Goal: Information Seeking & Learning: Learn about a topic

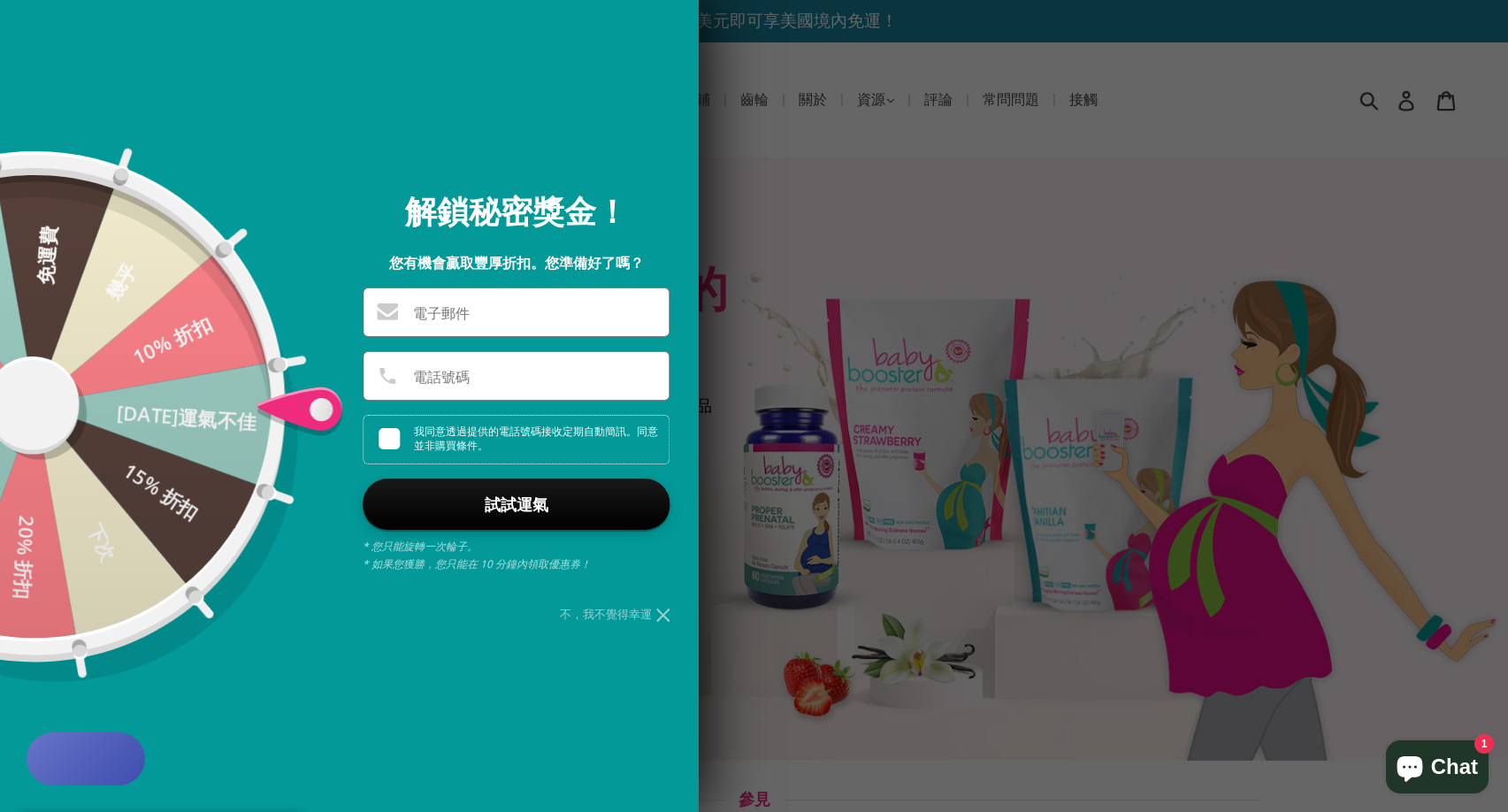
click at [643, 615] on font "不，我不覺得幸運" at bounding box center [605, 613] width 92 height 16
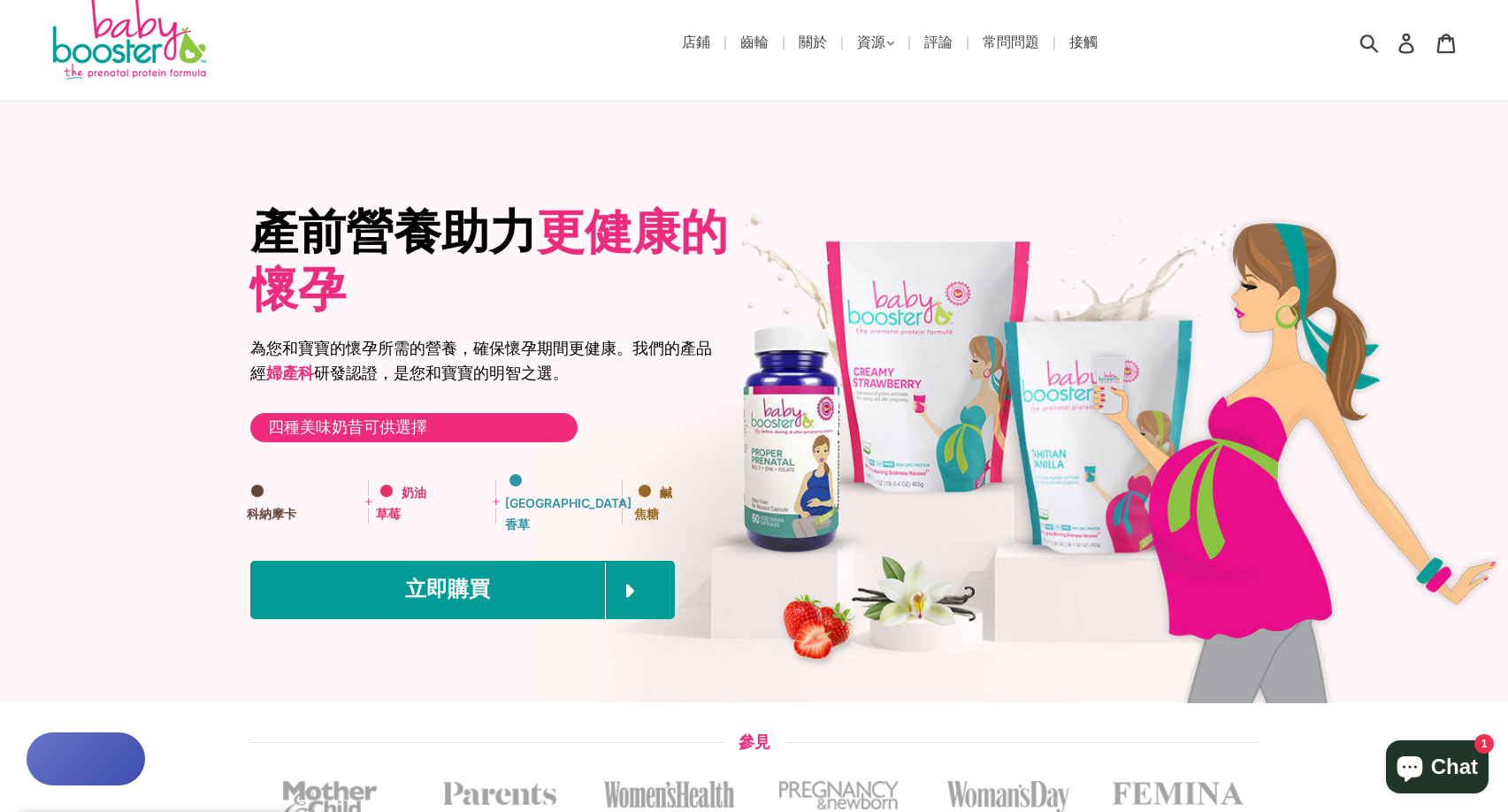
scroll to position [88, 0]
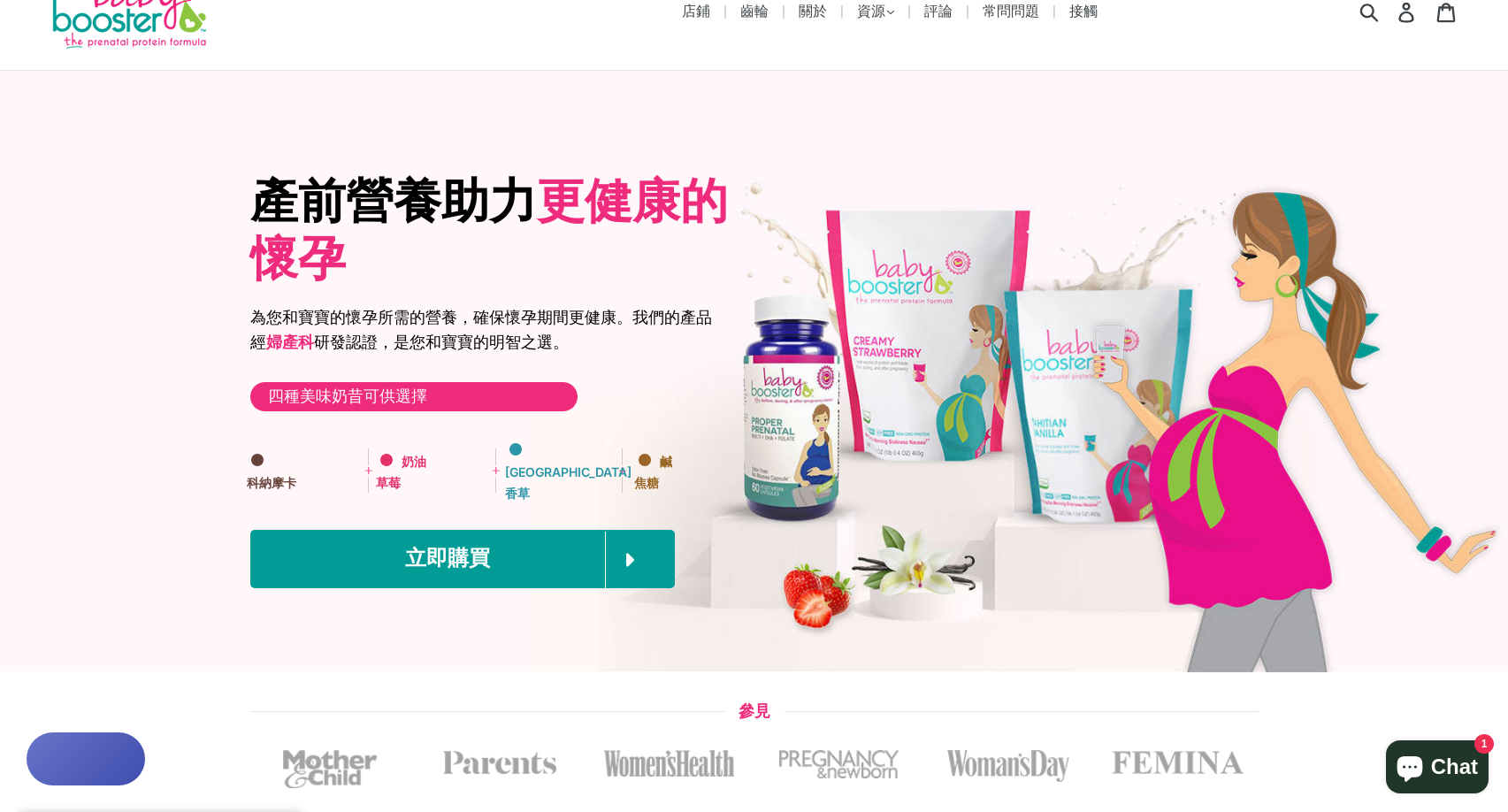
click at [509, 251] on h3 "產前營養助力 更健康的懷孕" at bounding box center [496, 230] width 491 height 115
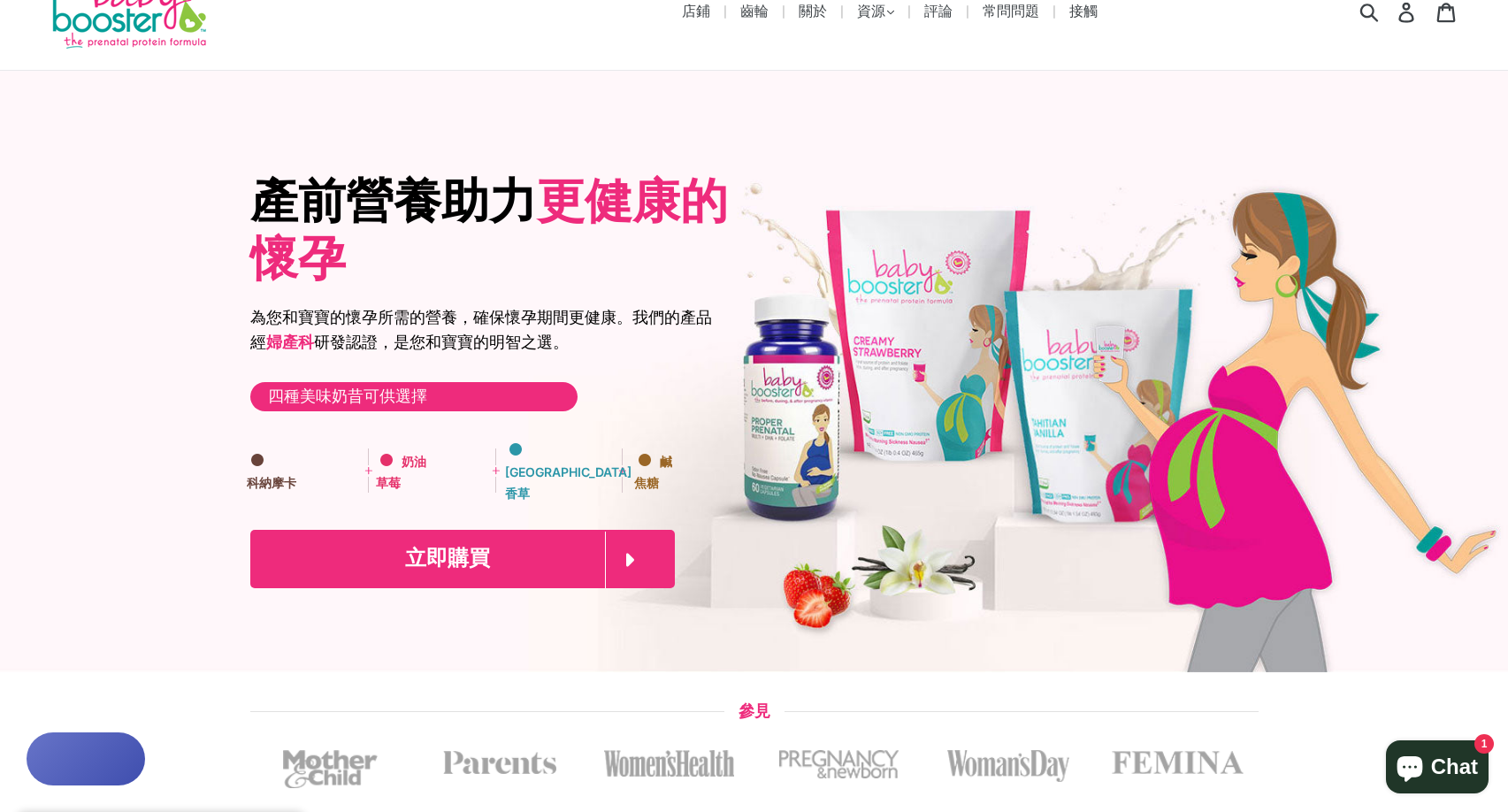
click at [639, 532] on icon at bounding box center [628, 560] width 47 height 57
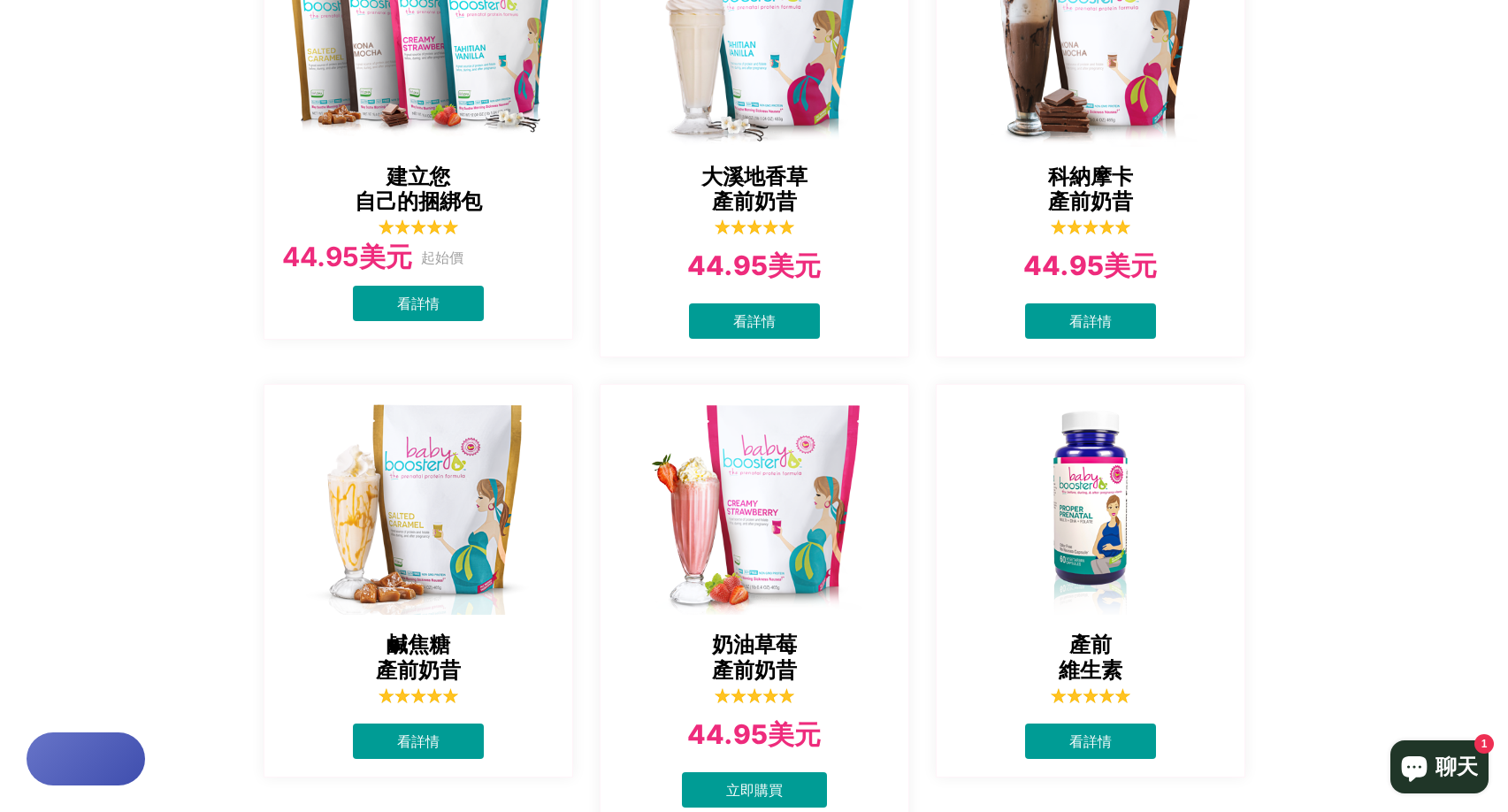
scroll to position [532, 0]
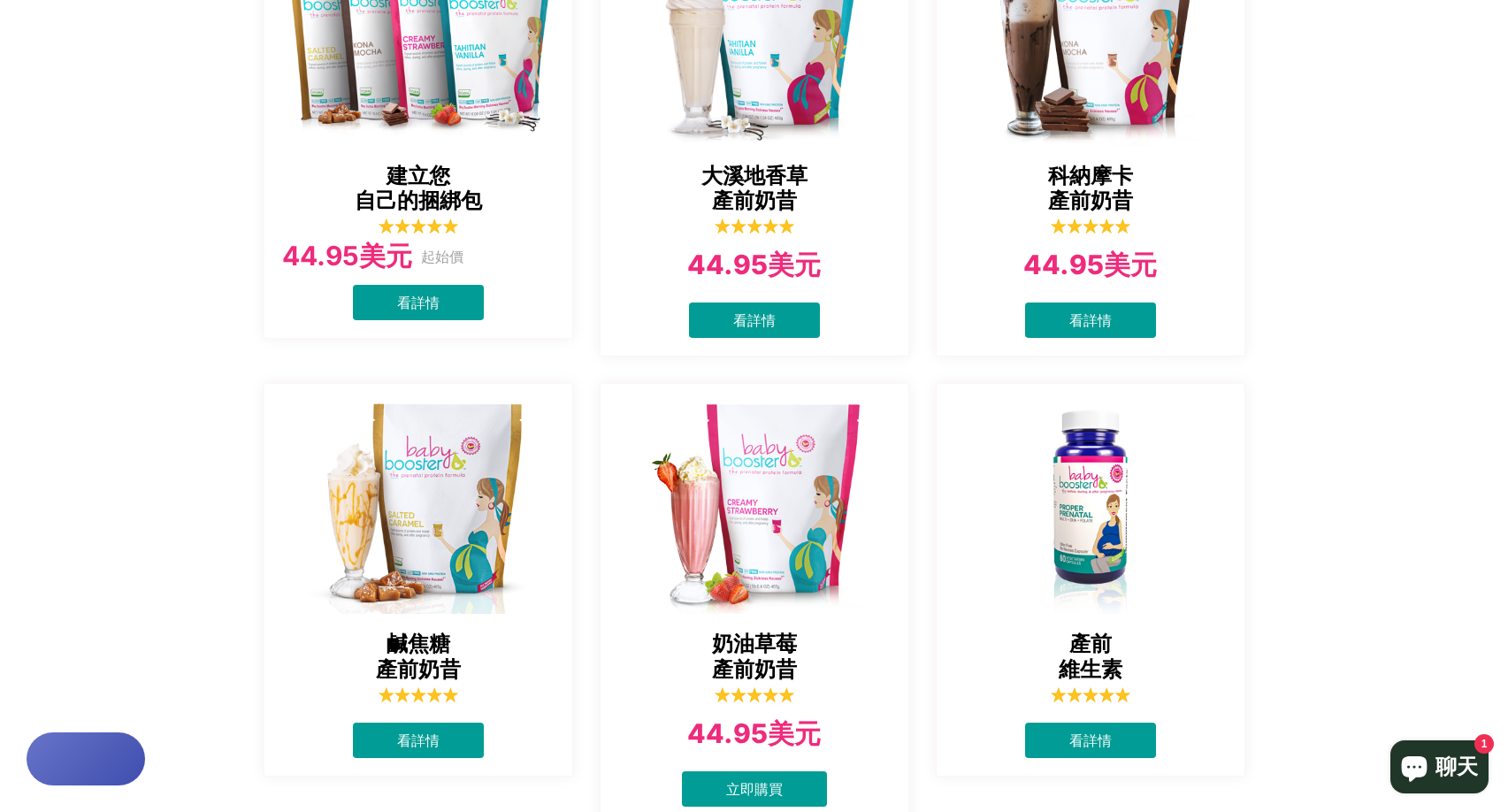
click at [757, 199] on font "產前奶昔" at bounding box center [754, 200] width 84 height 26
click at [777, 310] on link "看詳情" at bounding box center [754, 320] width 131 height 35
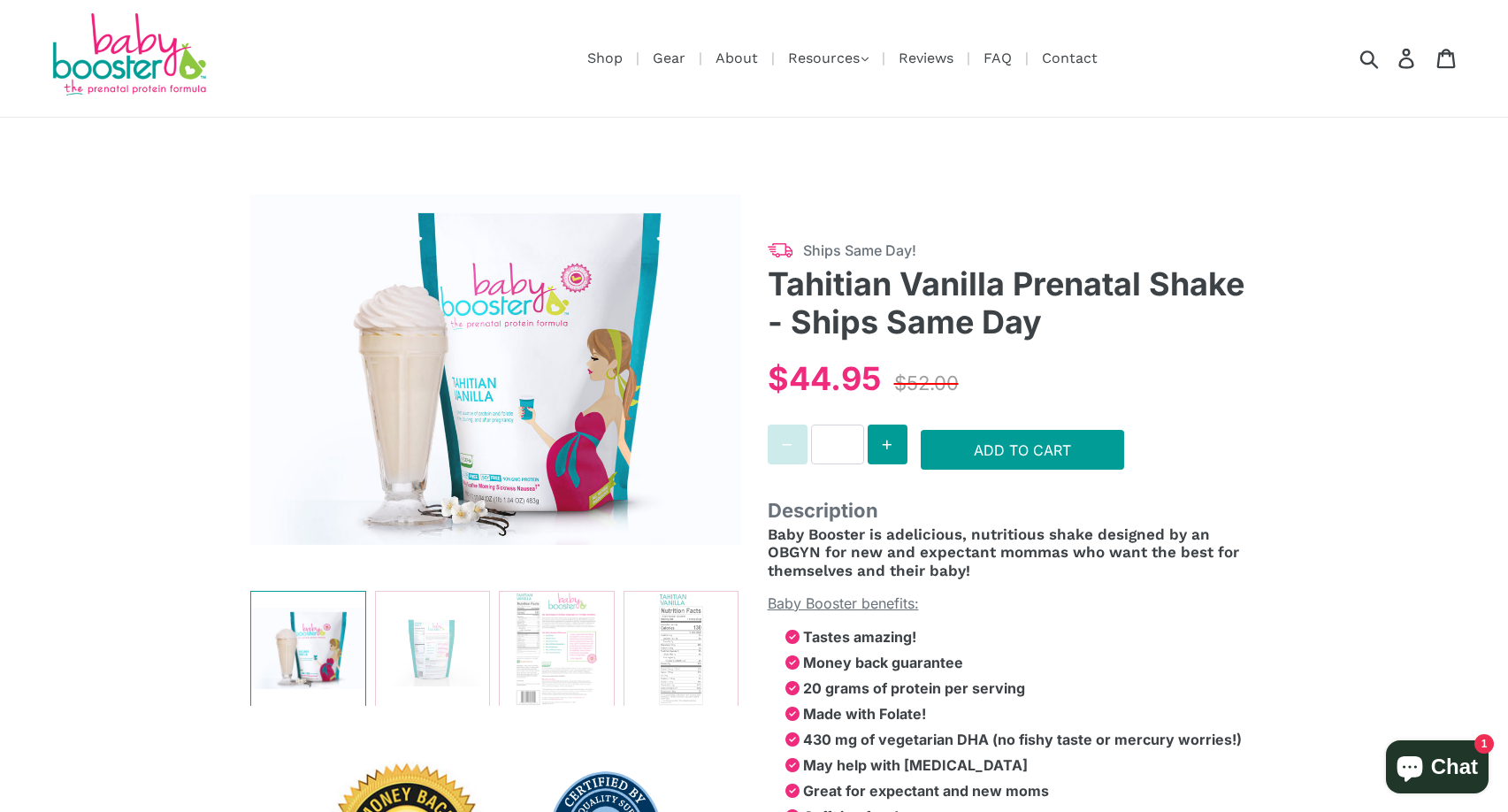
select select "******"
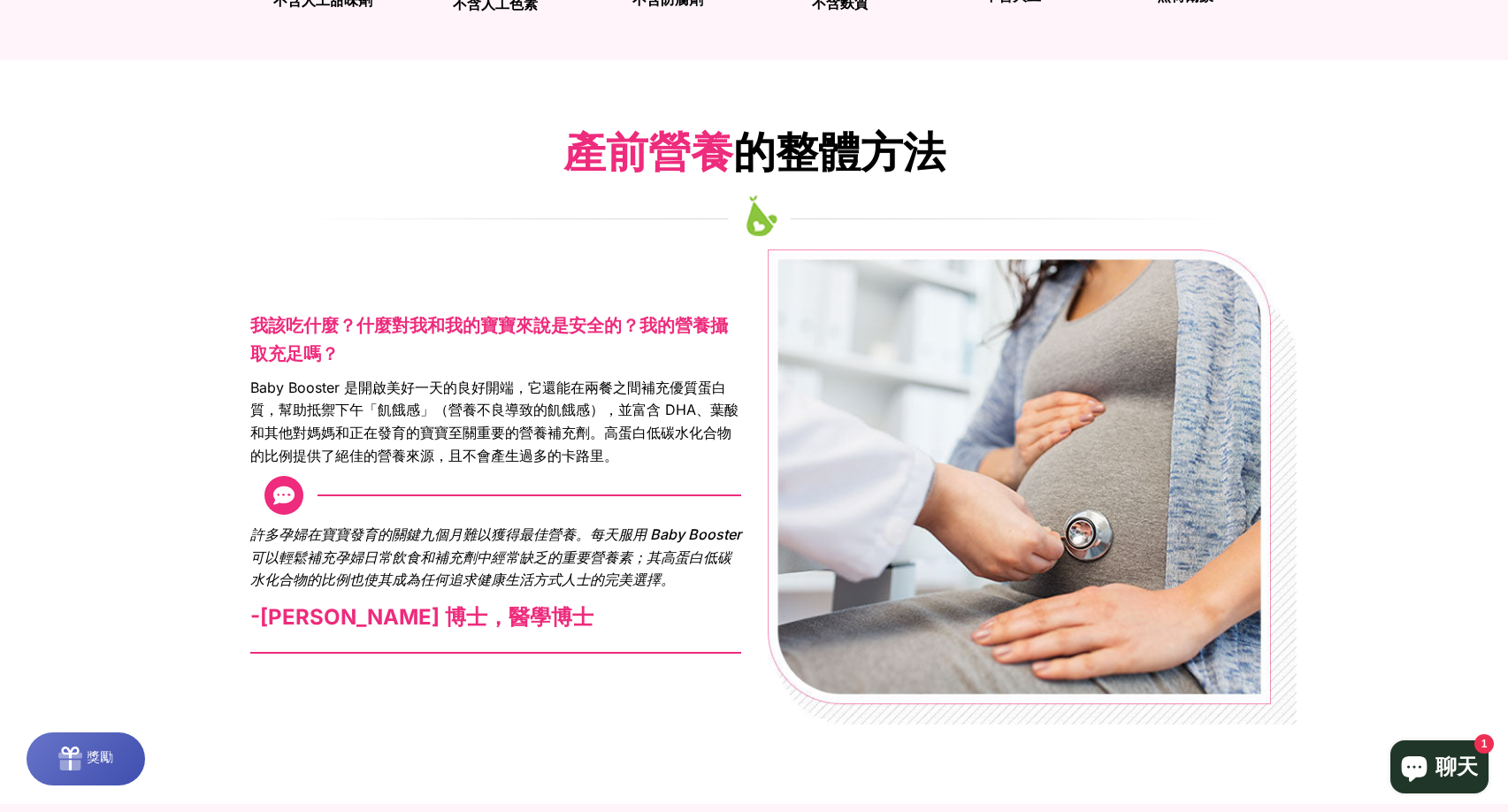
scroll to position [1238, 0]
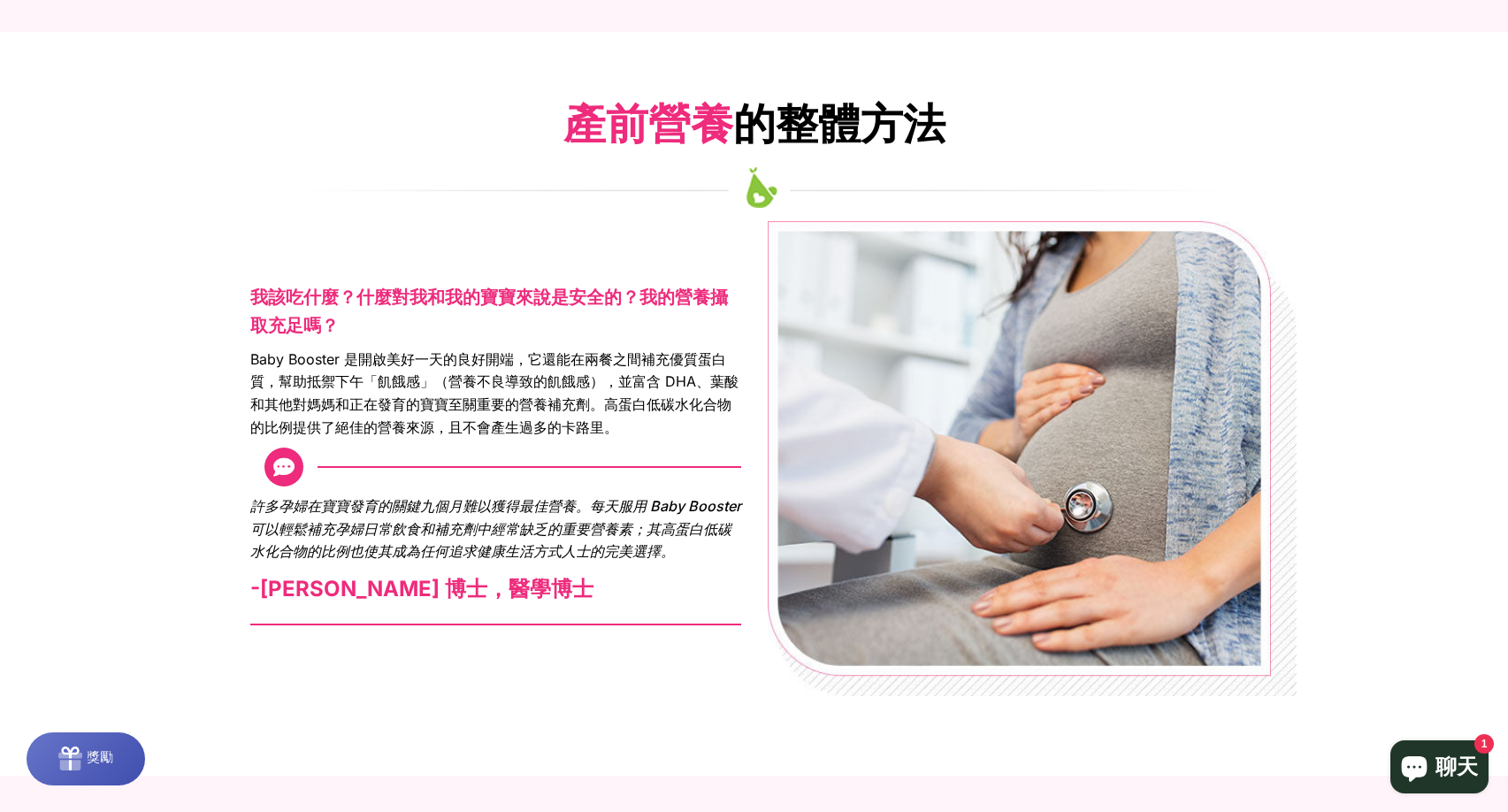
select select "******"
drag, startPoint x: 296, startPoint y: 375, endPoint x: 560, endPoint y: 370, distance: 264.0
click at [558, 370] on span "Baby Booster 是開啟美好一天的良好開端，它還能在兩餐之間補充優質蛋白質，幫助抵禦下午「飢餓感」（營養不良導致的飢餓感），並富含 DHA、葉酸和其他…" at bounding box center [496, 393] width 491 height 90
click at [609, 404] on font "Baby Booster 是開啟美好一天的良好開端，它還能在兩餐之間補充優質蛋白質，幫助抵禦下午「飢餓感」（營養不良導致的飢餓感），並富含 DHA、葉酸和其他…" at bounding box center [495, 393] width 488 height 85
drag, startPoint x: 285, startPoint y: 376, endPoint x: 619, endPoint y: 384, distance: 334.1
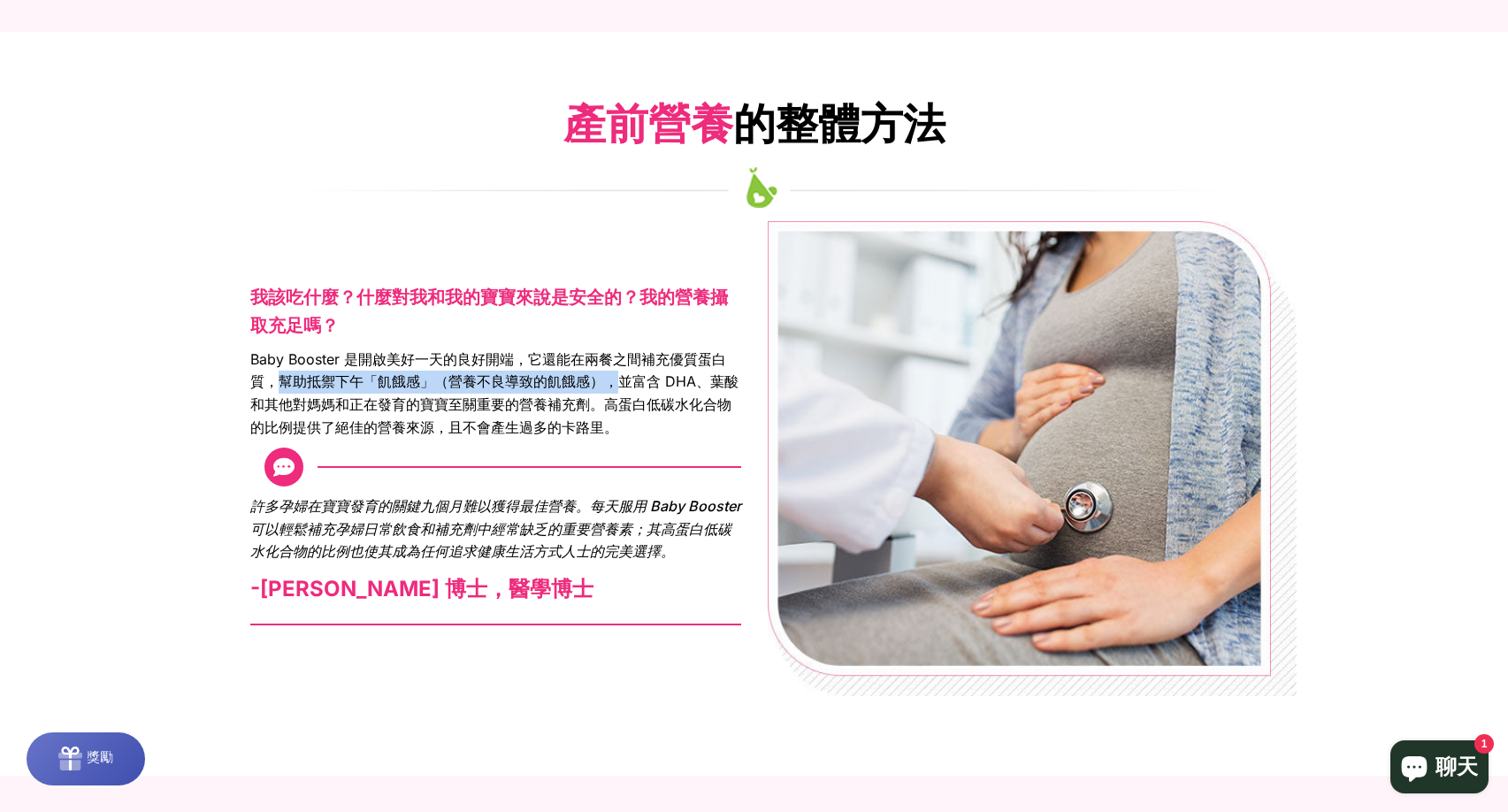
click at [619, 384] on font "Baby Booster 是開啟美好一天的良好開端，它還能在兩餐之間補充優質蛋白質，幫助抵禦下午「飢餓感」（營養不良導致的飢餓感），並富含 DHA、葉酸和其他…" at bounding box center [495, 393] width 488 height 85
click at [650, 402] on font "Baby Booster 是開啟美好一天的良好開端，它還能在兩餐之間補充優質蛋白質，幫助抵禦下午「飢餓感」（營養不良導致的飢餓感），並富含 DHA、葉酸和其他…" at bounding box center [495, 393] width 488 height 85
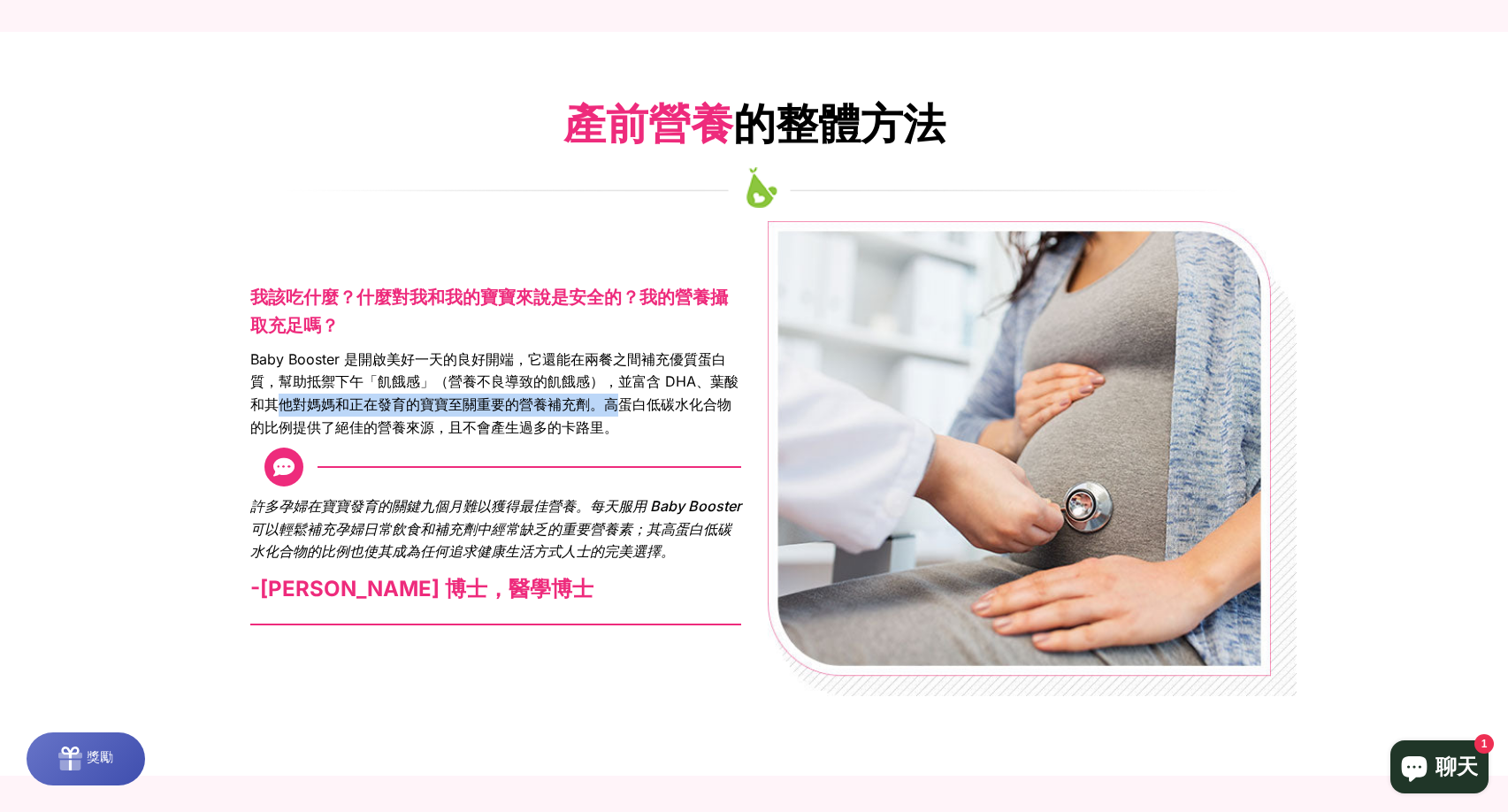
drag, startPoint x: 272, startPoint y: 400, endPoint x: 611, endPoint y: 399, distance: 339.0
click at [611, 399] on font "Baby Booster 是開啟美好一天的良好開端，它還能在兩餐之間補充優質蛋白質，幫助抵禦下午「飢餓感」（營養不良導致的飢餓感），並富含 DHA、葉酸和其他…" at bounding box center [495, 393] width 488 height 85
click at [619, 410] on font "Baby Booster 是開啟美好一天的良好開端，它還能在兩餐之間補充優質蛋白質，幫助抵禦下午「飢餓感」（營養不良導致的飢餓感），並富含 DHA、葉酸和其他…" at bounding box center [495, 393] width 488 height 85
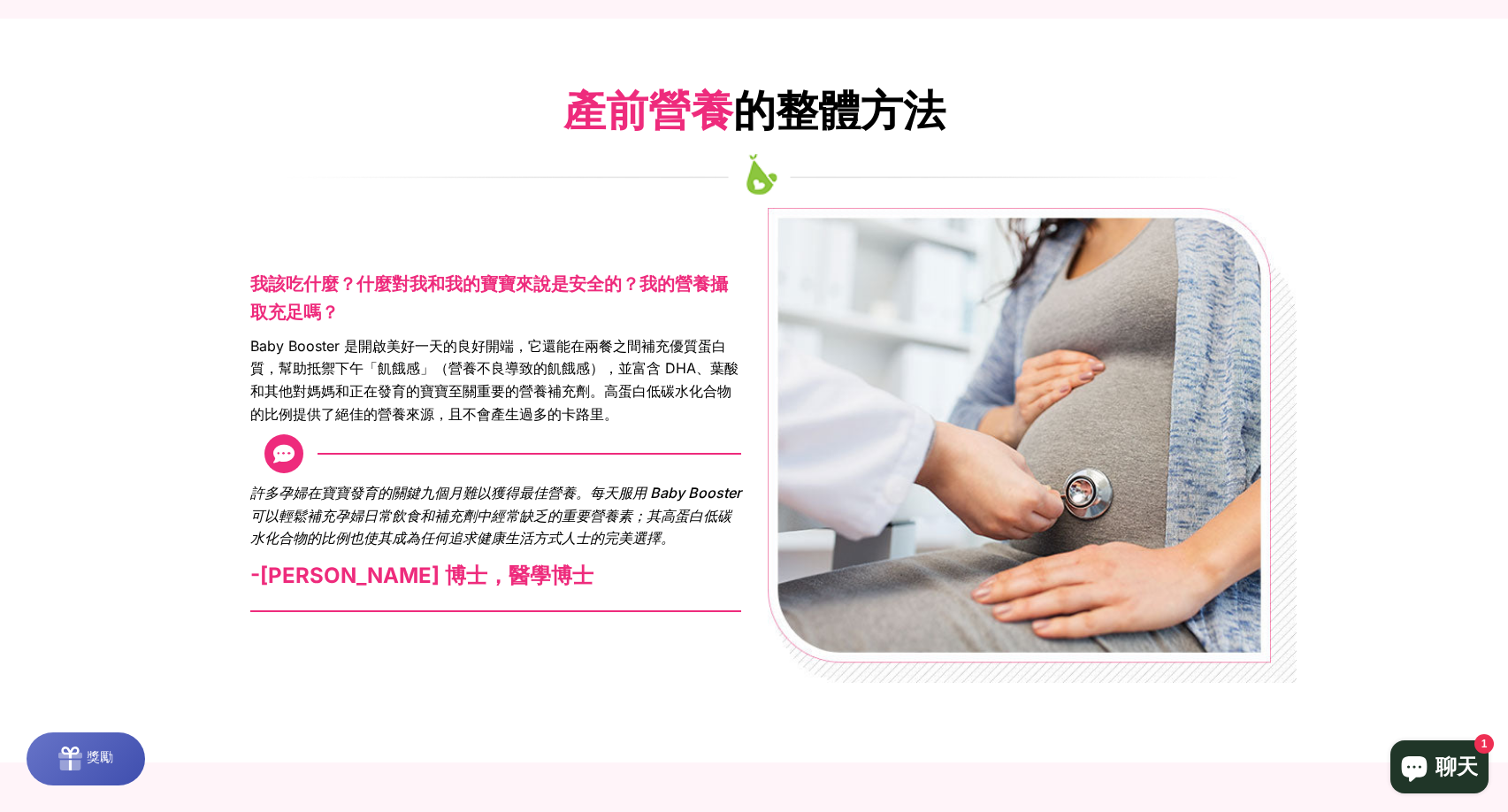
scroll to position [1326, 0]
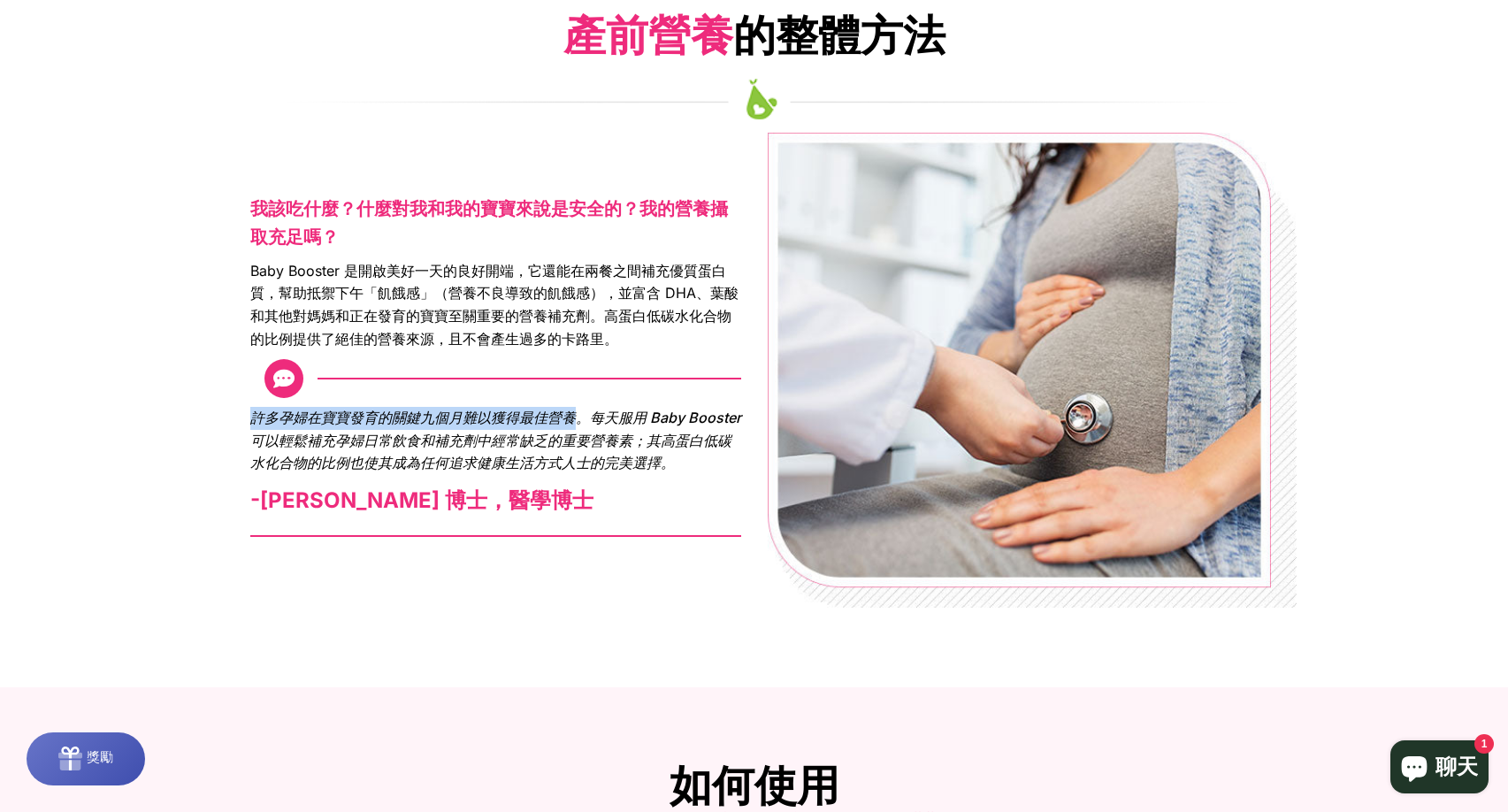
drag, startPoint x: 242, startPoint y: 418, endPoint x: 577, endPoint y: 414, distance: 335.0
click at [577, 414] on div "我該吃什麼？什麼對我和我的寶寶來說是安全的？我的營養攝取充足嗎？ Baby Booster 是開啟美好一天的良好開端，它還能在兩餐之間補充優質蛋白質，幫助抵禦…" at bounding box center [495, 370] width 517 height 379
click at [573, 432] on font "許多孕婦在寶寶發育的關鍵九個月難以獲得最佳營養。每天服用 Baby Booster 可以輕鬆補充孕婦日常飲食和補充劑中經常缺乏的重要營養素；其高蛋白低碳水化合…" at bounding box center [496, 440] width 491 height 63
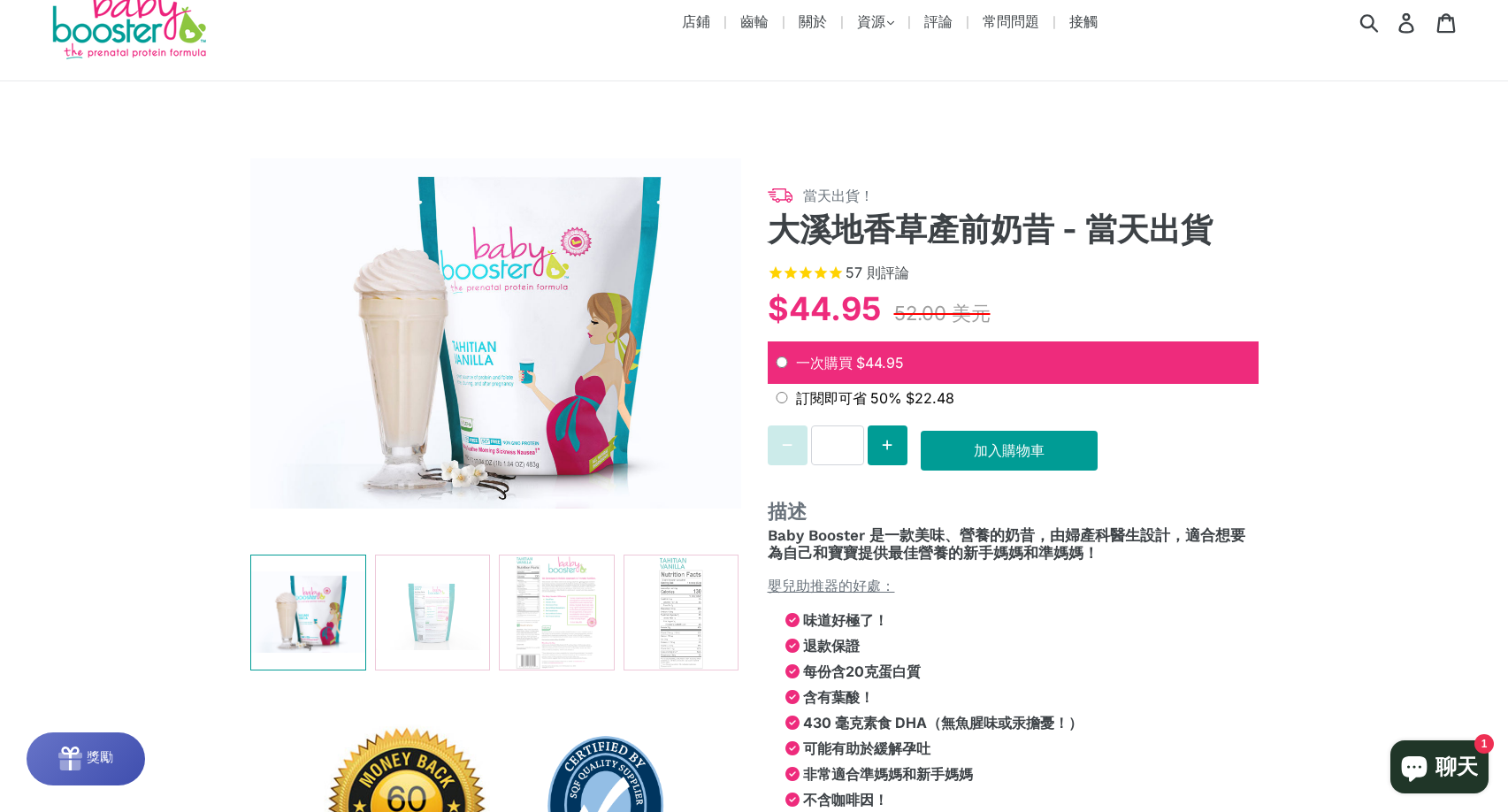
scroll to position [177, 0]
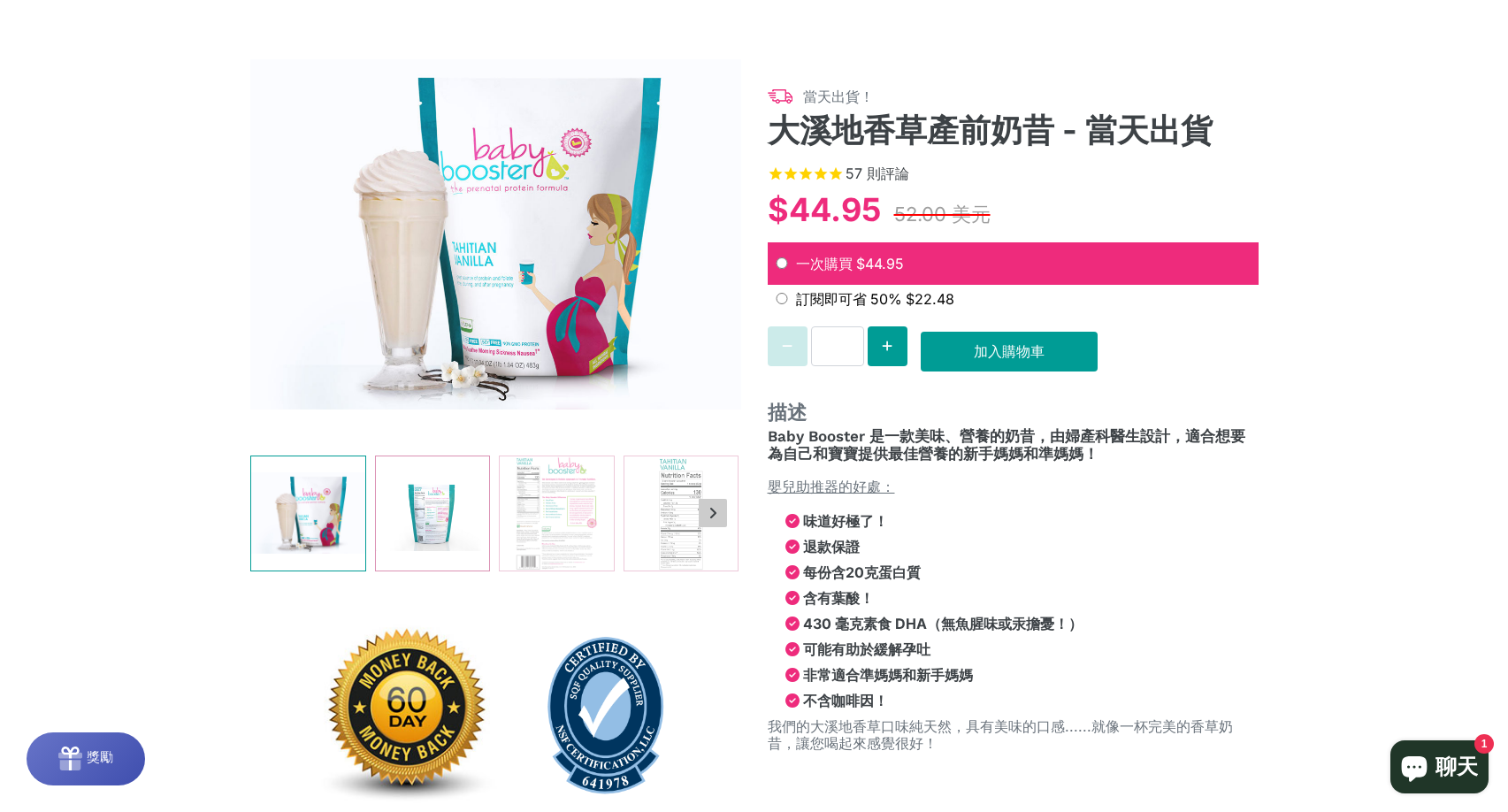
click at [430, 516] on img at bounding box center [432, 513] width 114 height 114
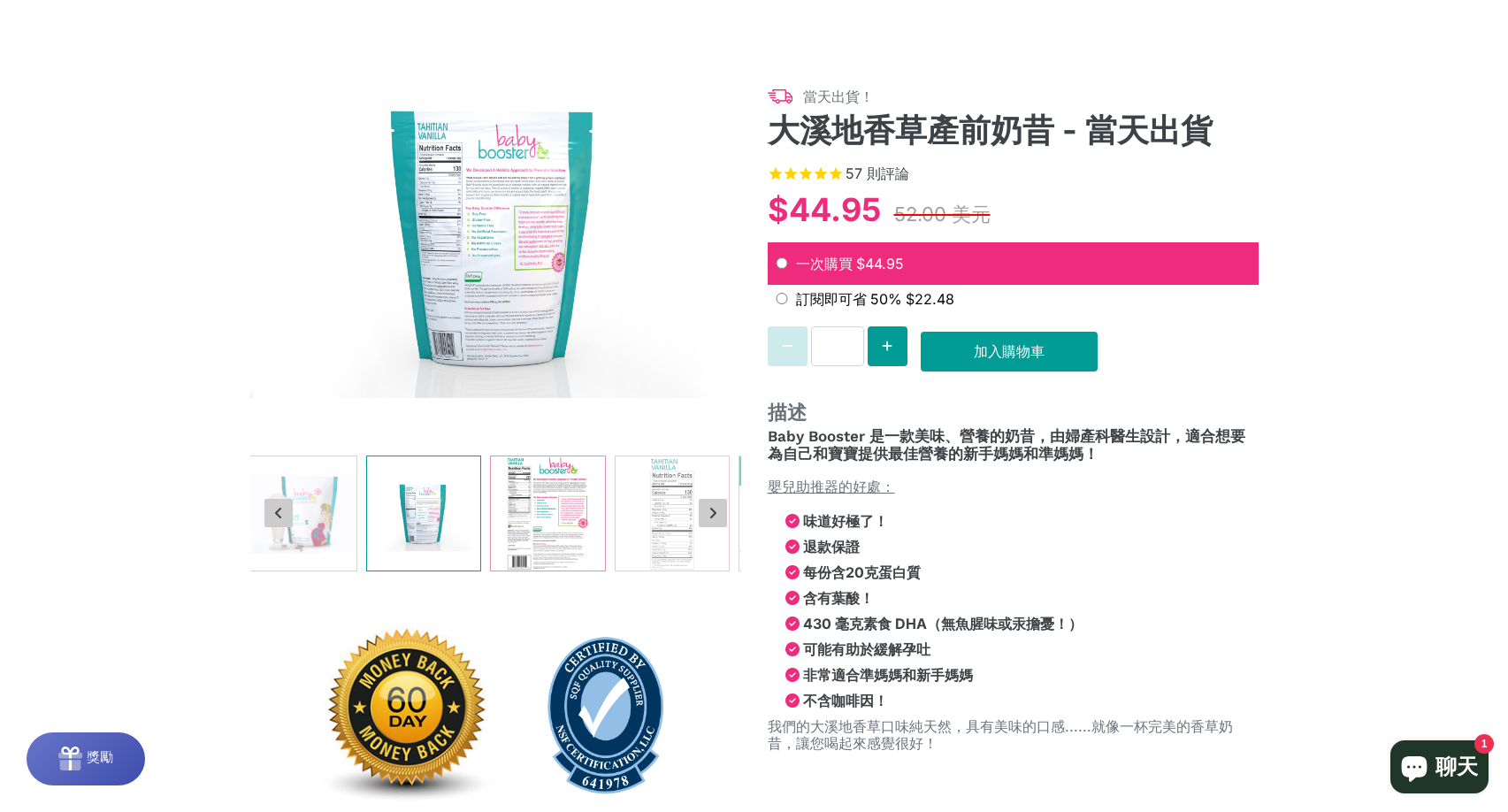
click at [582, 516] on img at bounding box center [548, 513] width 114 height 114
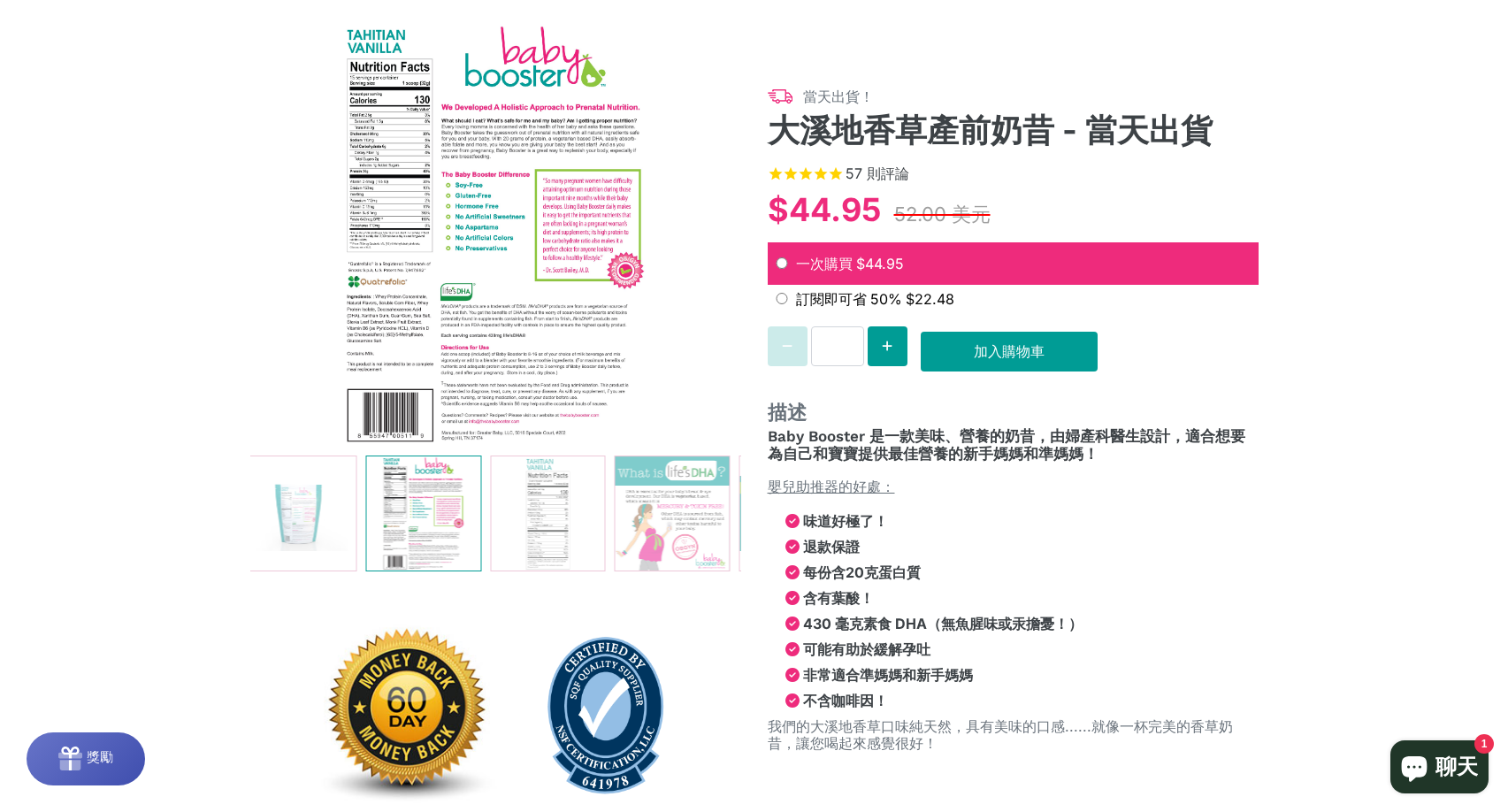
click at [530, 310] on img at bounding box center [496, 234] width 491 height 424
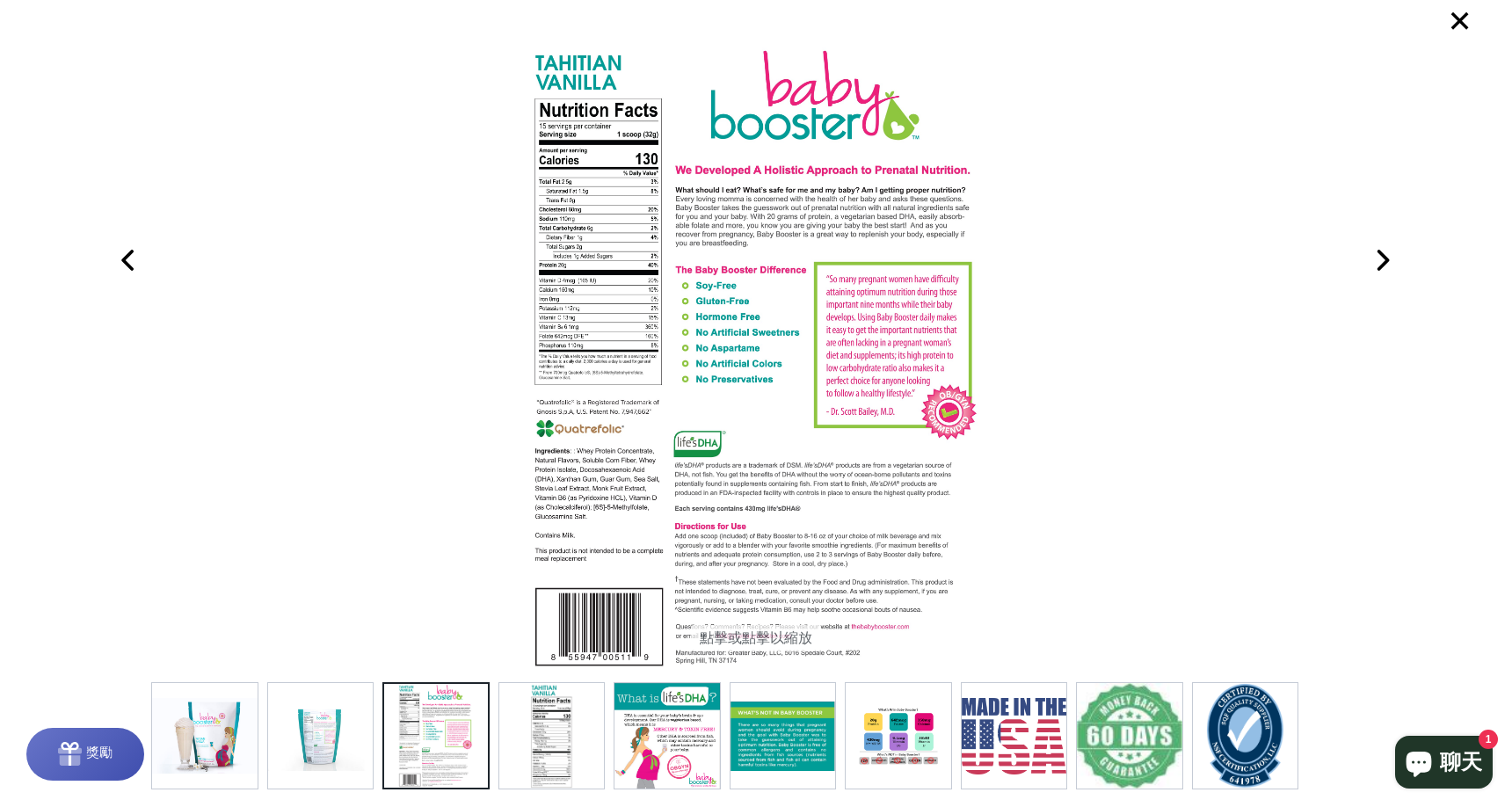
click at [761, 271] on img at bounding box center [756, 359] width 454 height 629
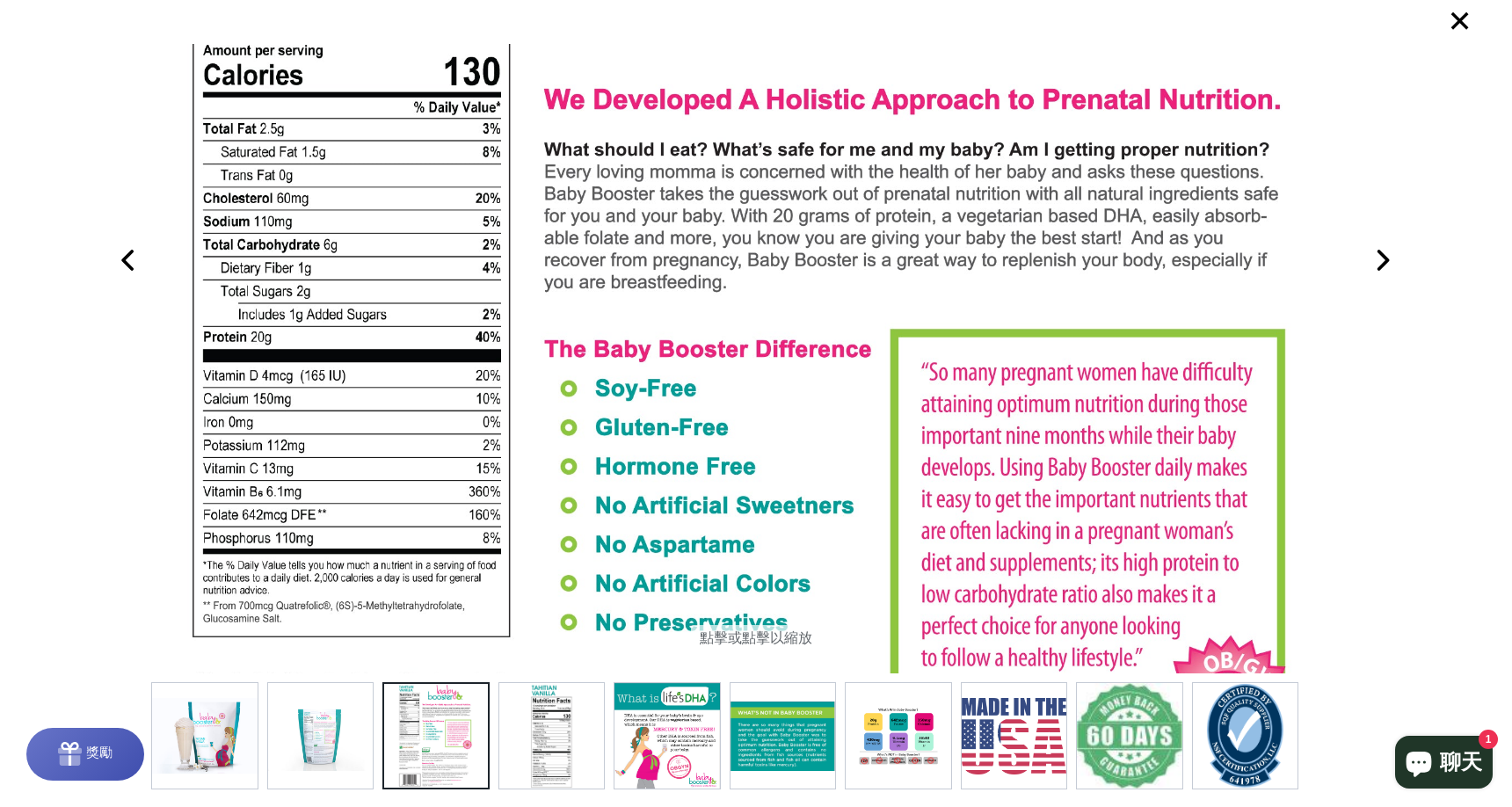
drag, startPoint x: 916, startPoint y: 259, endPoint x: 905, endPoint y: 476, distance: 217.3
click at [905, 479] on img at bounding box center [744, 572] width 1134 height 1574
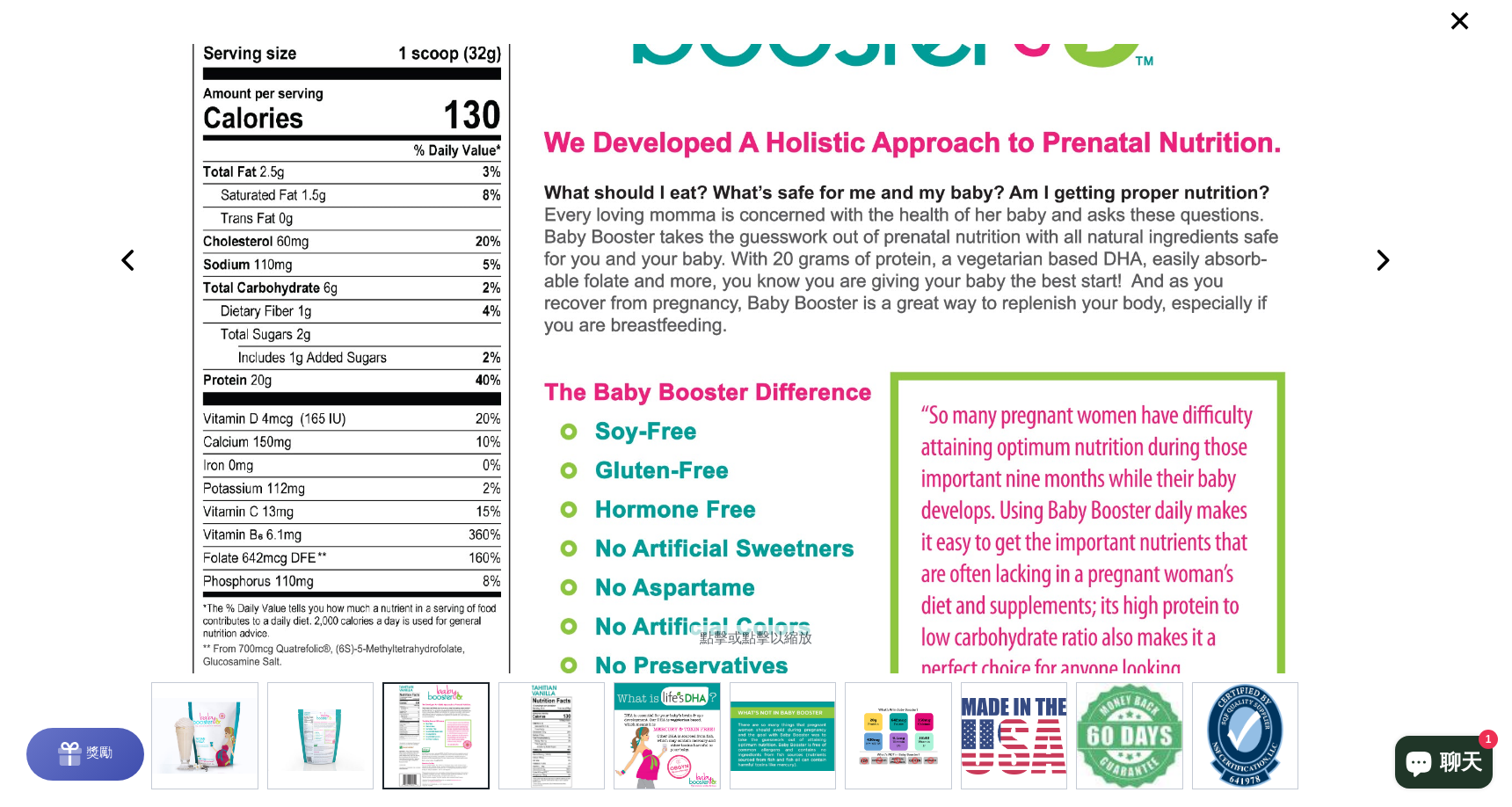
drag, startPoint x: 880, startPoint y: 314, endPoint x: 880, endPoint y: 350, distance: 36.0
click at [880, 350] on img at bounding box center [744, 614] width 1134 height 1574
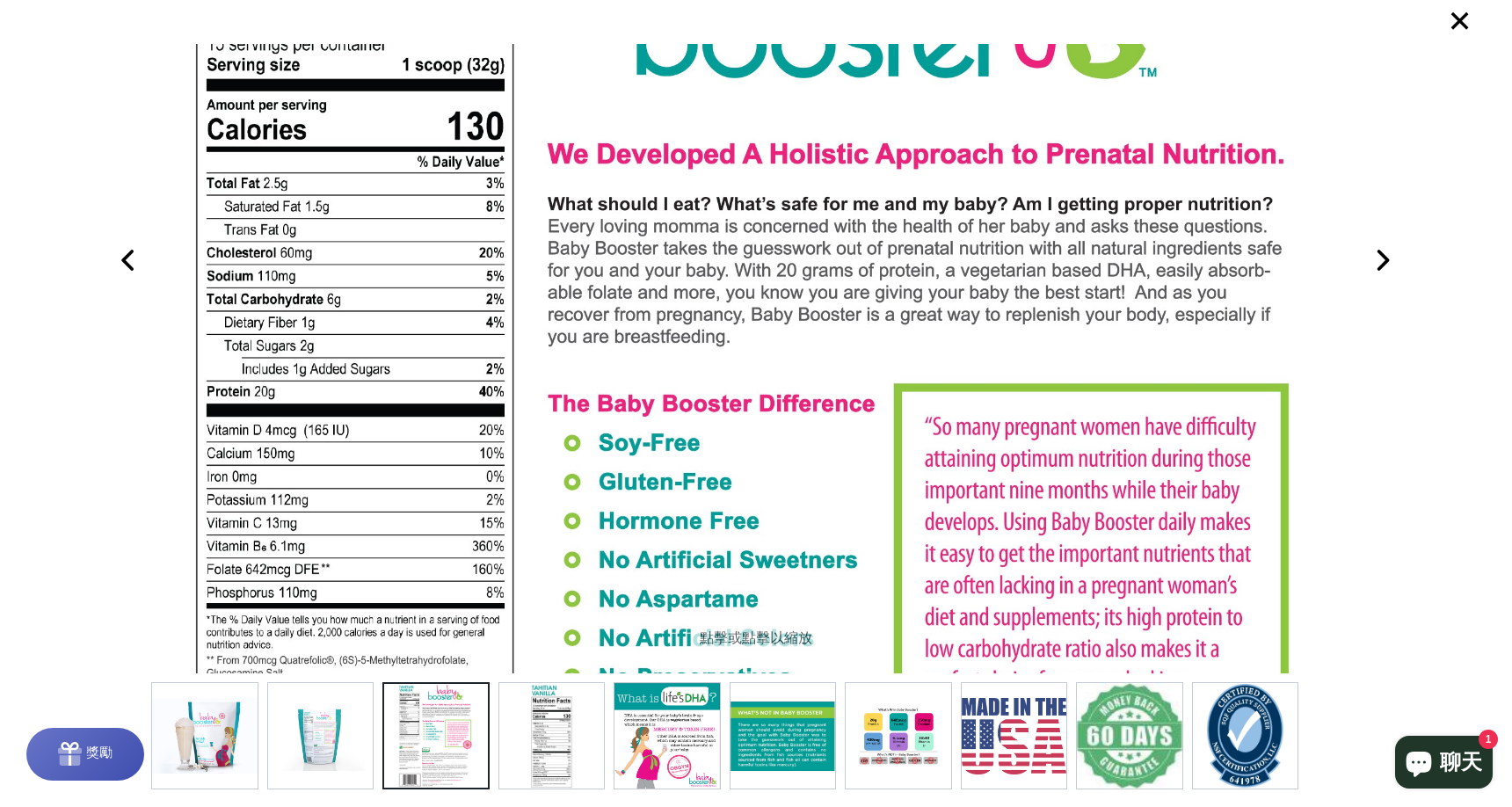
drag, startPoint x: 583, startPoint y: 243, endPoint x: 587, endPoint y: 254, distance: 11.7
click at [587, 254] on img at bounding box center [748, 626] width 1134 height 1574
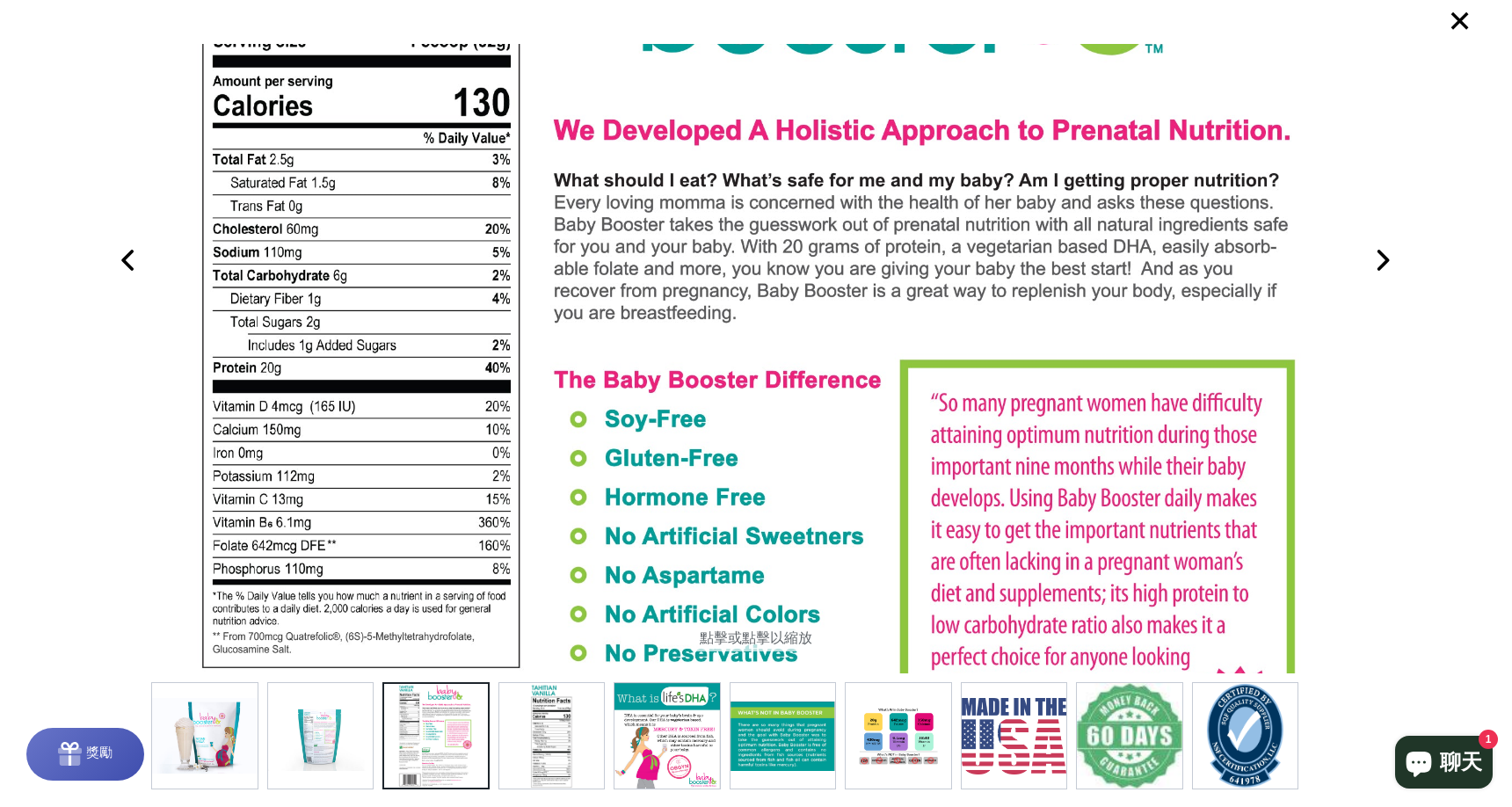
drag, startPoint x: 558, startPoint y: 261, endPoint x: 566, endPoint y: 236, distance: 26.2
click at [566, 236] on img at bounding box center [755, 602] width 1134 height 1574
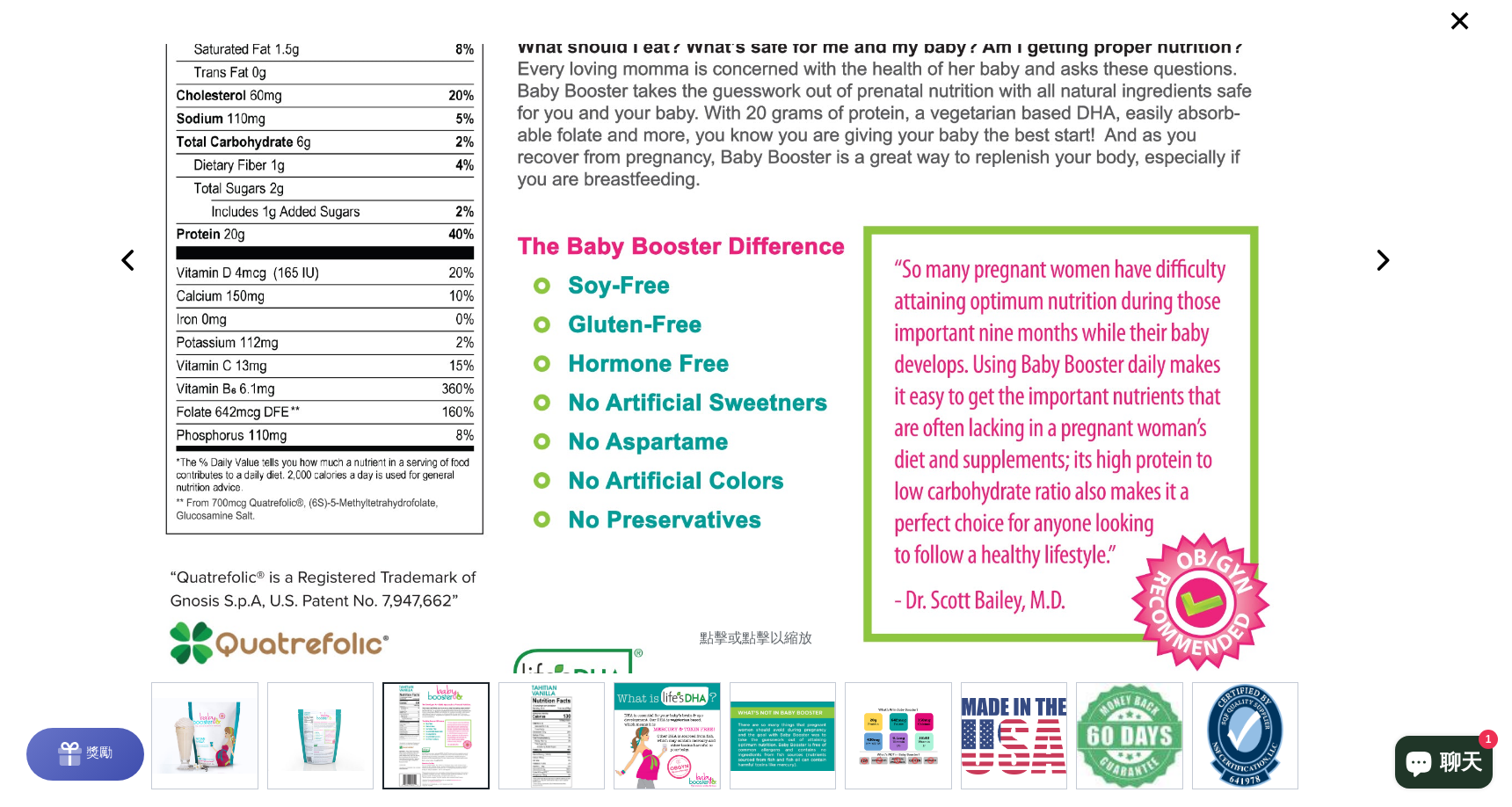
drag, startPoint x: 937, startPoint y: 279, endPoint x: 899, endPoint y: 146, distance: 138.3
click at [899, 146] on img at bounding box center [719, 469] width 1134 height 1574
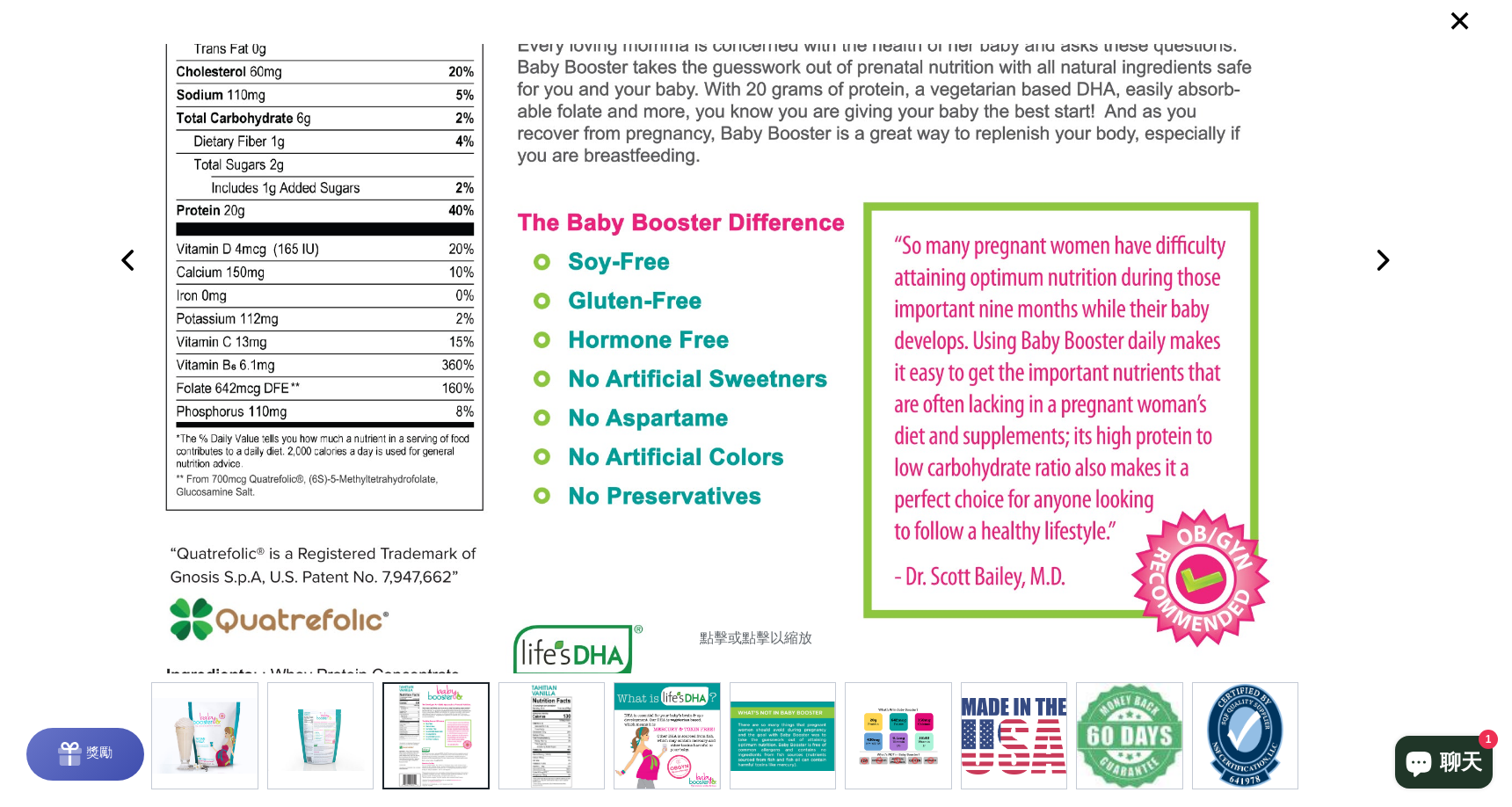
drag, startPoint x: 954, startPoint y: 349, endPoint x: 950, endPoint y: 326, distance: 23.3
click at [950, 326] on img at bounding box center [719, 445] width 1134 height 1574
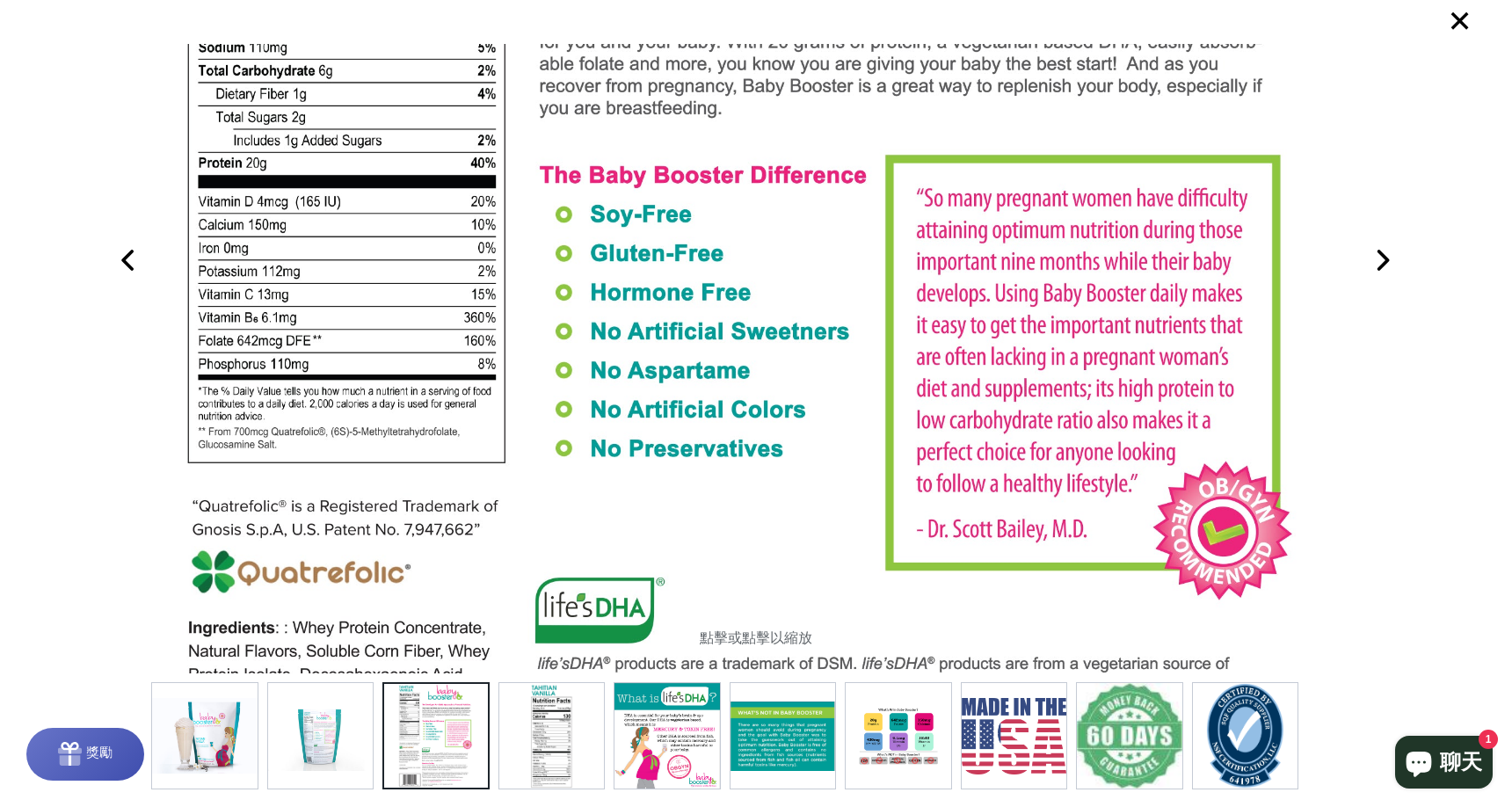
drag, startPoint x: 1110, startPoint y: 315, endPoint x: 1132, endPoint y: 267, distance: 52.8
click at [1132, 267] on img at bounding box center [741, 398] width 1134 height 1574
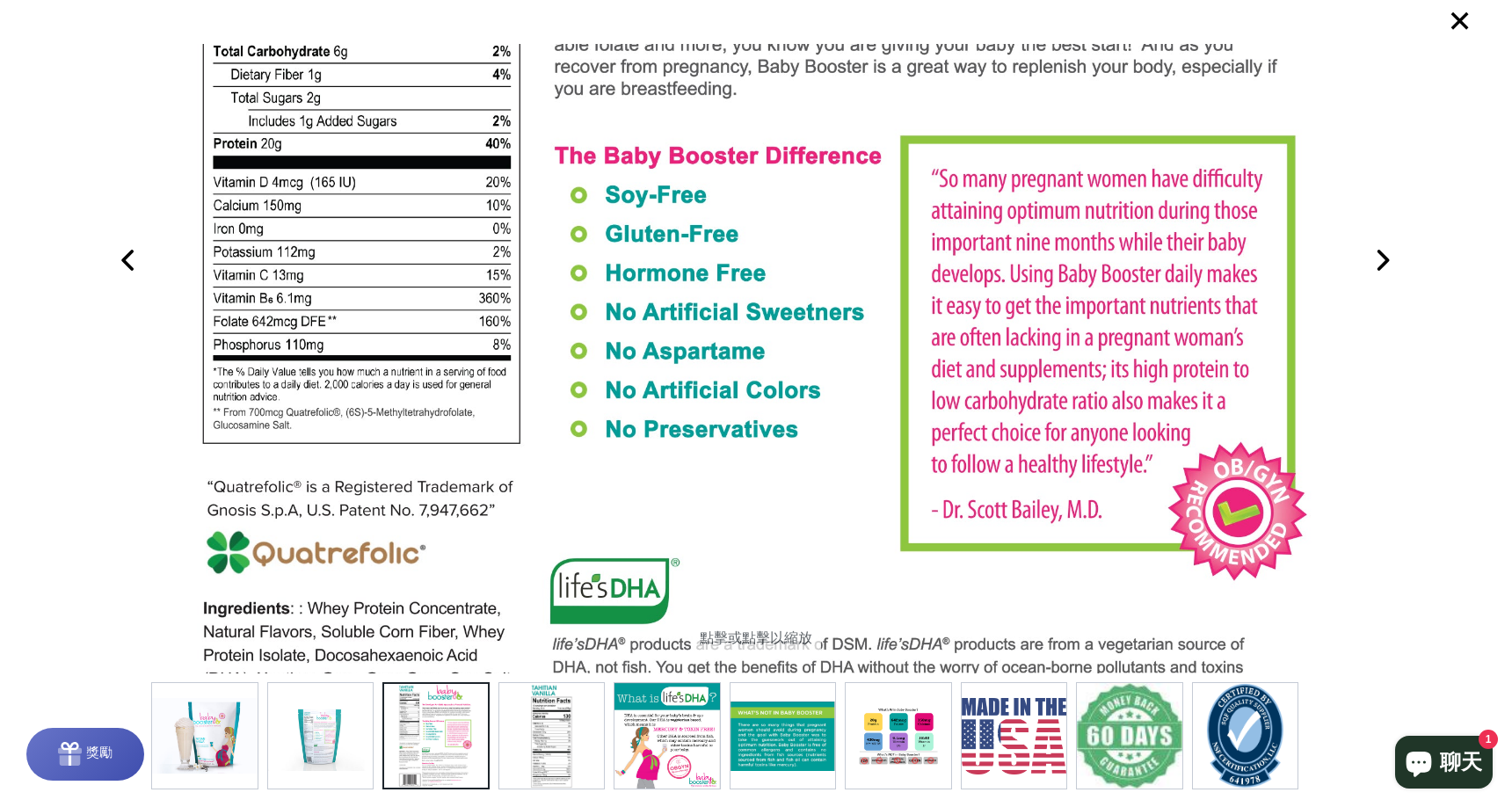
drag, startPoint x: 978, startPoint y: 375, endPoint x: 993, endPoint y: 357, distance: 23.4
click at [993, 357] on img at bounding box center [756, 378] width 1134 height 1574
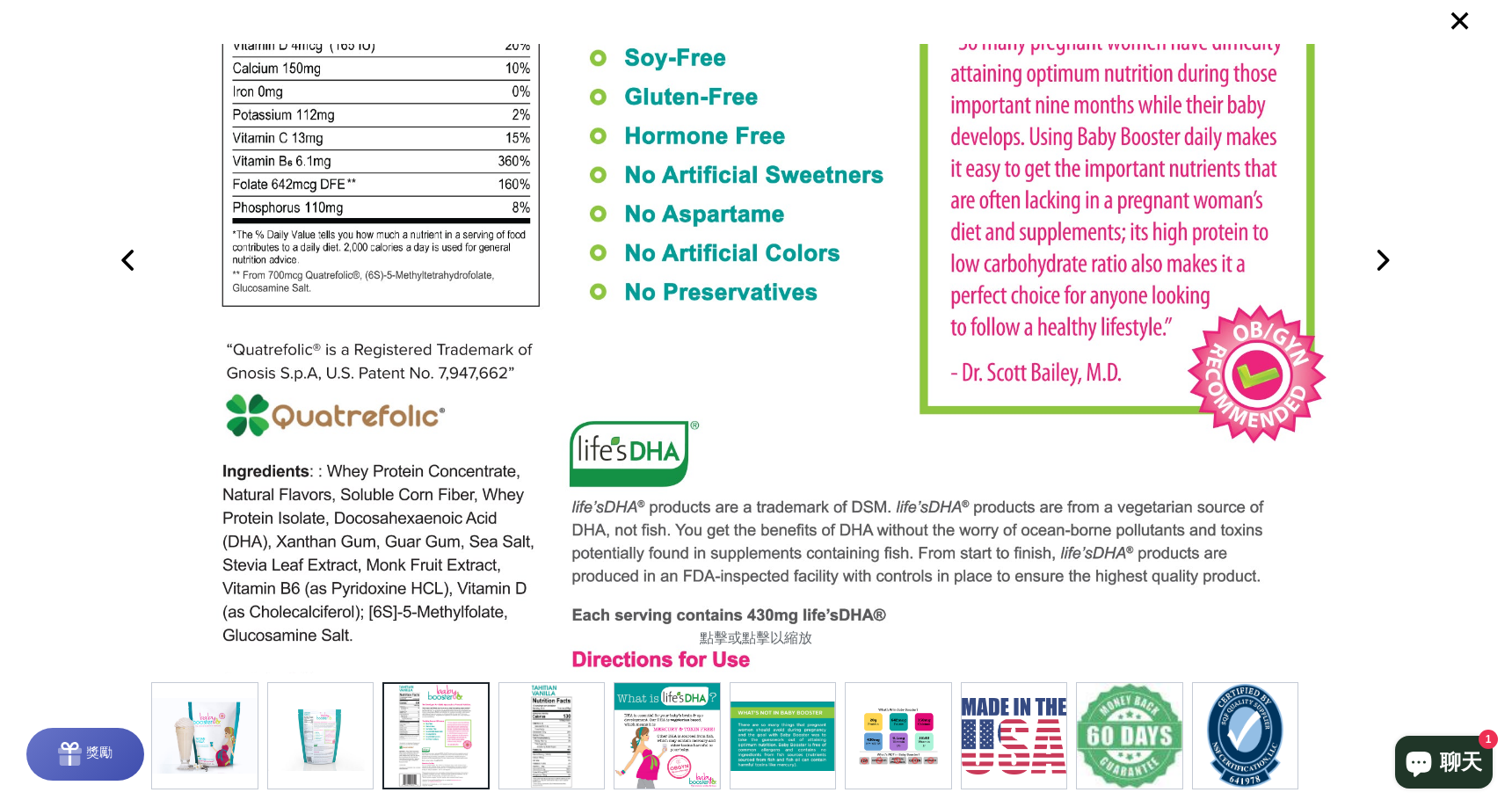
drag, startPoint x: 969, startPoint y: 363, endPoint x: 991, endPoint y: 296, distance: 70.5
click at [987, 227] on img at bounding box center [775, 241] width 1134 height 1574
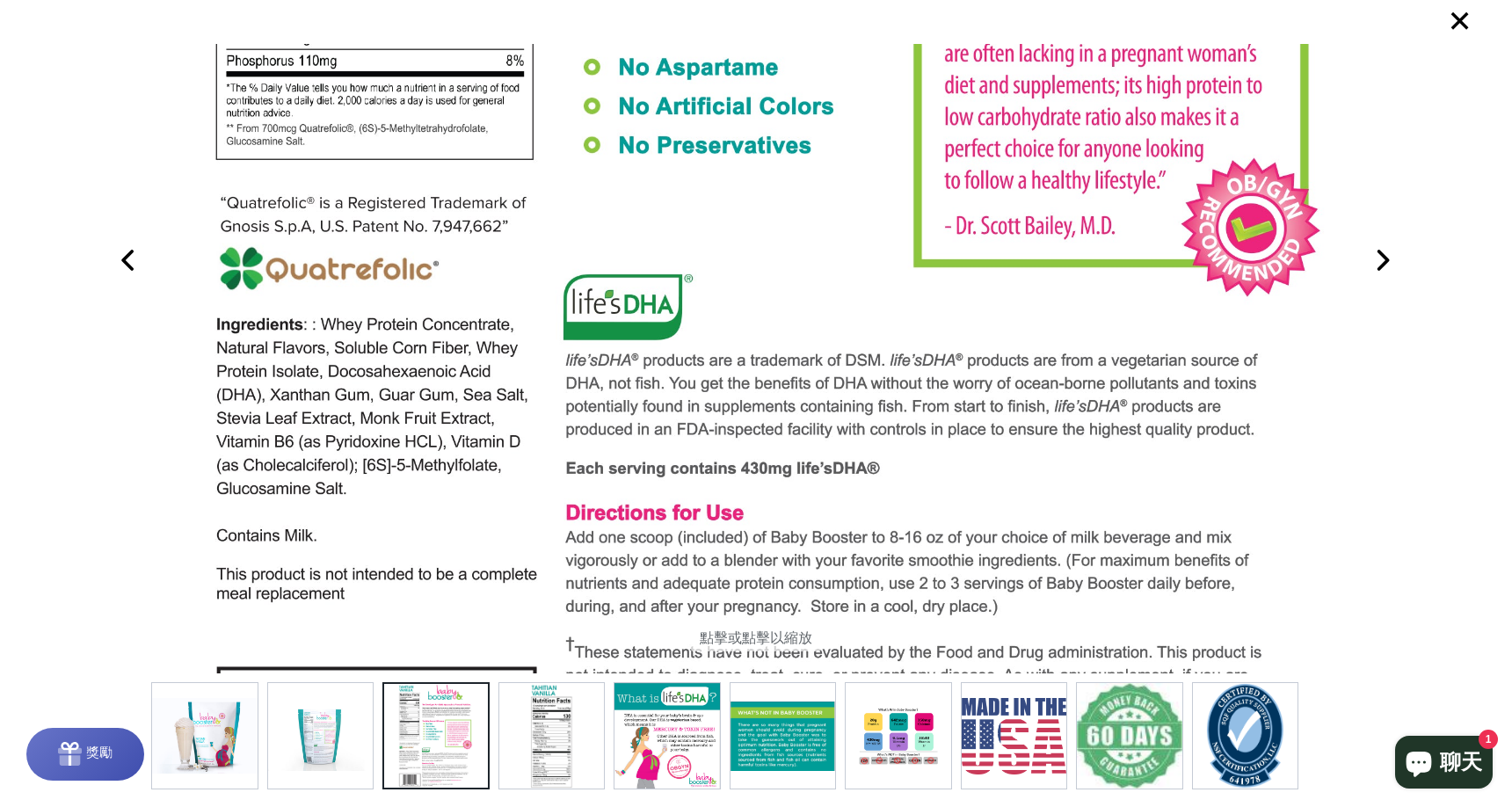
drag, startPoint x: 980, startPoint y: 322, endPoint x: 979, endPoint y: 238, distance: 84.0
click at [979, 238] on img at bounding box center [768, 94] width 1134 height 1574
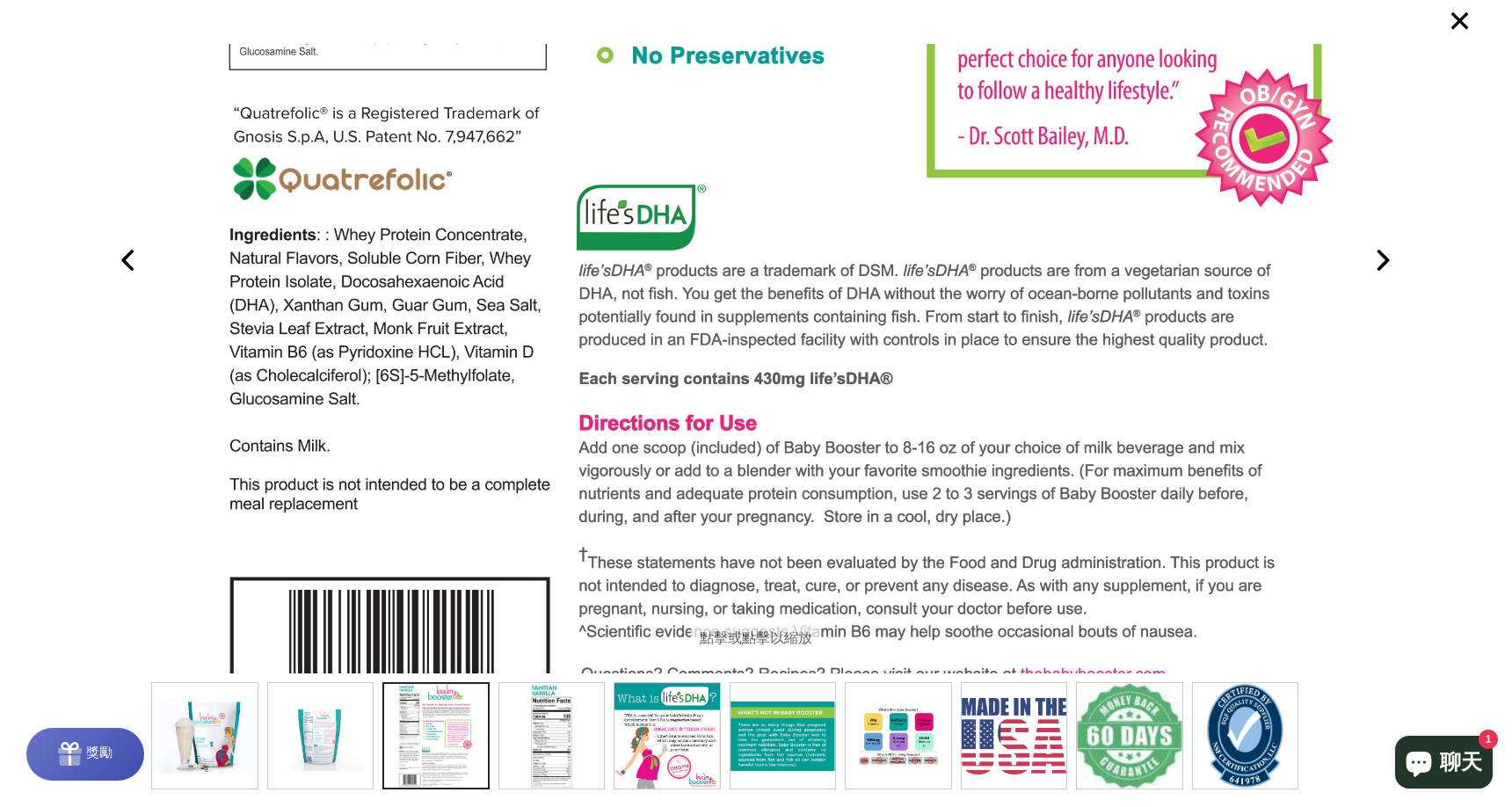
drag, startPoint x: 949, startPoint y: 373, endPoint x: 962, endPoint y: 298, distance: 76.1
click at [962, 298] on img at bounding box center [781, 5] width 1134 height 1574
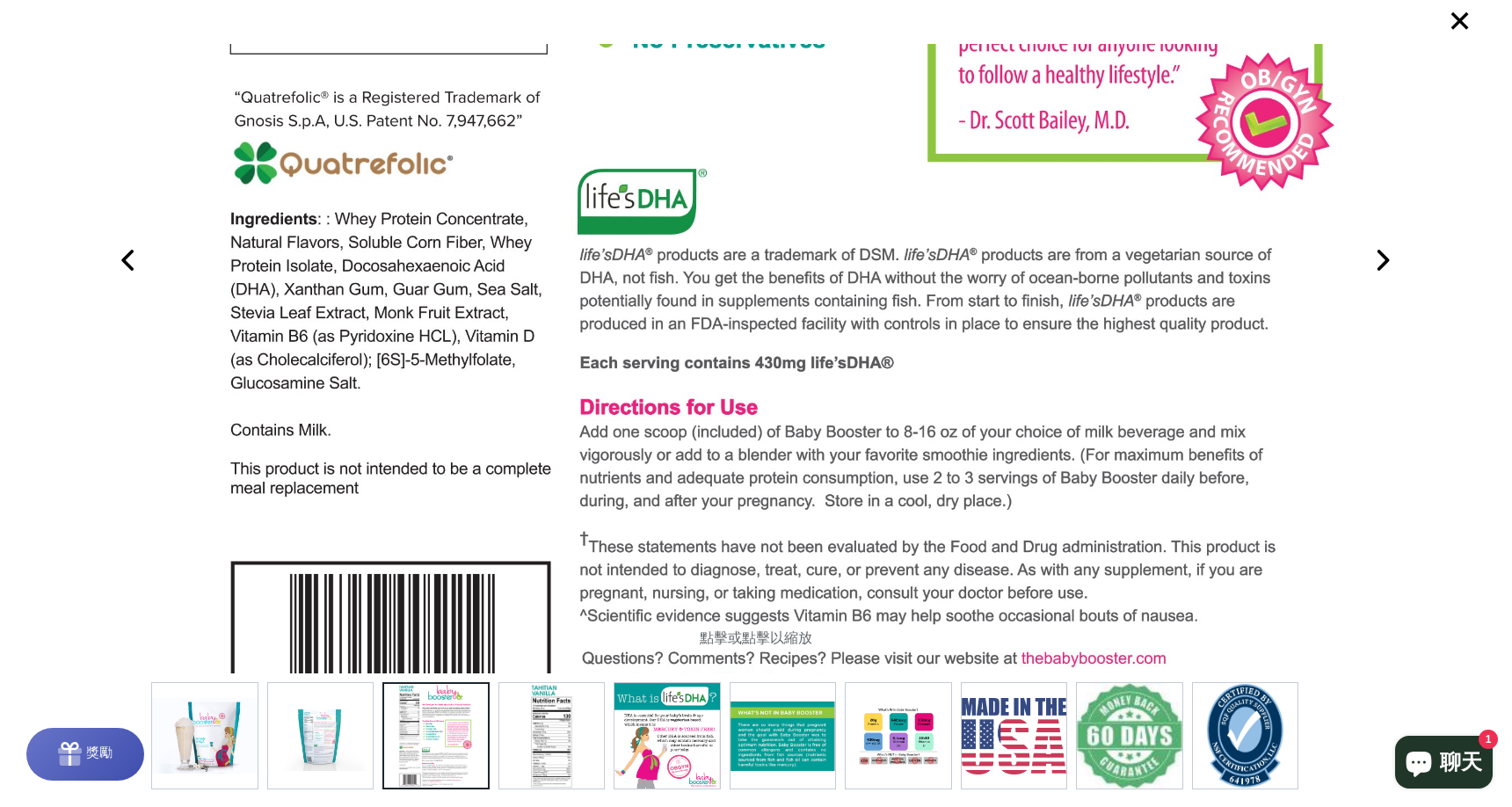
click at [1458, 27] on font "×" at bounding box center [1459, 19] width 24 height 47
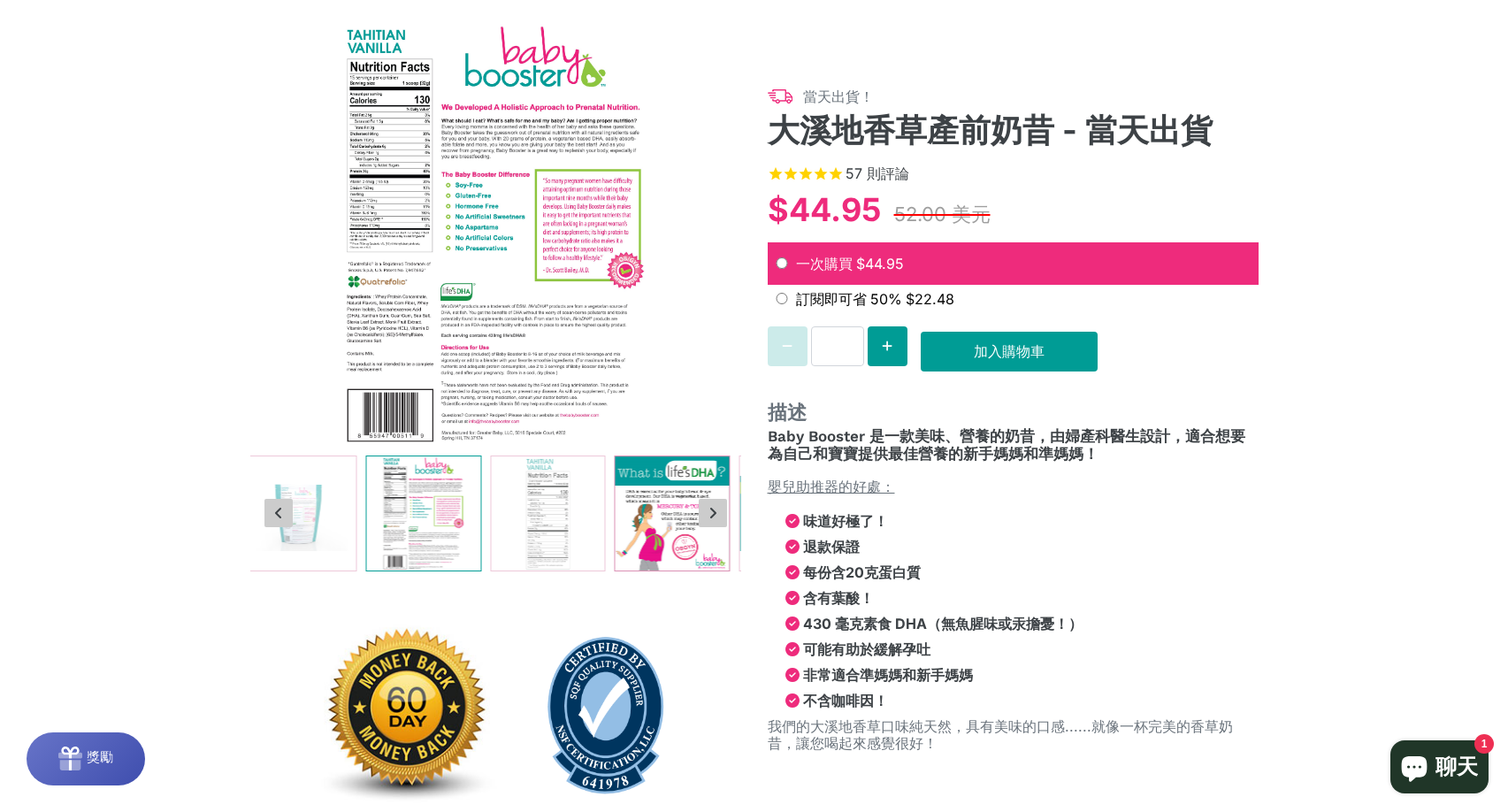
click at [654, 502] on img at bounding box center [671, 513] width 114 height 114
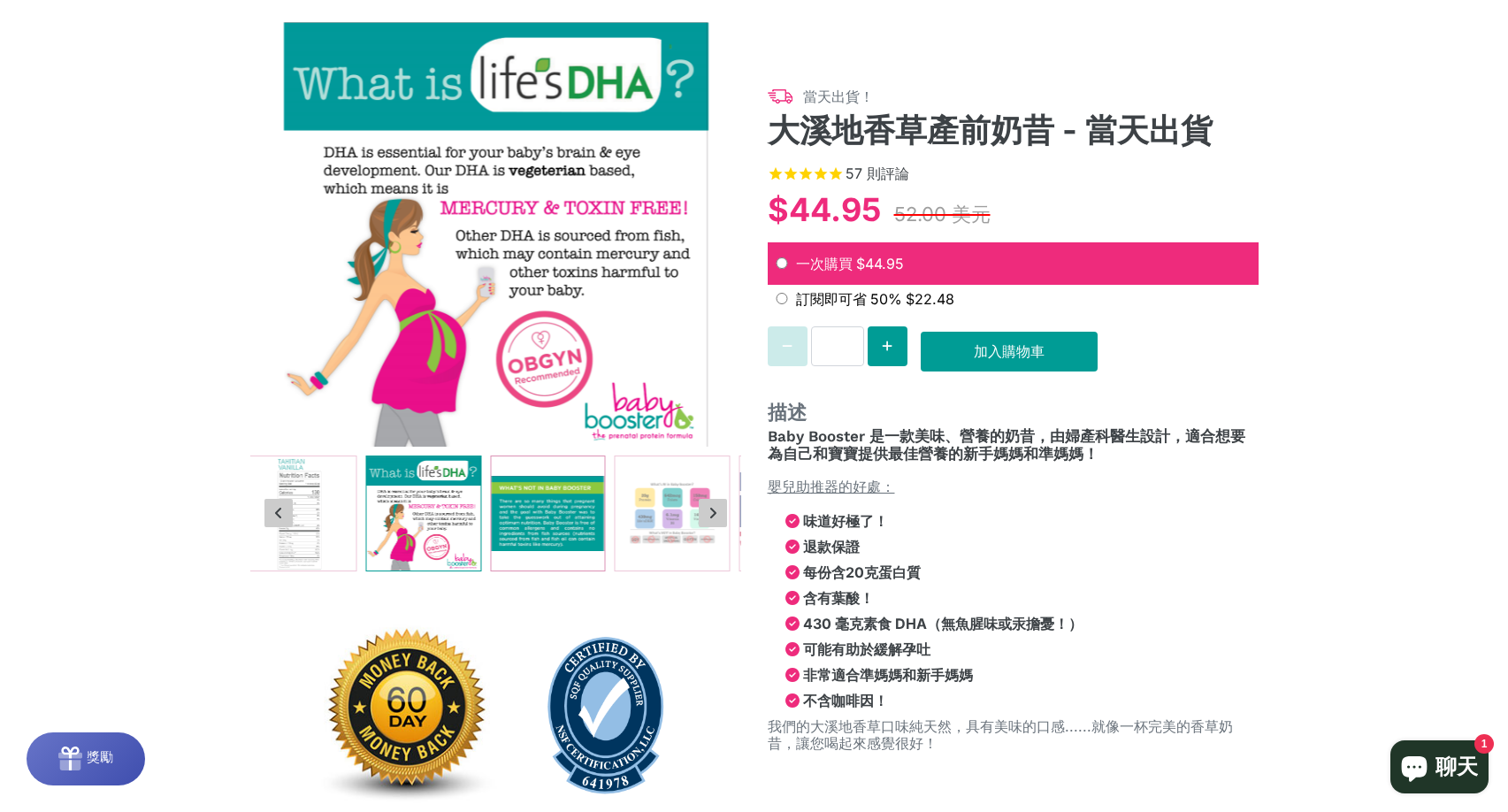
click at [537, 513] on img at bounding box center [548, 513] width 114 height 114
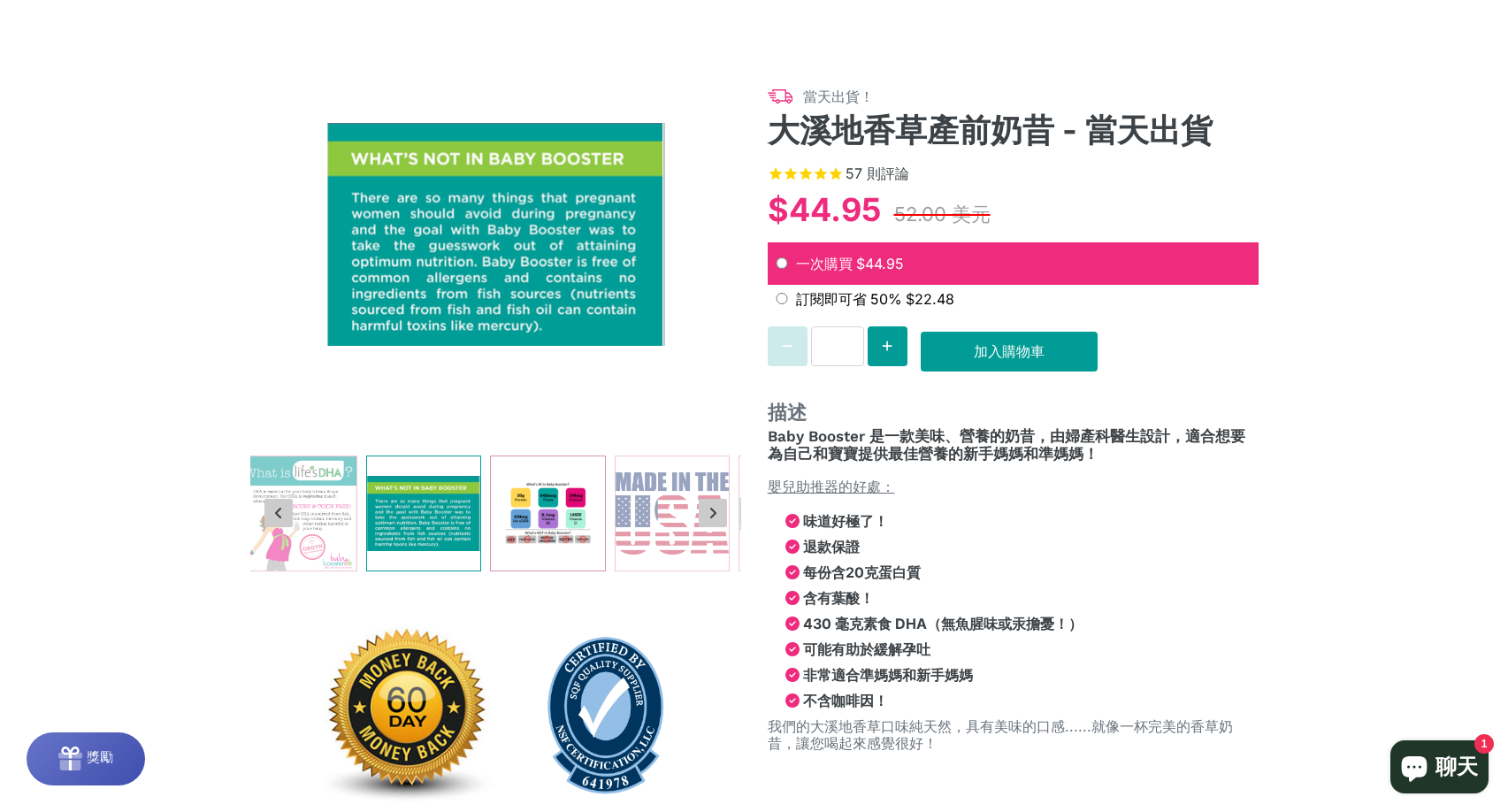
click at [563, 517] on img at bounding box center [548, 513] width 114 height 114
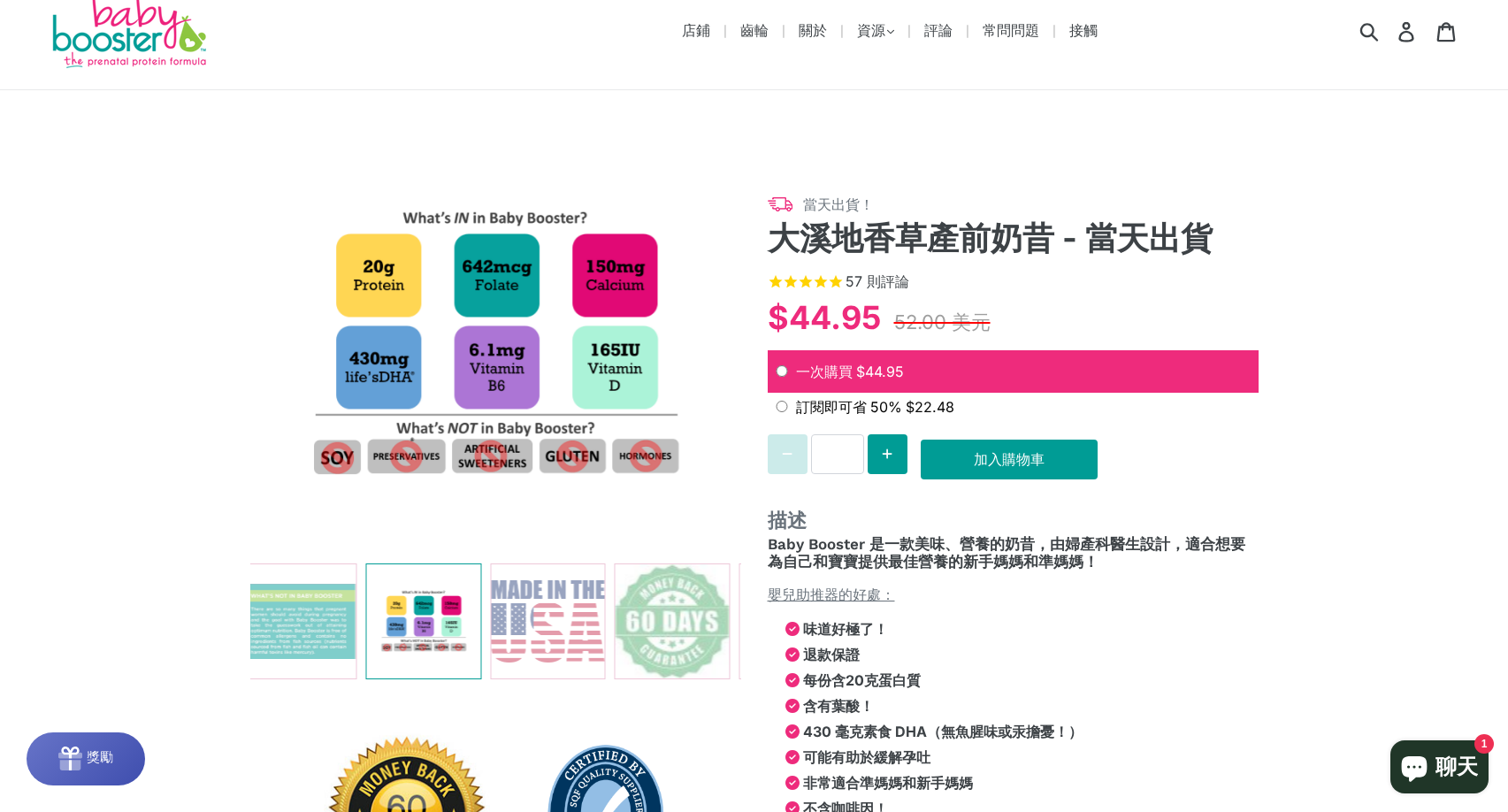
scroll to position [0, 0]
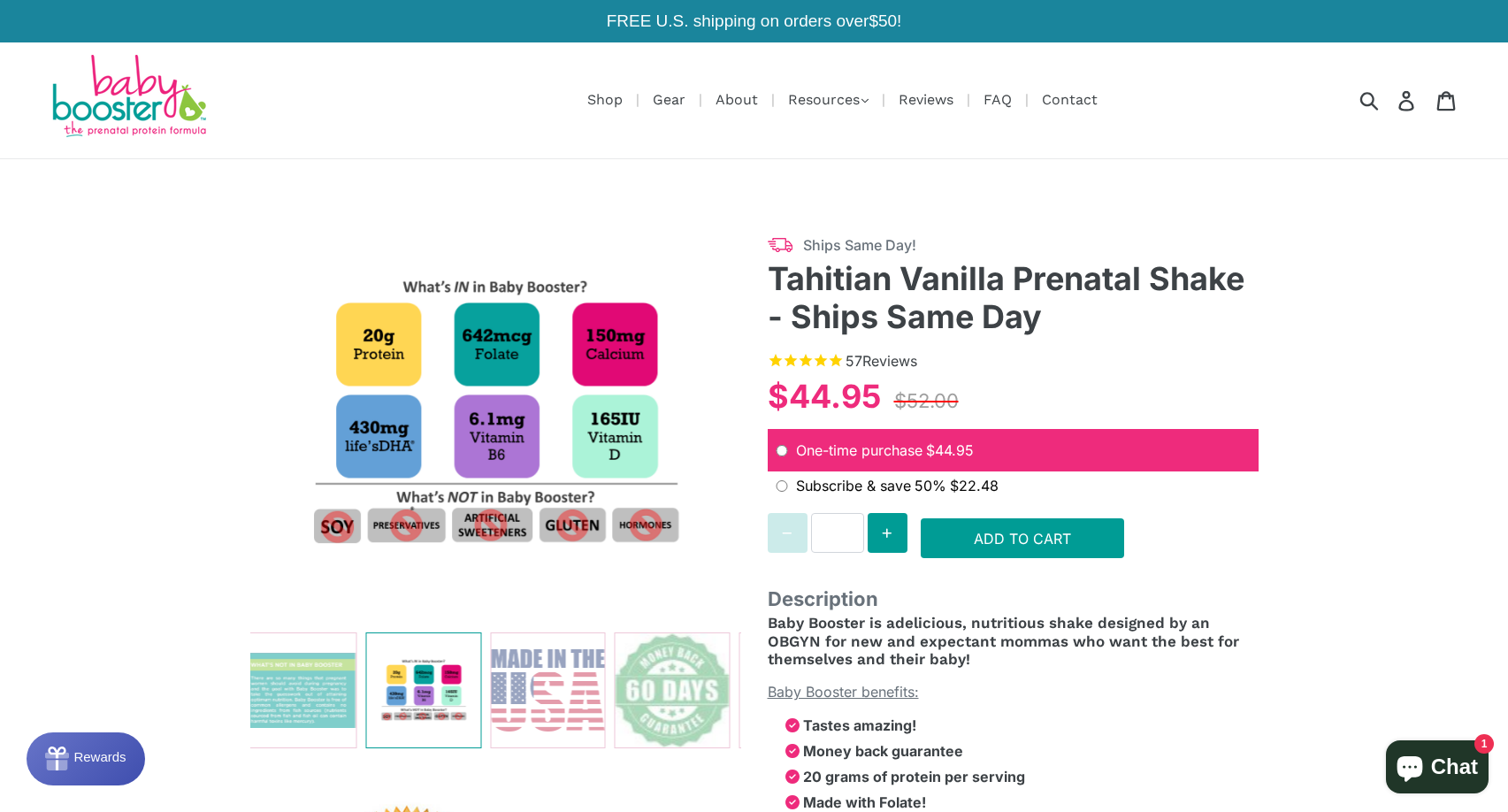
click at [1301, 321] on div "**********" at bounding box center [754, 600] width 1508 height 882
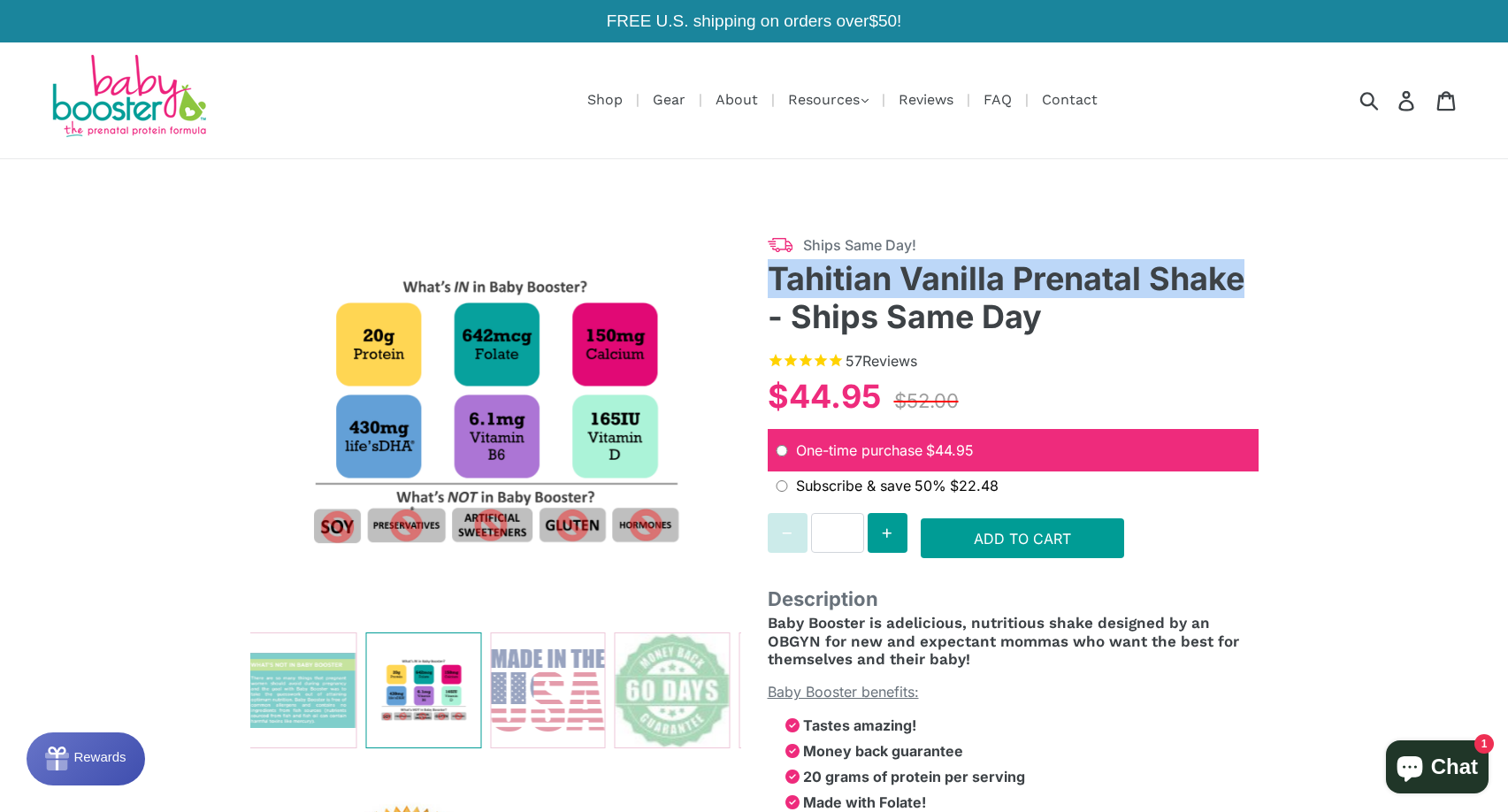
drag, startPoint x: 771, startPoint y: 279, endPoint x: 1262, endPoint y: 285, distance: 491.0
click at [1262, 285] on div "**********" at bounding box center [1012, 599] width 517 height 766
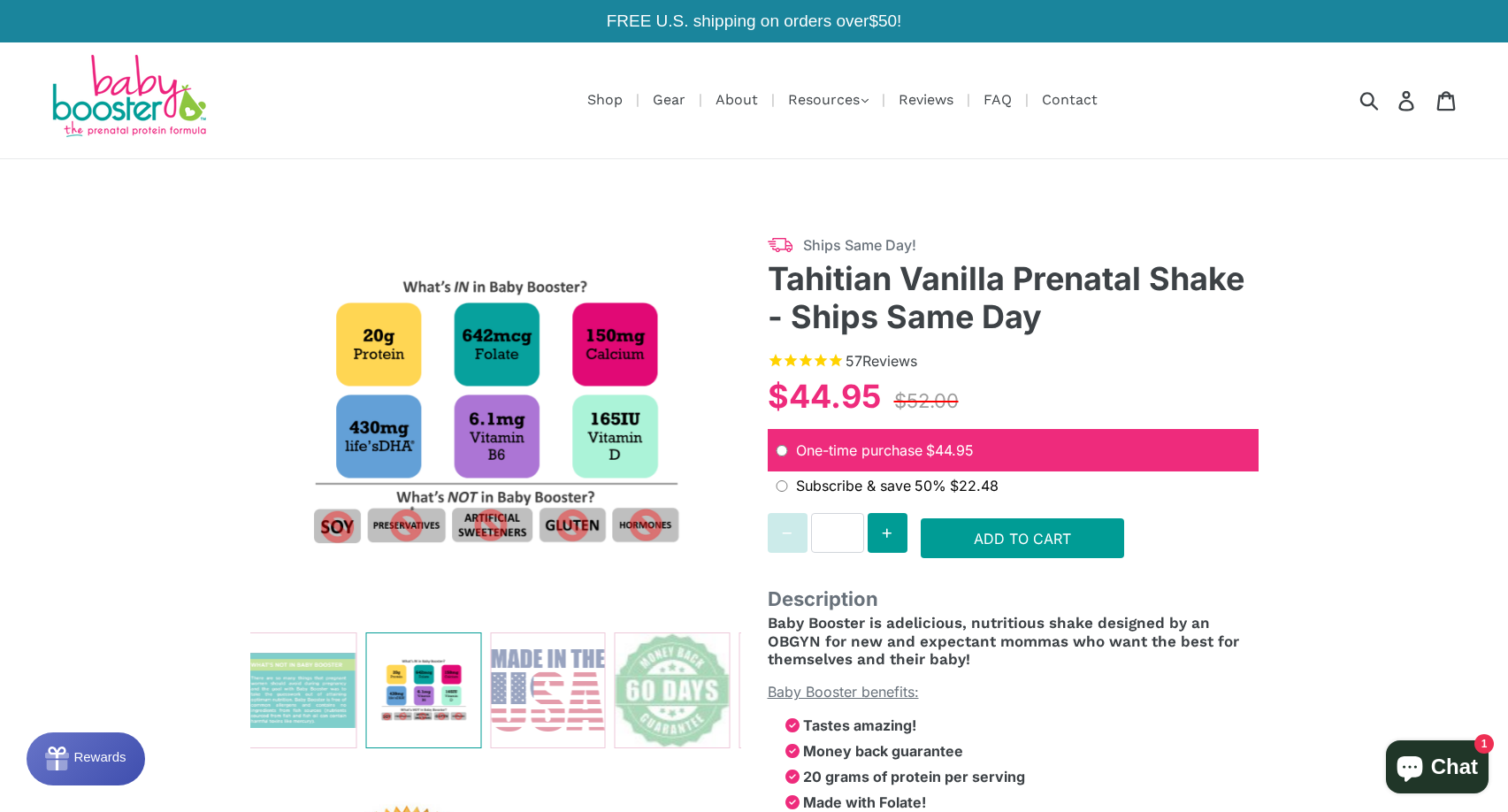
click at [1223, 321] on h3 "Tahitian Vanilla Prenatal Shake - Ships Same Day" at bounding box center [1012, 298] width 491 height 76
click at [131, 479] on div "**********" at bounding box center [754, 600] width 1508 height 882
click at [269, 688] on button "Previous slide" at bounding box center [278, 690] width 28 height 28
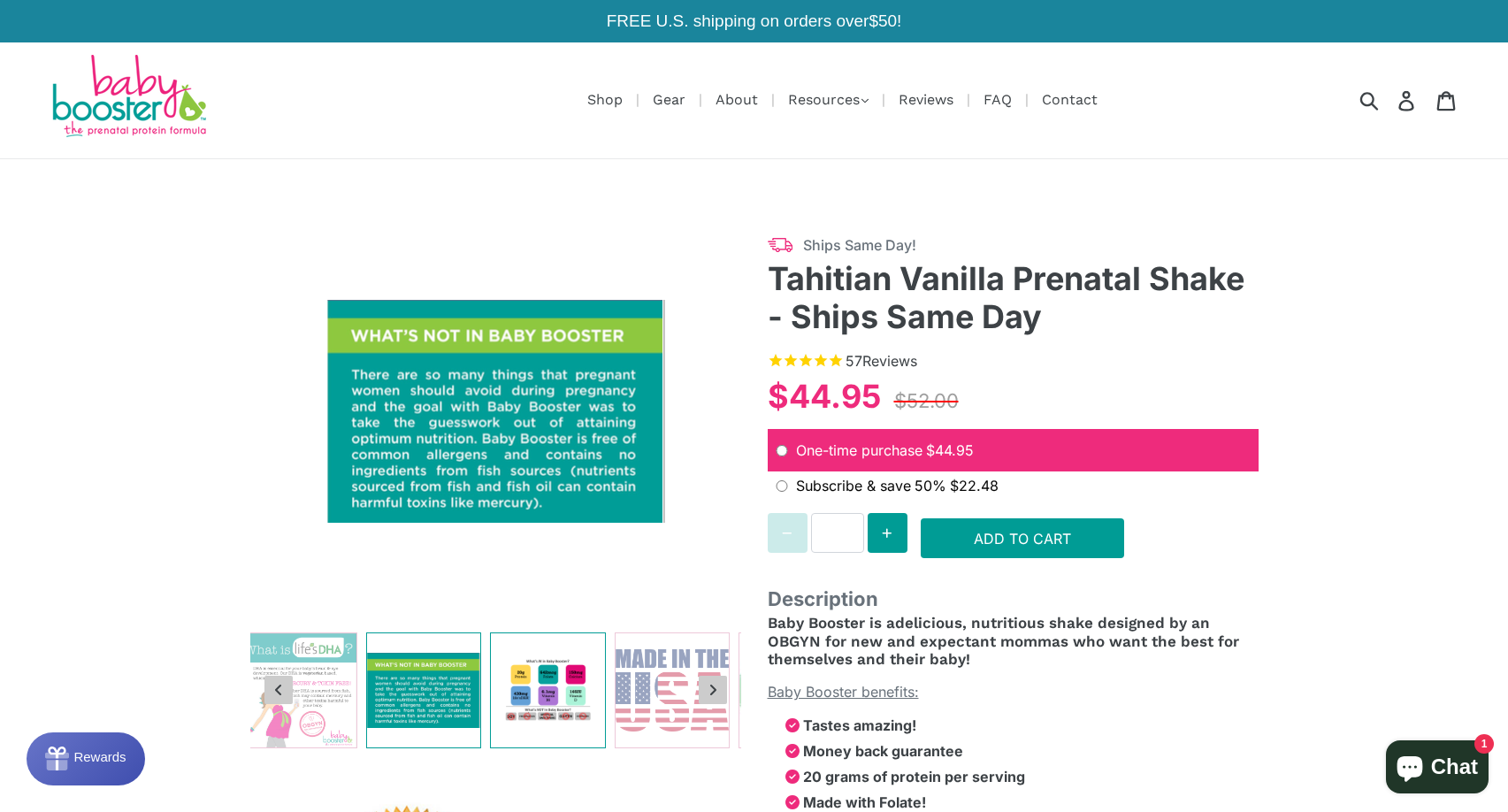
click at [270, 688] on button "Previous slide" at bounding box center [278, 690] width 28 height 28
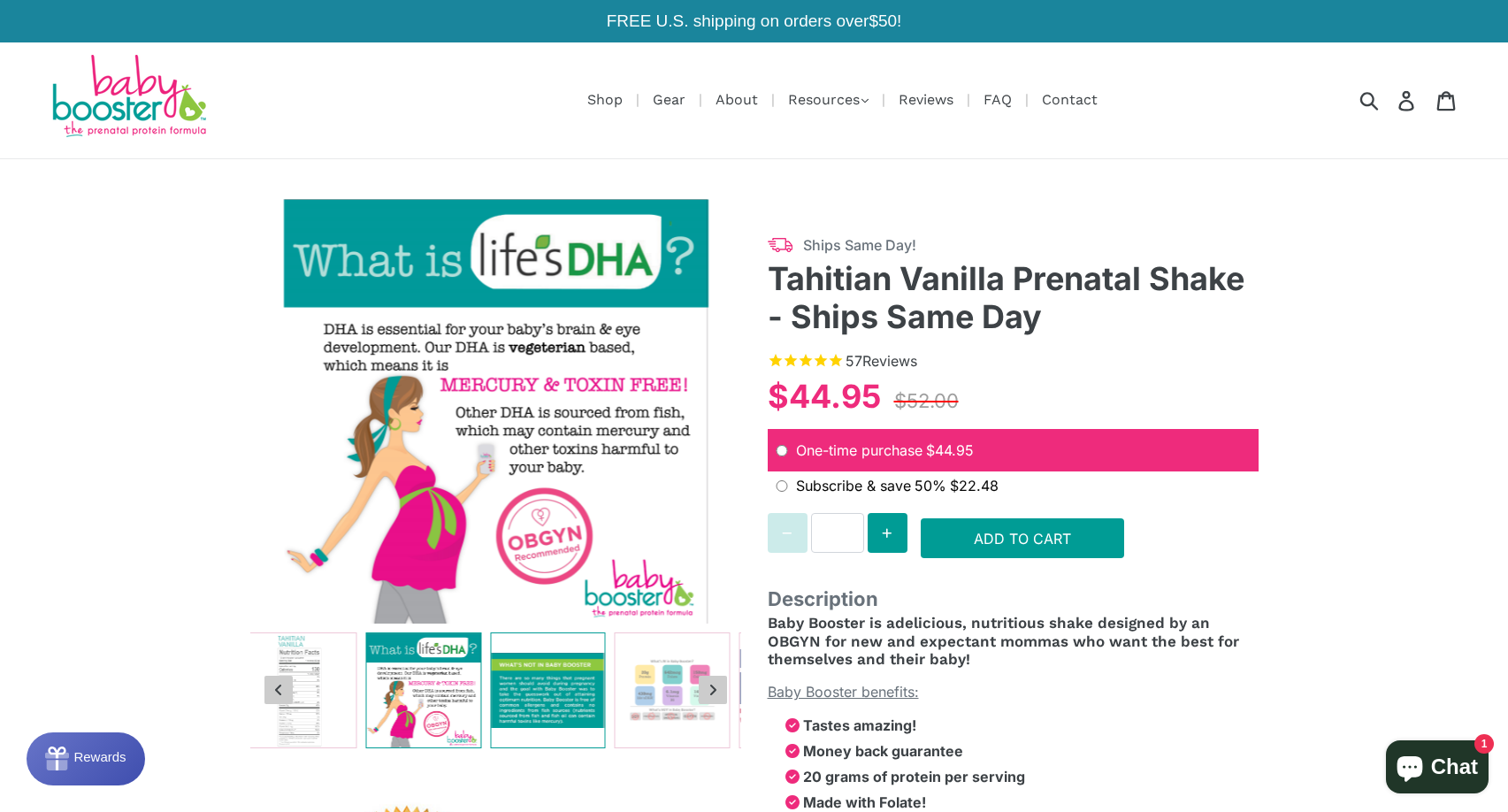
click at [270, 688] on button "Previous slide" at bounding box center [278, 690] width 28 height 28
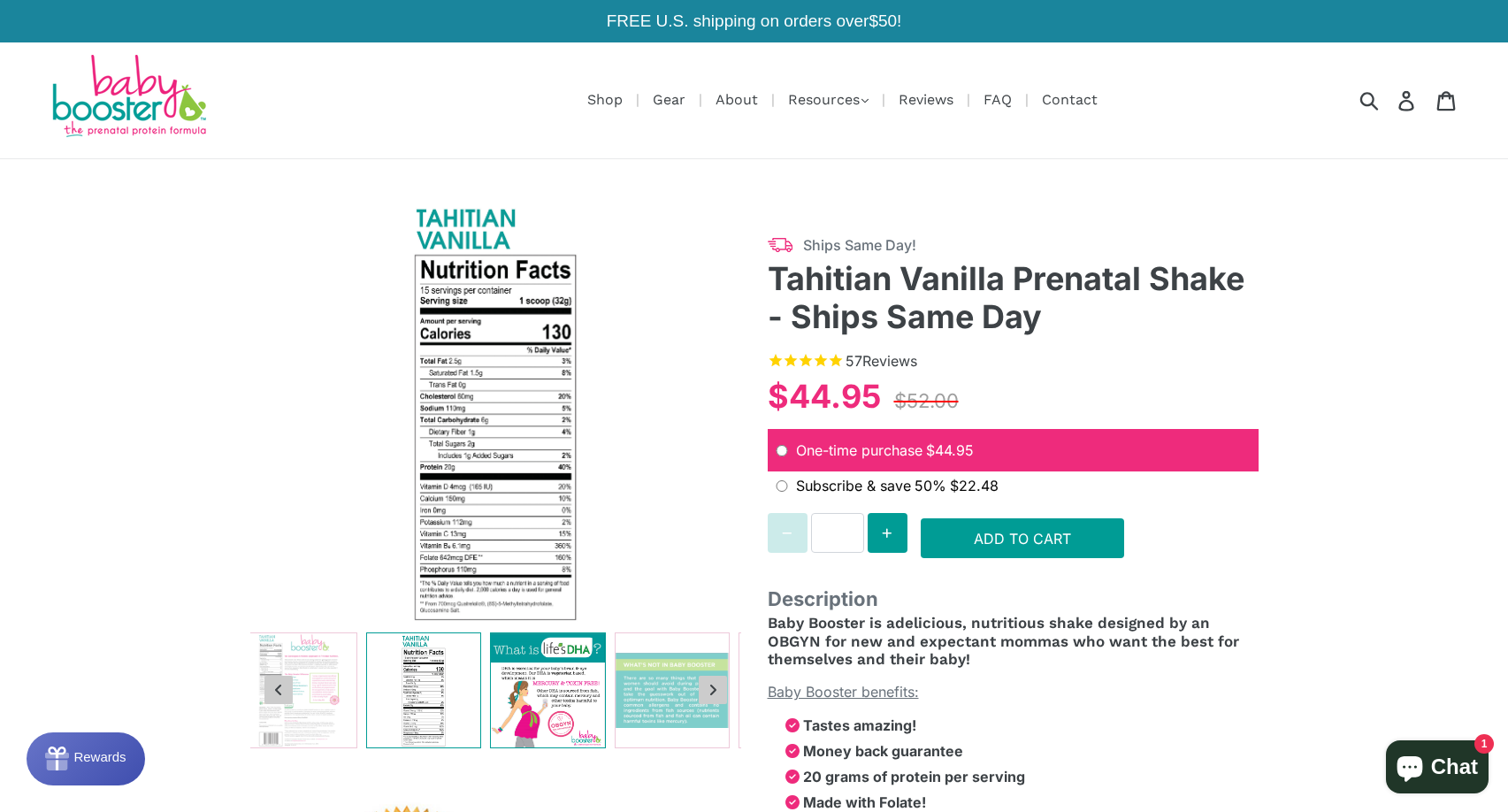
click at [270, 688] on button "Previous slide" at bounding box center [278, 690] width 28 height 28
click at [277, 688] on icon "Previous slide" at bounding box center [278, 690] width 9 height 14
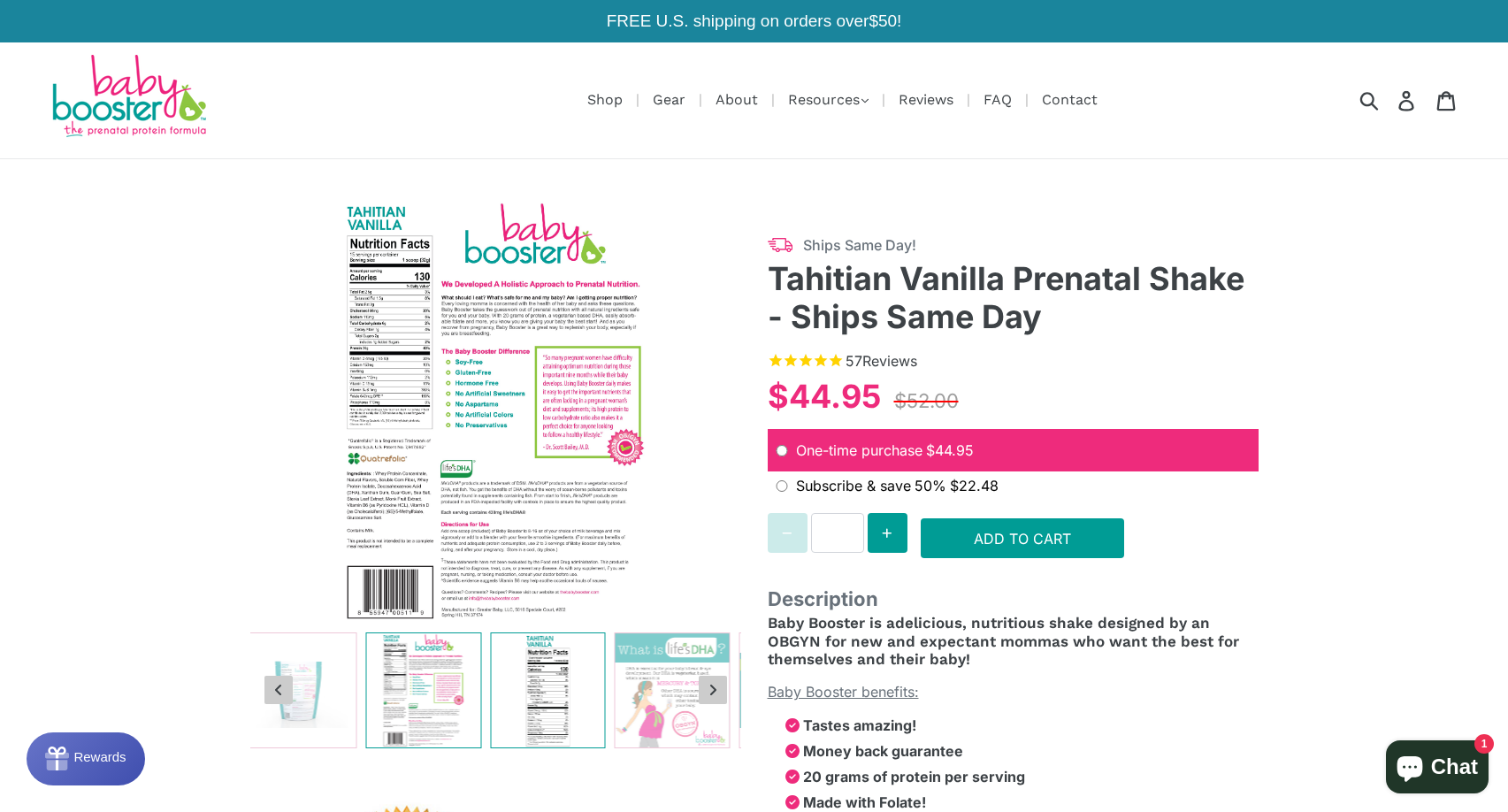
click at [277, 688] on icon "Previous slide" at bounding box center [278, 690] width 9 height 14
click at [277, 689] on icon "Previous slide" at bounding box center [278, 690] width 9 height 14
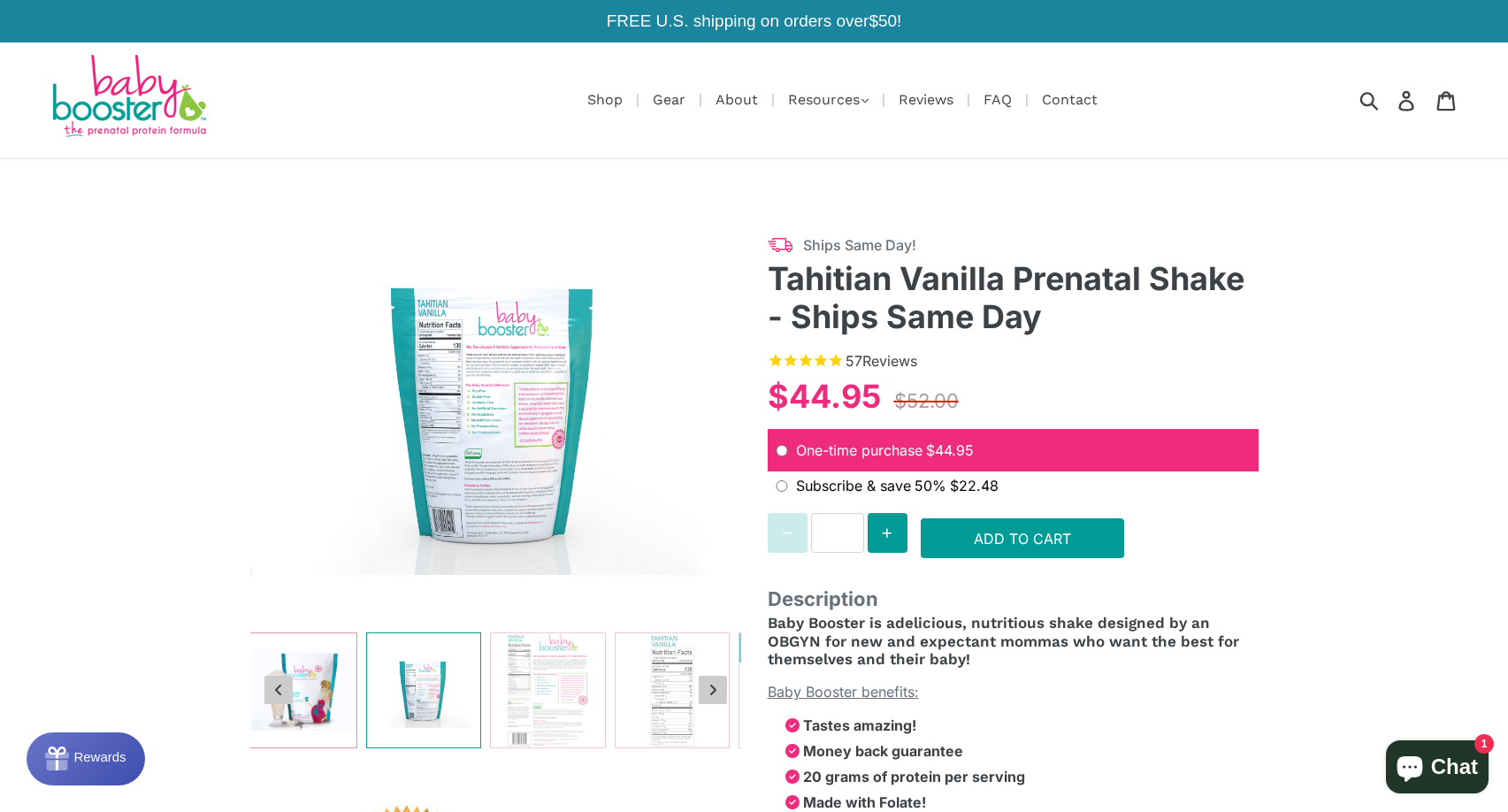
click at [310, 707] on img at bounding box center [299, 690] width 114 height 114
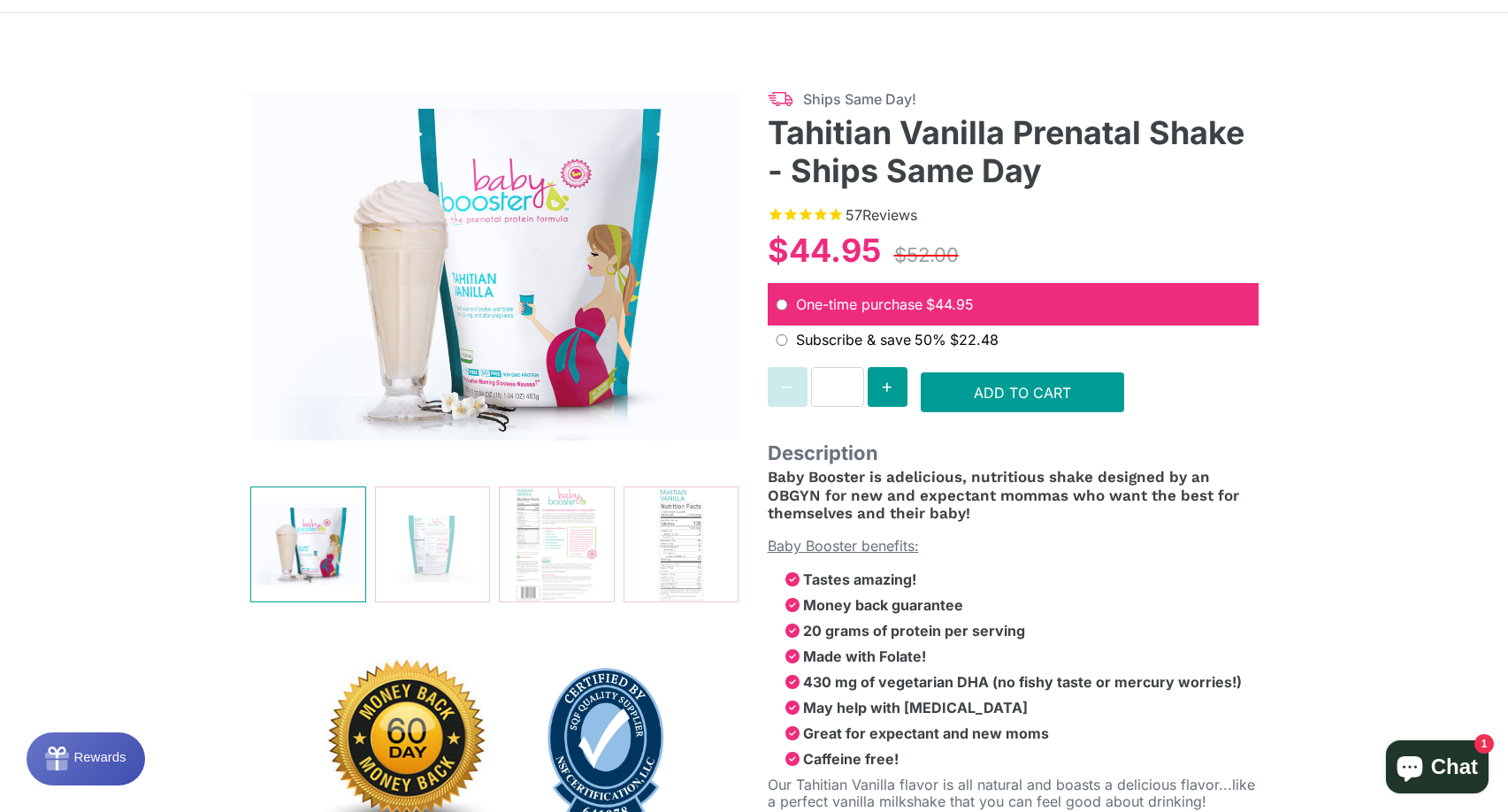
scroll to position [177, 0]
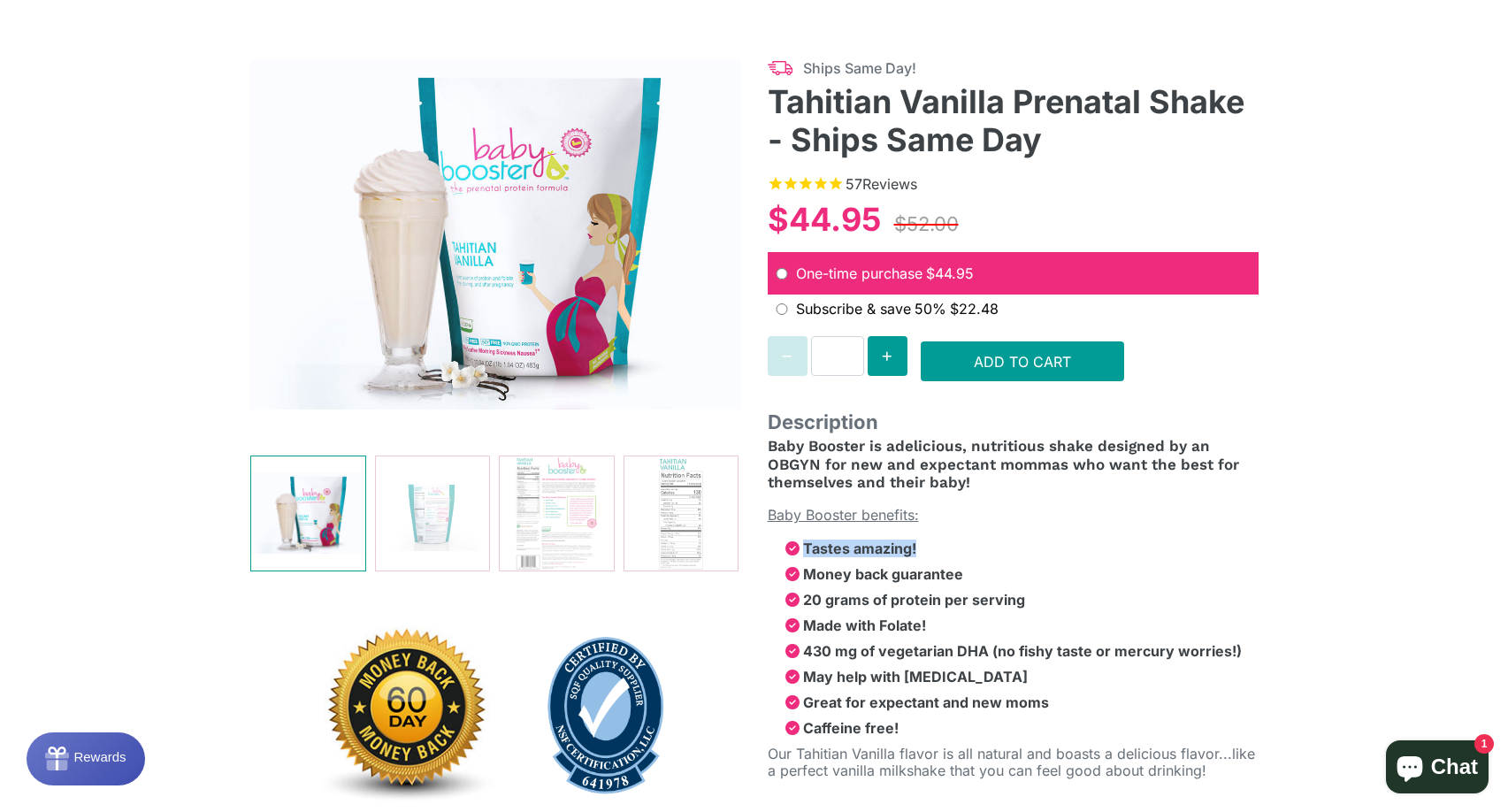
drag, startPoint x: 806, startPoint y: 543, endPoint x: 943, endPoint y: 545, distance: 137.0
click at [943, 545] on li "Tastes amazing!" at bounding box center [1022, 548] width 473 height 17
drag, startPoint x: 933, startPoint y: 567, endPoint x: 824, endPoint y: 574, distance: 109.2
click at [931, 567] on strong "Money back guarantee" at bounding box center [883, 574] width 160 height 18
drag, startPoint x: 804, startPoint y: 574, endPoint x: 998, endPoint y: 573, distance: 194.0
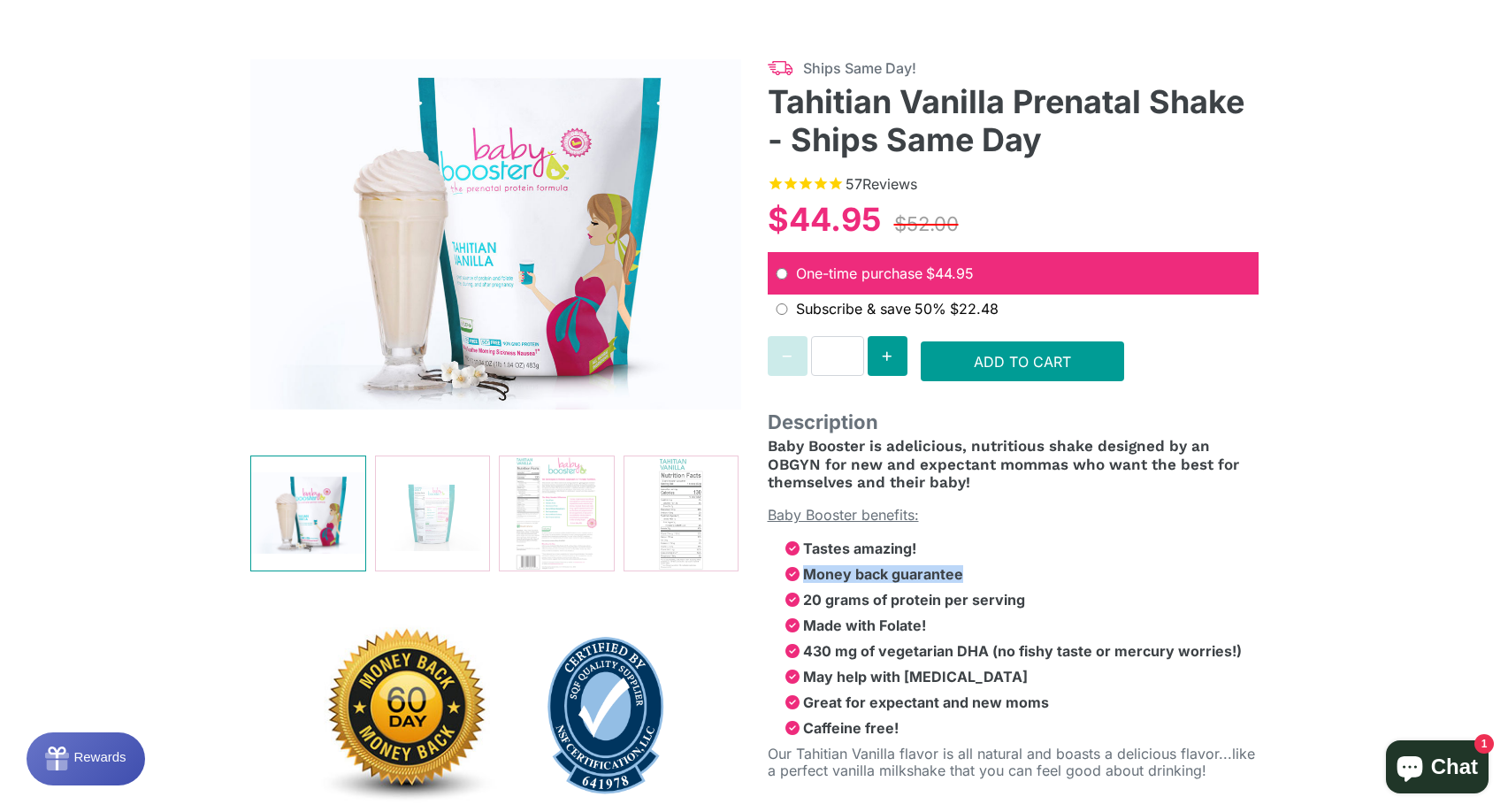
click at [999, 573] on li "Money back guarantee" at bounding box center [1022, 574] width 473 height 17
click at [995, 574] on li "Money back guarantee" at bounding box center [1022, 574] width 473 height 17
drag, startPoint x: 810, startPoint y: 596, endPoint x: 1050, endPoint y: 596, distance: 240.0
click at [1050, 596] on li "20 grams of protein per serving" at bounding box center [1022, 599] width 473 height 17
drag, startPoint x: 976, startPoint y: 631, endPoint x: 869, endPoint y: 631, distance: 107.0
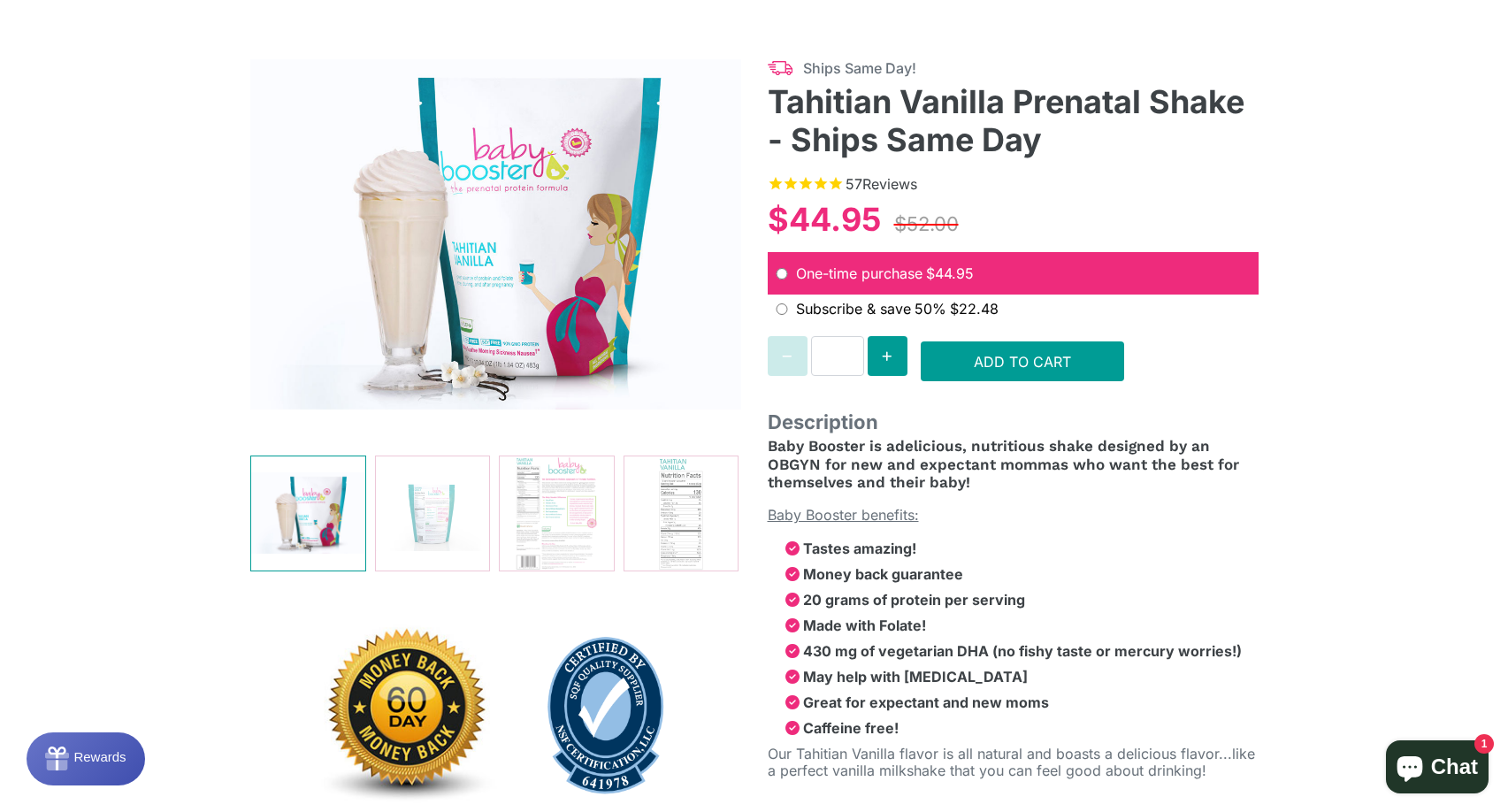
click at [974, 631] on li "Made with Folate!" at bounding box center [1022, 625] width 473 height 17
drag, startPoint x: 810, startPoint y: 627, endPoint x: 925, endPoint y: 626, distance: 115.0
click at [925, 626] on strong "Made with Folate!" at bounding box center [864, 625] width 122 height 18
click at [952, 628] on li "Made with Folate!" at bounding box center [1022, 625] width 473 height 17
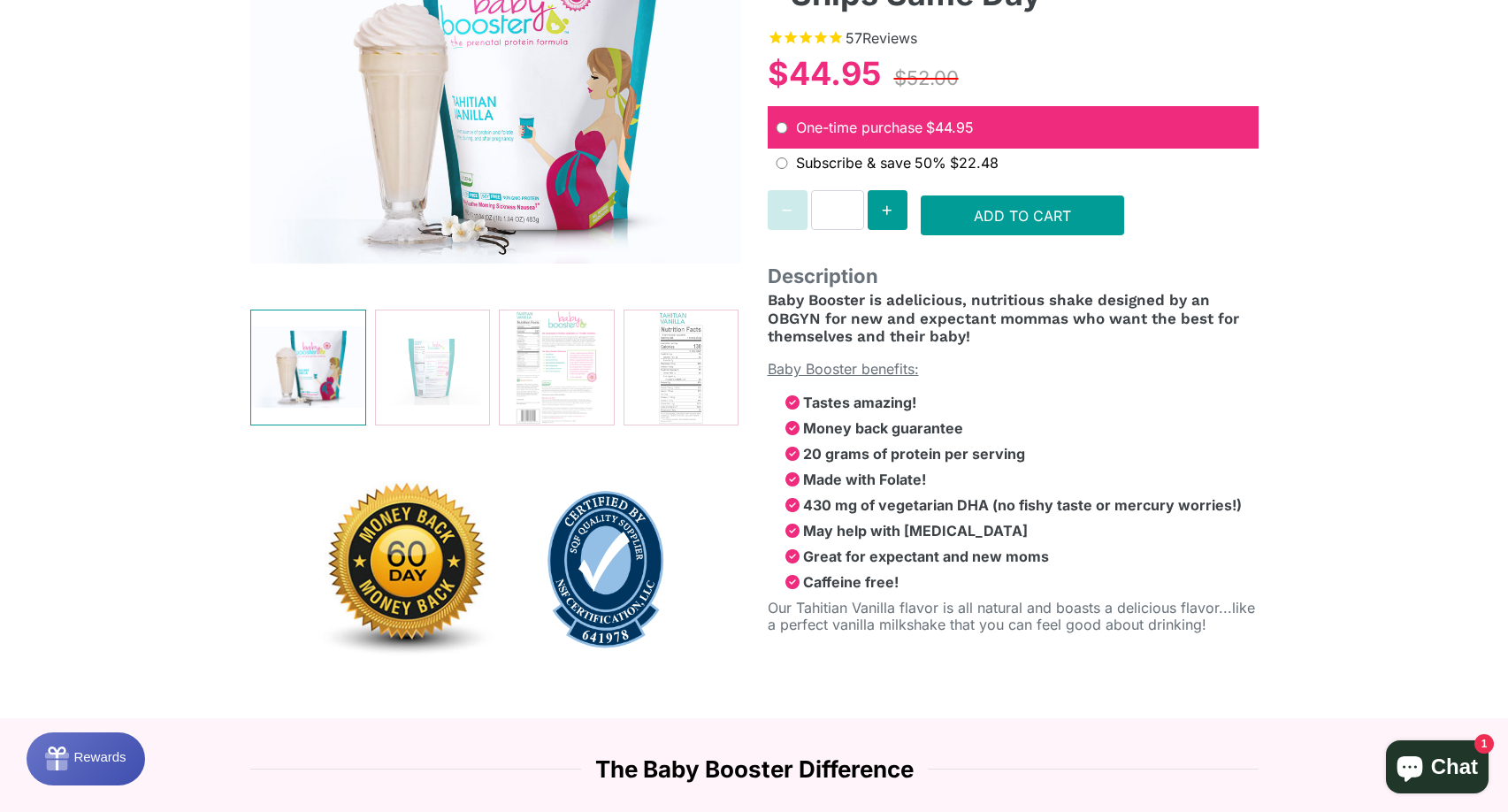
scroll to position [354, 0]
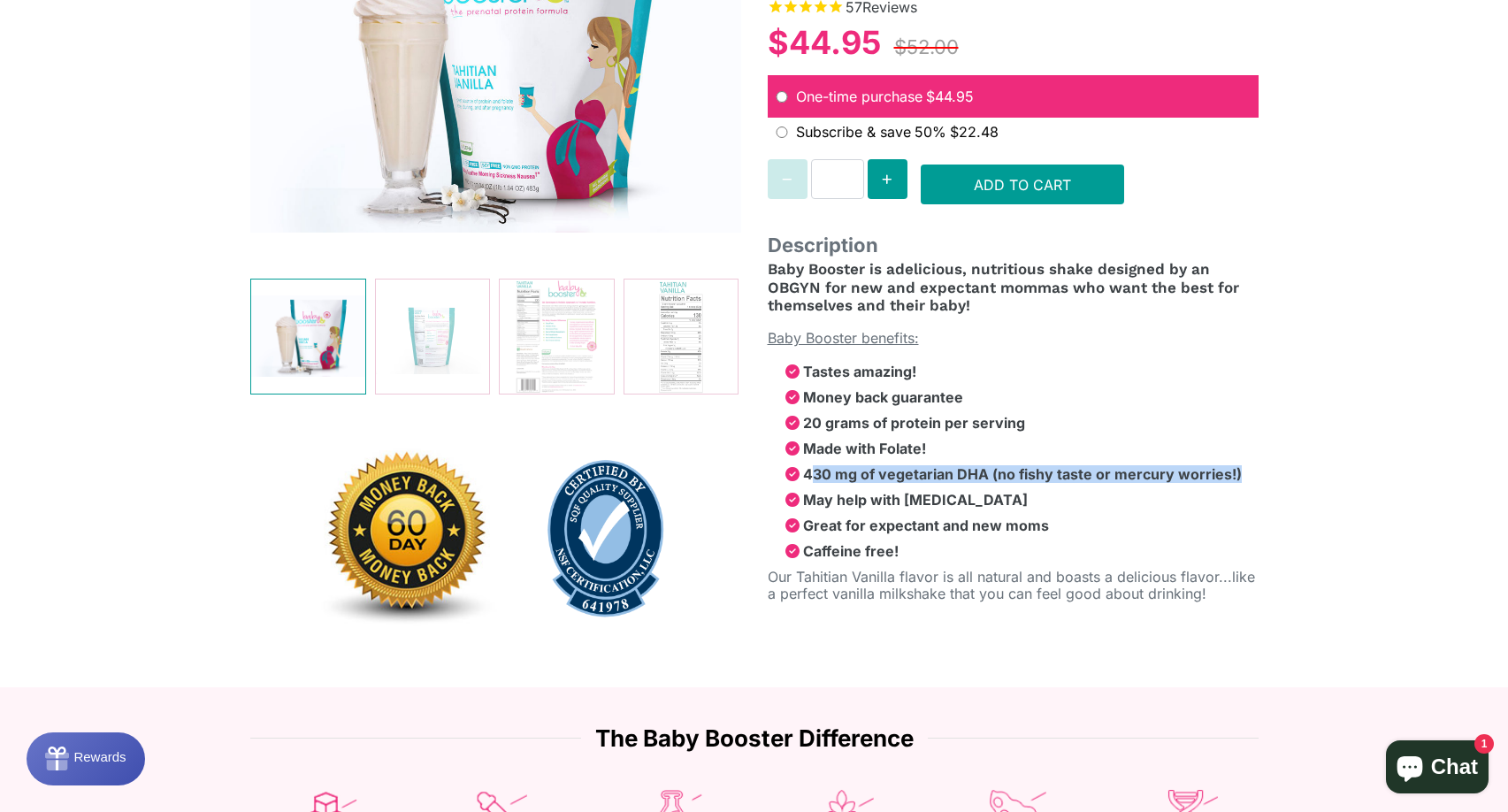
drag, startPoint x: 810, startPoint y: 474, endPoint x: 1243, endPoint y: 472, distance: 433.0
click at [1243, 472] on li "430 mg of vegetarian DHA (no fishy taste or mercury worries!)" at bounding box center [1022, 474] width 473 height 17
click at [1230, 498] on li "May help with morning sickness" at bounding box center [1022, 500] width 473 height 17
drag, startPoint x: 806, startPoint y: 504, endPoint x: 1038, endPoint y: 501, distance: 232.0
click at [1038, 501] on li "May help with morning sickness" at bounding box center [1022, 500] width 473 height 17
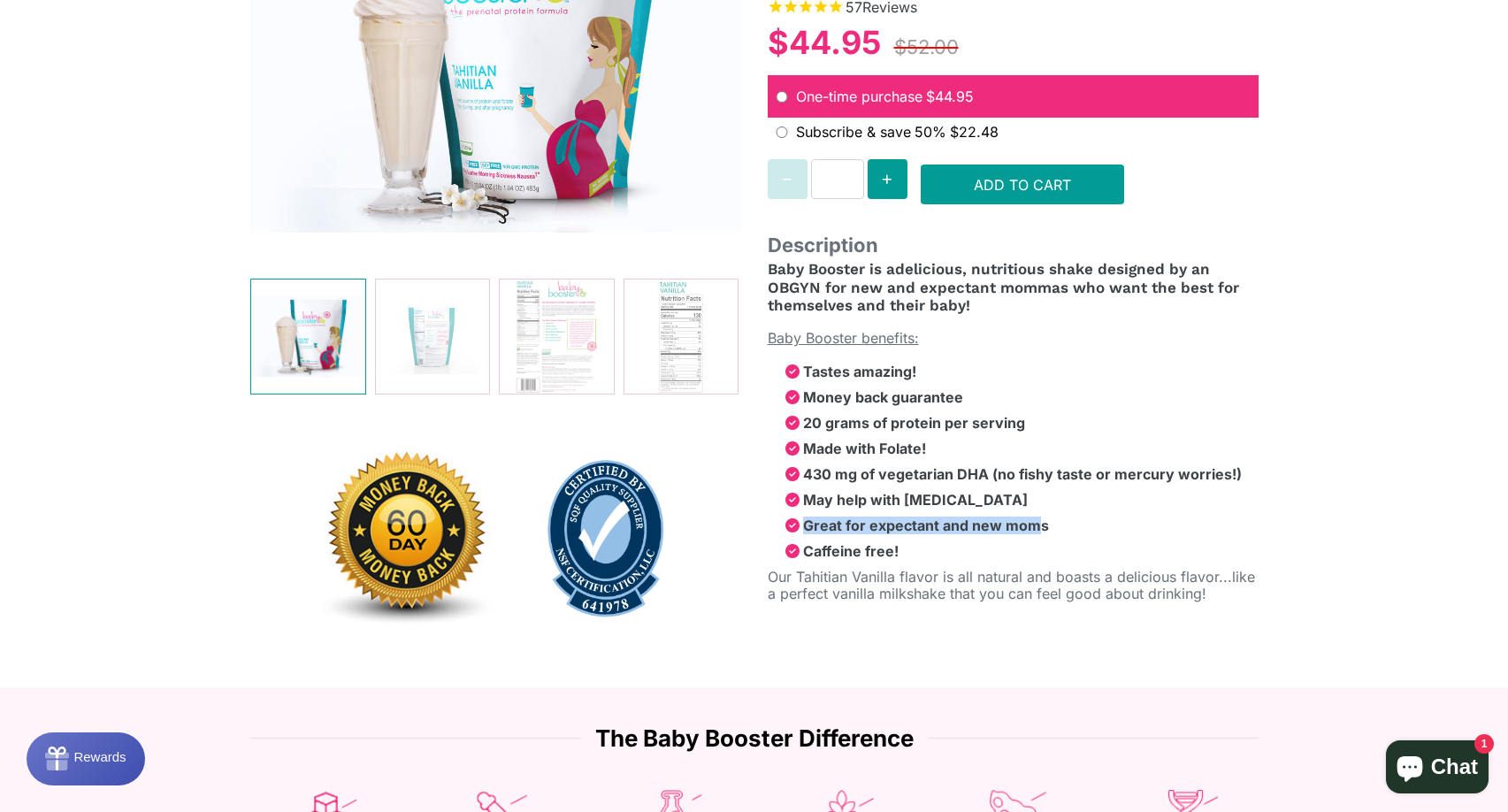
drag, startPoint x: 806, startPoint y: 526, endPoint x: 1040, endPoint y: 523, distance: 234.0
click at [1040, 523] on strong "Great for expectant and new moms" at bounding box center [925, 524] width 246 height 18
click at [991, 537] on ul "Tastes amazing! Money back guarantee 20 grams of protein per serving Made with …" at bounding box center [1012, 462] width 491 height 197
drag, startPoint x: 828, startPoint y: 527, endPoint x: 1044, endPoint y: 518, distance: 216.2
click at [1041, 519] on strong "Great for expectant and new moms" at bounding box center [925, 524] width 246 height 18
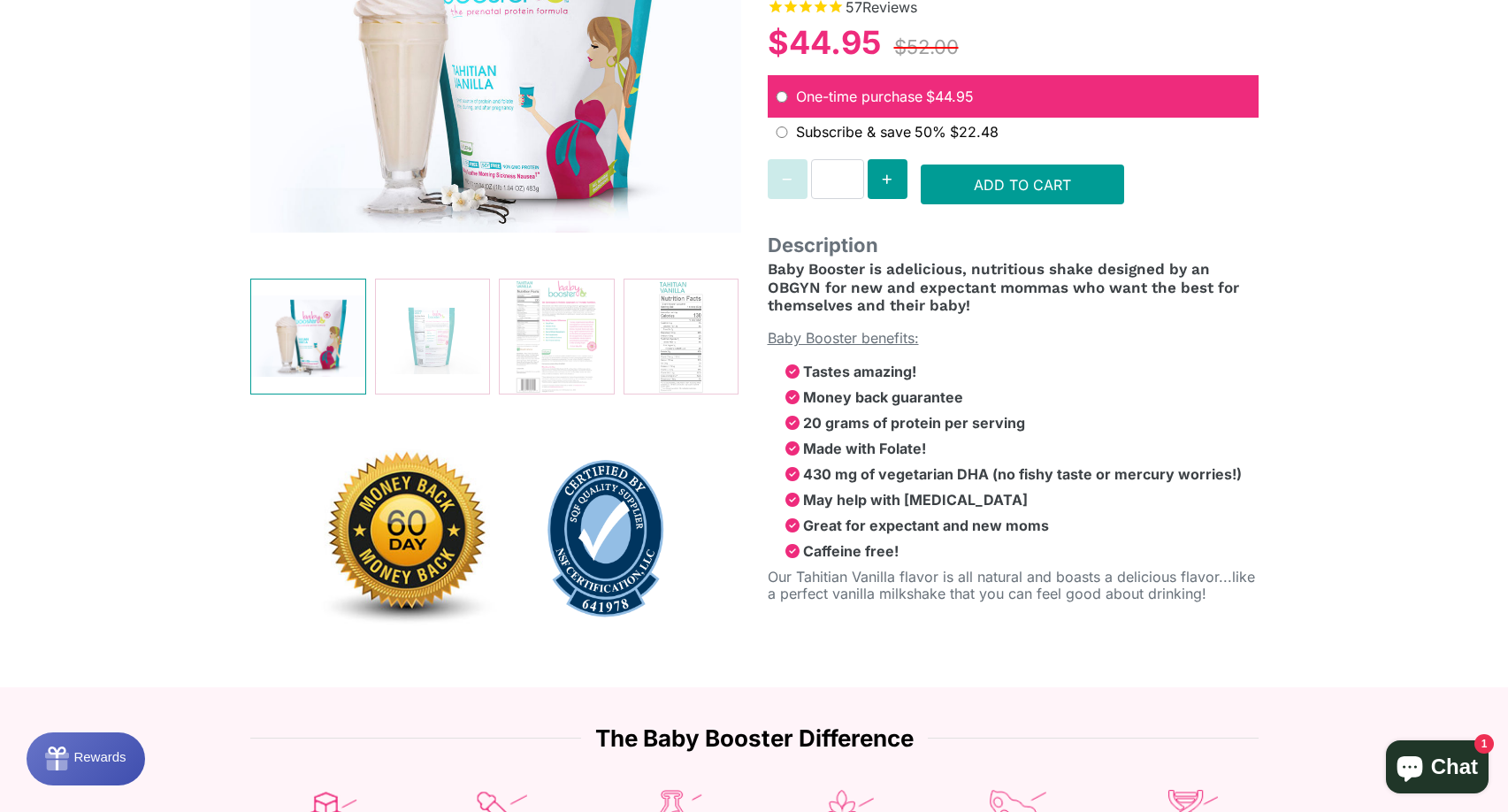
click at [1049, 541] on ul "Tastes amazing! Money back guarantee 20 grams of protein per serving Made with …" at bounding box center [1012, 462] width 491 height 197
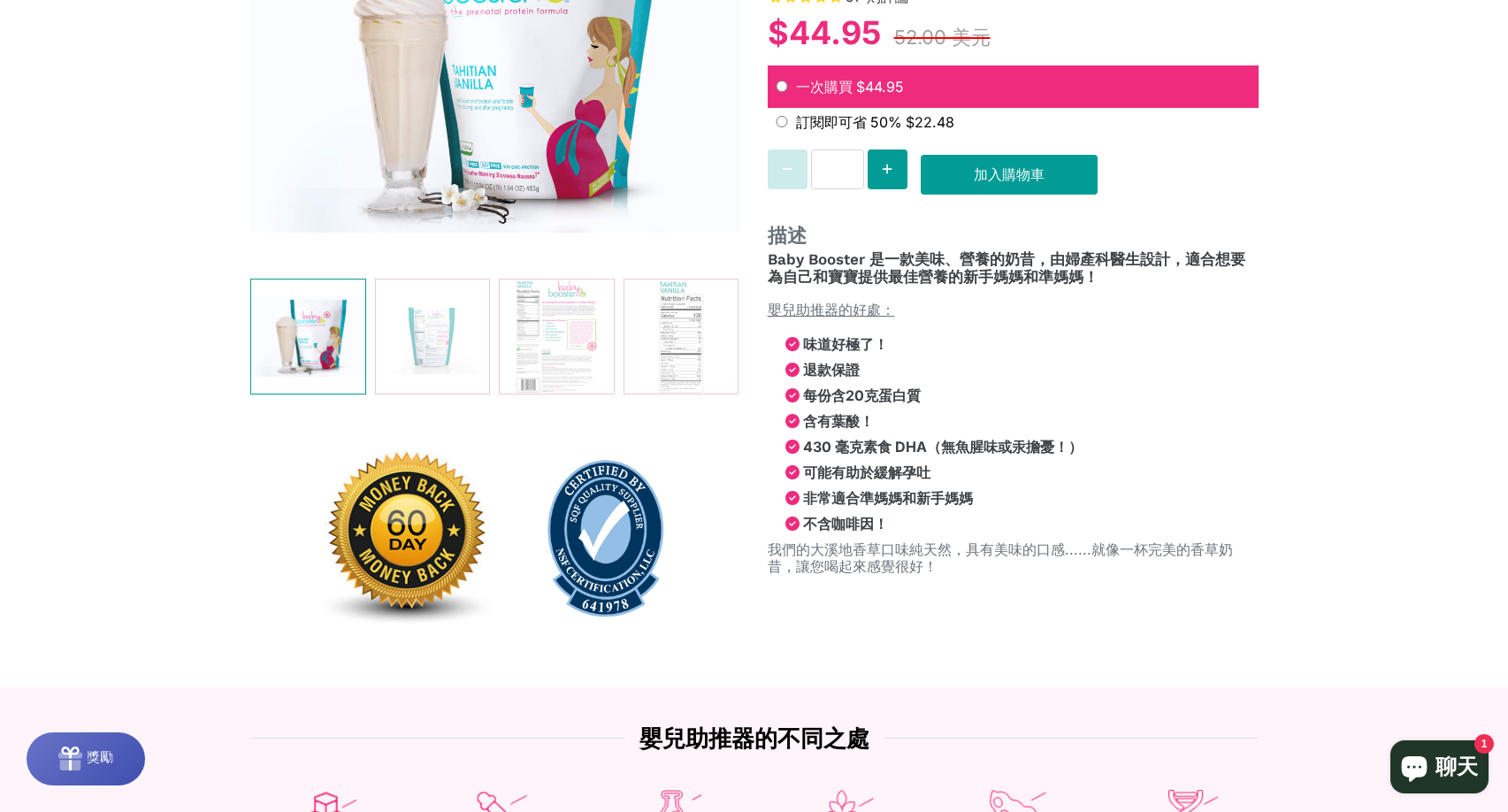
click at [1323, 471] on div "當天出貨！ 大溪地香草產前奶昔 - 當天出貨 57 則 評論 $44.95 52.00 美元 一次購買 $44.95 訂閱即可省 50% $22.48 送貨 …" at bounding box center [754, 246] width 1508 height 882
drag, startPoint x: 868, startPoint y: 450, endPoint x: 912, endPoint y: 462, distance: 45.6
click at [909, 451] on font "430 毫克素食 DHA（無魚腥味或汞擔憂！）" at bounding box center [942, 446] width 279 height 18
click at [912, 475] on font "可能有助於緩解孕吐" at bounding box center [866, 471] width 127 height 18
click at [97, 479] on div "當天出貨！ 大溪地香草產前奶昔 - 當天出貨 57 則 評論 $44.95 52.00 美元 一次購買 $44.95 訂閱即可省 50% $22.48 送貨 …" at bounding box center [754, 246] width 1508 height 882
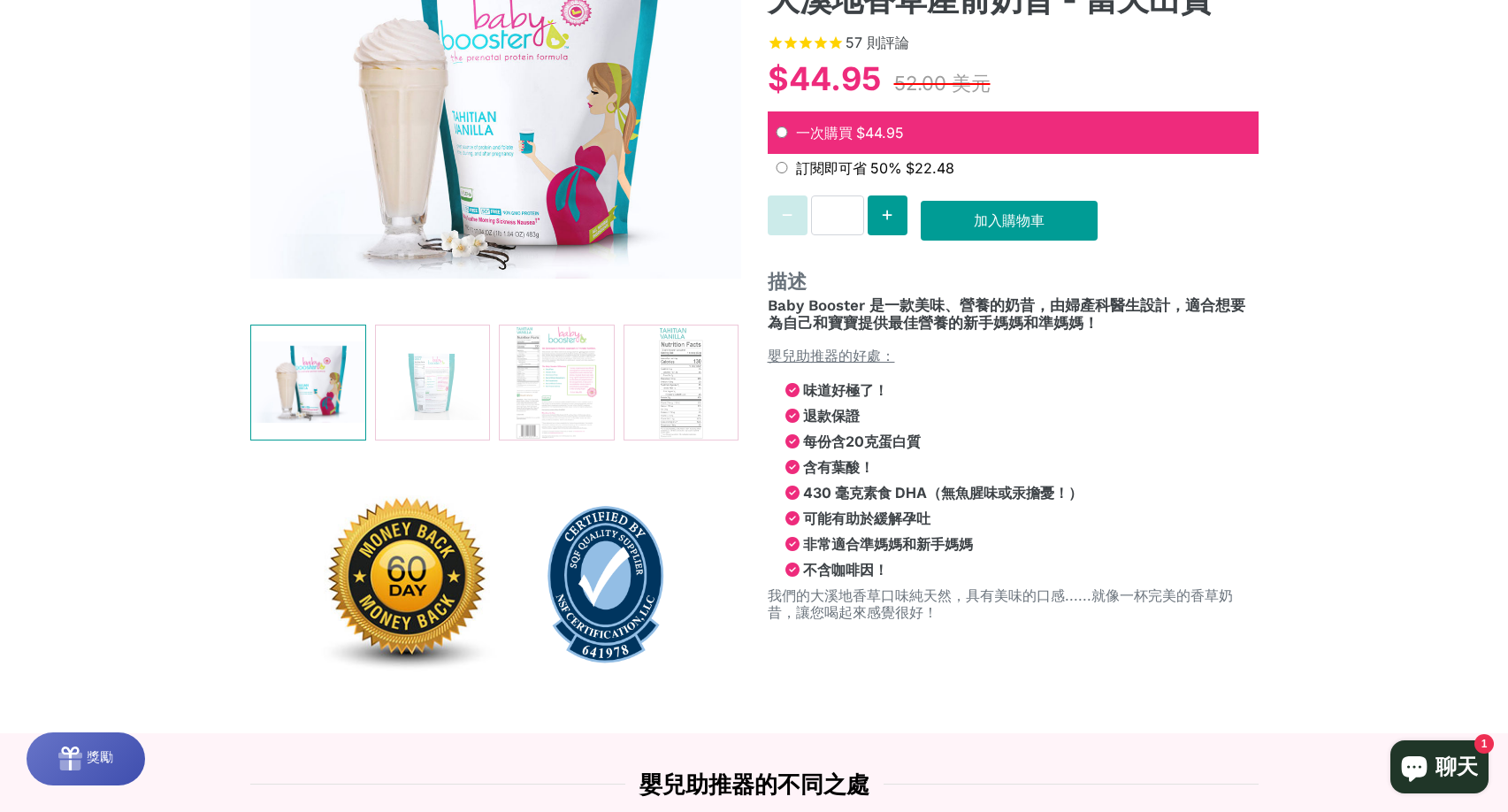
scroll to position [265, 0]
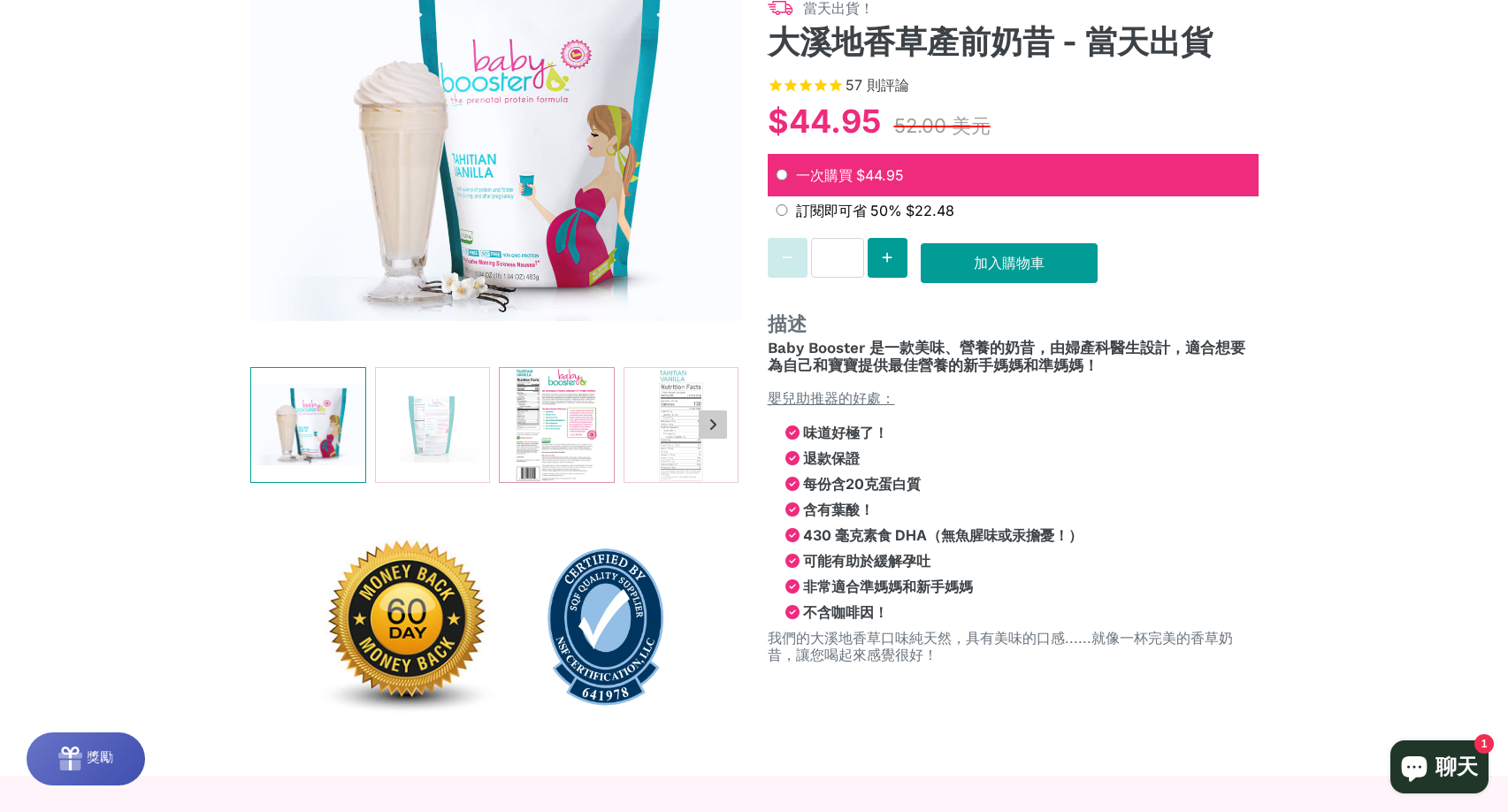
click at [542, 408] on img at bounding box center [556, 424] width 114 height 114
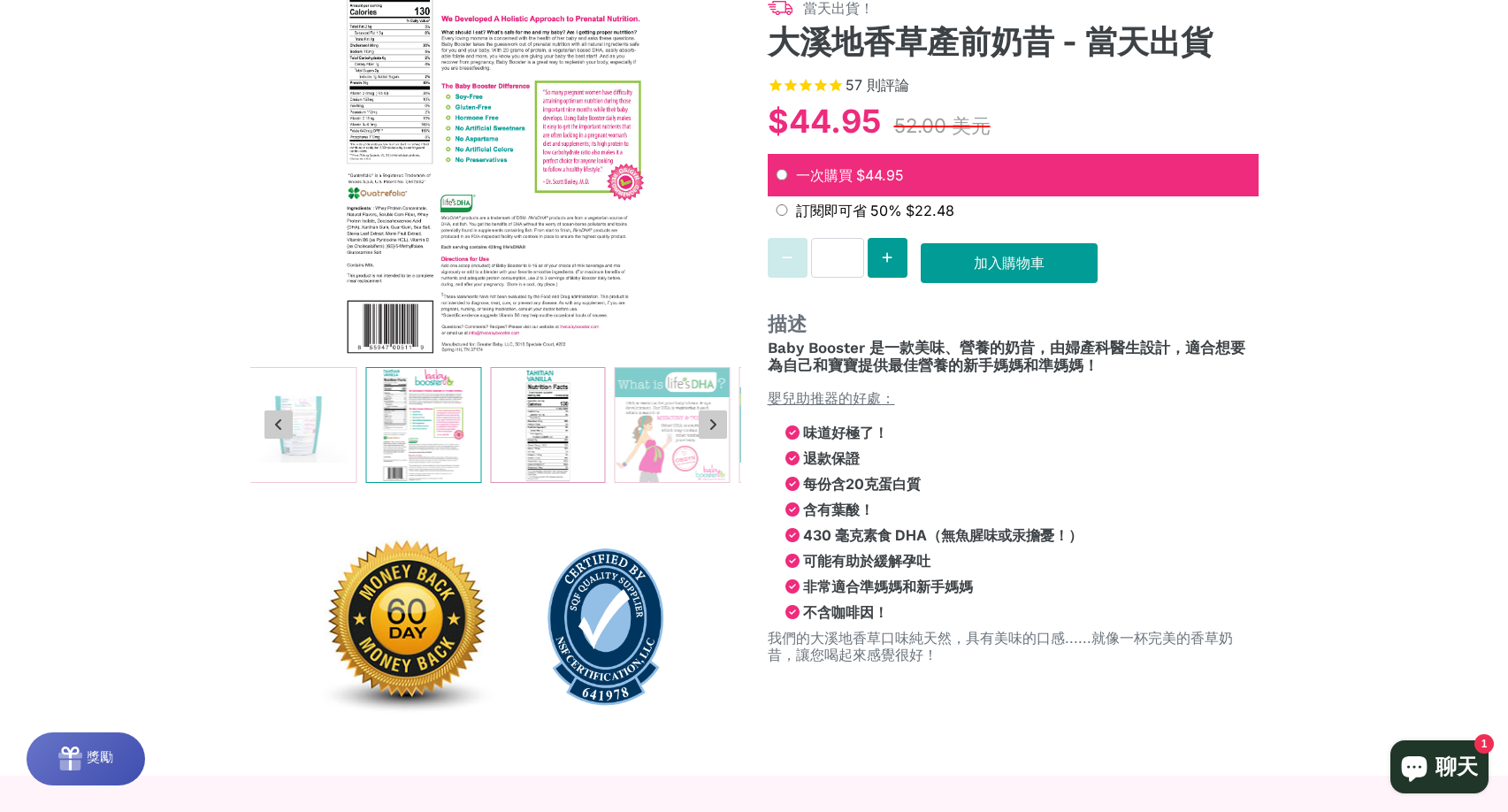
click at [591, 445] on img at bounding box center [548, 424] width 114 height 114
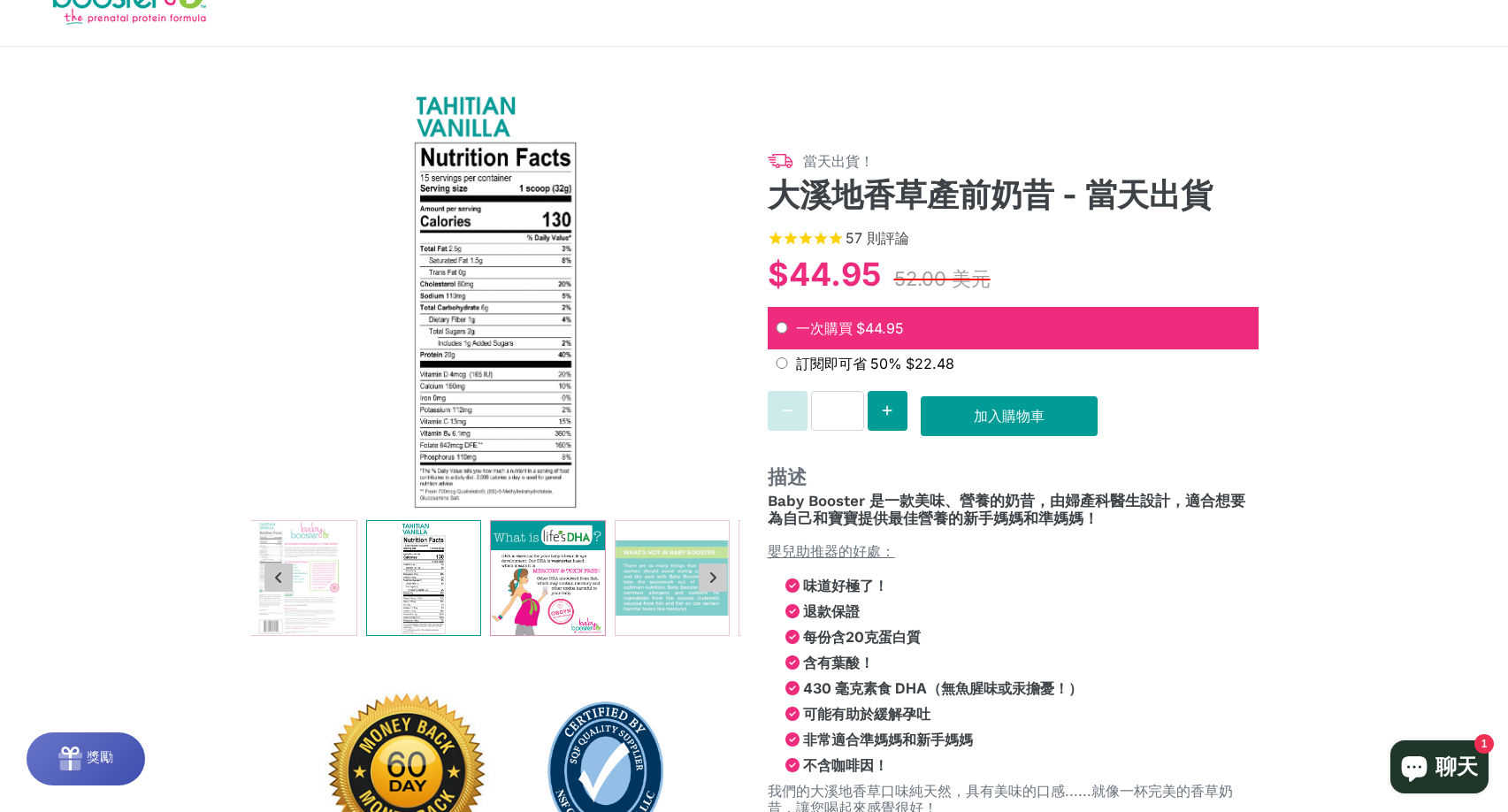
scroll to position [88, 0]
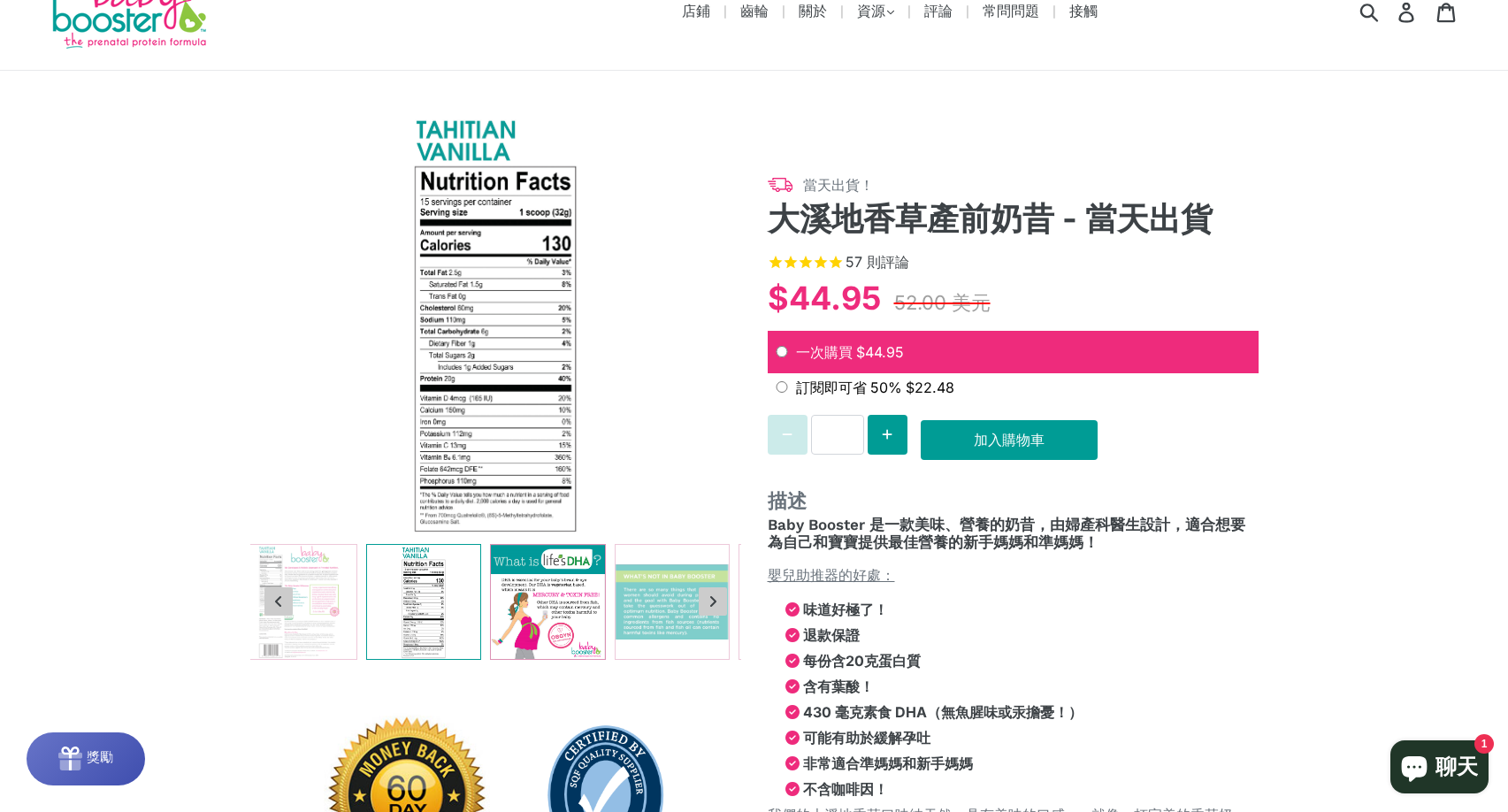
click at [538, 601] on img at bounding box center [548, 601] width 114 height 114
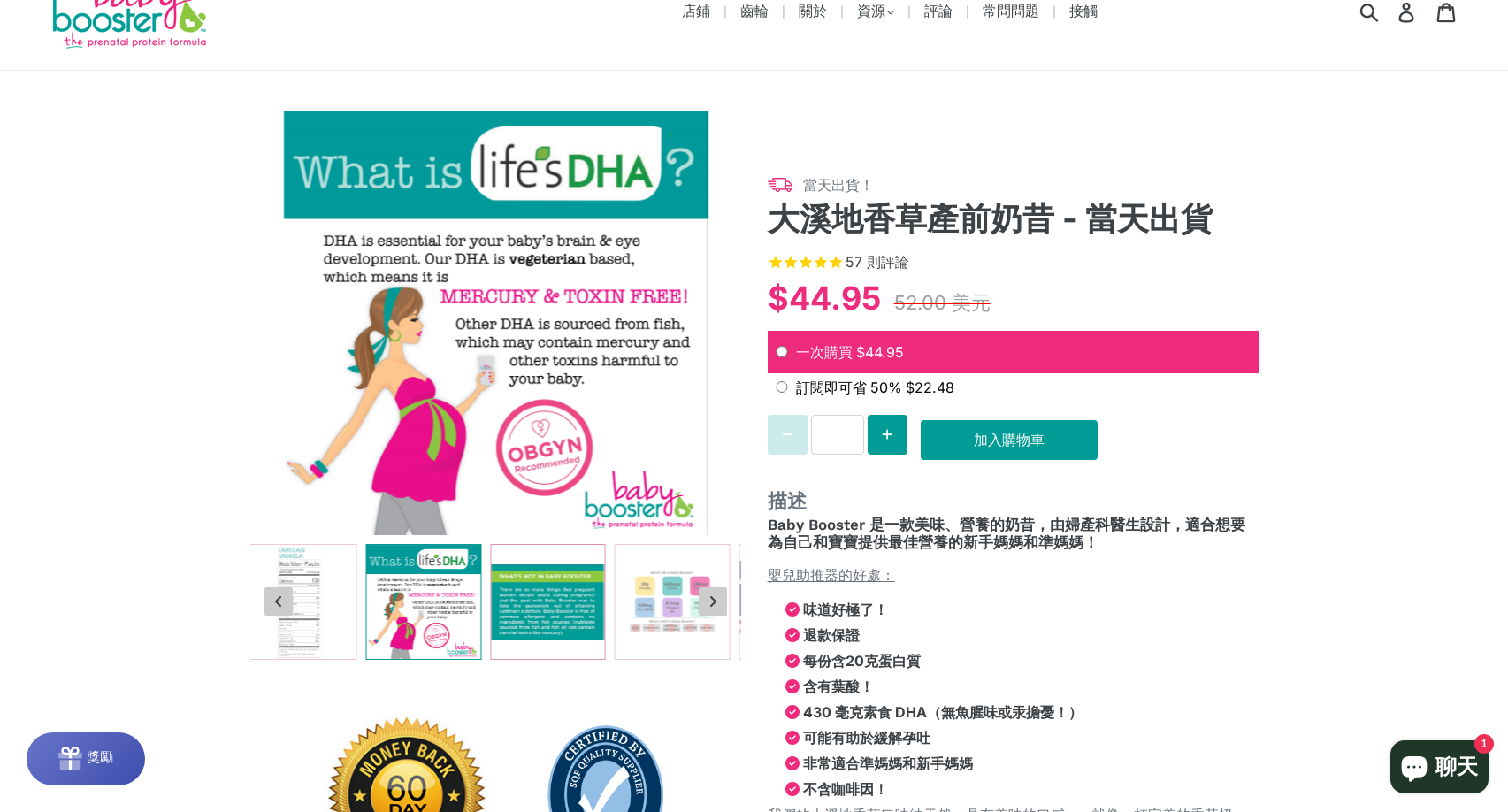
click at [555, 585] on img at bounding box center [548, 601] width 114 height 114
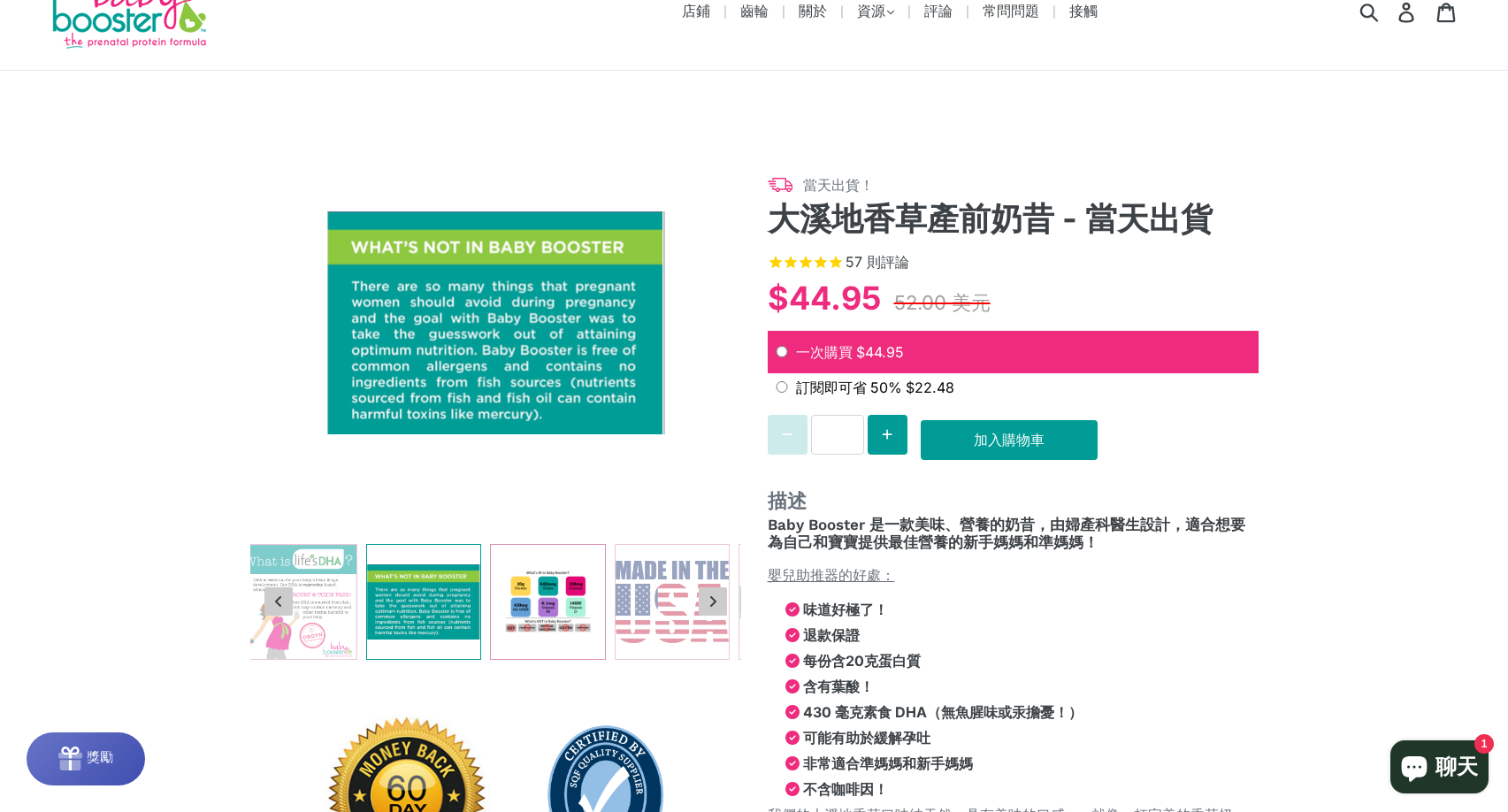
click at [563, 599] on img at bounding box center [548, 601] width 114 height 114
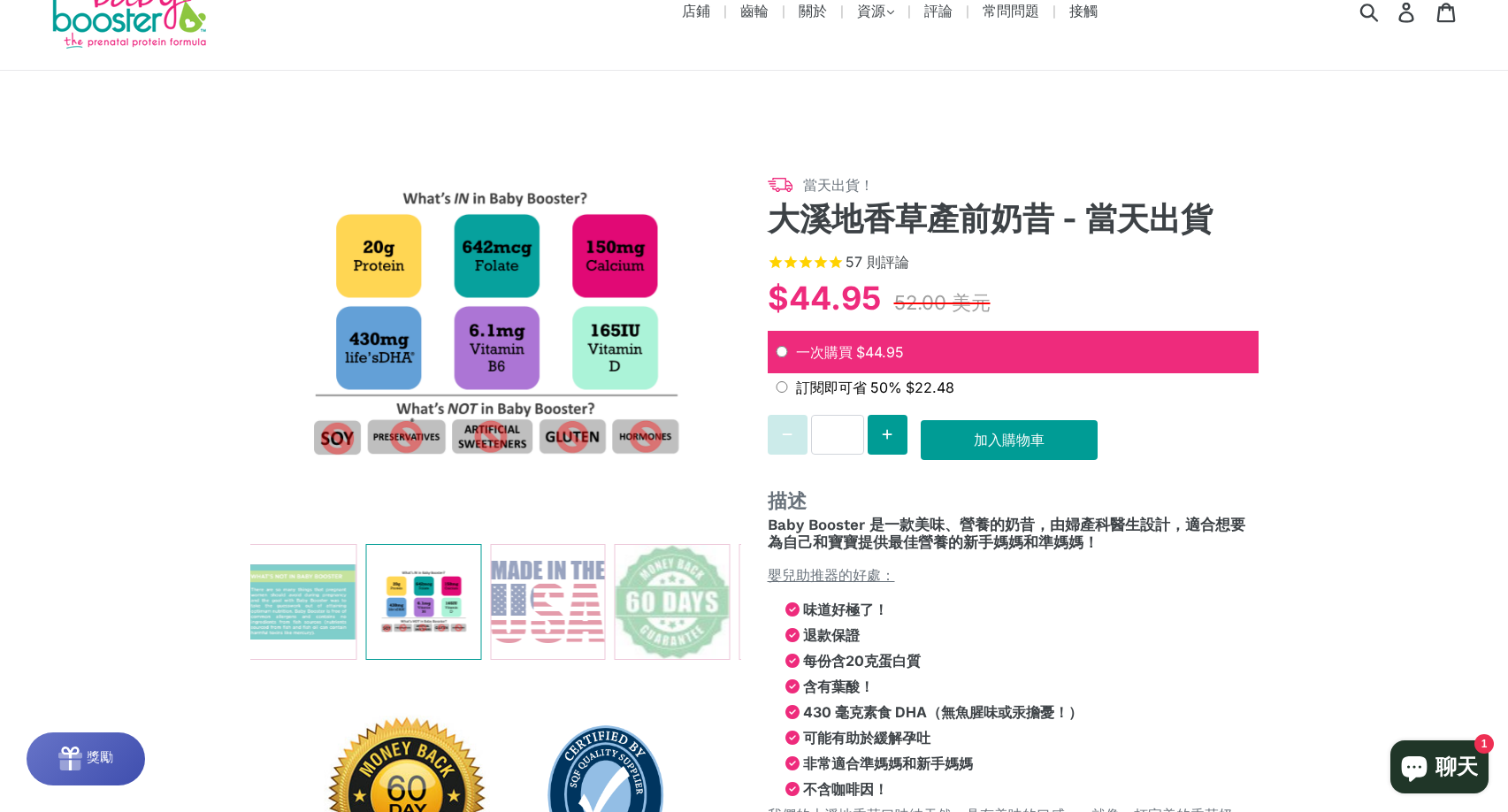
click at [177, 357] on div "當天出貨！ 大溪地香草產前奶昔 - 當天出貨 57 則 評論 $44.95 52.00 美元 一次購買 $44.95 訂閱即可省 50% $22.48 送貨 …" at bounding box center [754, 511] width 1508 height 882
click at [462, 445] on img at bounding box center [496, 322] width 491 height 424
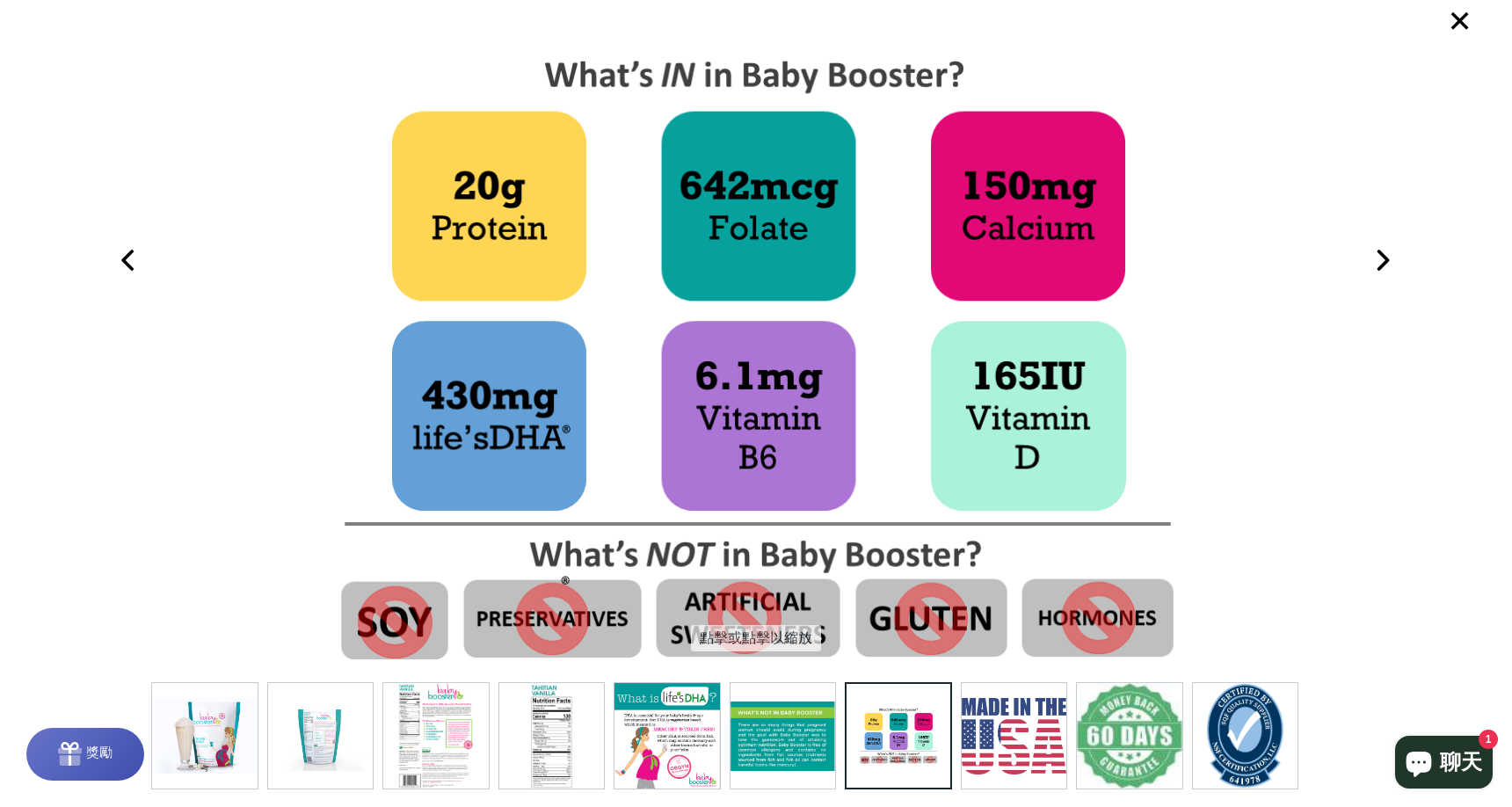
click at [1458, 22] on font "×" at bounding box center [1459, 19] width 24 height 47
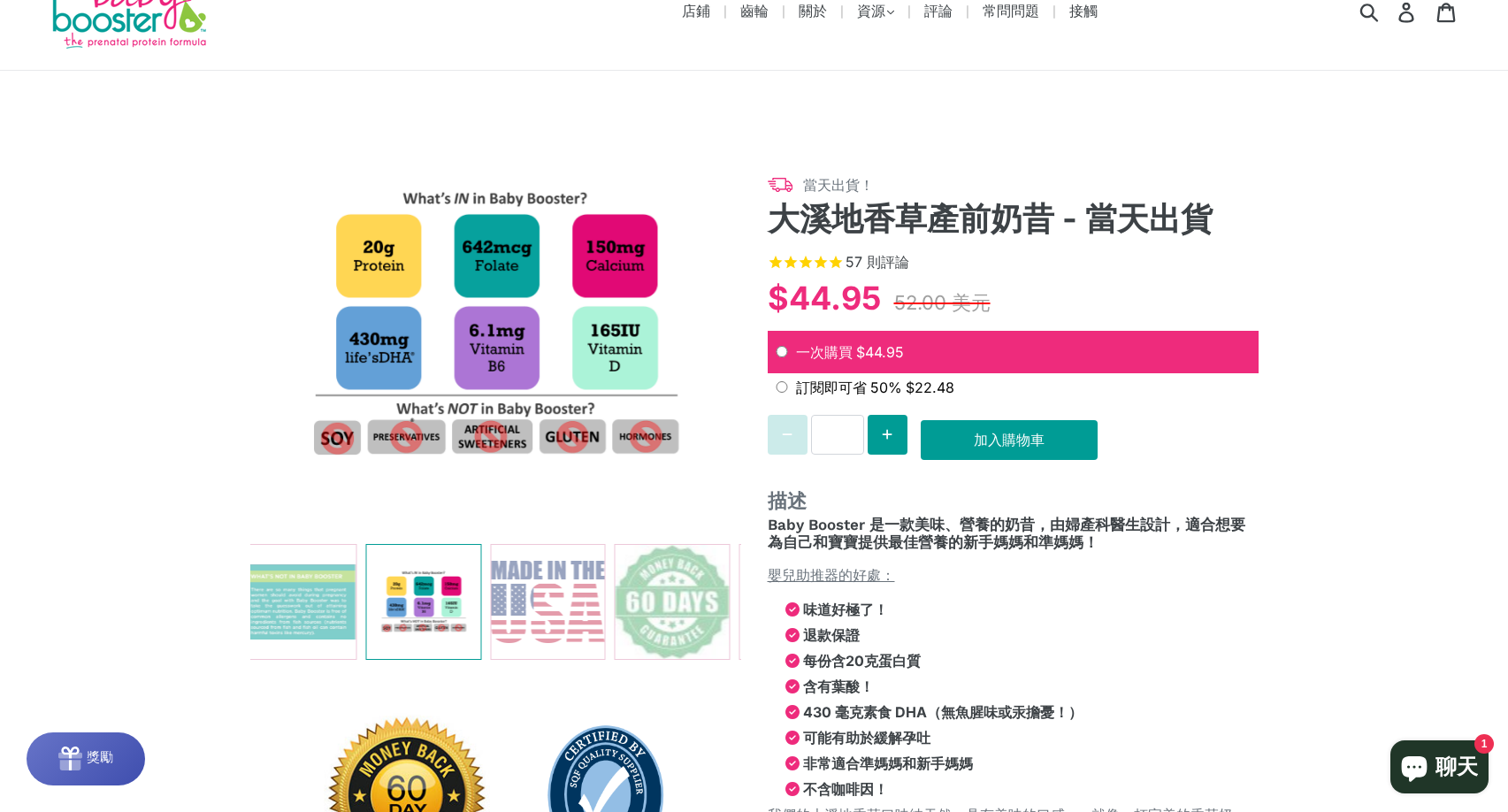
click at [202, 405] on div "當天出貨！ 大溪地香草產前奶昔 - 當天出貨 57 則 評論 $44.95 52.00 美元 一次購買 $44.95 訂閱即可省 50% $22.48 送貨 …" at bounding box center [754, 511] width 1508 height 882
drag, startPoint x: 52, startPoint y: 323, endPoint x: 71, endPoint y: 355, distance: 37.2
click at [56, 323] on div "當天出貨！ 大溪地香草產前奶昔 - 當天出貨 57 則 評論 $44.95 52.00 美元 一次購買 $44.95 訂閱即可省 50% $22.48 送貨 …" at bounding box center [754, 511] width 1508 height 882
click at [719, 602] on button "Next slide" at bounding box center [713, 601] width 28 height 28
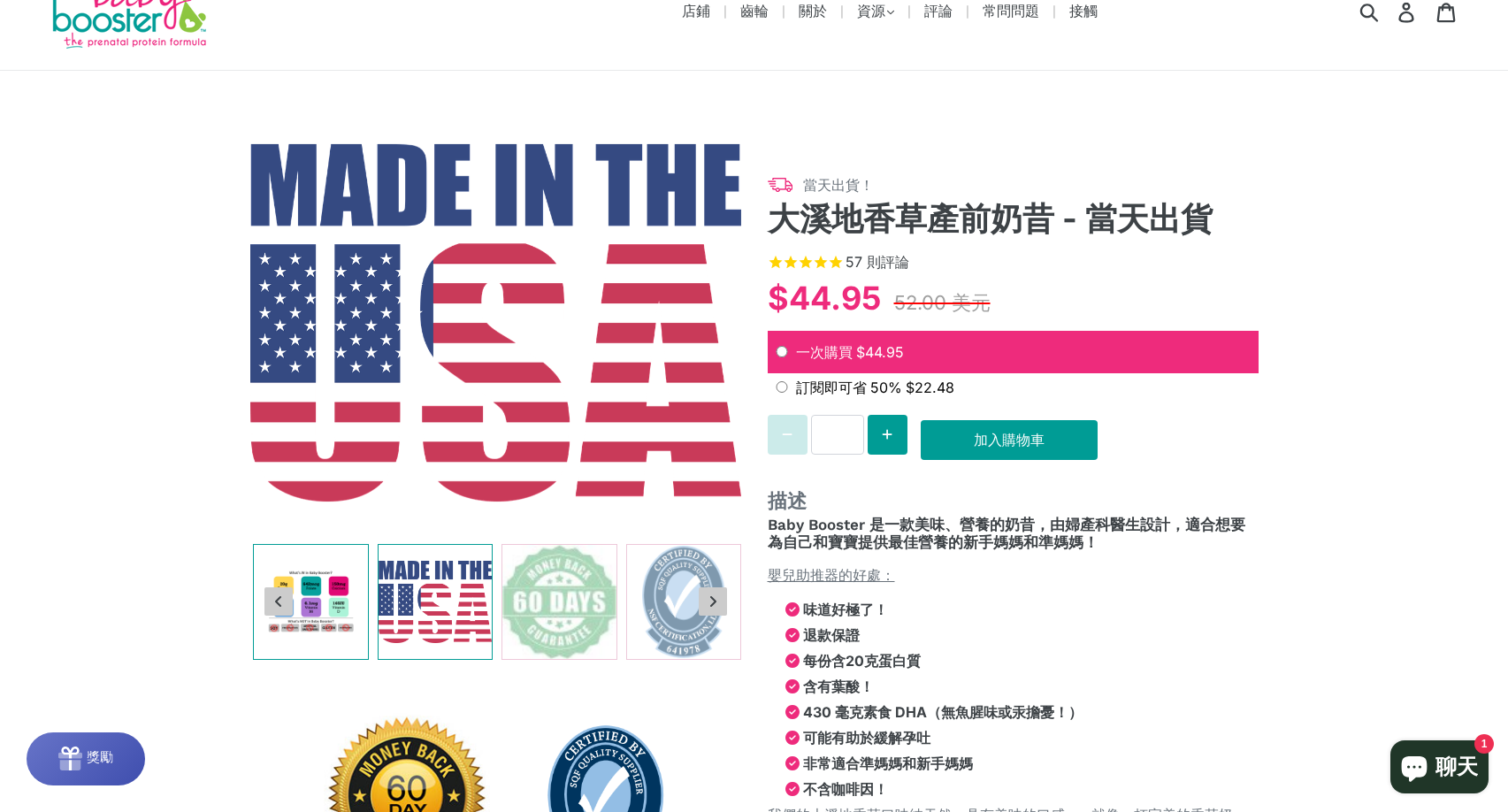
click at [719, 602] on button "Next slide" at bounding box center [713, 601] width 28 height 28
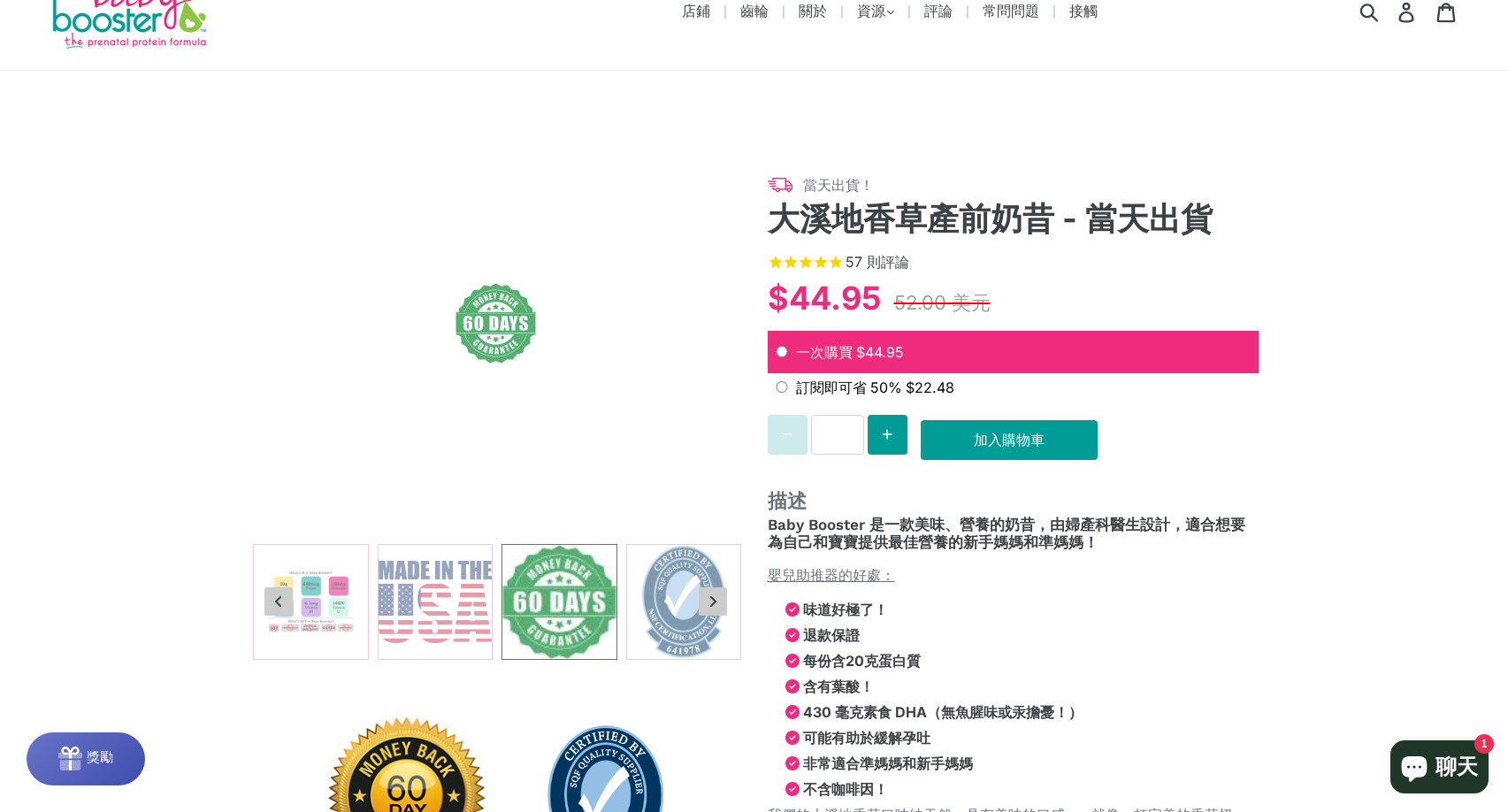
click at [719, 602] on button "Next slide" at bounding box center [713, 601] width 28 height 28
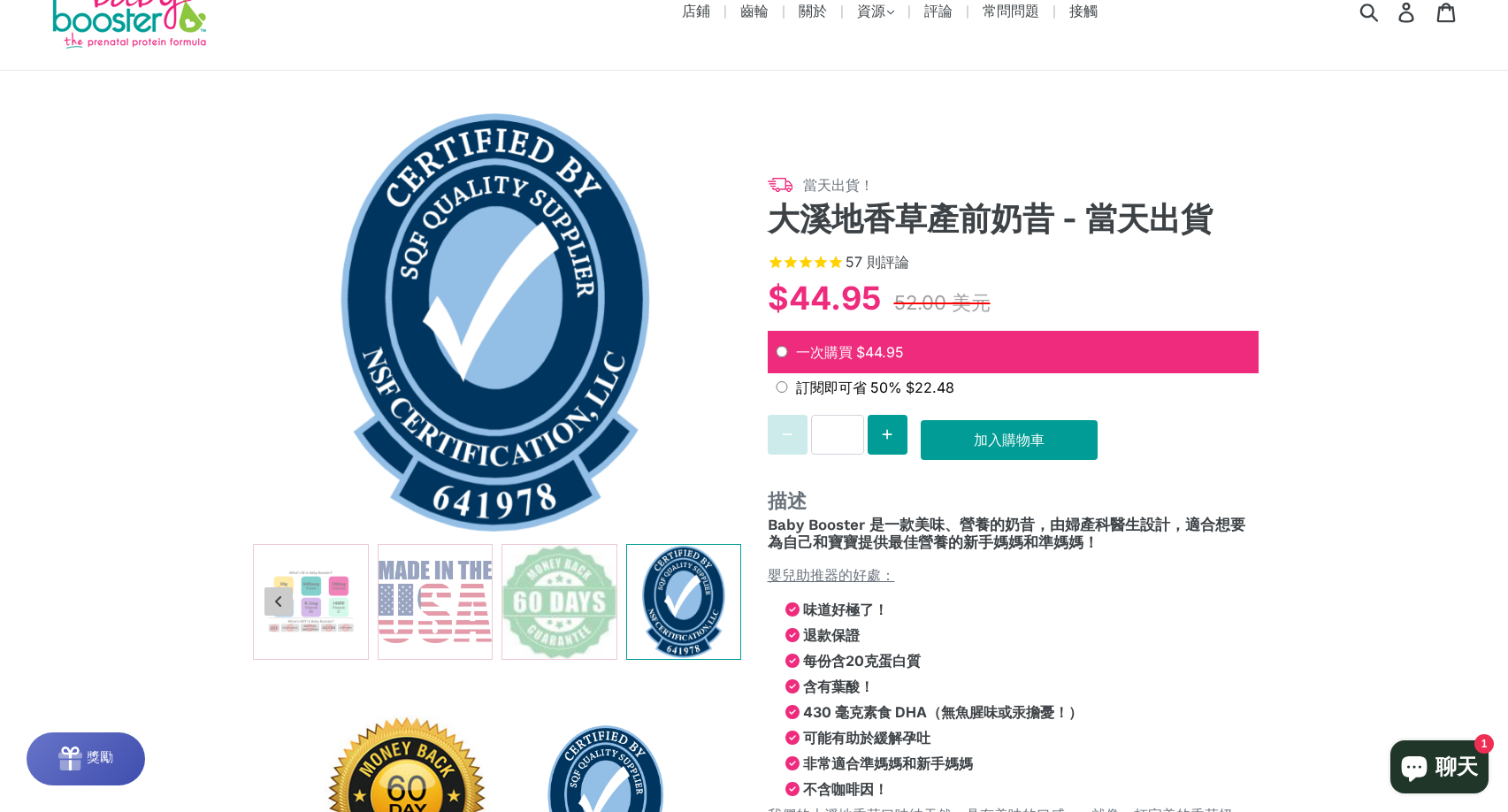
click at [719, 602] on img at bounding box center [683, 601] width 114 height 114
click at [288, 614] on div at bounding box center [496, 601] width 491 height 116
click at [282, 609] on icon "Previous slide" at bounding box center [278, 600] width 9 height 14
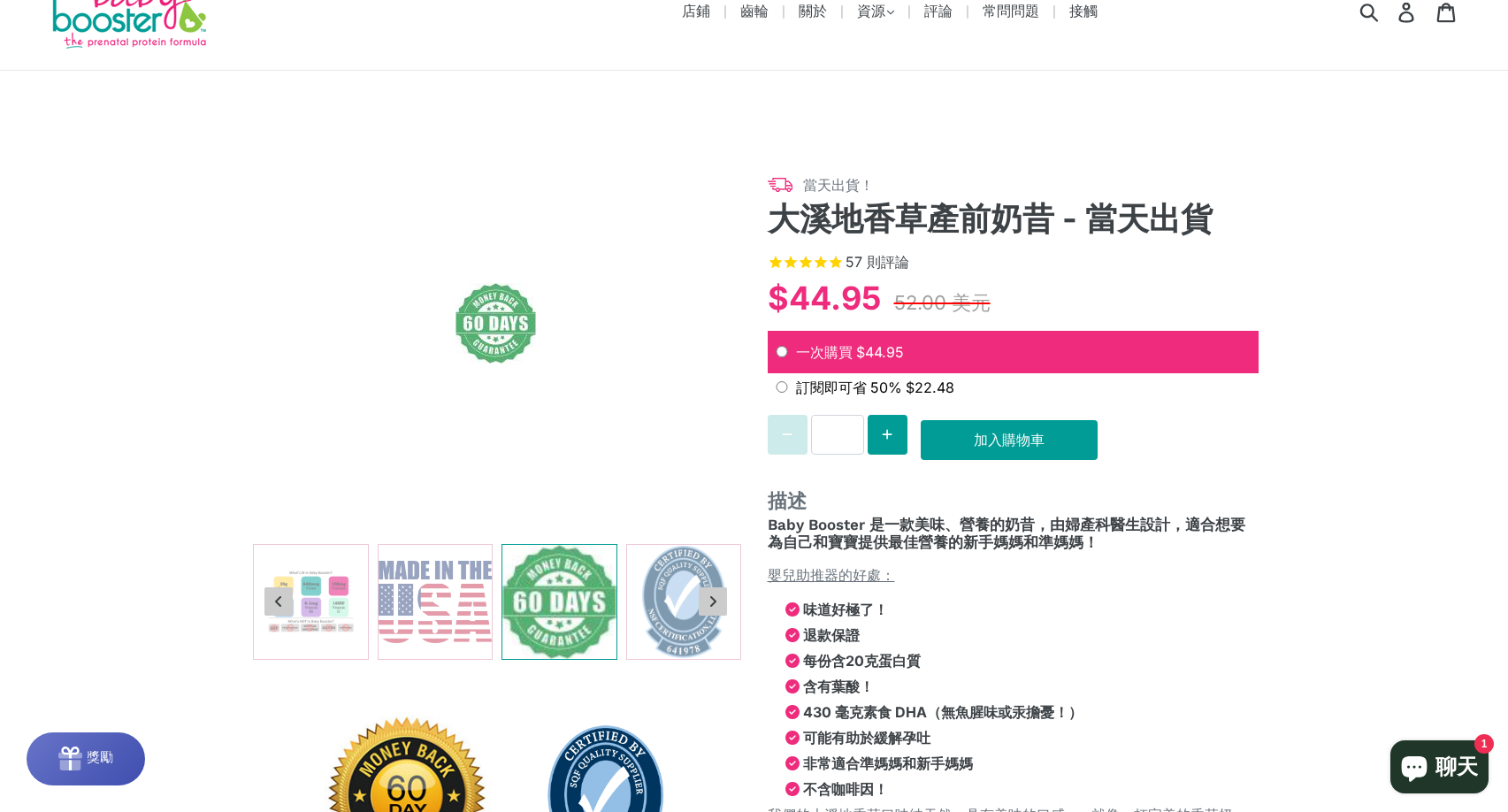
click at [282, 609] on icon "Previous slide" at bounding box center [278, 600] width 9 height 14
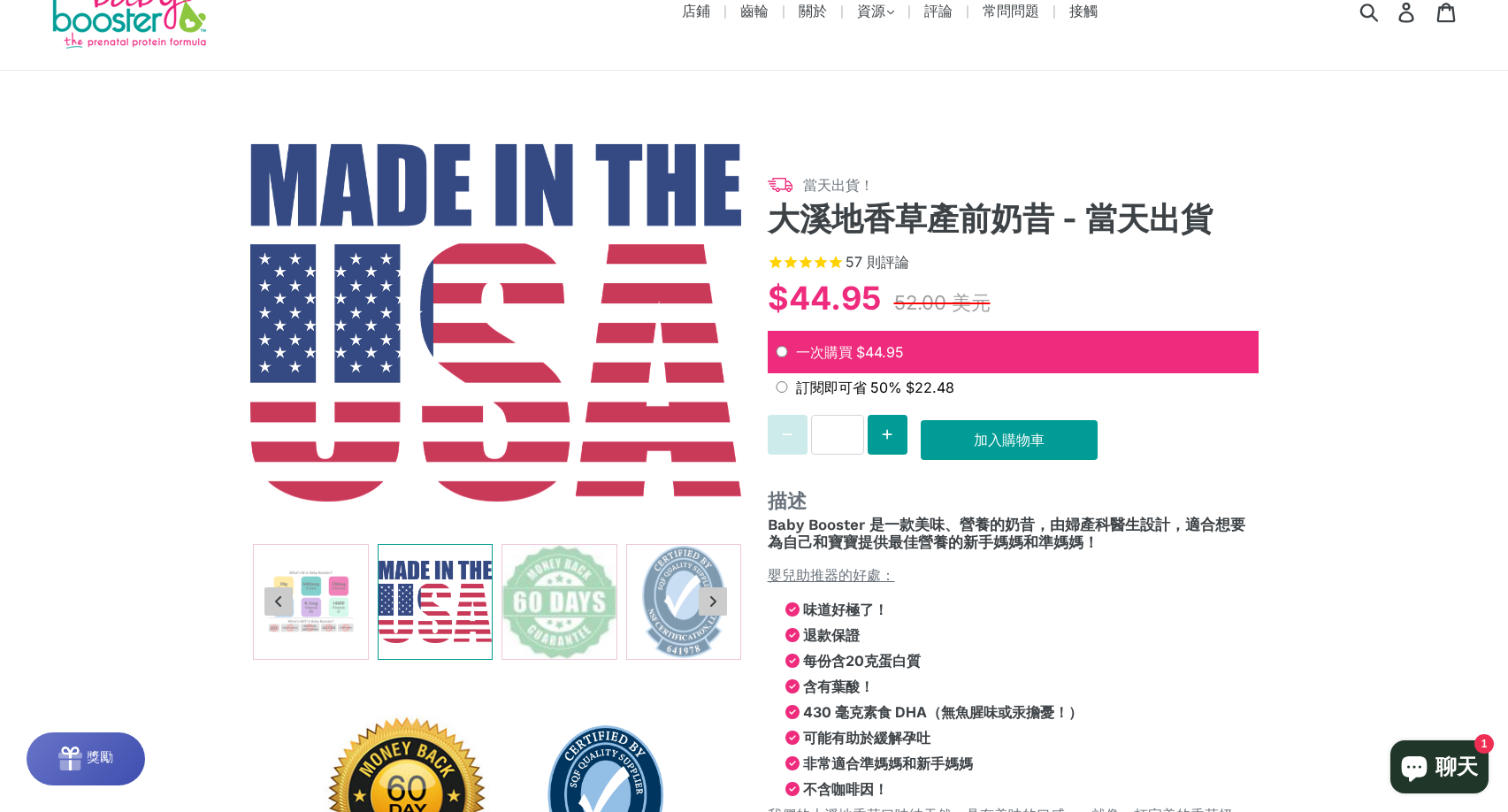
click at [282, 609] on icon "Previous slide" at bounding box center [278, 600] width 9 height 14
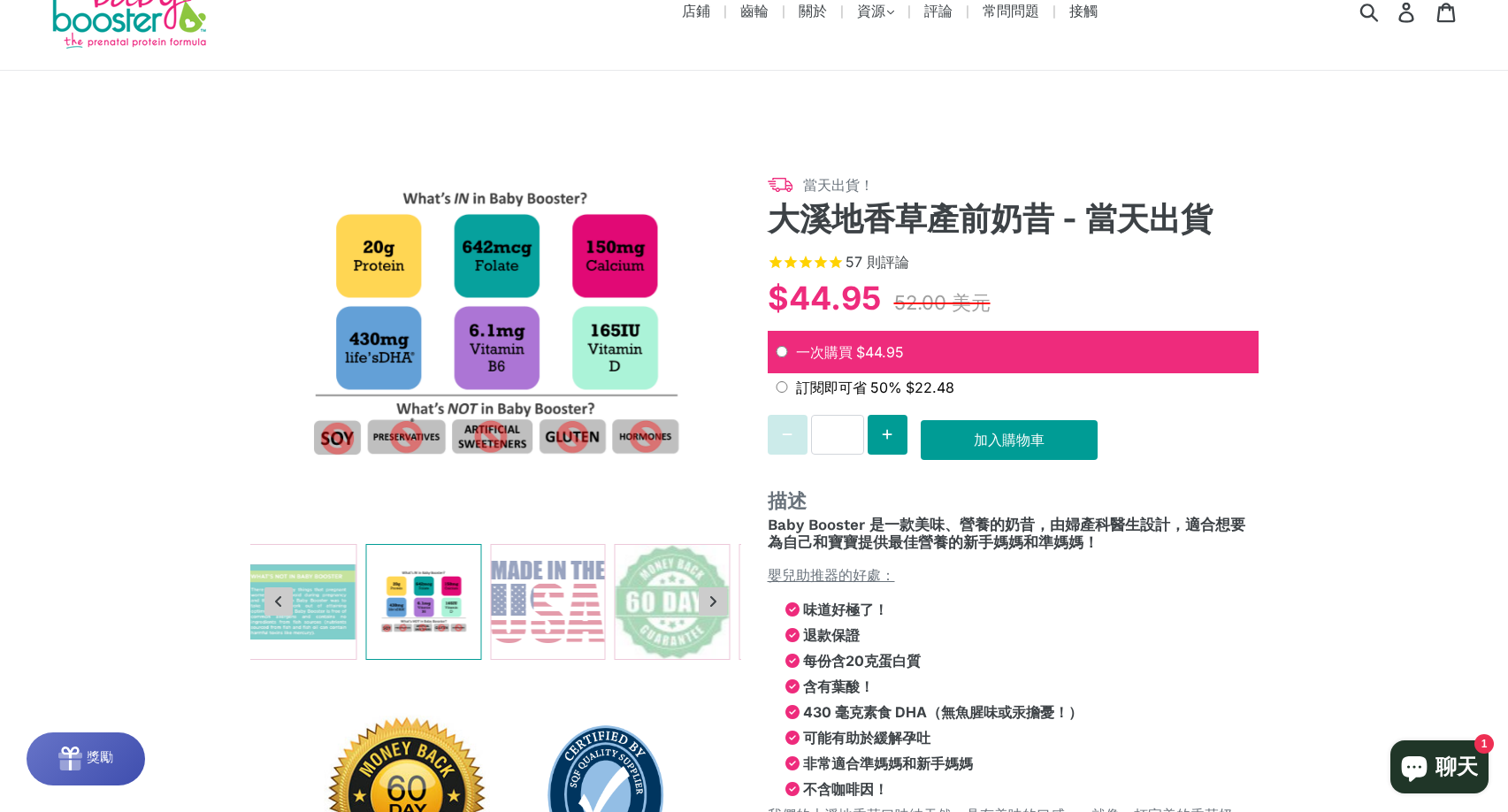
click at [282, 609] on icon "Previous slide" at bounding box center [278, 600] width 9 height 14
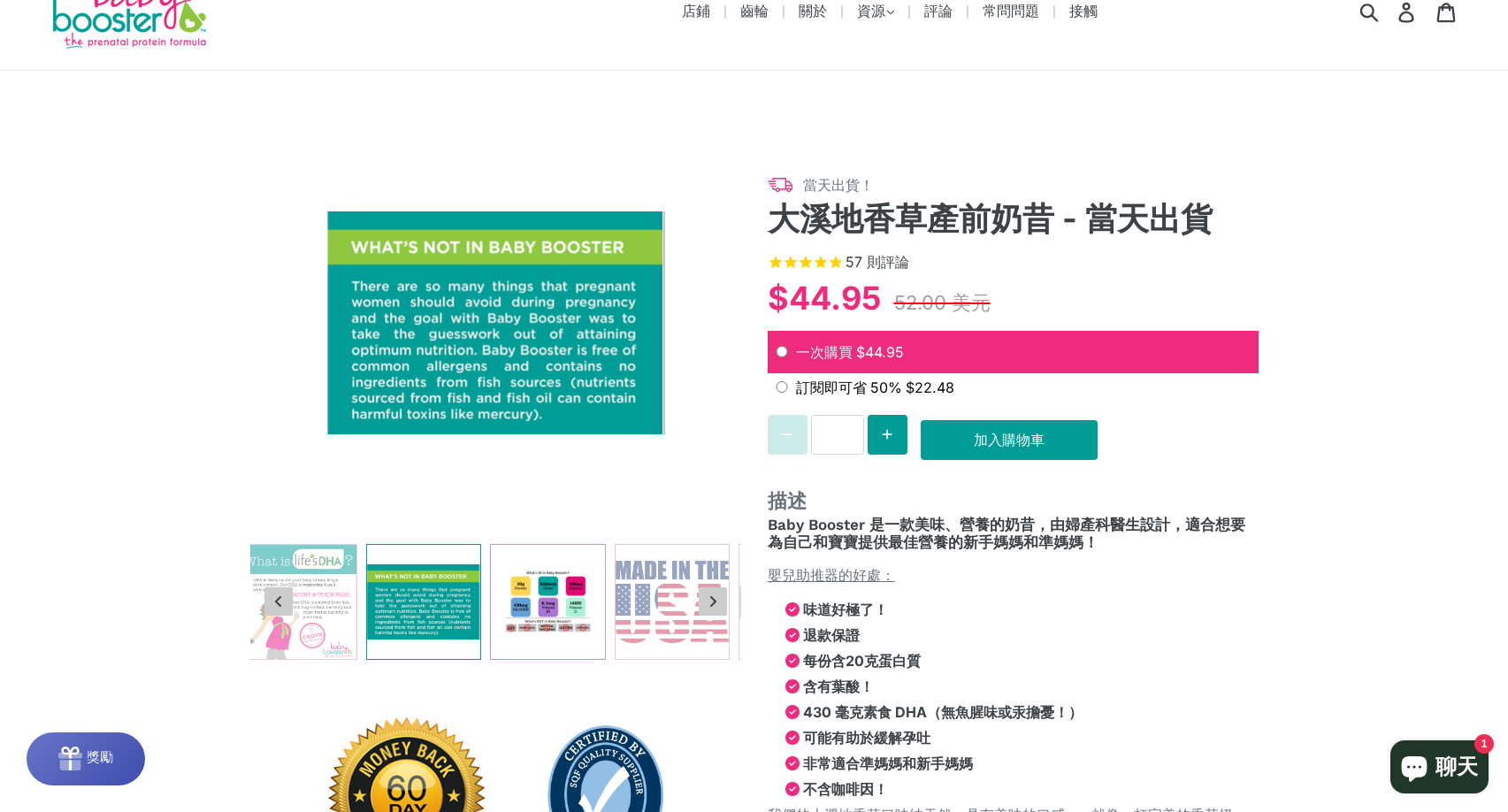
click at [535, 607] on img at bounding box center [548, 601] width 114 height 114
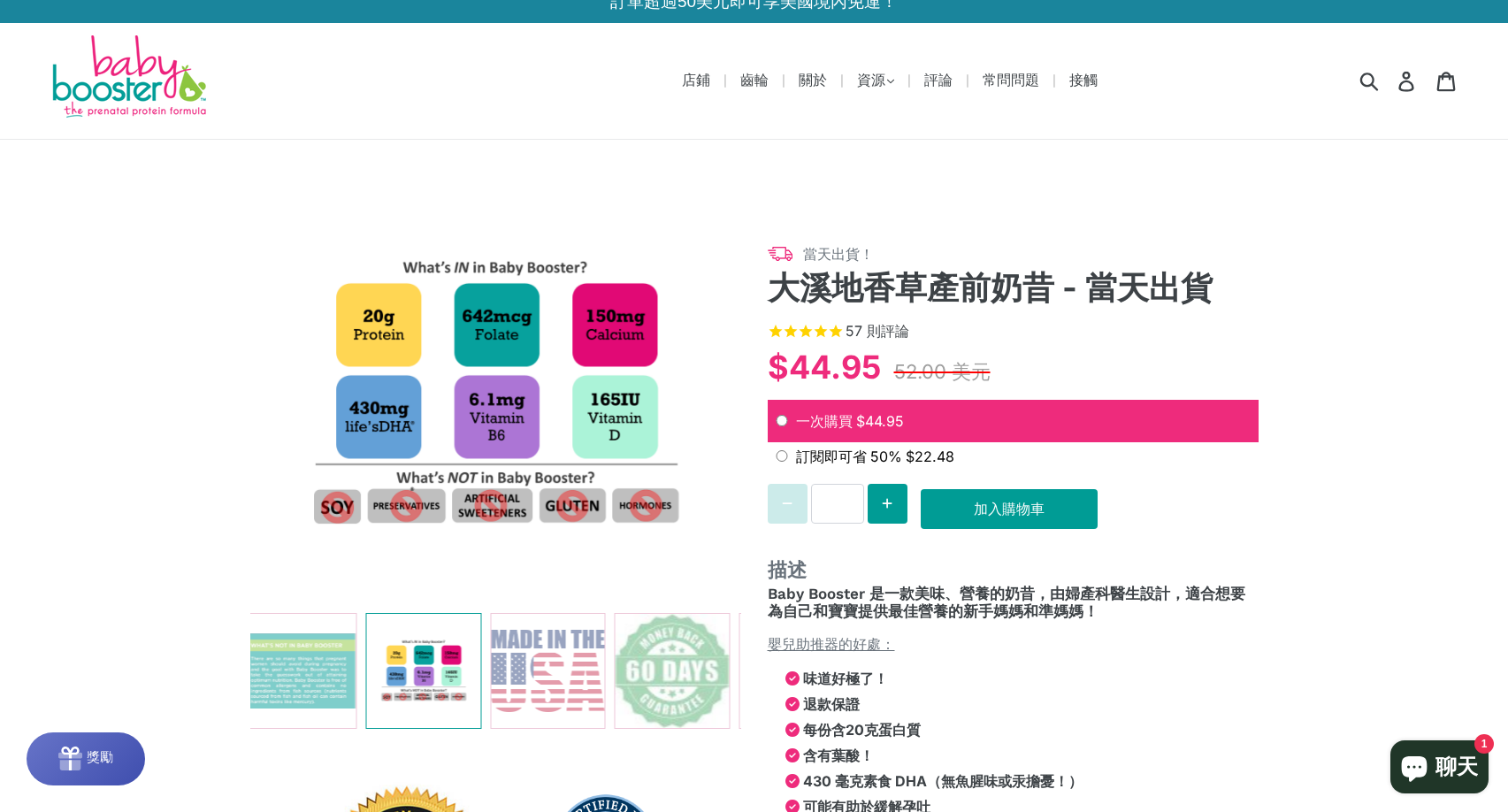
scroll to position [0, 0]
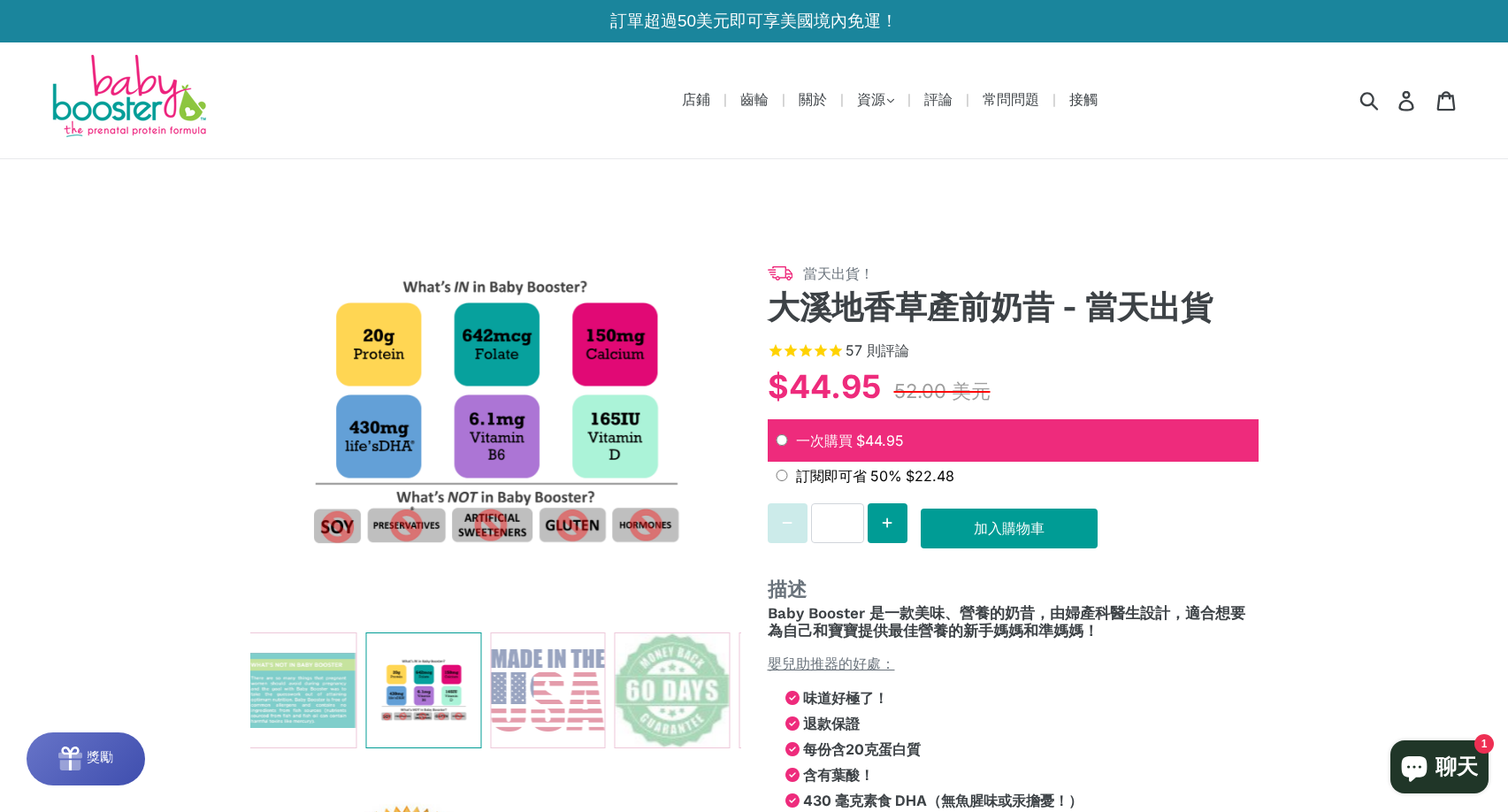
click at [156, 103] on img at bounding box center [128, 97] width 160 height 85
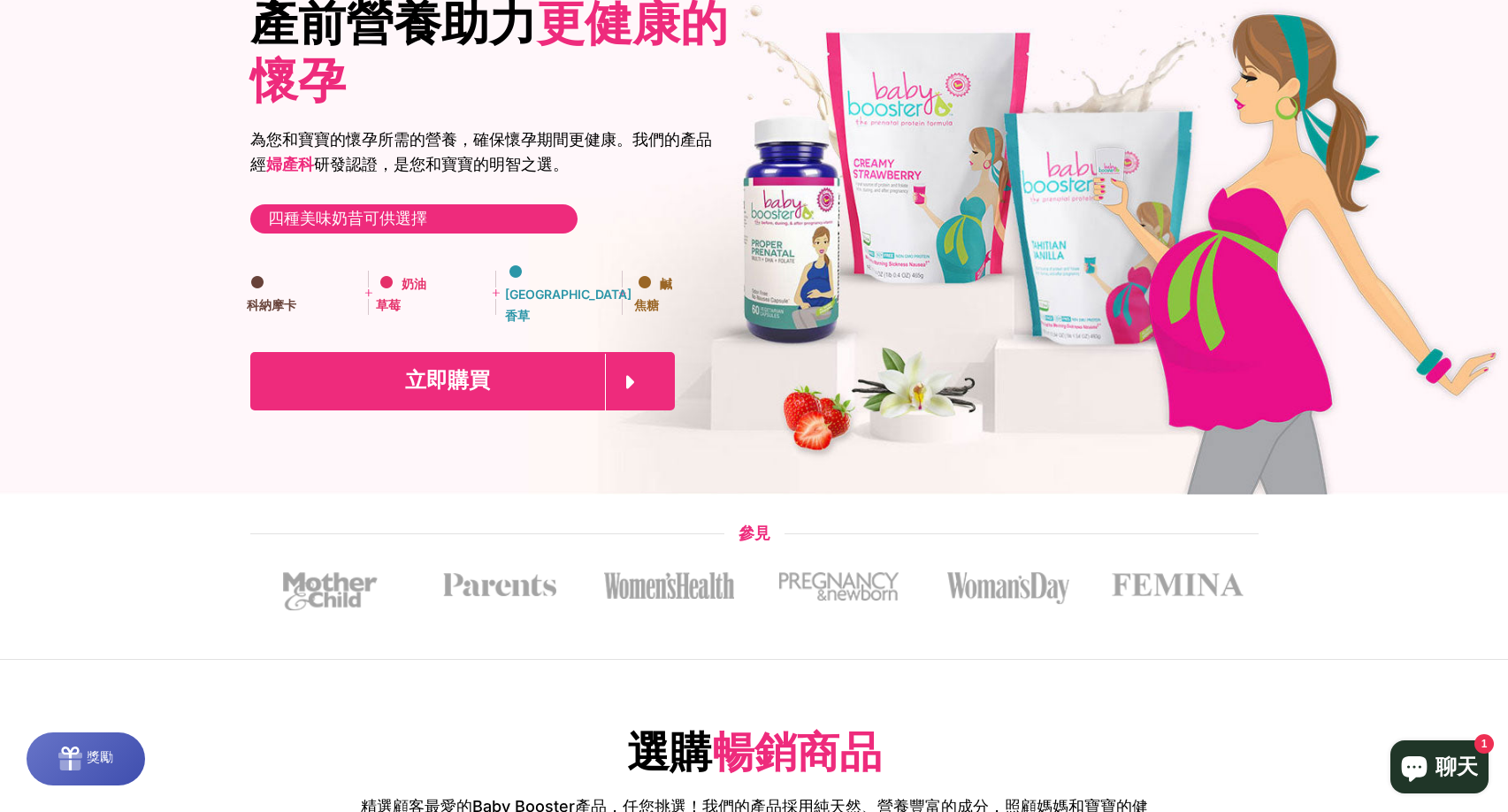
click at [633, 372] on icon at bounding box center [628, 381] width 47 height 57
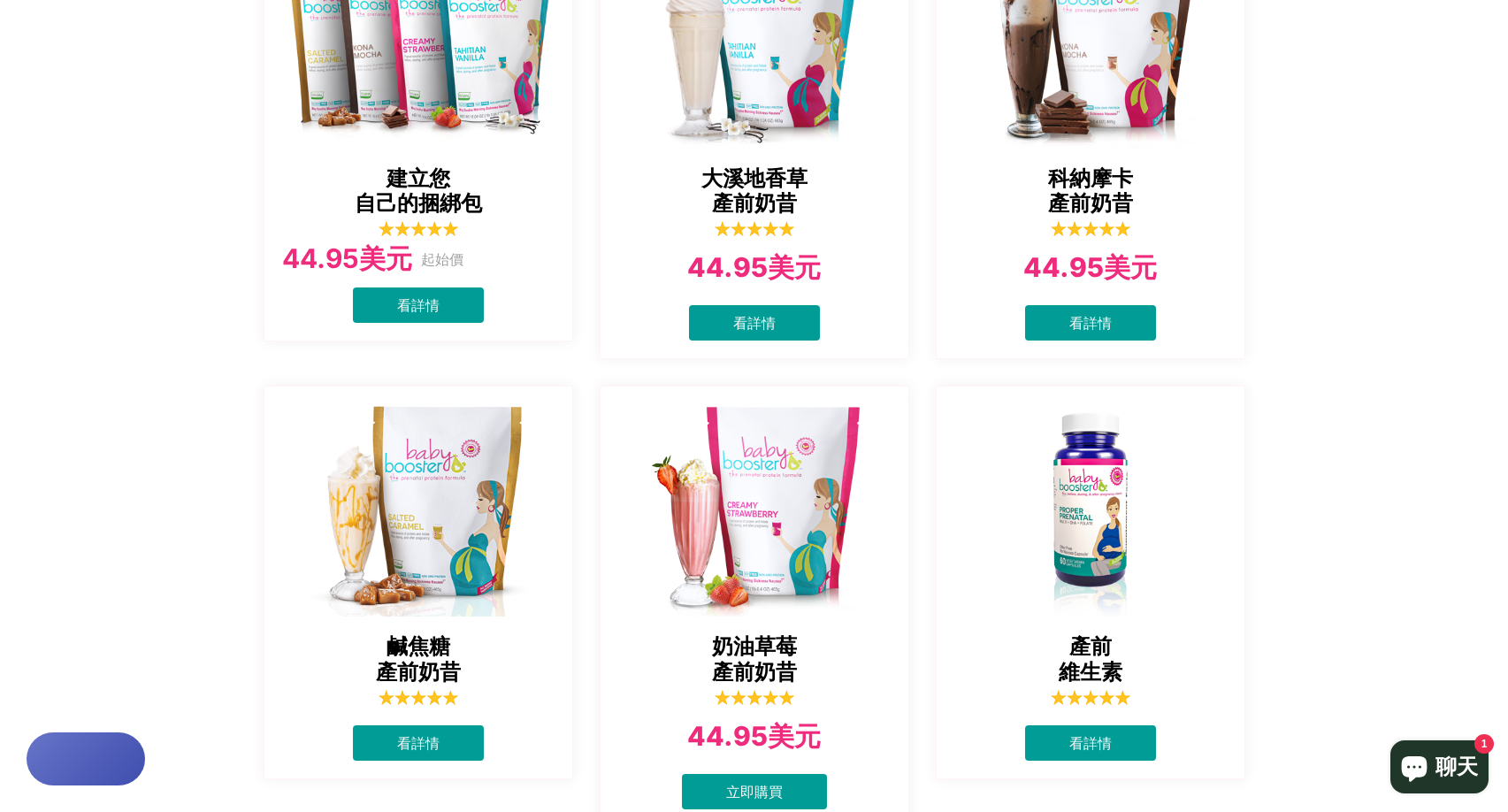
scroll to position [531, 0]
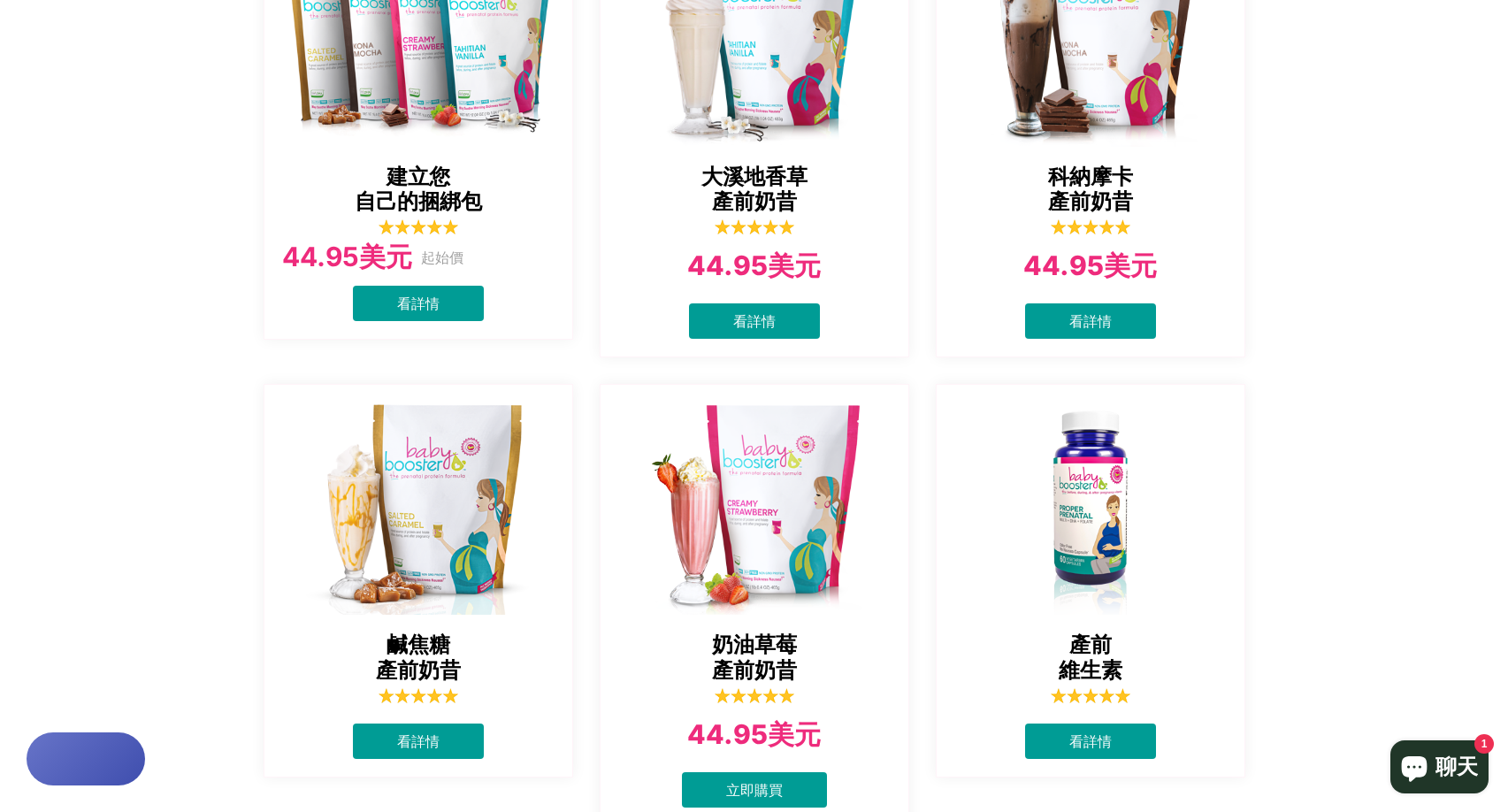
click at [37, 354] on div "建立您 自己的捆綁包 44.95美元 起始價 看詳情 大溪地香草 產前奶昔 44.95美元 看詳情 科納摩卡 產前奶昔 44.95美元 看詳情 鹹焦糖 產前奶…" at bounding box center [754, 492] width 1508 height 1311
click at [49, 411] on div "建立您 自己的捆綁包 44.95美元 起始價 看詳情 大溪地香草 產前奶昔 44.95美元 看詳情 科納摩卡 產前奶昔 44.95美元 看詳情 鹹焦糖 產前奶…" at bounding box center [754, 492] width 1508 height 1311
drag, startPoint x: 117, startPoint y: 461, endPoint x: 126, endPoint y: 458, distance: 9.5
click at [116, 461] on div "建立您 自己的捆綁包 44.95美元 起始價 看詳情 大溪地香草 產前奶昔 44.95美元 看詳情 科納摩卡 產前奶昔 44.95美元 看詳情 鹹焦糖 產前奶…" at bounding box center [754, 492] width 1508 height 1311
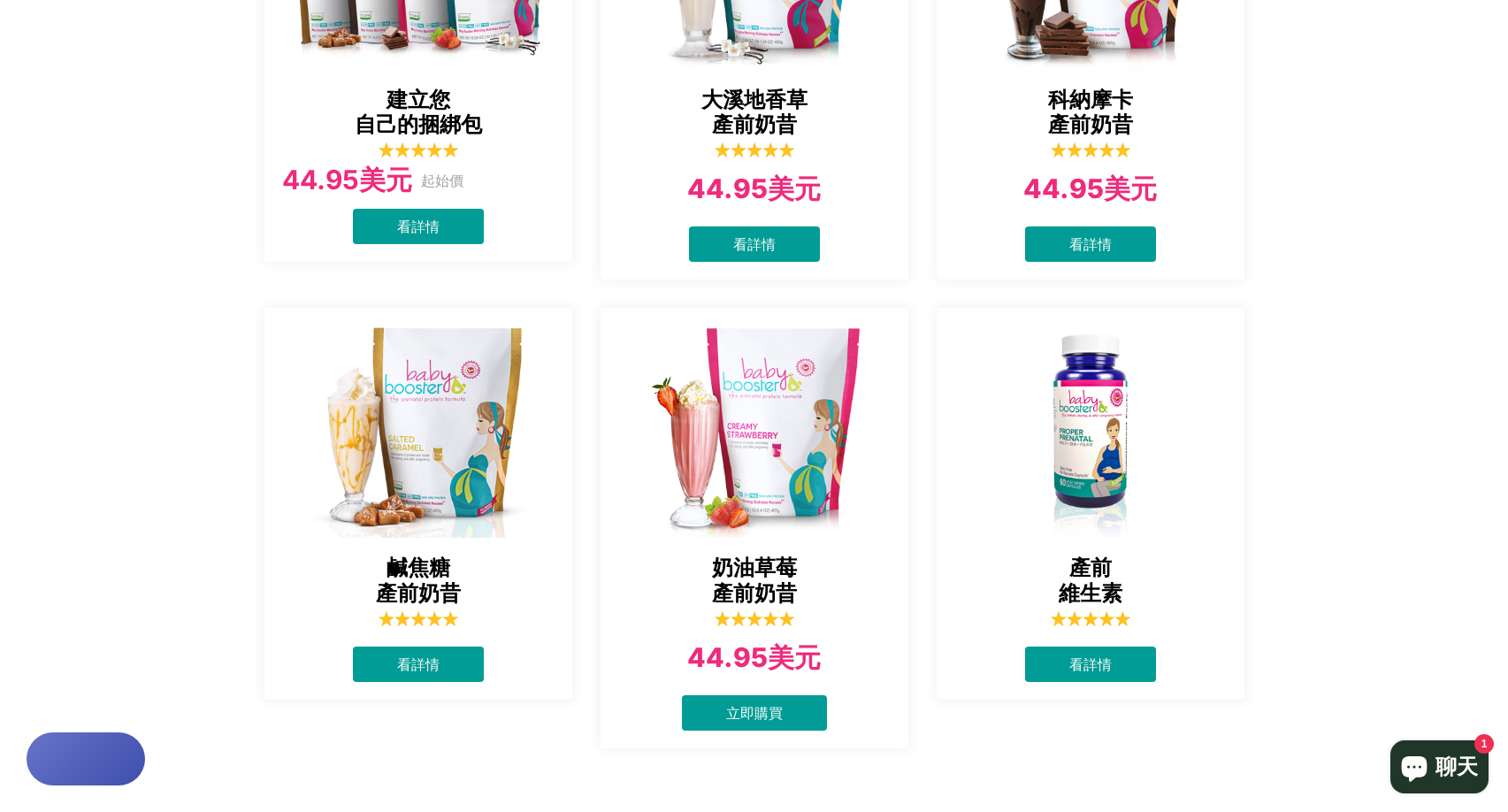
scroll to position [707, 0]
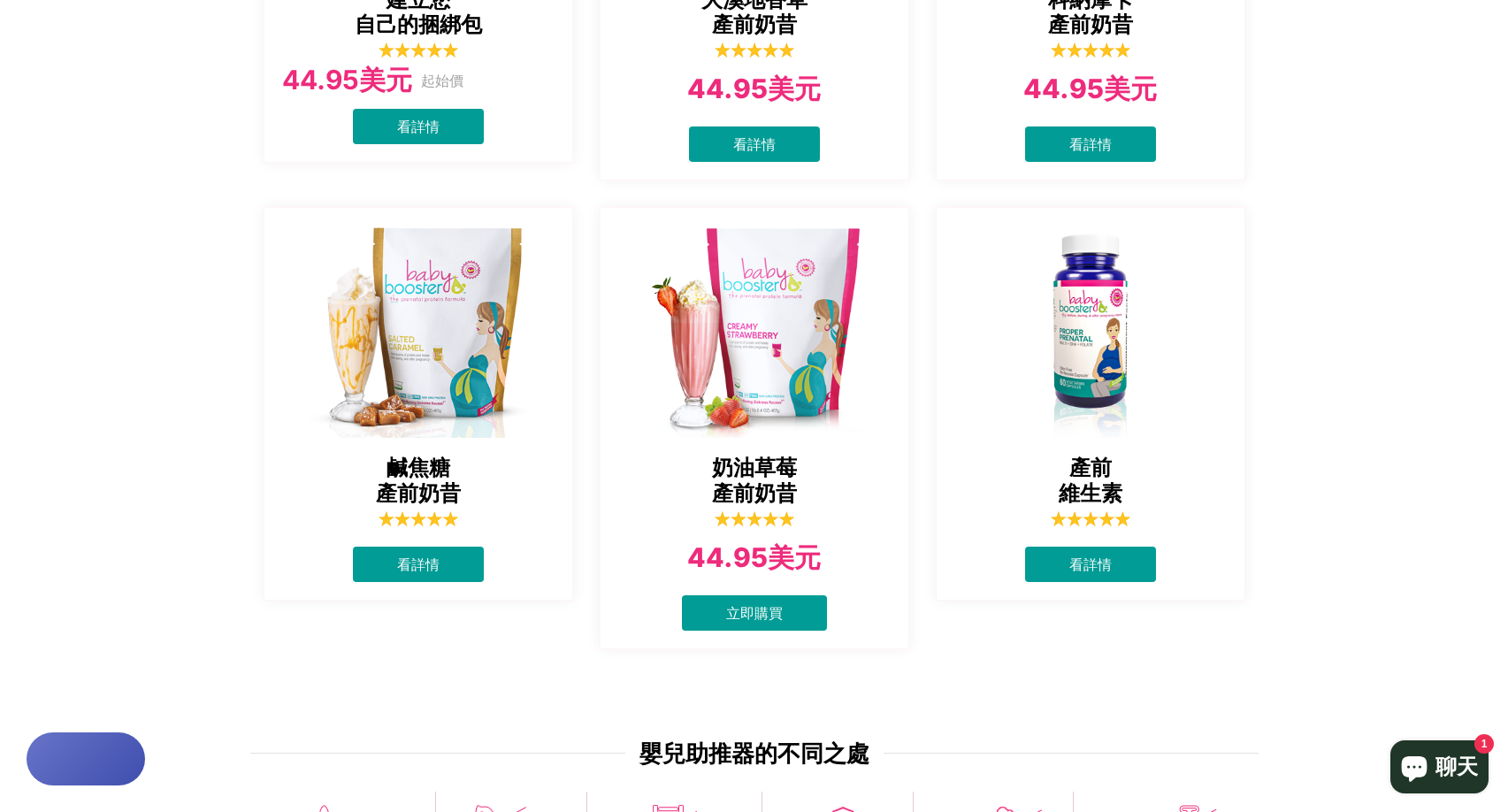
click at [771, 469] on font "奶油草莓" at bounding box center [754, 468] width 84 height 26
click at [768, 373] on img at bounding box center [755, 327] width 310 height 221
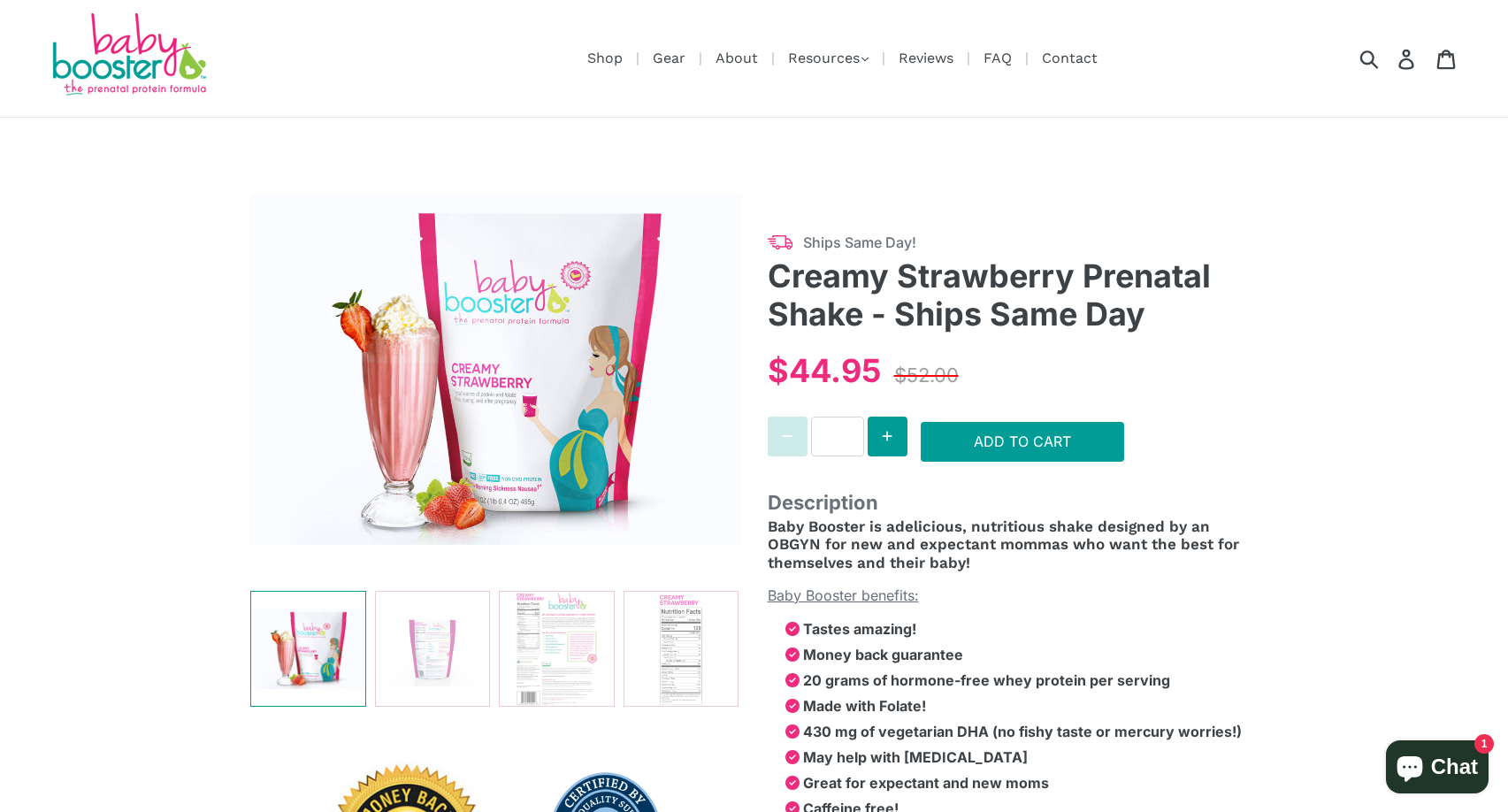
select select "******"
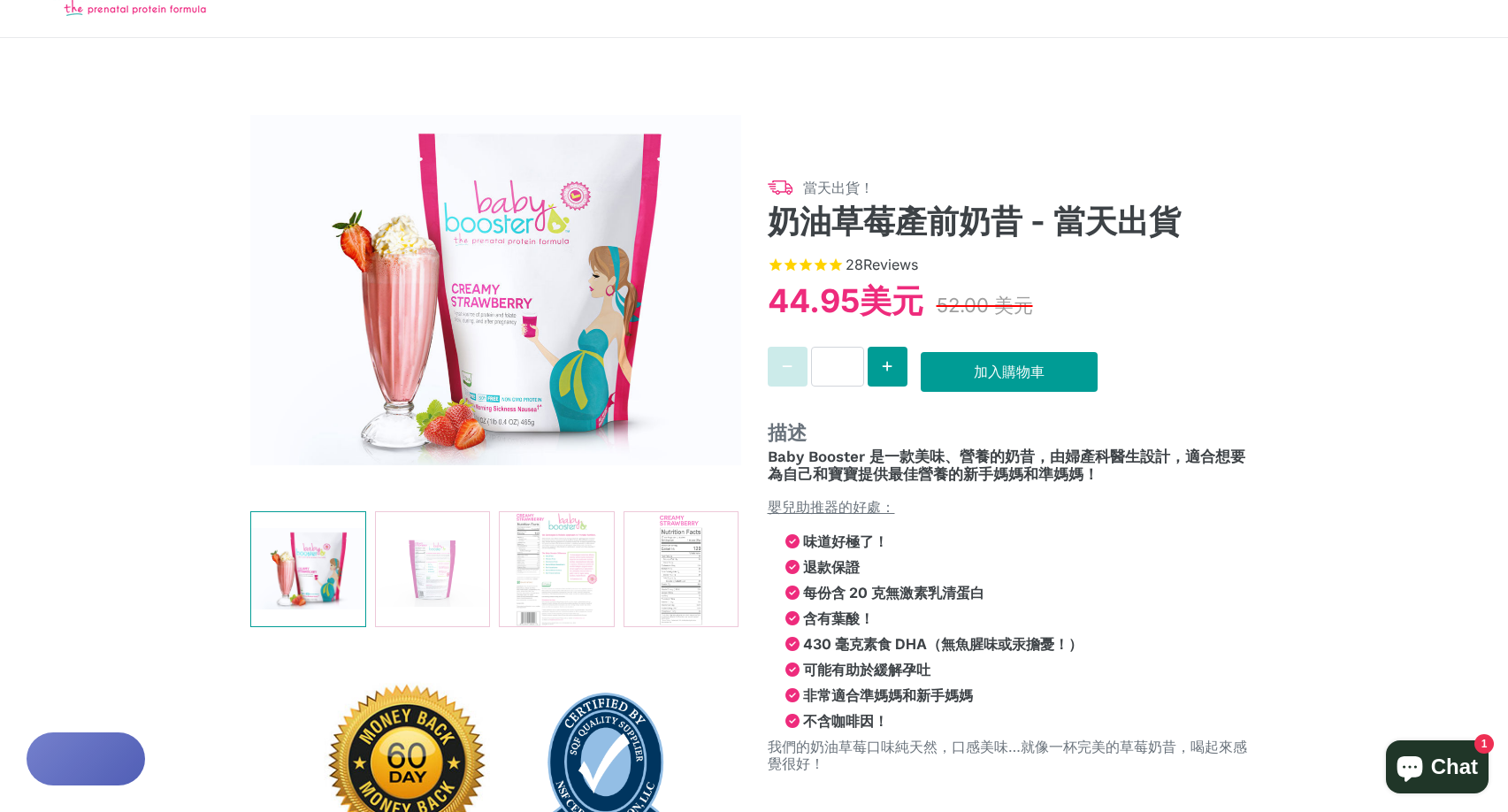
scroll to position [88, 0]
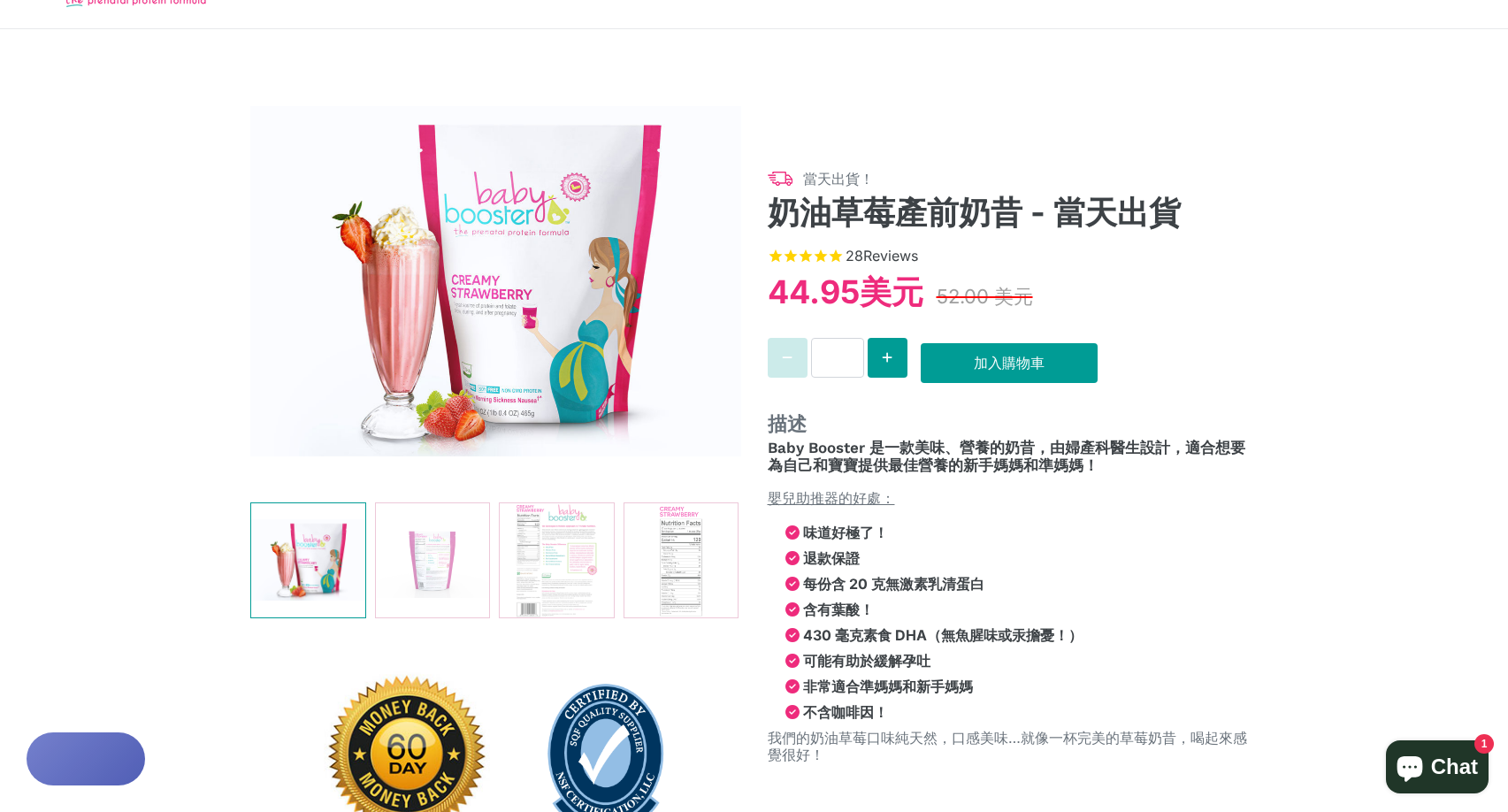
select select "******"
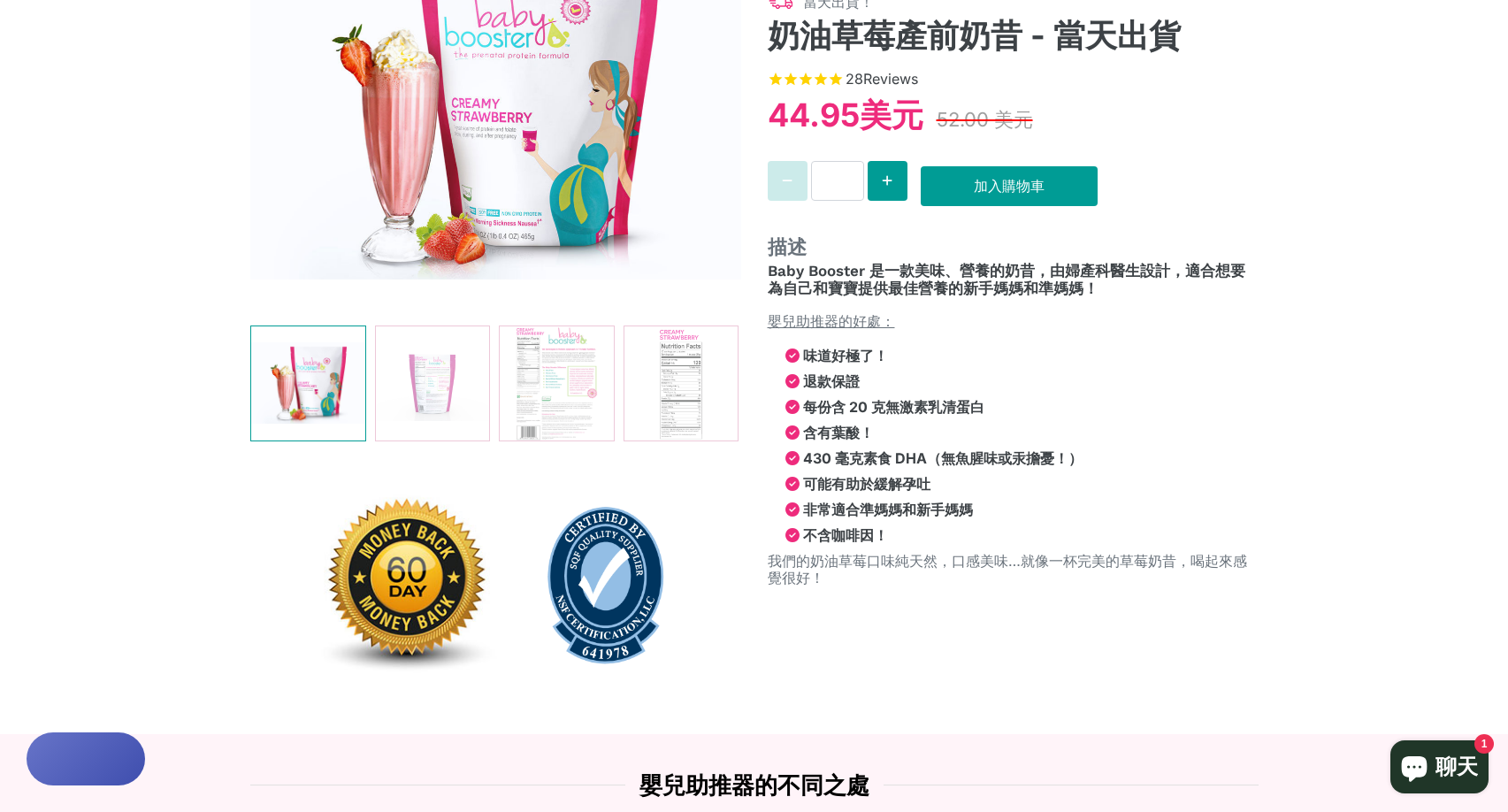
scroll to position [0, 0]
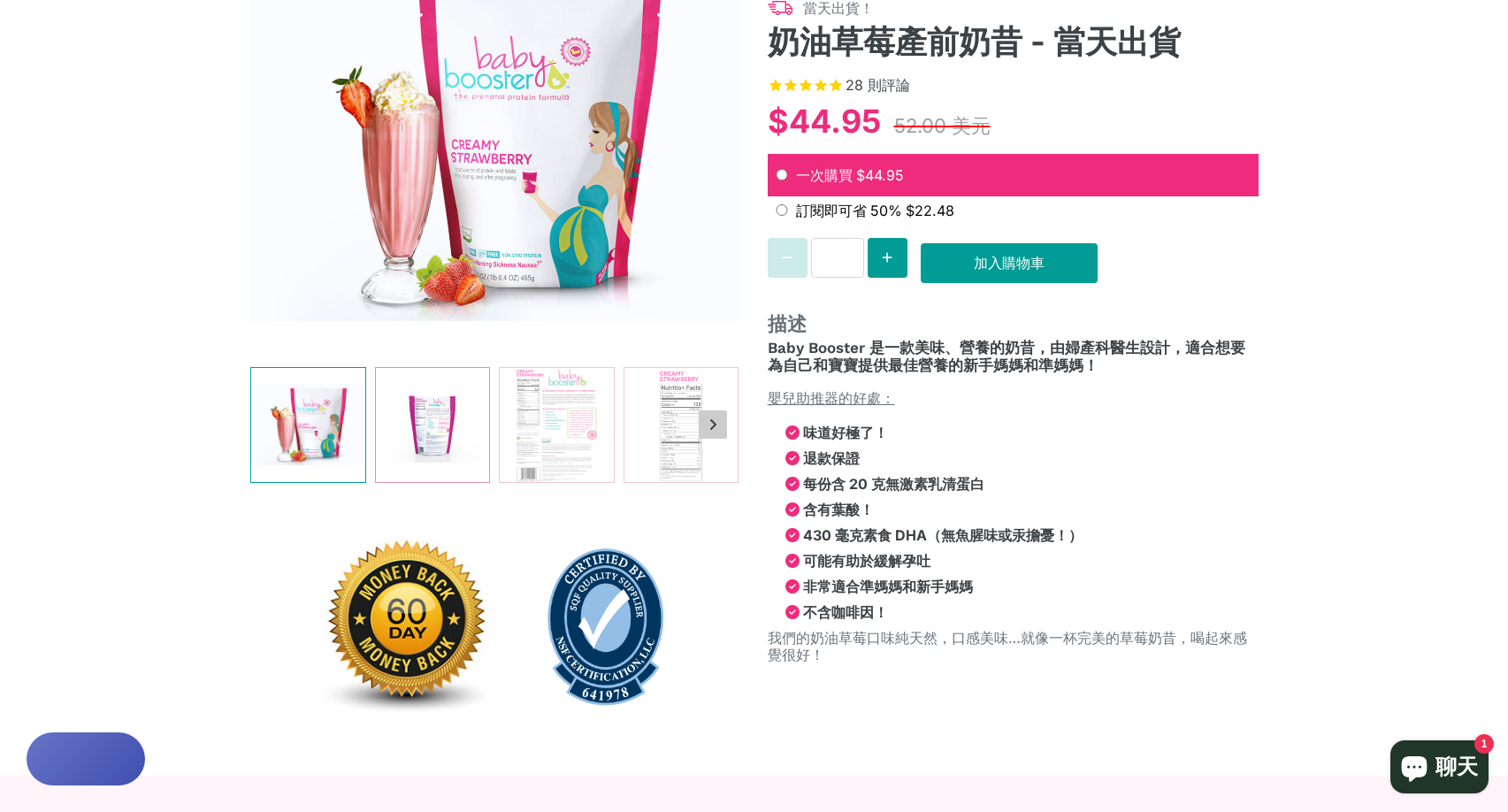
click at [423, 425] on img at bounding box center [432, 424] width 114 height 114
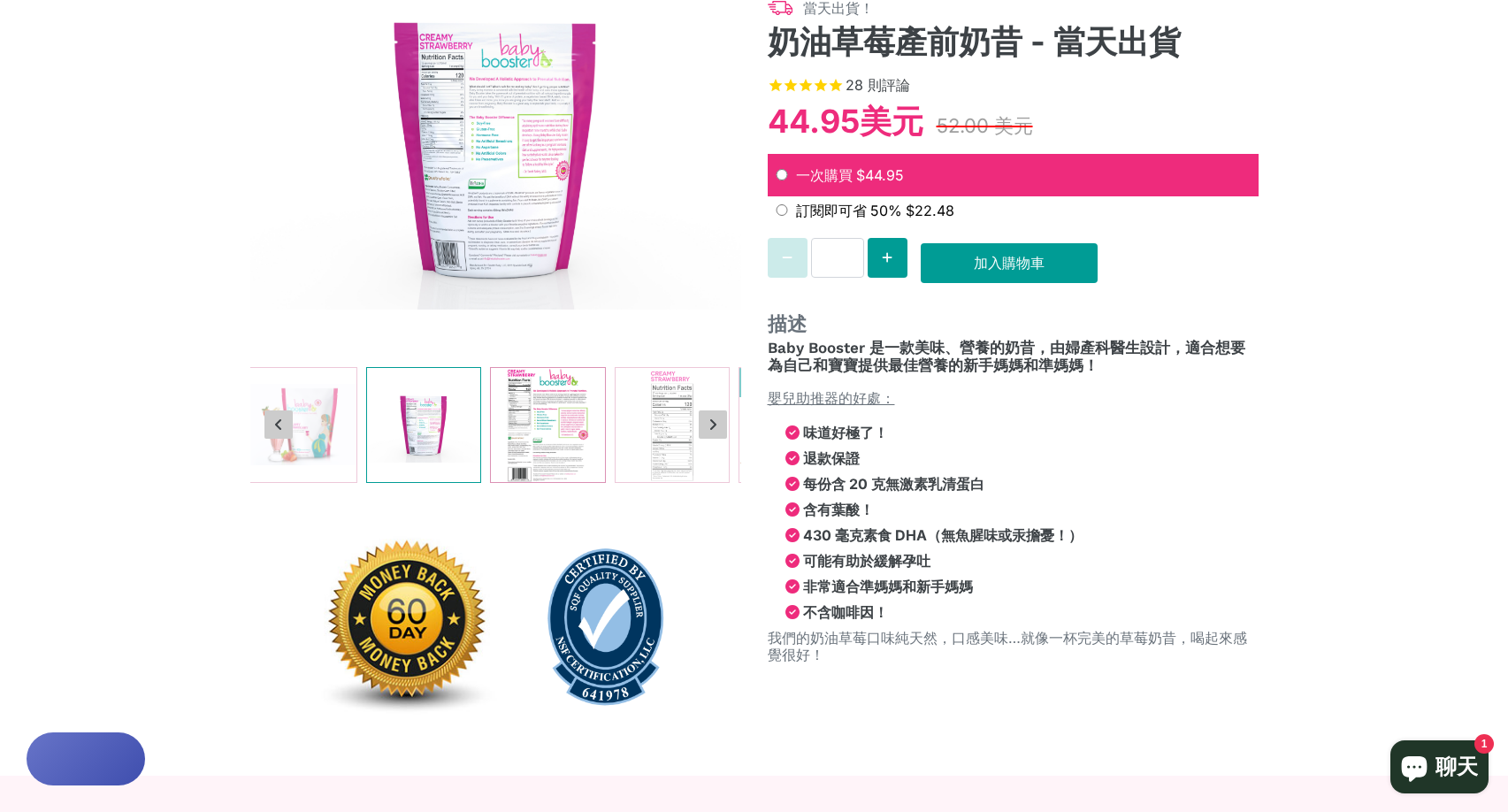
click at [548, 434] on img at bounding box center [548, 424] width 114 height 114
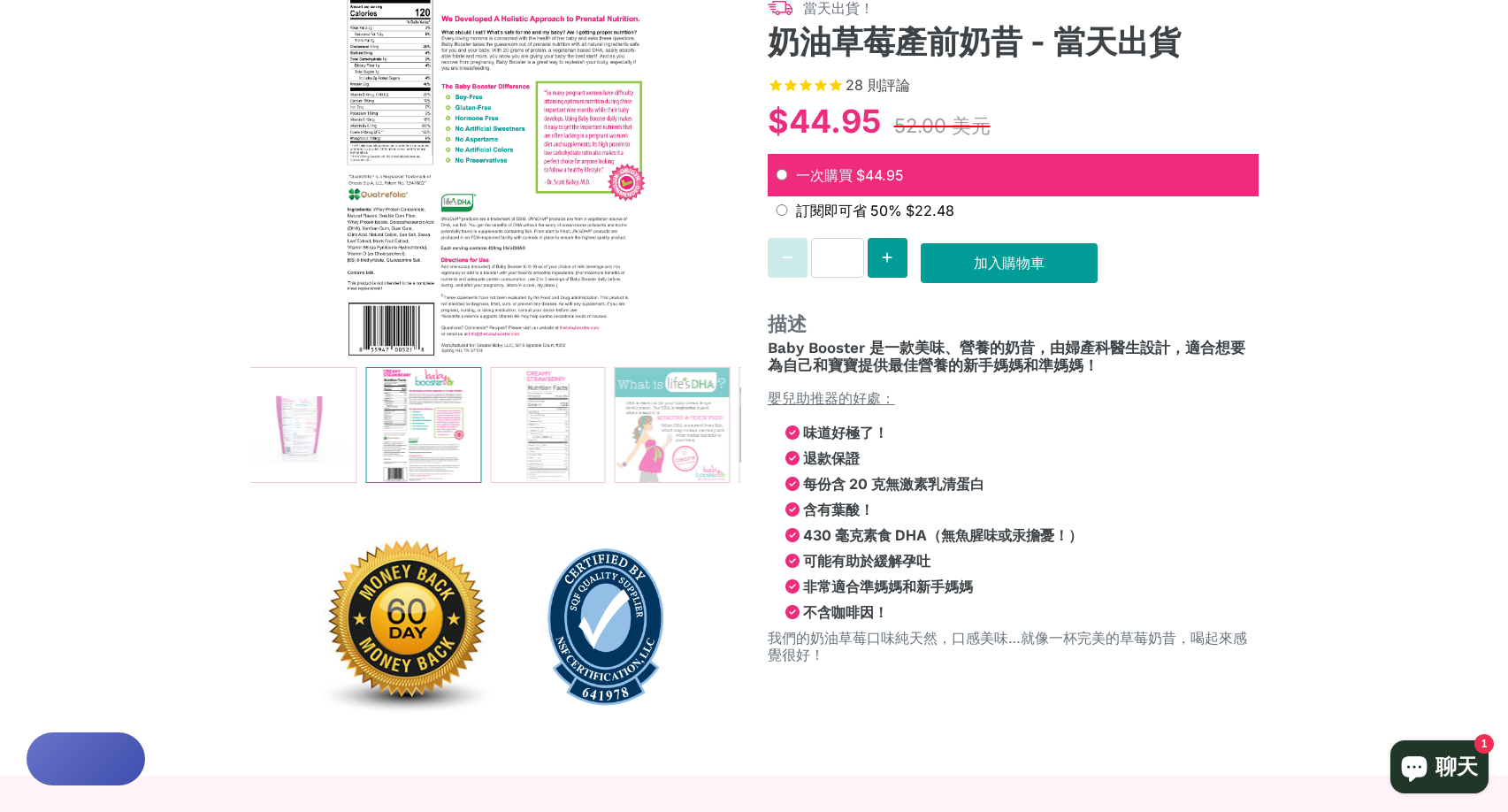
click at [439, 251] on img at bounding box center [496, 146] width 491 height 424
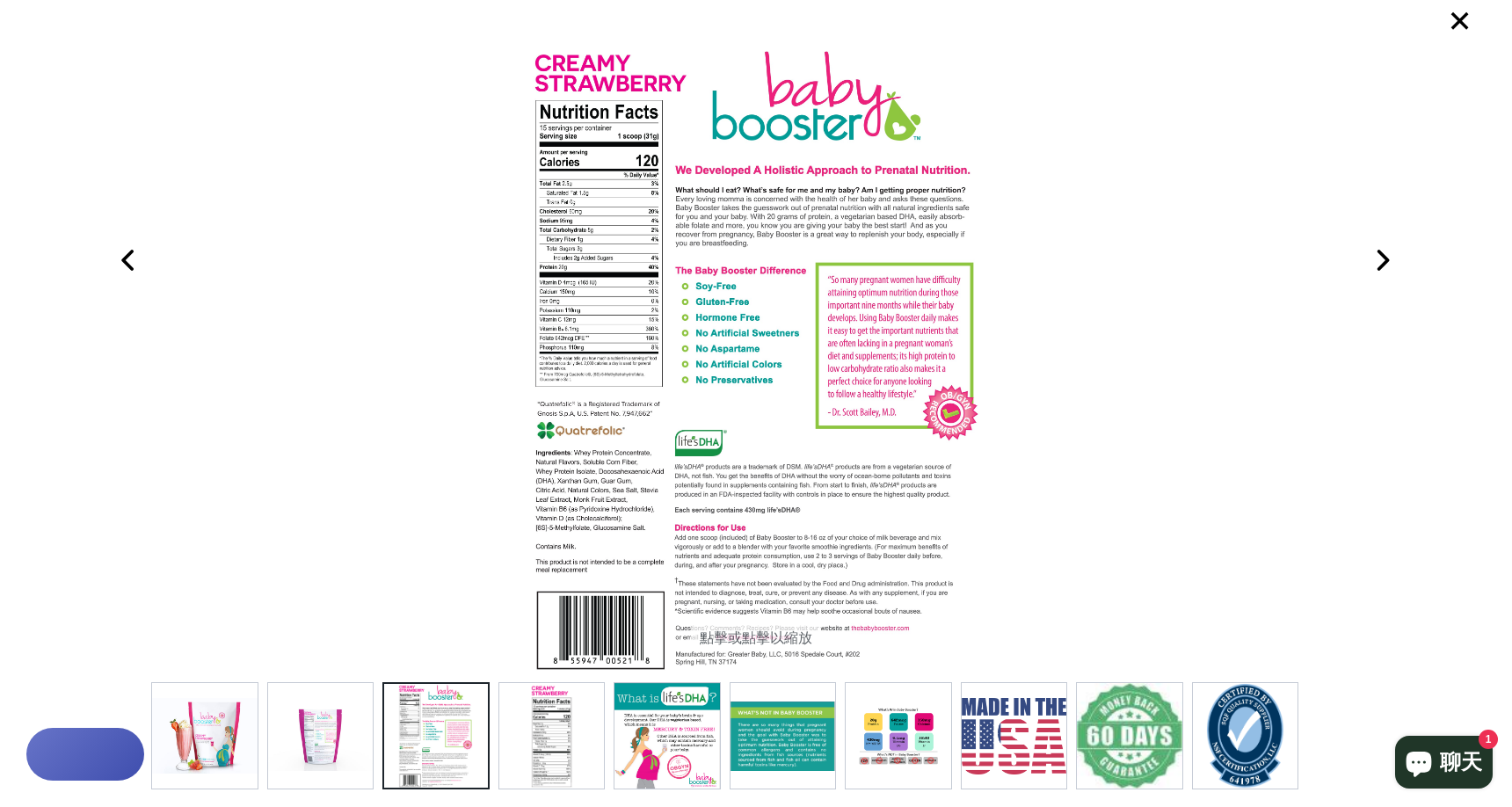
click at [668, 272] on img at bounding box center [756, 359] width 454 height 629
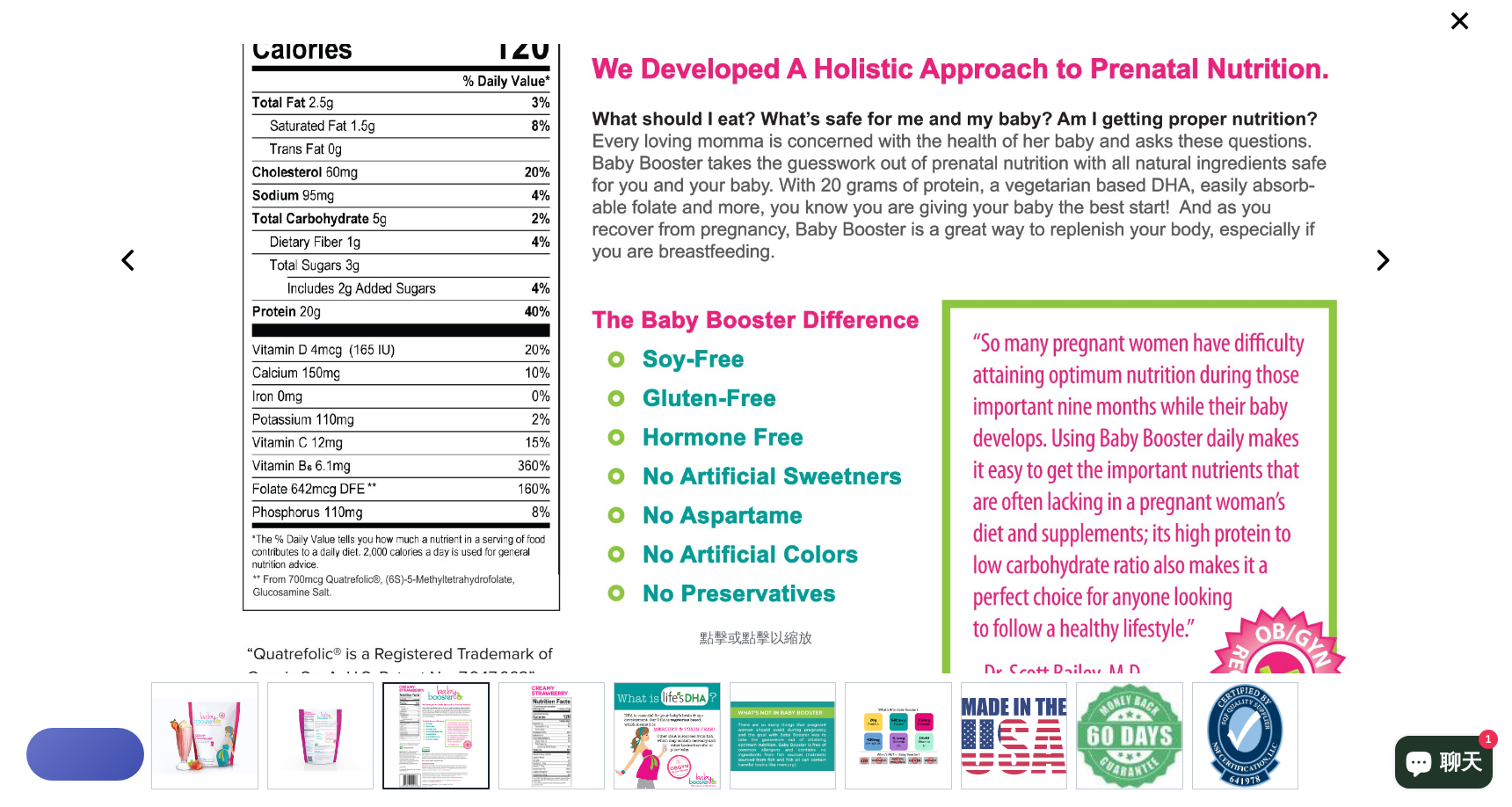
drag, startPoint x: 564, startPoint y: 267, endPoint x: 626, endPoint y: 449, distance: 192.3
click at [626, 449] on img at bounding box center [793, 540] width 1134 height 1574
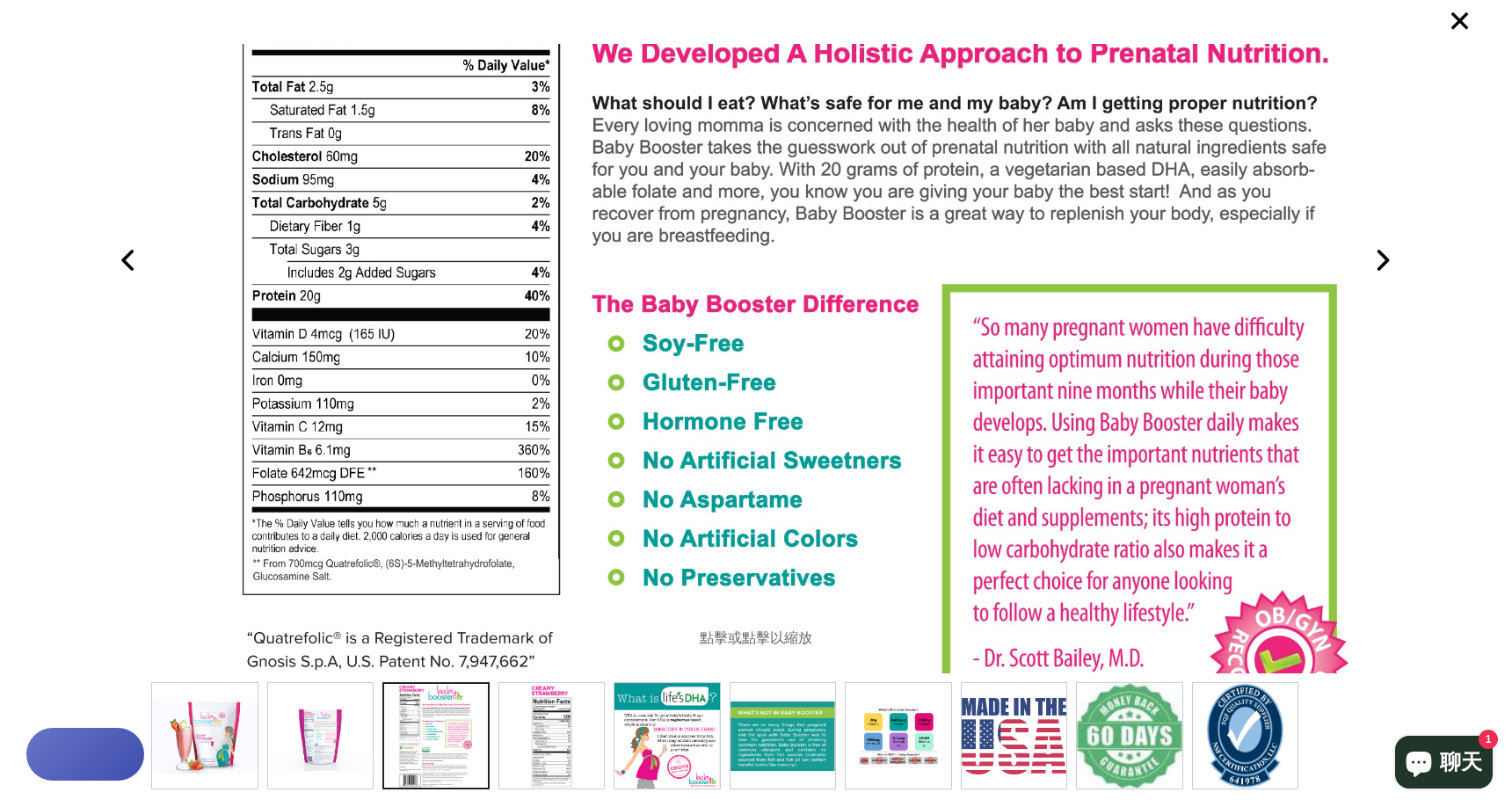
drag, startPoint x: 438, startPoint y: 367, endPoint x: 440, endPoint y: 351, distance: 16.1
click at [440, 351] on img at bounding box center [793, 525] width 1134 height 1574
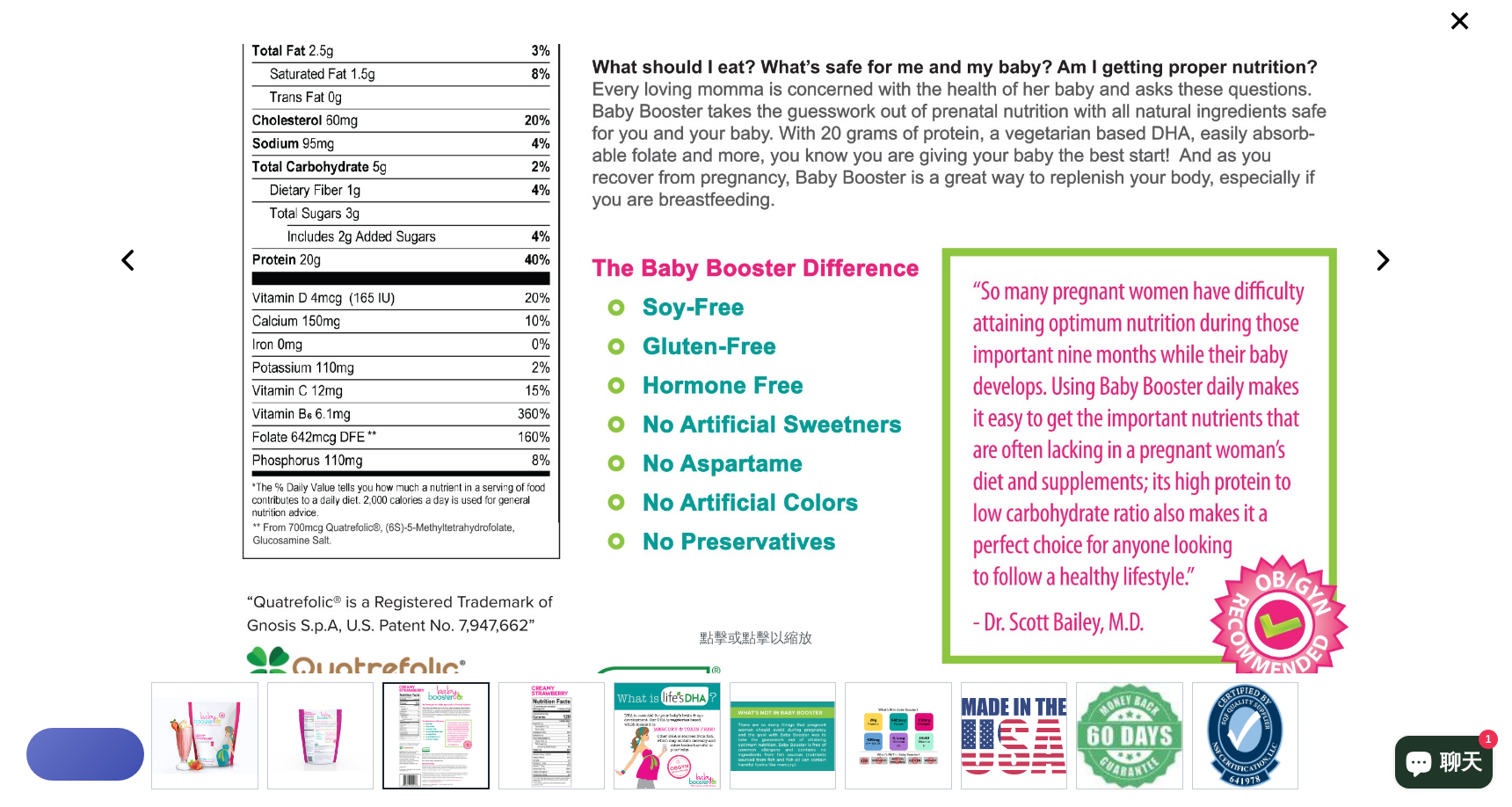
drag, startPoint x: 723, startPoint y: 420, endPoint x: 723, endPoint y: 384, distance: 36.0
click at [723, 384] on img at bounding box center [793, 489] width 1134 height 1574
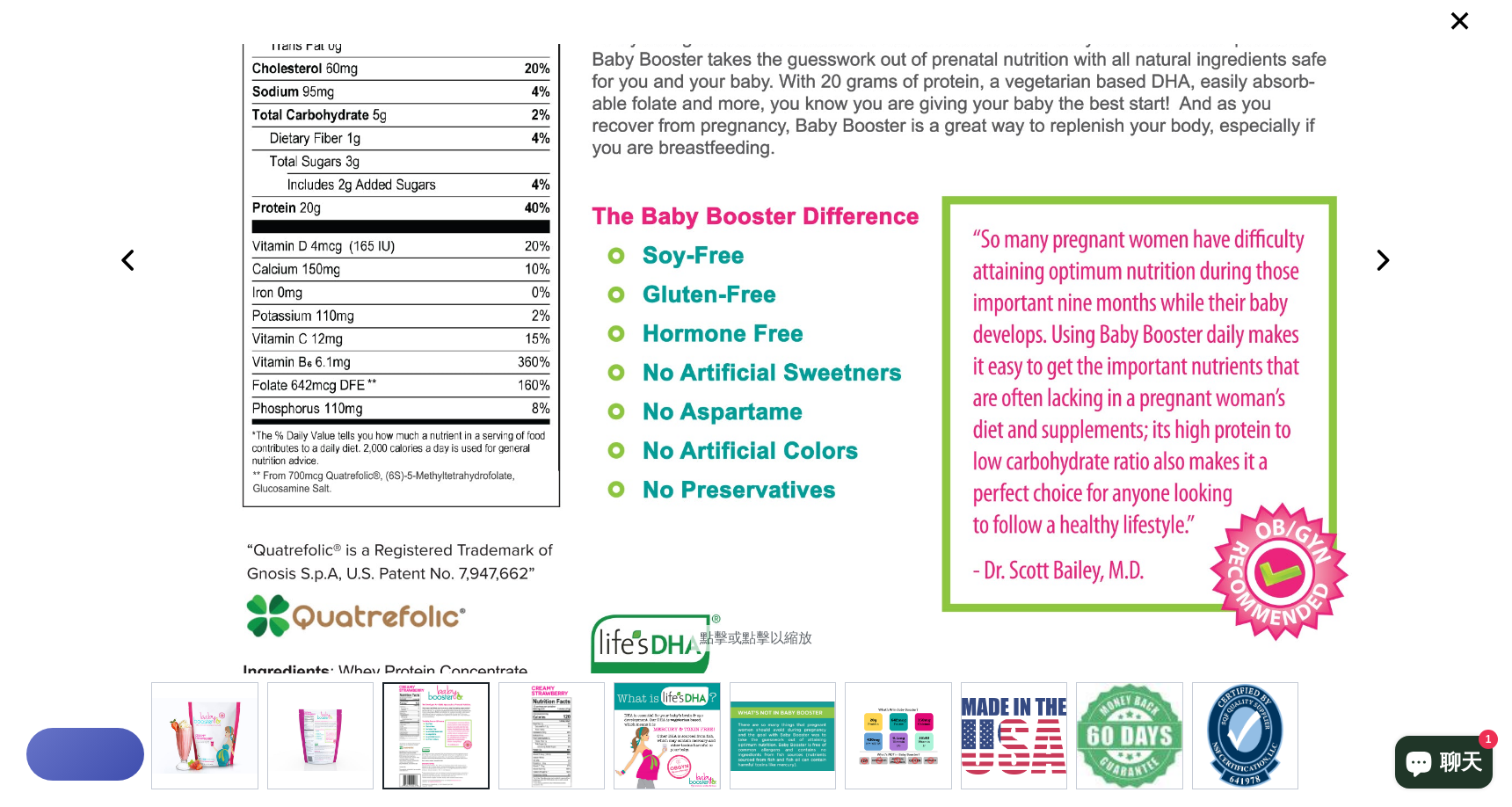
drag, startPoint x: 702, startPoint y: 403, endPoint x: 723, endPoint y: 308, distance: 97.3
click at [723, 308] on img at bounding box center [793, 437] width 1134 height 1574
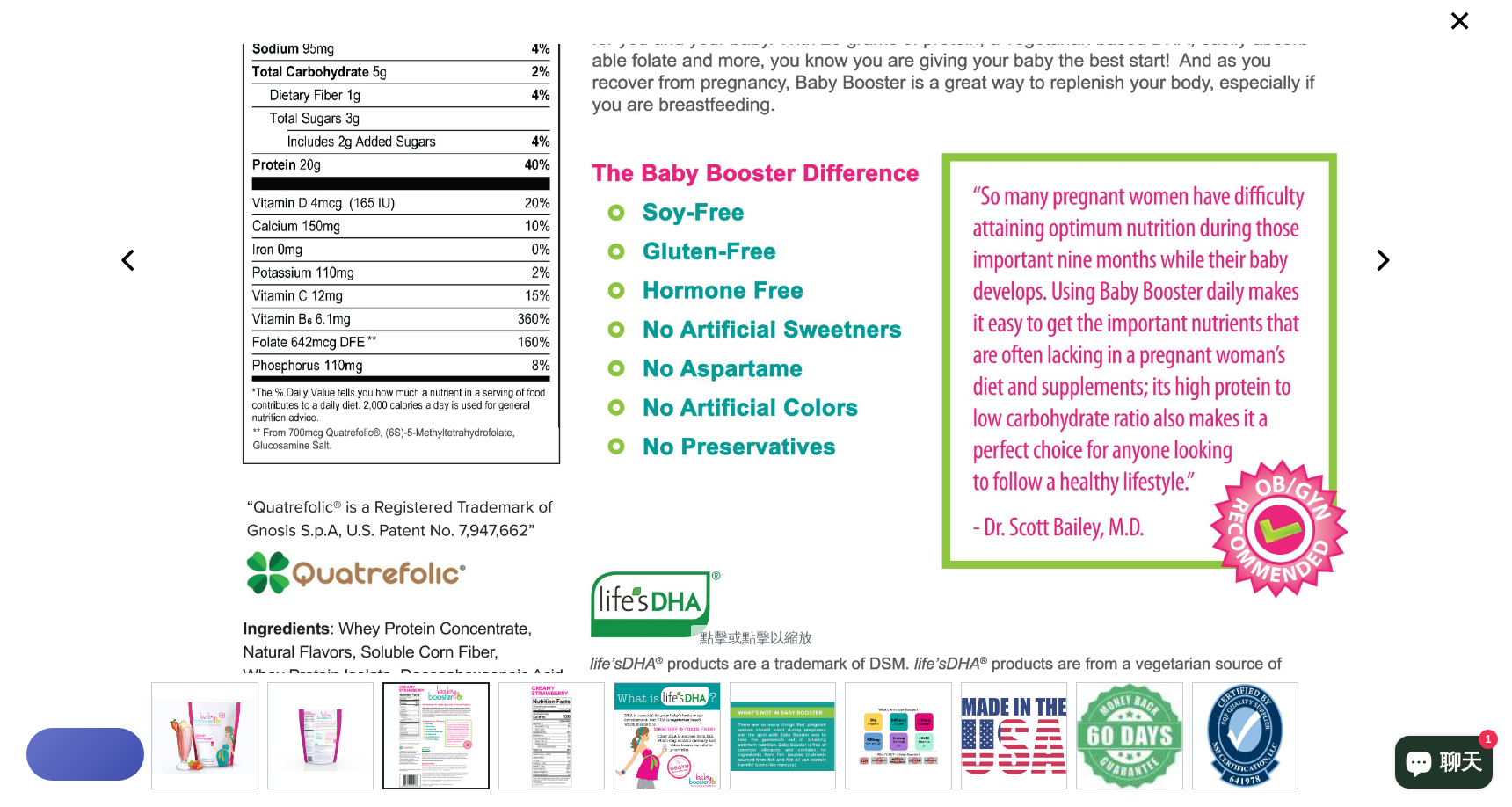
drag, startPoint x: 681, startPoint y: 326, endPoint x: 685, endPoint y: 314, distance: 12.6
click at [685, 314] on img at bounding box center [793, 394] width 1134 height 1574
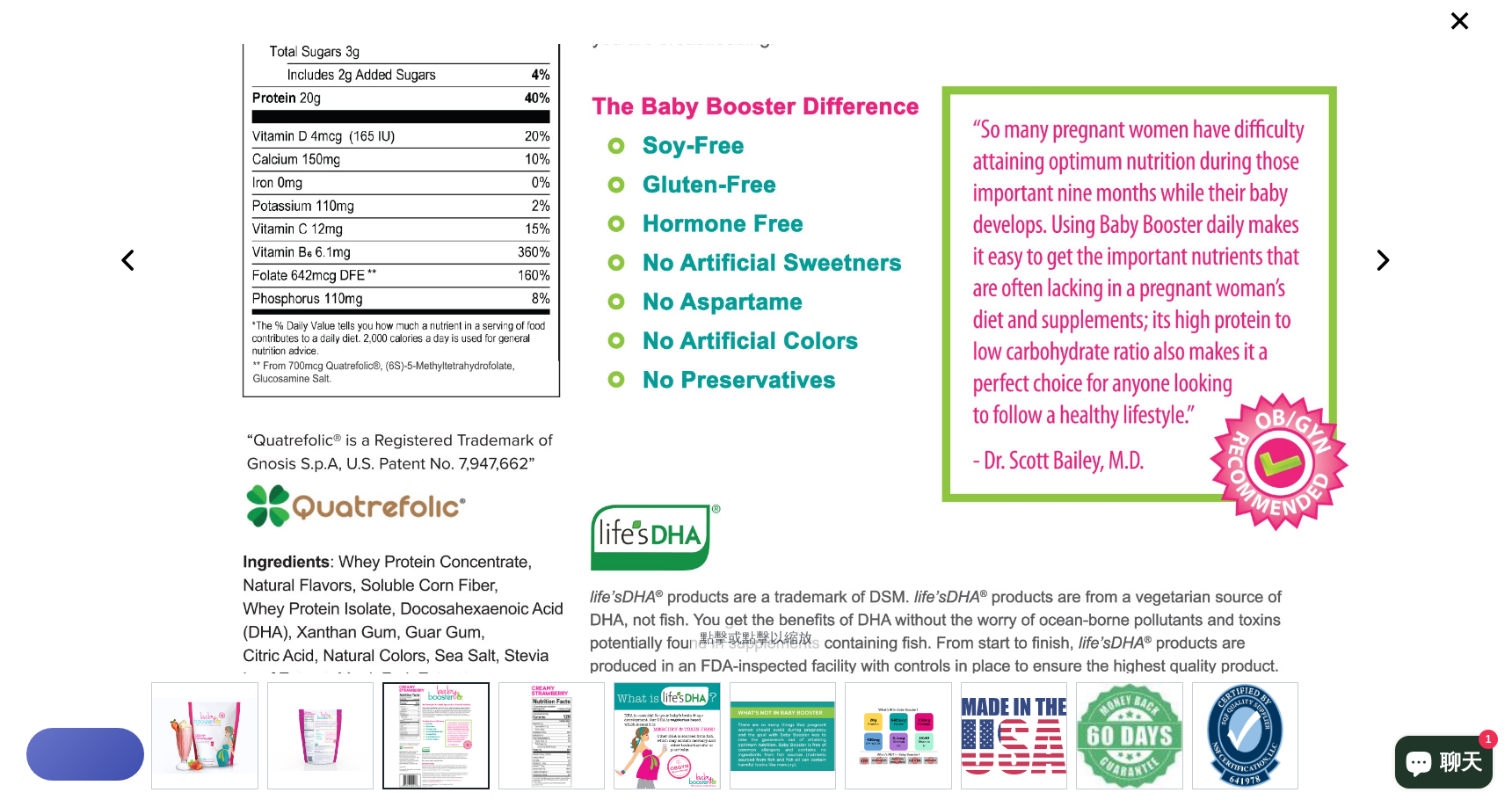
click at [565, 718] on img at bounding box center [552, 735] width 105 height 105
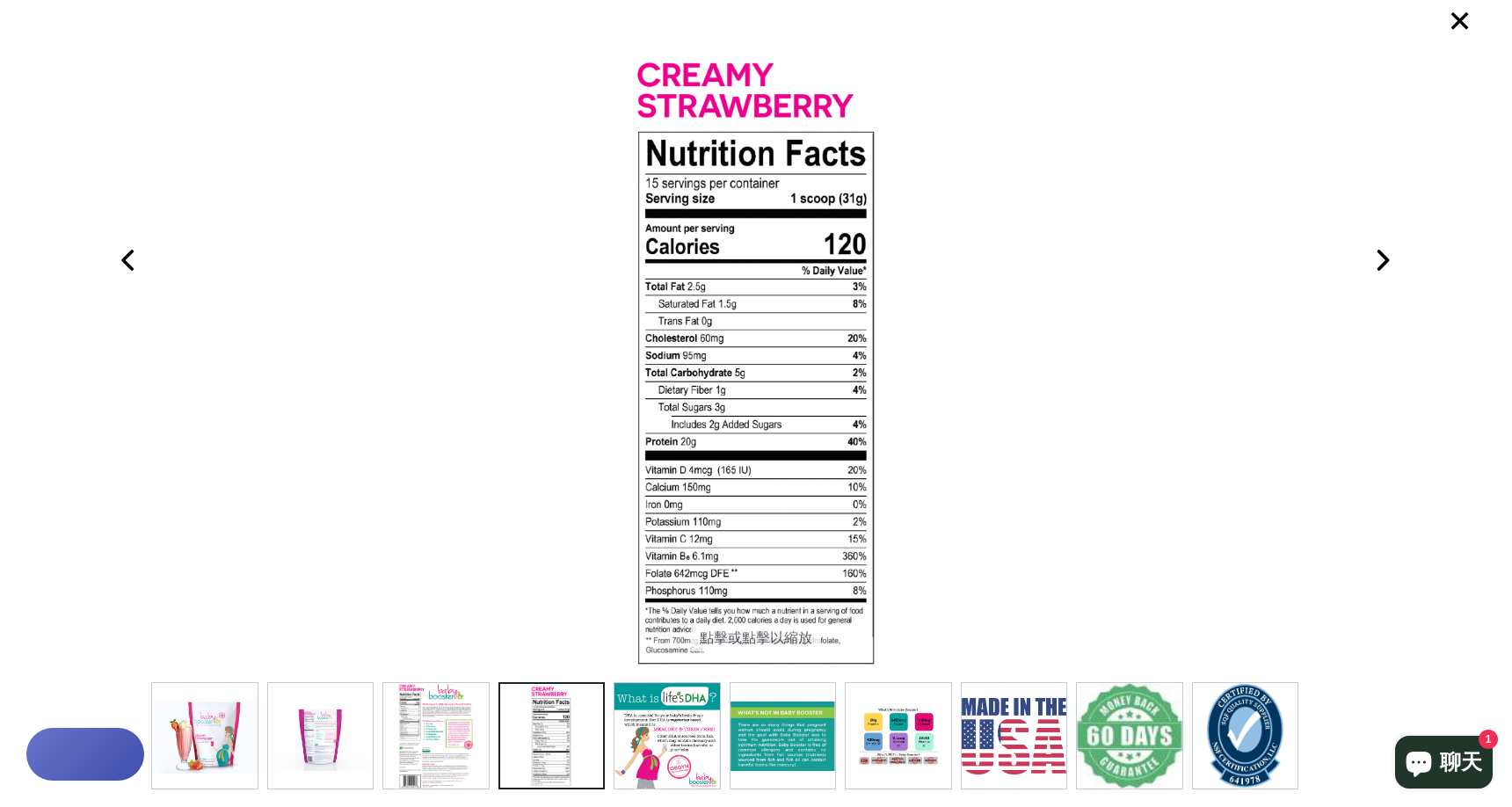
click at [396, 729] on img at bounding box center [435, 735] width 105 height 105
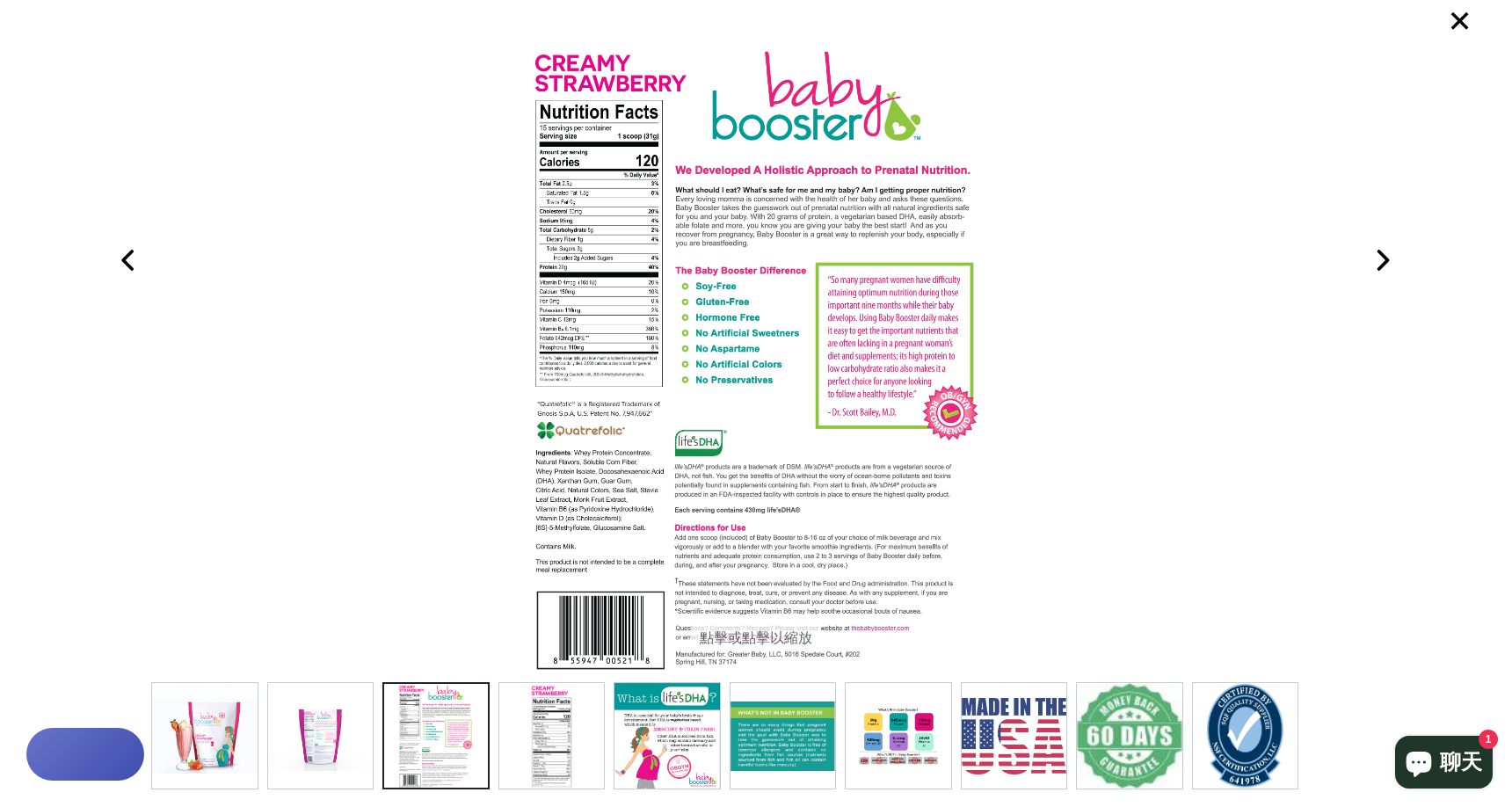
click at [624, 335] on img at bounding box center [756, 359] width 454 height 629
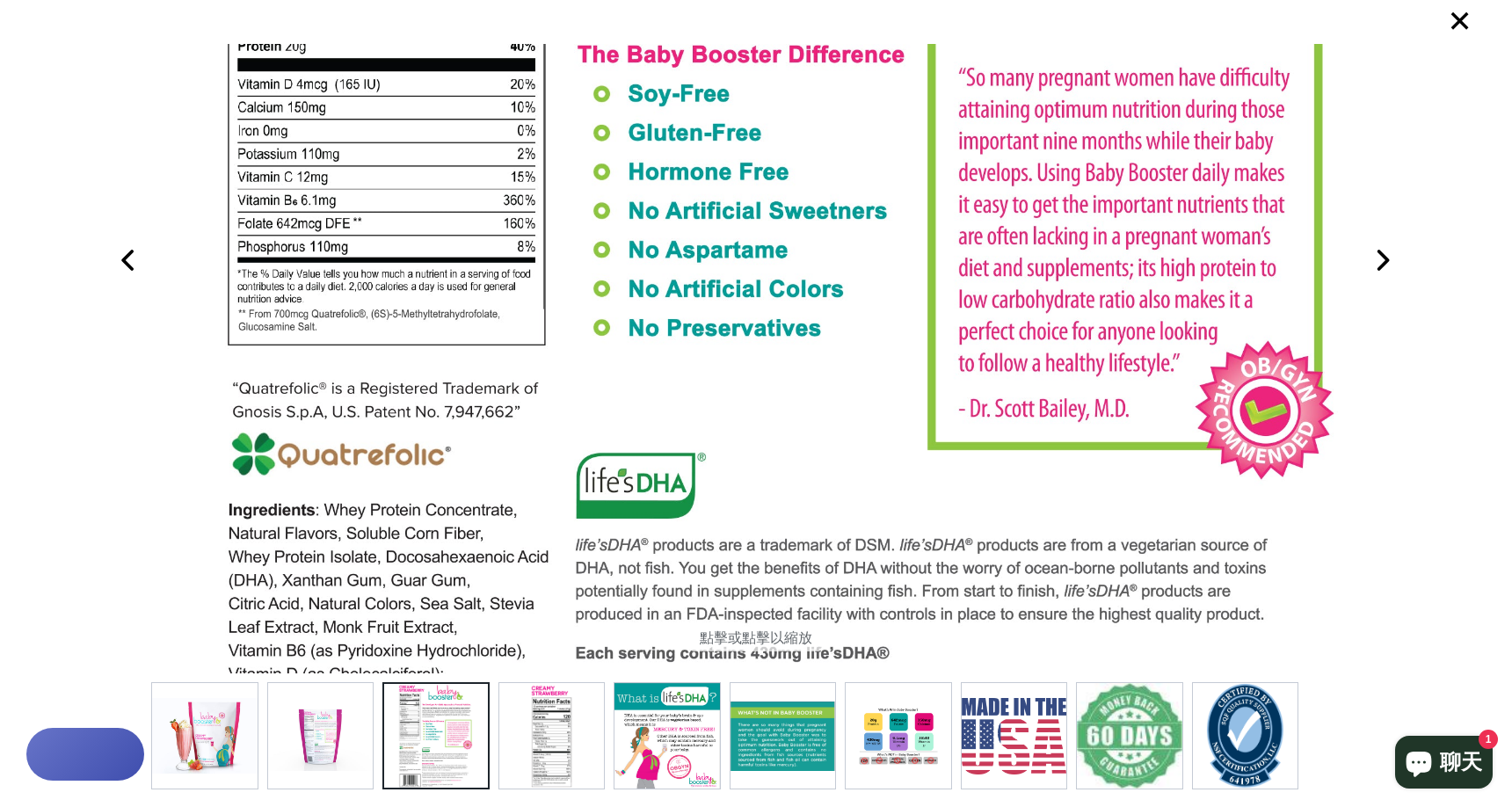
drag, startPoint x: 815, startPoint y: 237, endPoint x: 822, endPoint y: 196, distance: 41.6
click at [822, 196] on img at bounding box center [779, 275] width 1134 height 1574
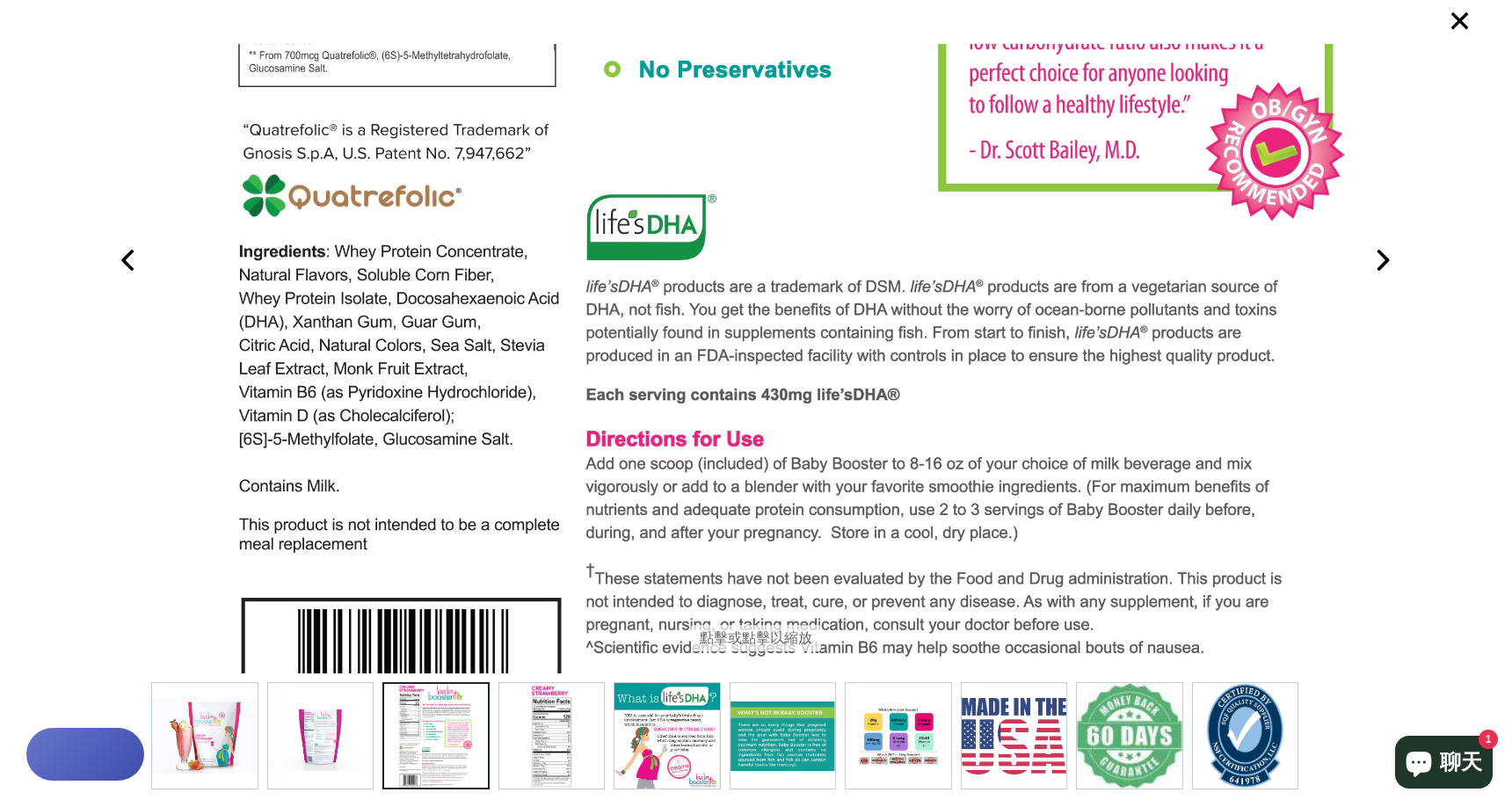
drag, startPoint x: 1006, startPoint y: 529, endPoint x: 1011, endPoint y: 292, distance: 237.1
click at [1011, 292] on img at bounding box center [789, 17] width 1134 height 1574
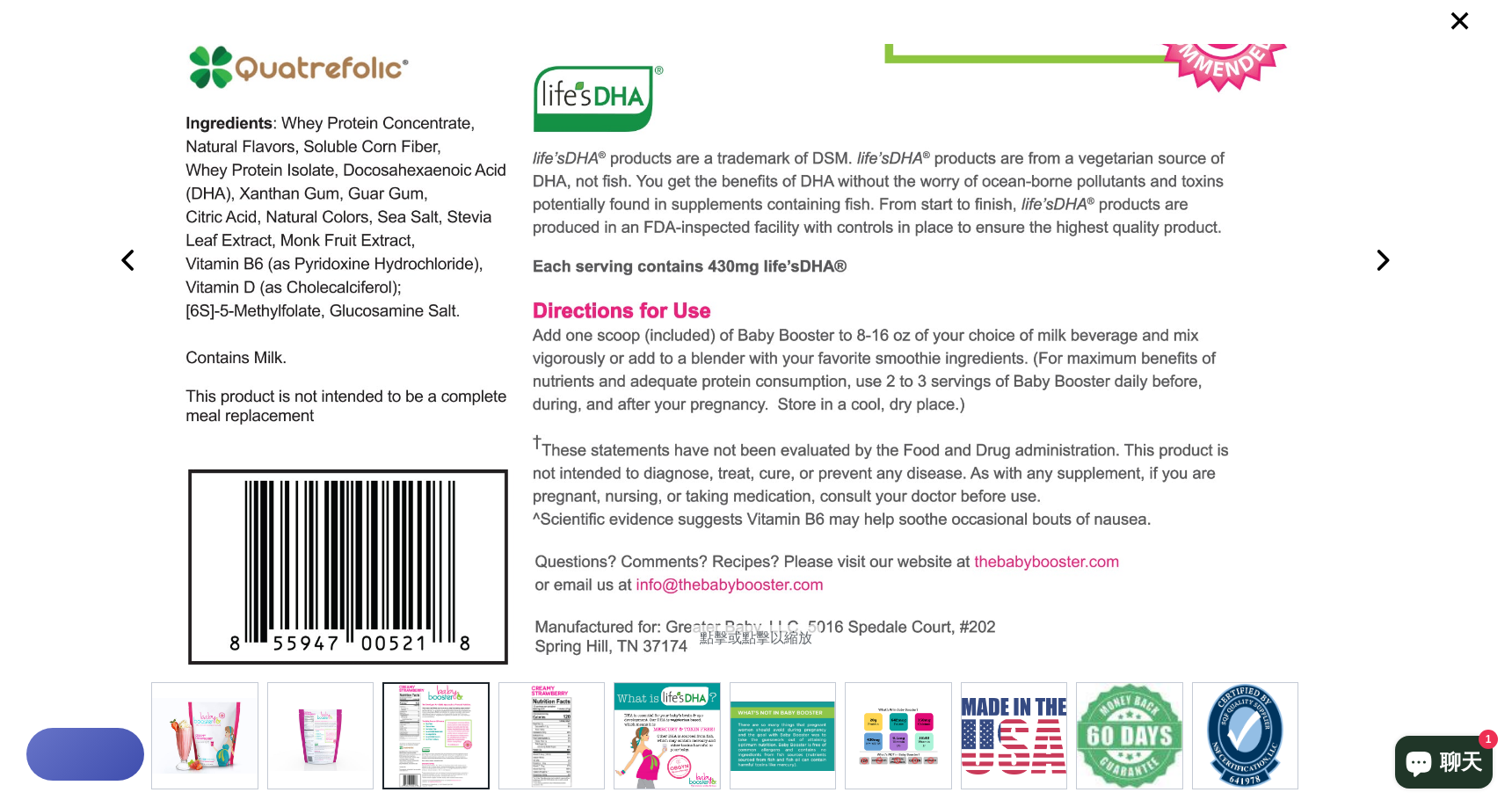
drag, startPoint x: 972, startPoint y: 468, endPoint x: 891, endPoint y: 310, distance: 177.6
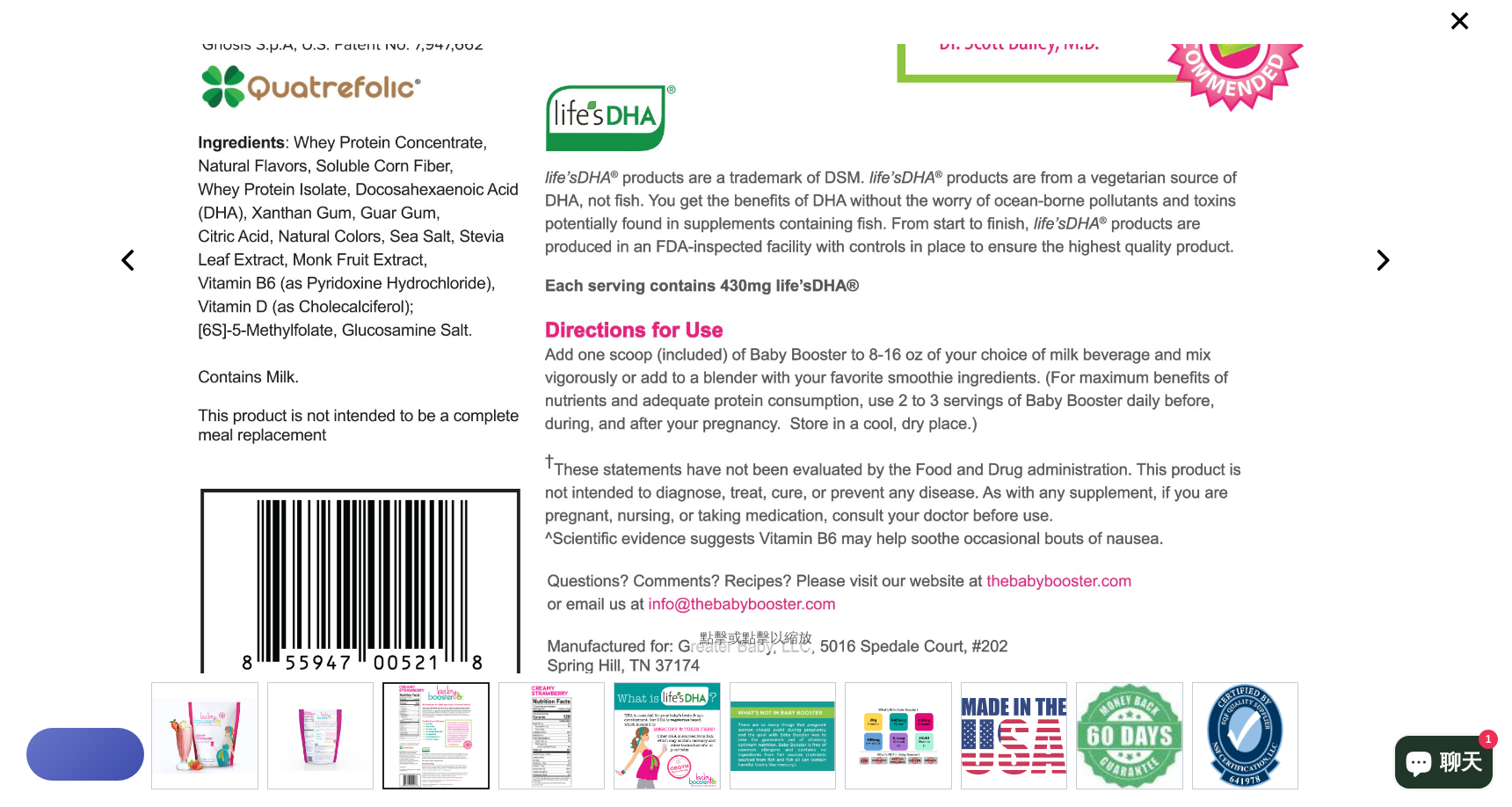
drag, startPoint x: 1035, startPoint y: 391, endPoint x: 1043, endPoint y: 399, distance: 11.3
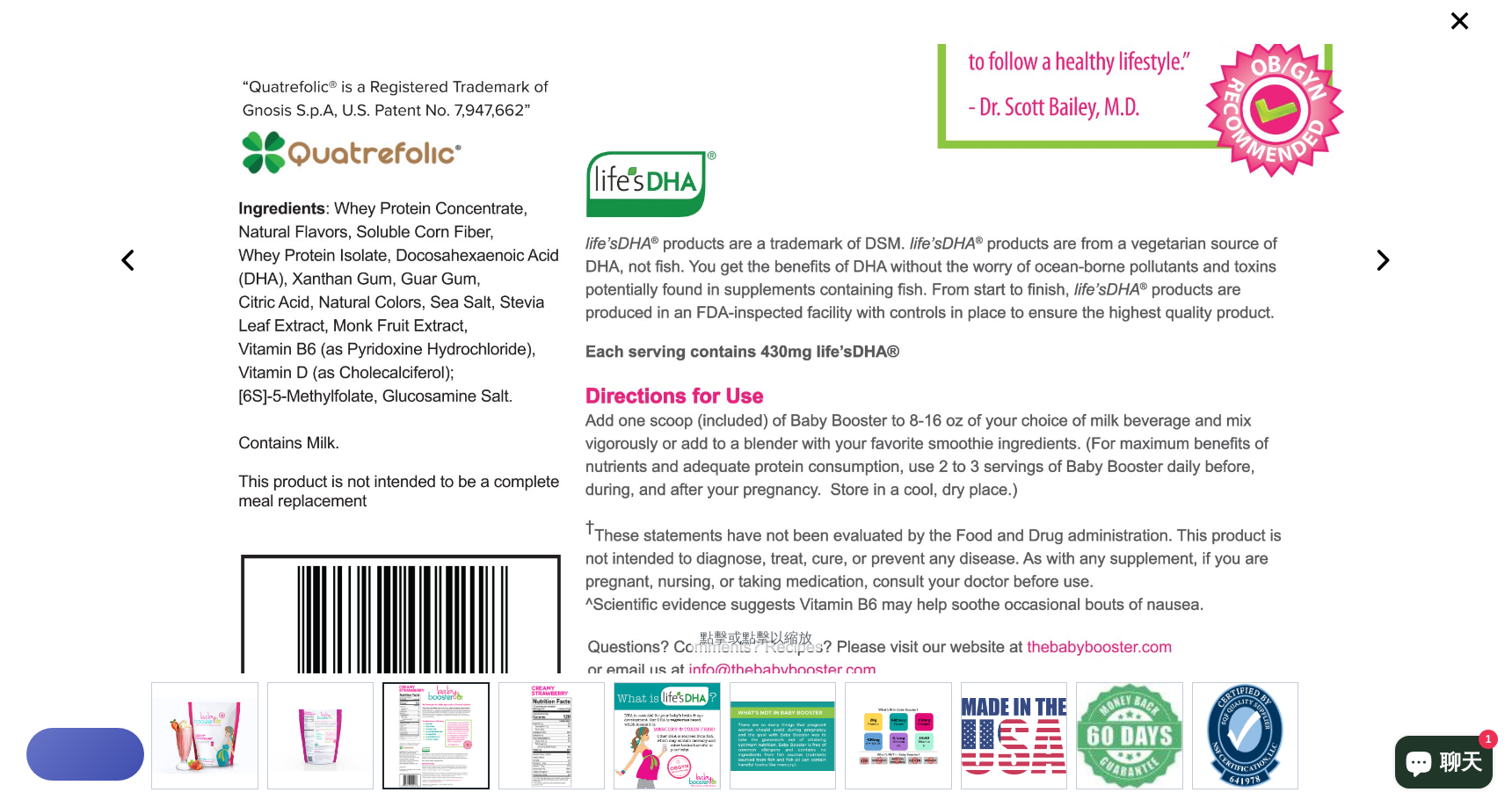
drag, startPoint x: 968, startPoint y: 412, endPoint x: 965, endPoint y: 477, distance: 65.1
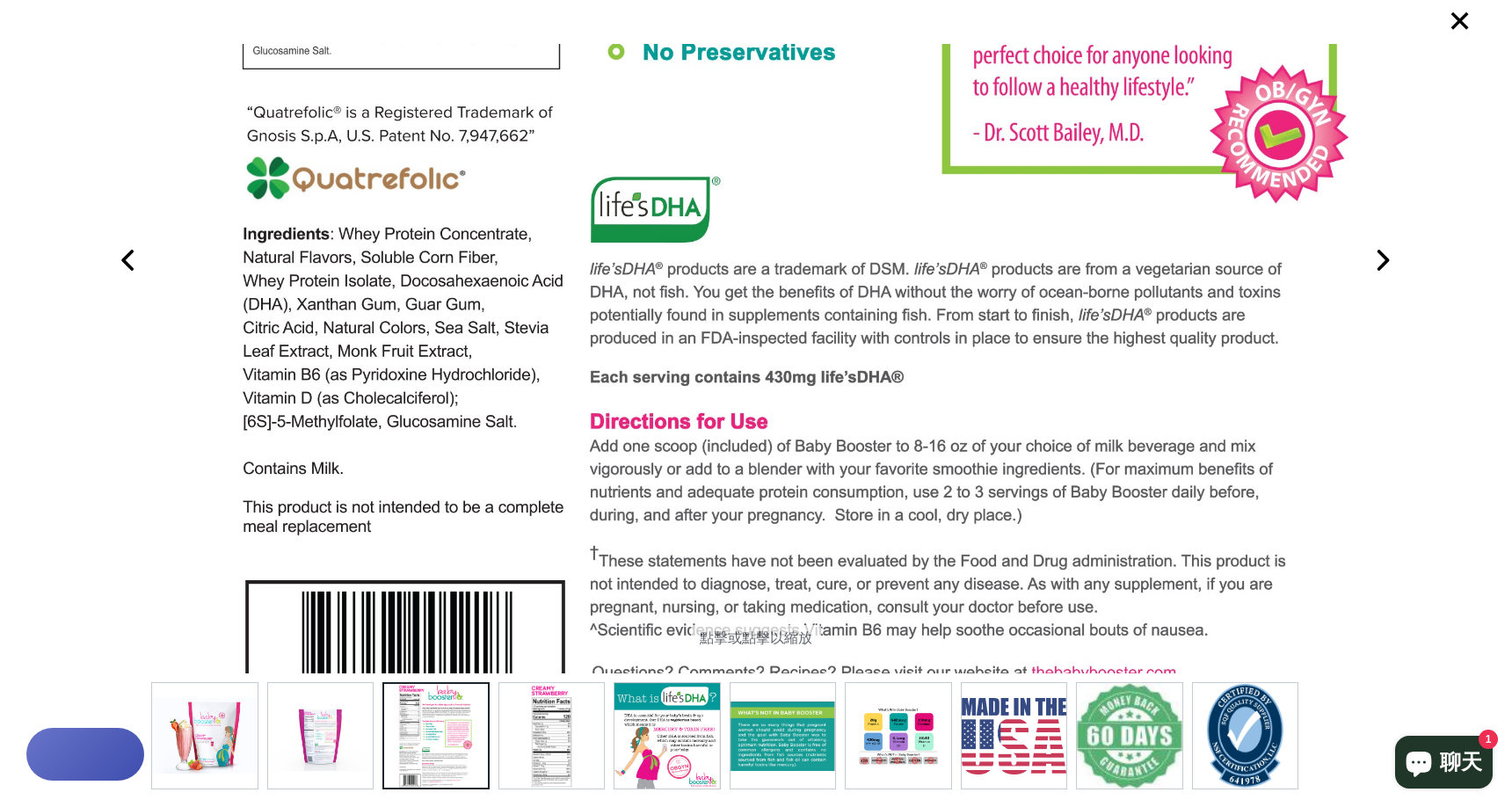
drag, startPoint x: 819, startPoint y: 432, endPoint x: 825, endPoint y: 445, distance: 14.3
click at [825, 445] on img at bounding box center [793, -1] width 1134 height 1574
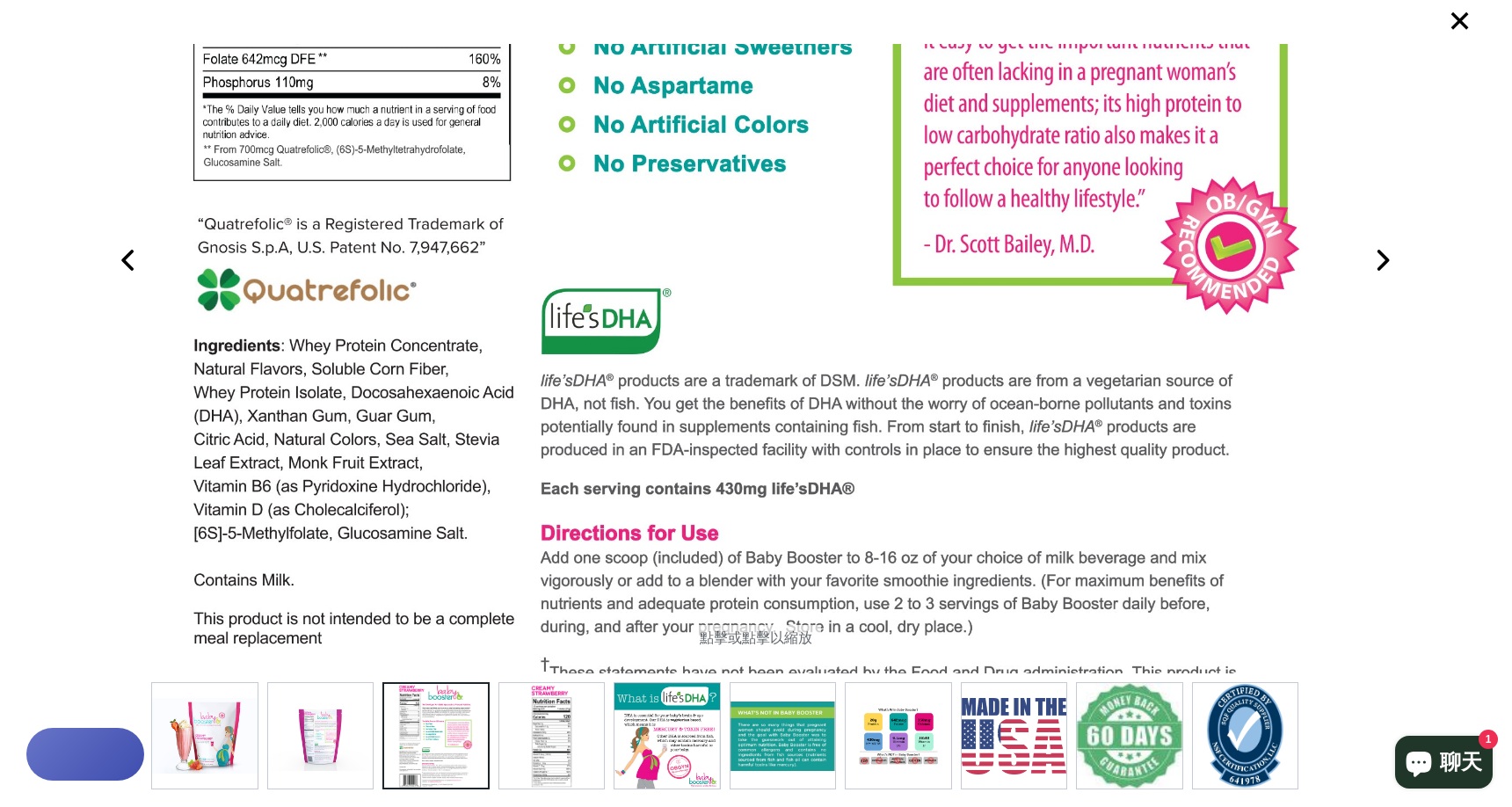
drag, startPoint x: 830, startPoint y: 455, endPoint x: 781, endPoint y: 565, distance: 120.4
click at [781, 565] on img at bounding box center [744, 111] width 1134 height 1574
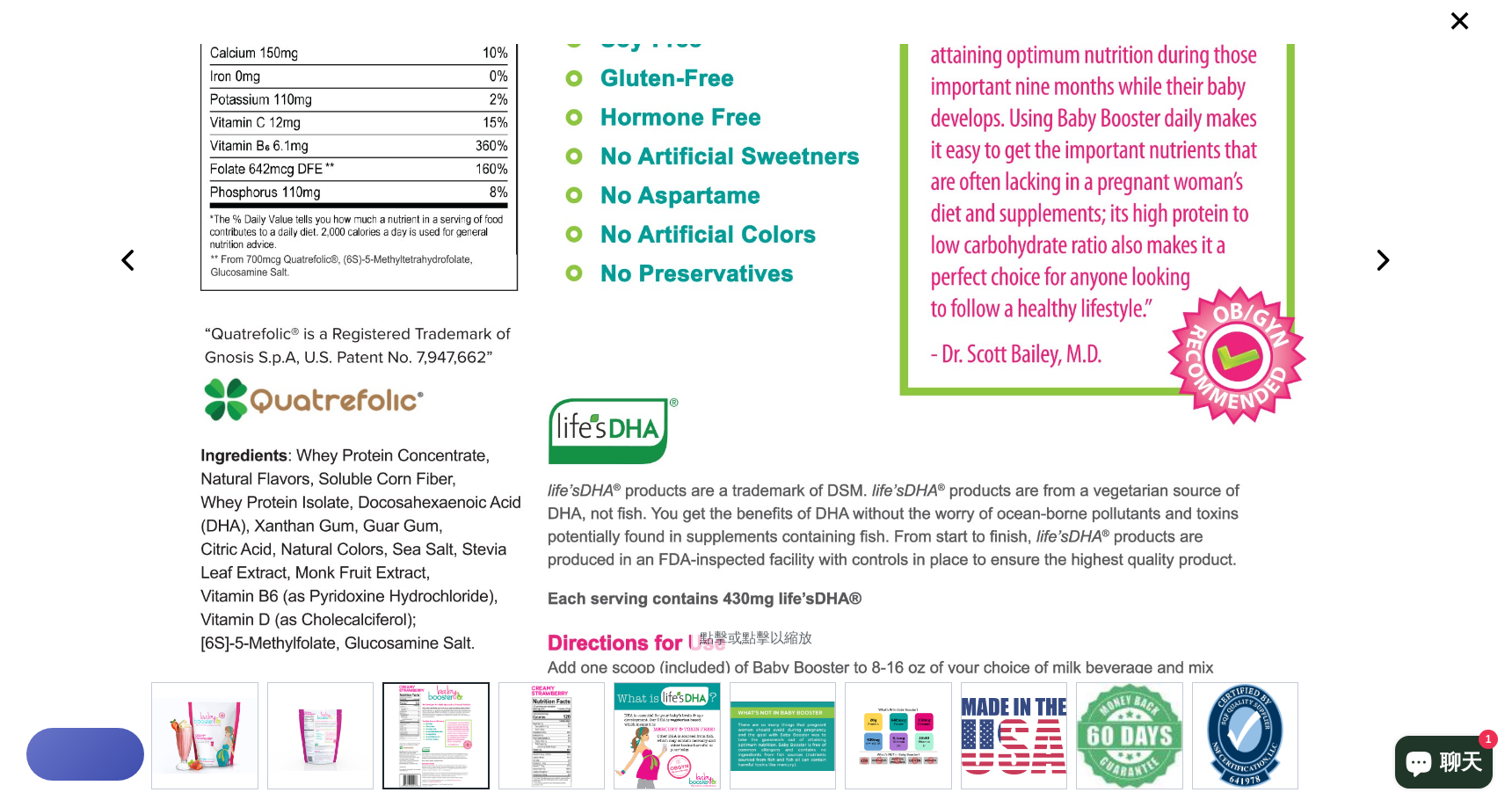
drag, startPoint x: 713, startPoint y: 428, endPoint x: 720, endPoint y: 542, distance: 114.2
click at [720, 542] on img at bounding box center [751, 220] width 1134 height 1574
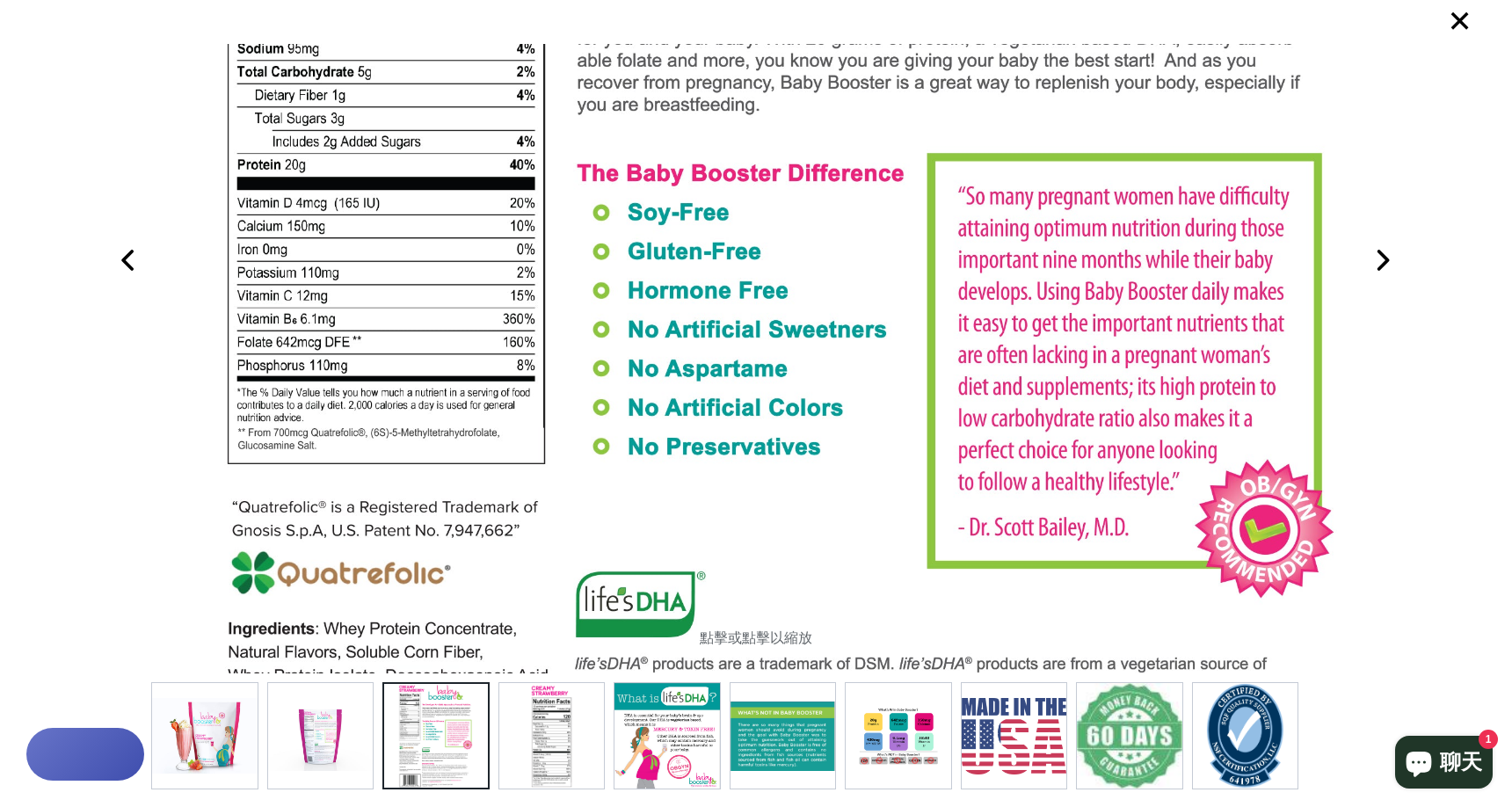
drag, startPoint x: 731, startPoint y: 421, endPoint x: 758, endPoint y: 589, distance: 170.2
click at [758, 589] on img at bounding box center [779, 394] width 1134 height 1574
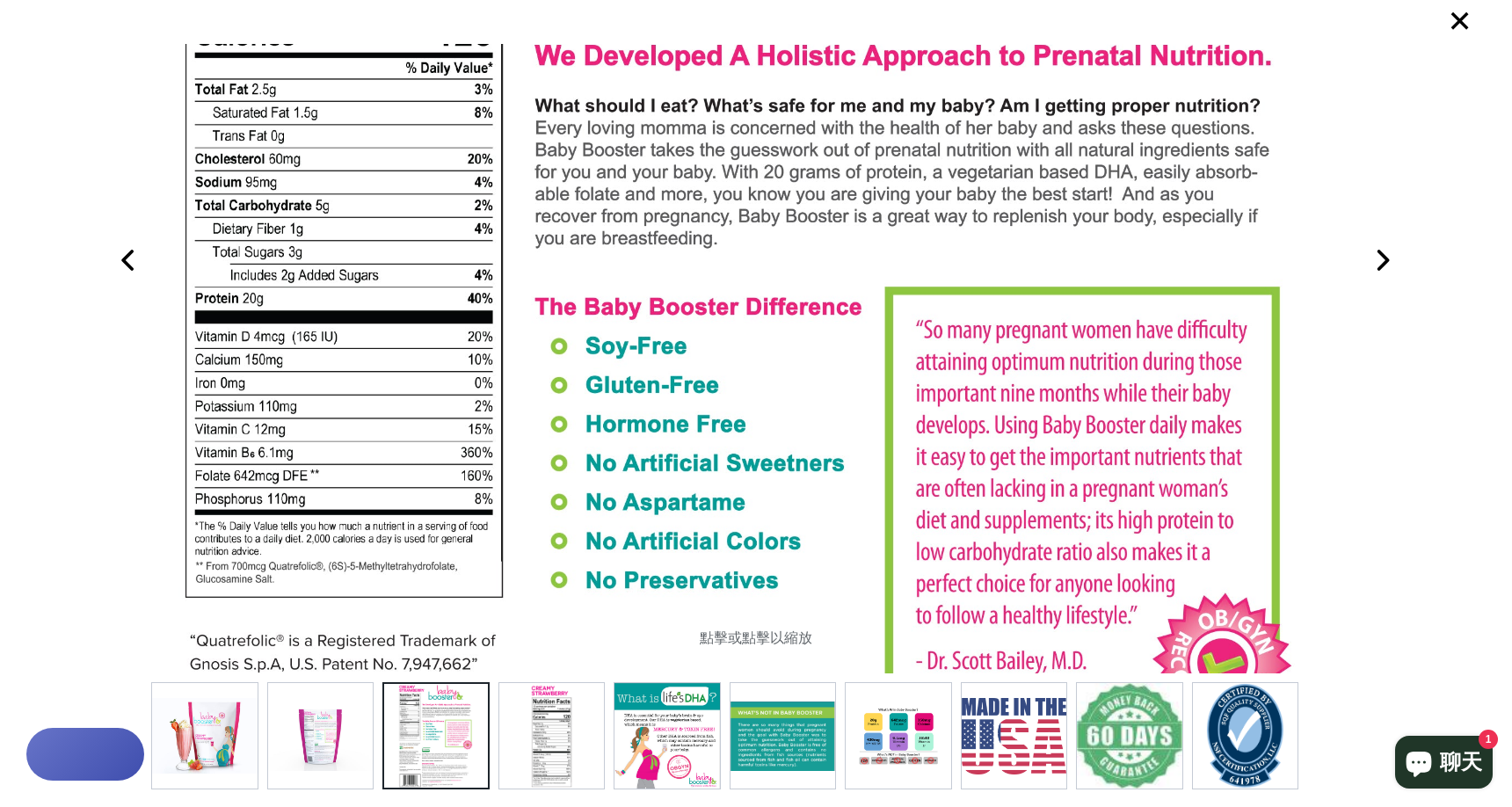
drag, startPoint x: 774, startPoint y: 421, endPoint x: 734, endPoint y: 554, distance: 138.9
click at [734, 554] on img at bounding box center [736, 528] width 1134 height 1574
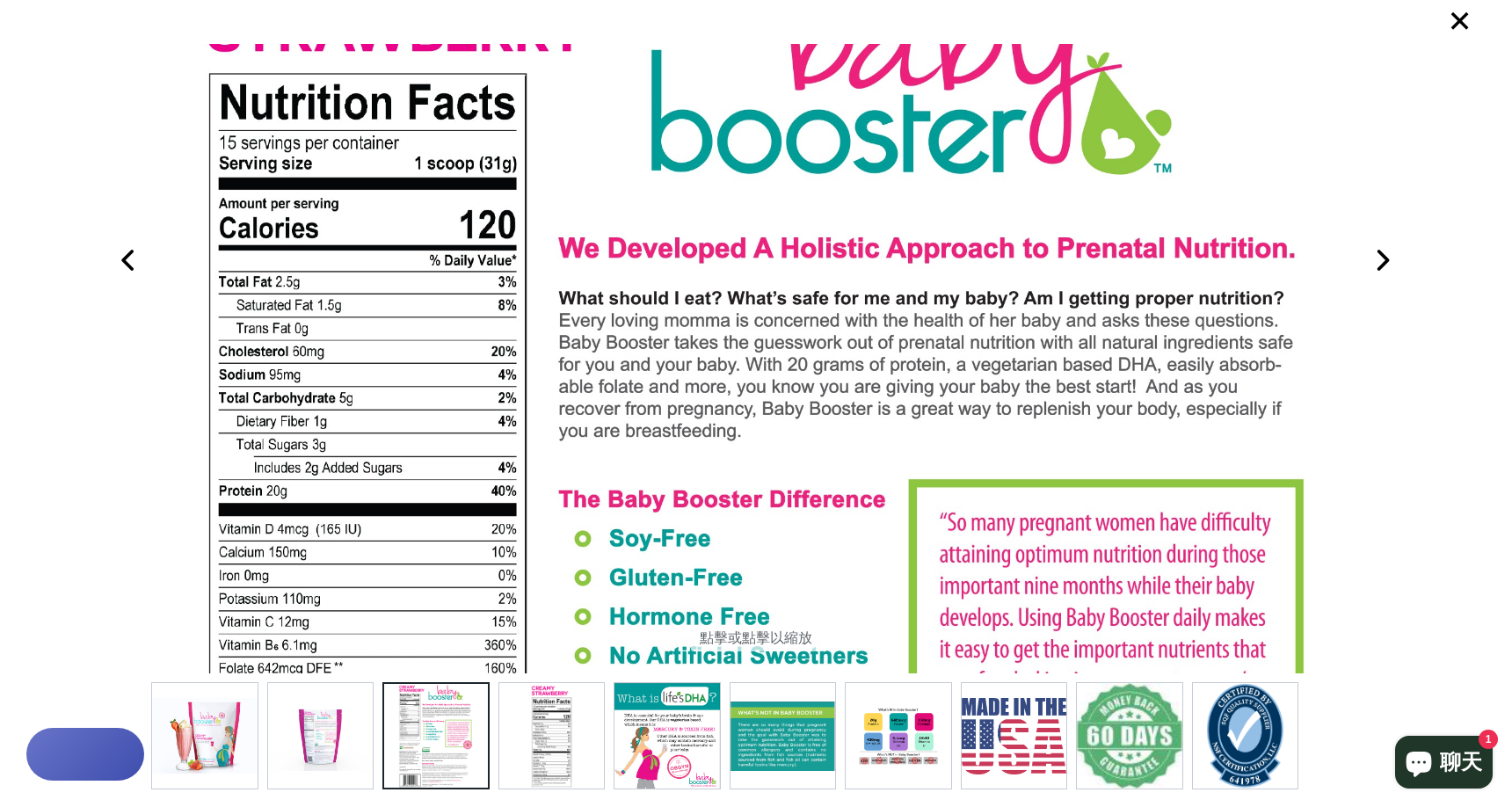
drag, startPoint x: 810, startPoint y: 326, endPoint x: 837, endPoint y: 500, distance: 176.1
click at [833, 518] on img at bounding box center [760, 720] width 1134 height 1574
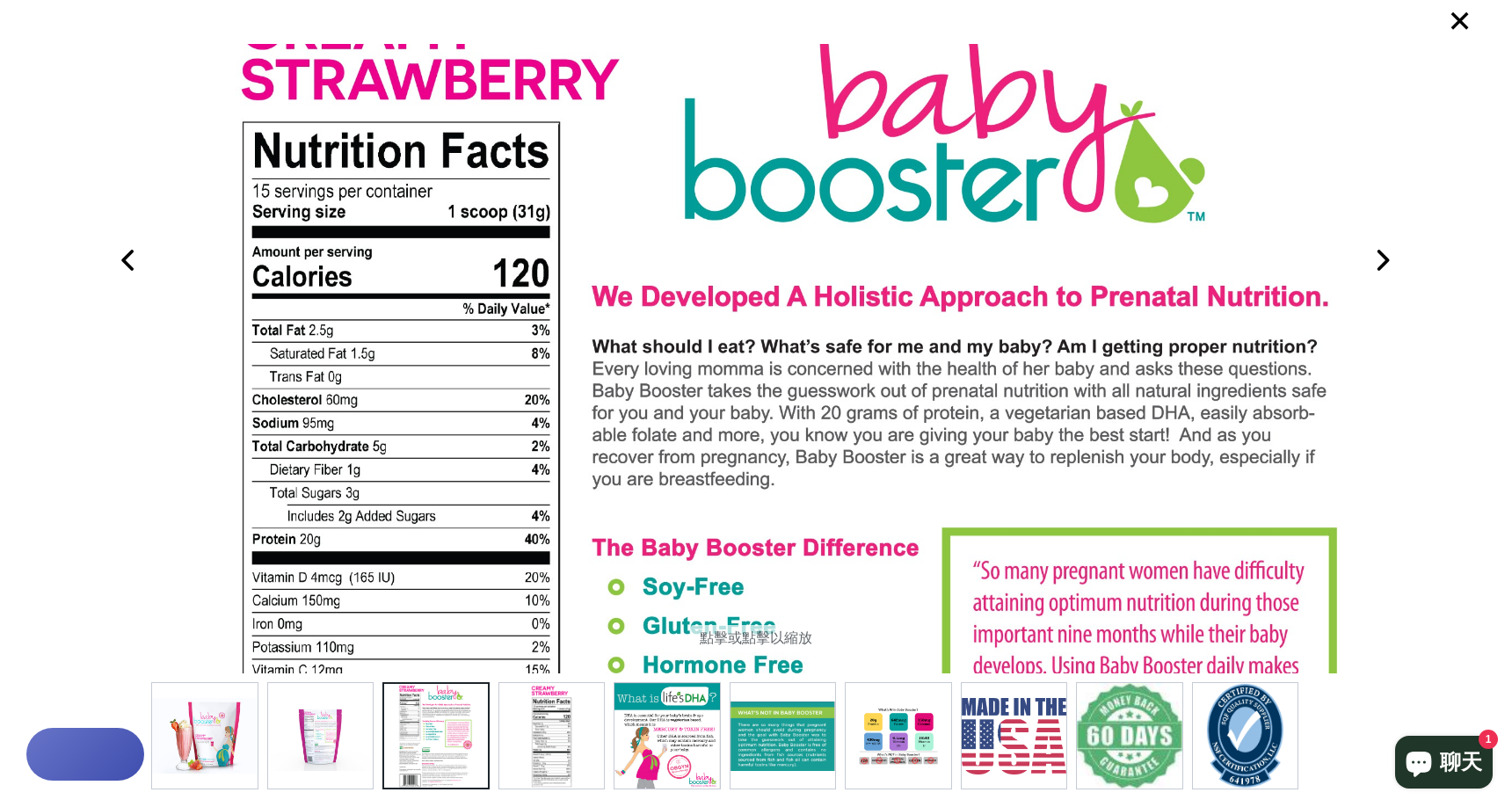
drag, startPoint x: 844, startPoint y: 382, endPoint x: 902, endPoint y: 478, distance: 112.2
click at [902, 478] on img at bounding box center [793, 768] width 1134 height 1574
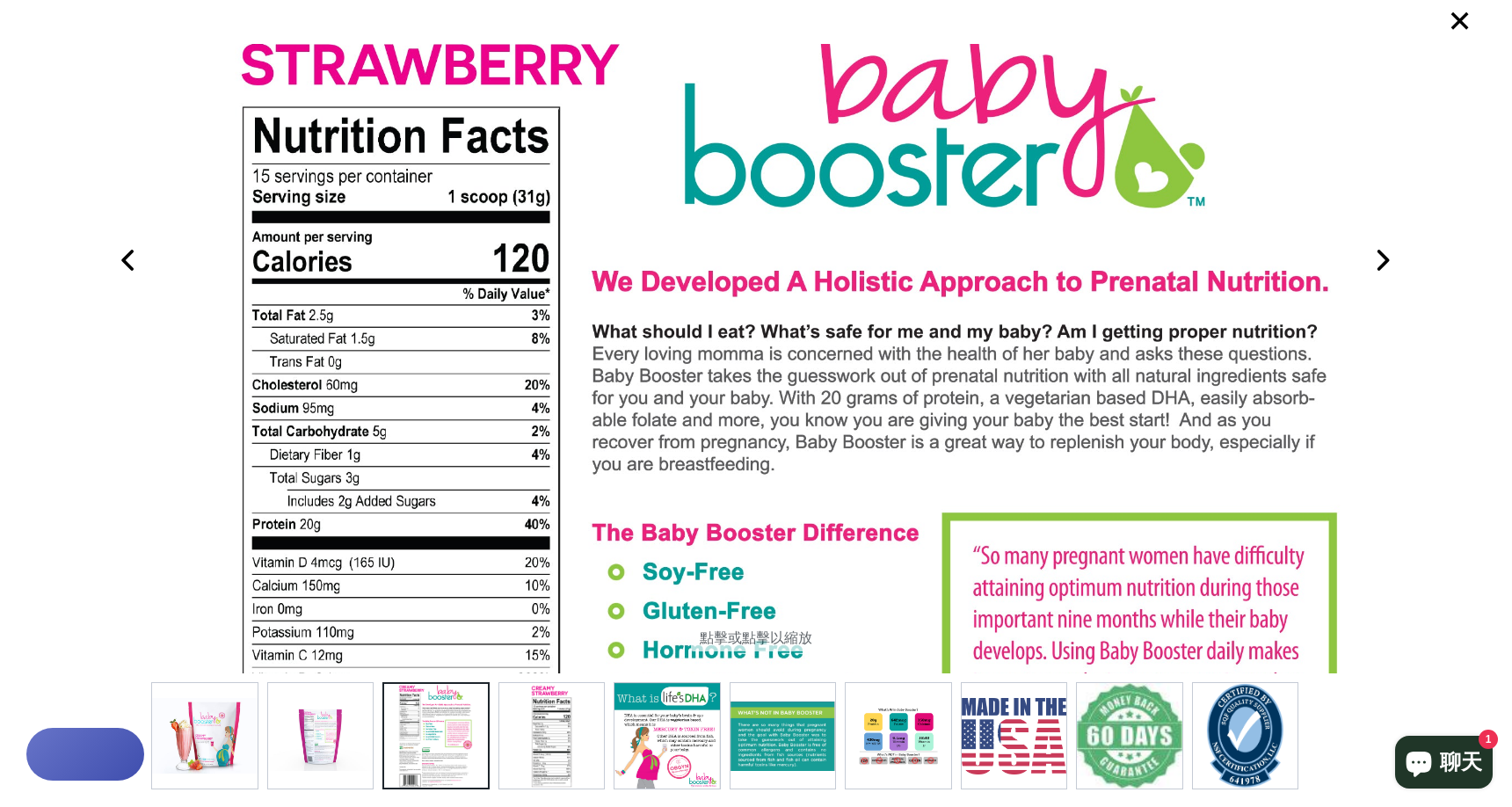
drag, startPoint x: 785, startPoint y: 488, endPoint x: 785, endPoint y: 473, distance: 15.0
click at [785, 473] on img at bounding box center [793, 754] width 1134 height 1574
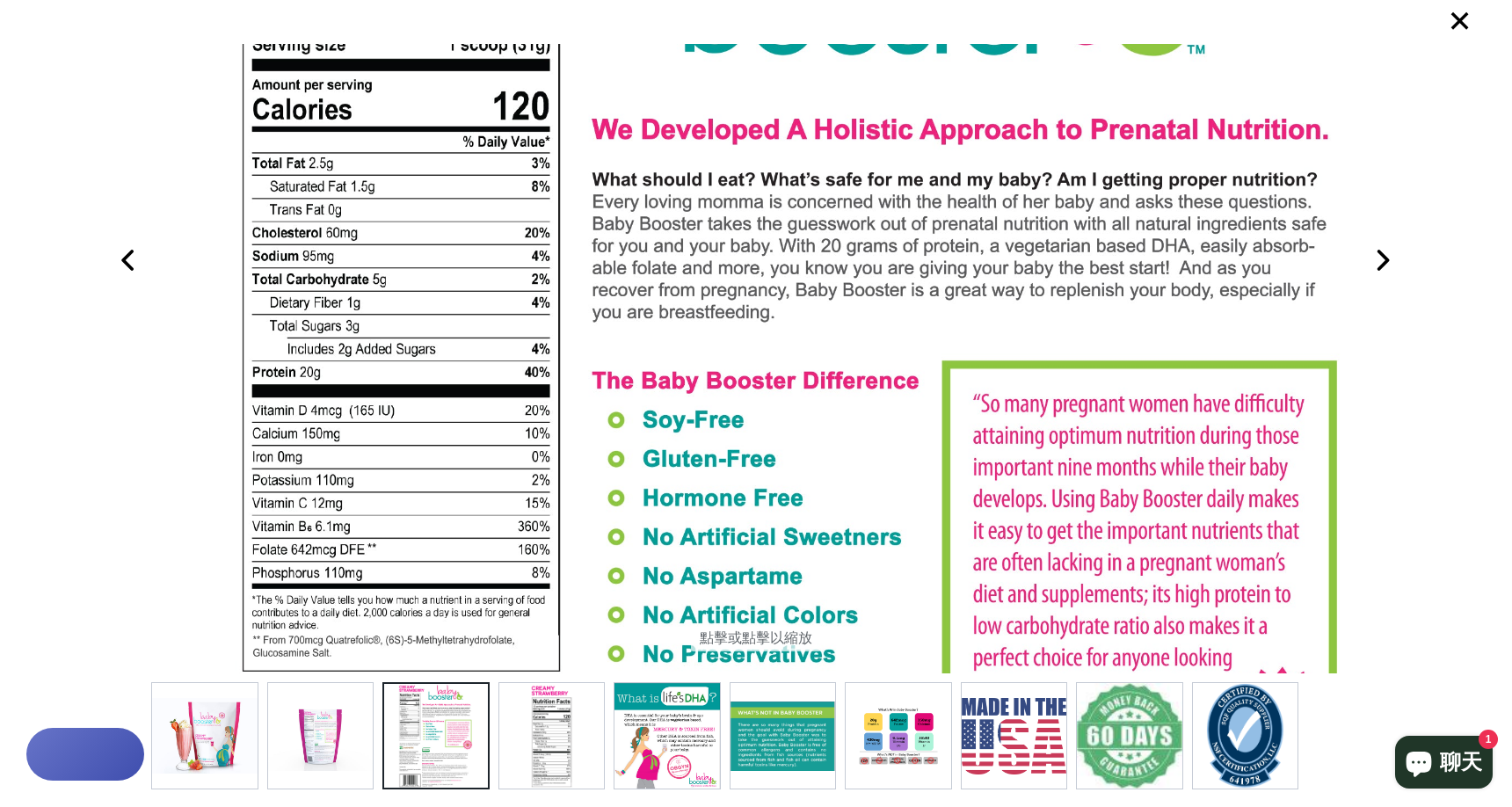
drag, startPoint x: 785, startPoint y: 473, endPoint x: 811, endPoint y: 320, distance: 155.2
click at [811, 320] on img at bounding box center [793, 601] width 1134 height 1574
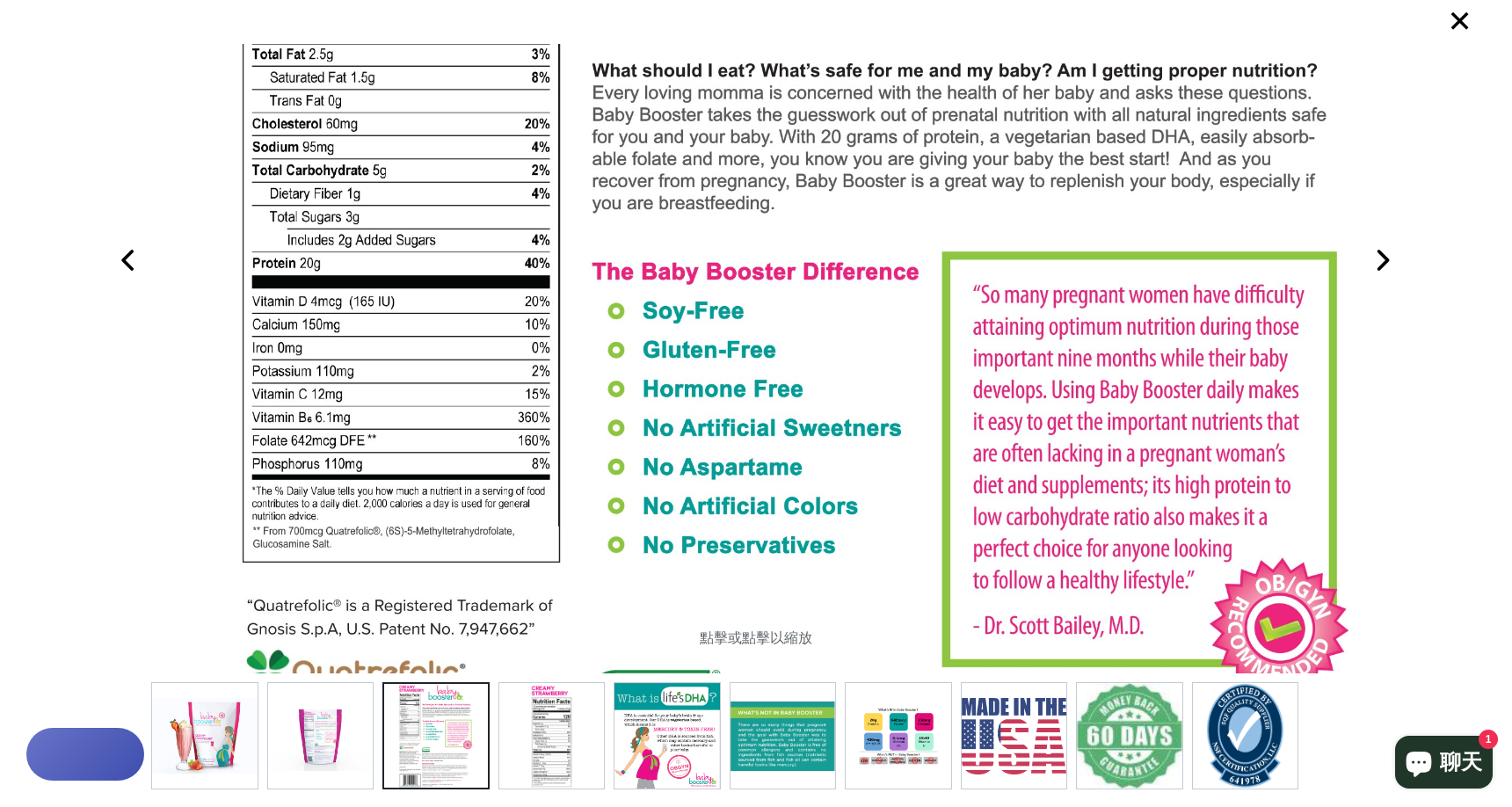
drag, startPoint x: 811, startPoint y: 320, endPoint x: 815, endPoint y: 208, distance: 112.1
click at [815, 208] on img at bounding box center [793, 493] width 1134 height 1574
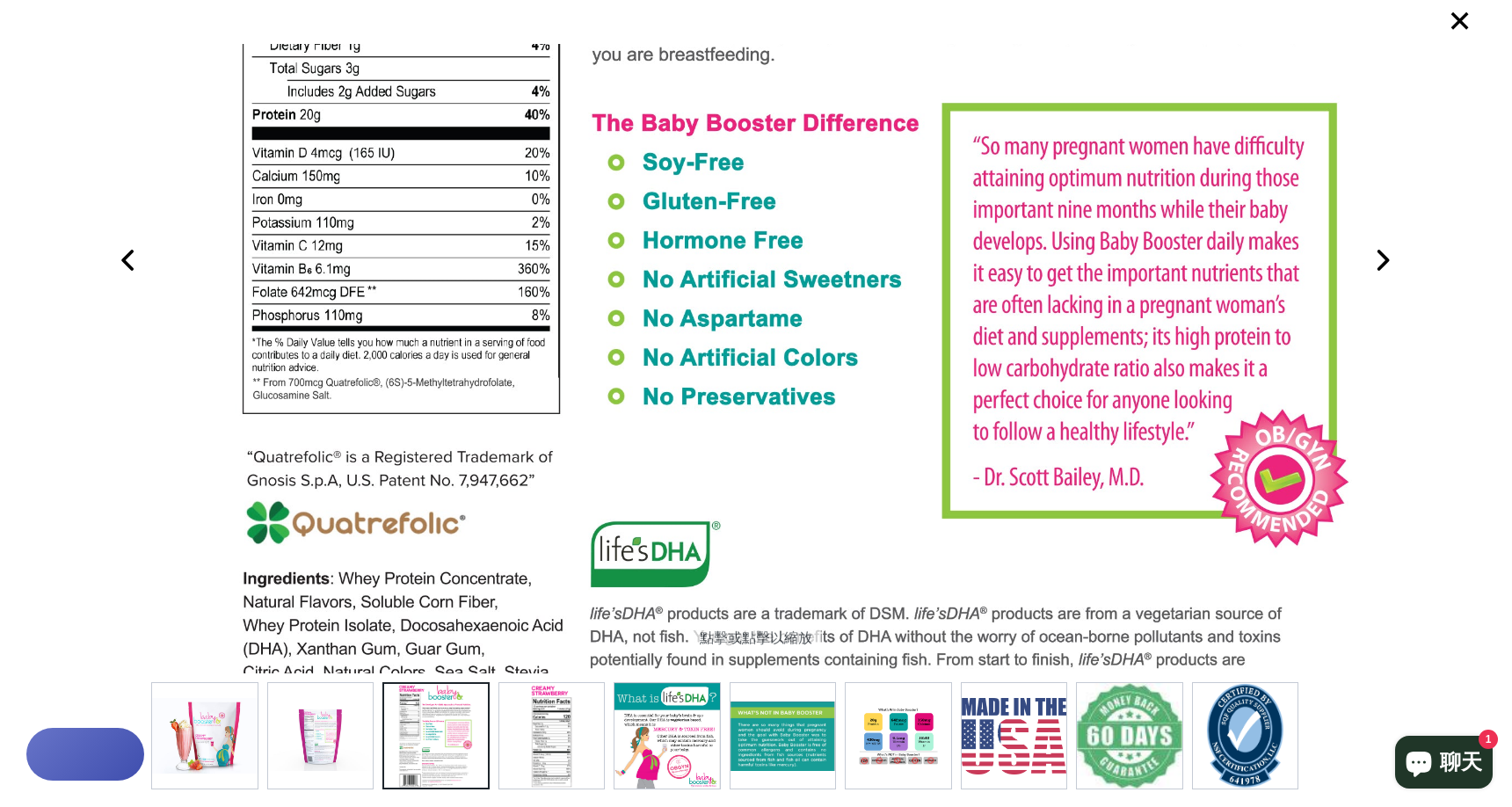
drag, startPoint x: 808, startPoint y: 232, endPoint x: 824, endPoint y: 87, distance: 145.9
click at [824, 87] on img at bounding box center [793, 344] width 1134 height 1574
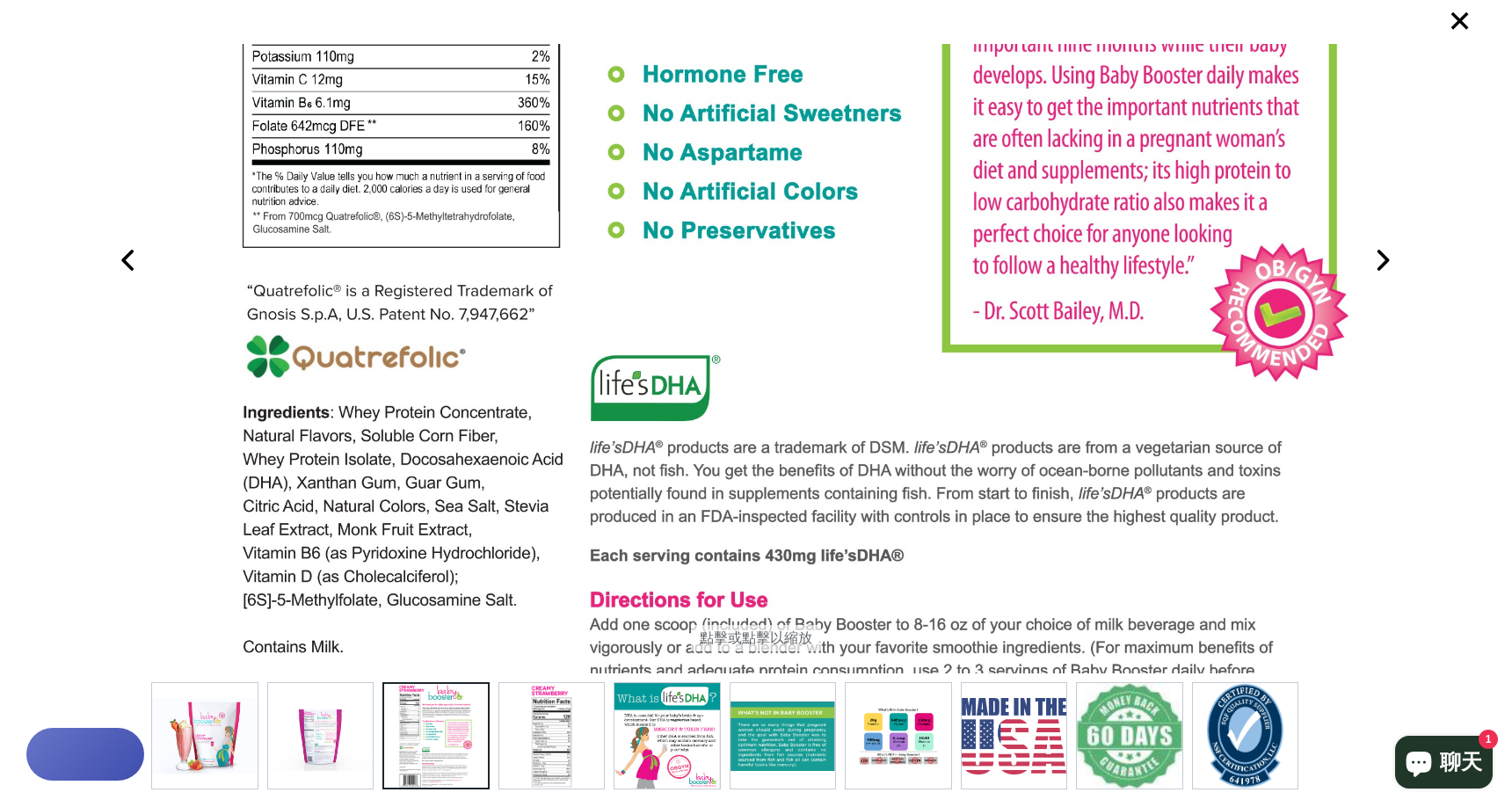
drag, startPoint x: 743, startPoint y: 300, endPoint x: 761, endPoint y: 151, distance: 150.1
click at [761, 151] on img at bounding box center [793, 178] width 1134 height 1574
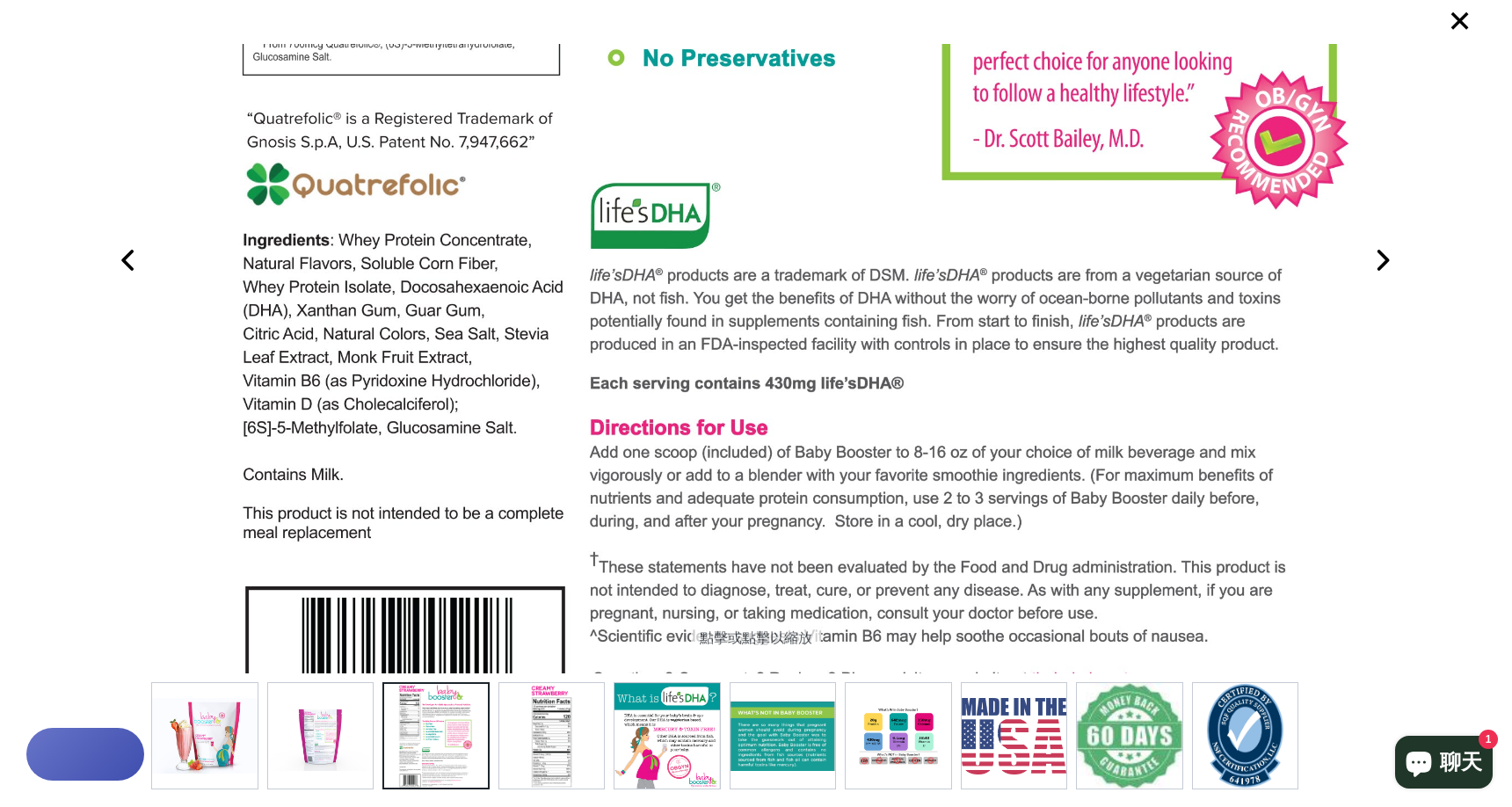
drag, startPoint x: 754, startPoint y: 208, endPoint x: 796, endPoint y: 39, distance: 174.1
click at [796, 39] on div "點擊或點擊以縮放" at bounding box center [756, 403] width 1209 height 807
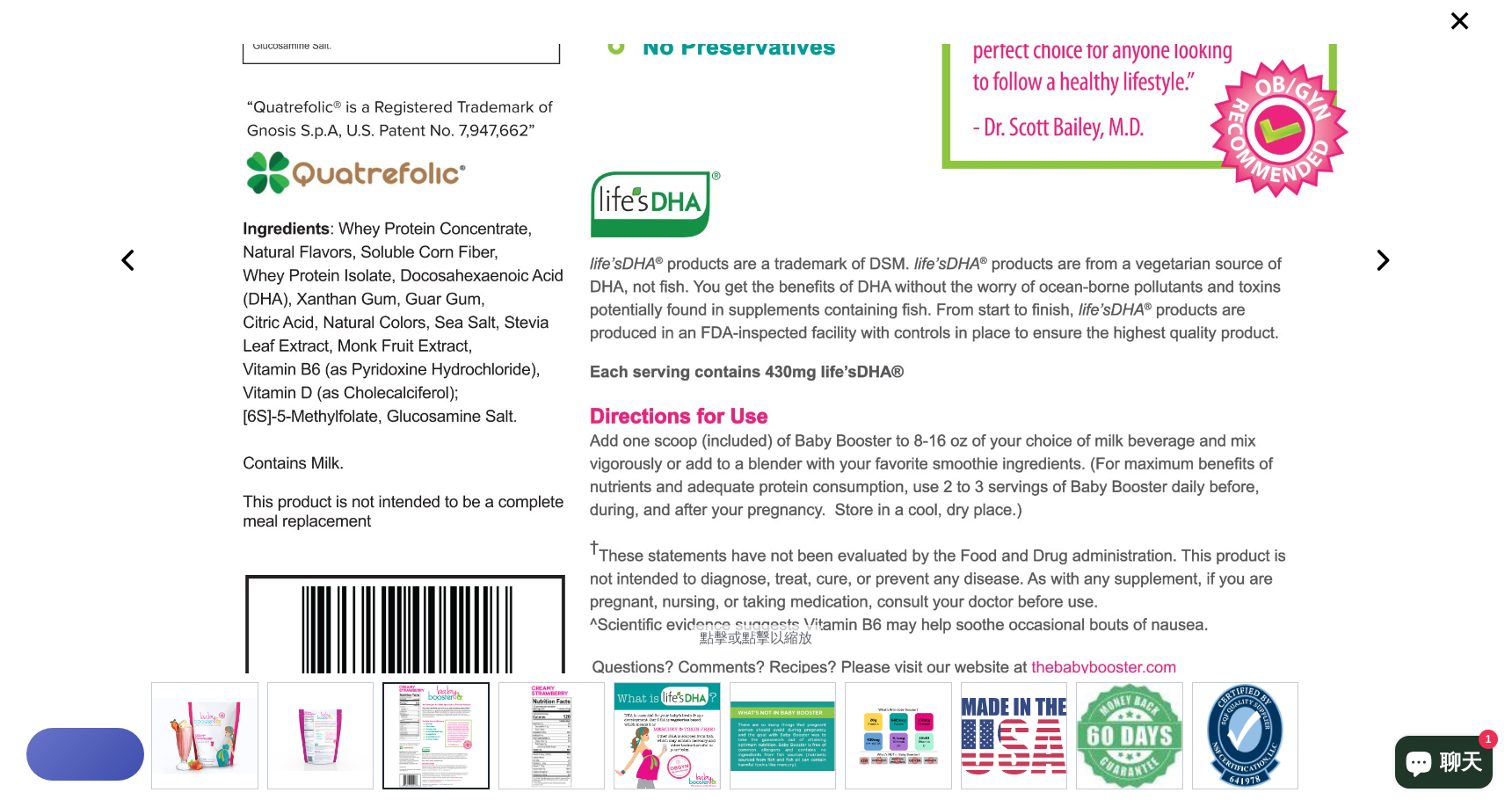
drag, startPoint x: 790, startPoint y: 288, endPoint x: 790, endPoint y: 276, distance: 12.0
click at [346, 720] on img at bounding box center [321, 735] width 105 height 105
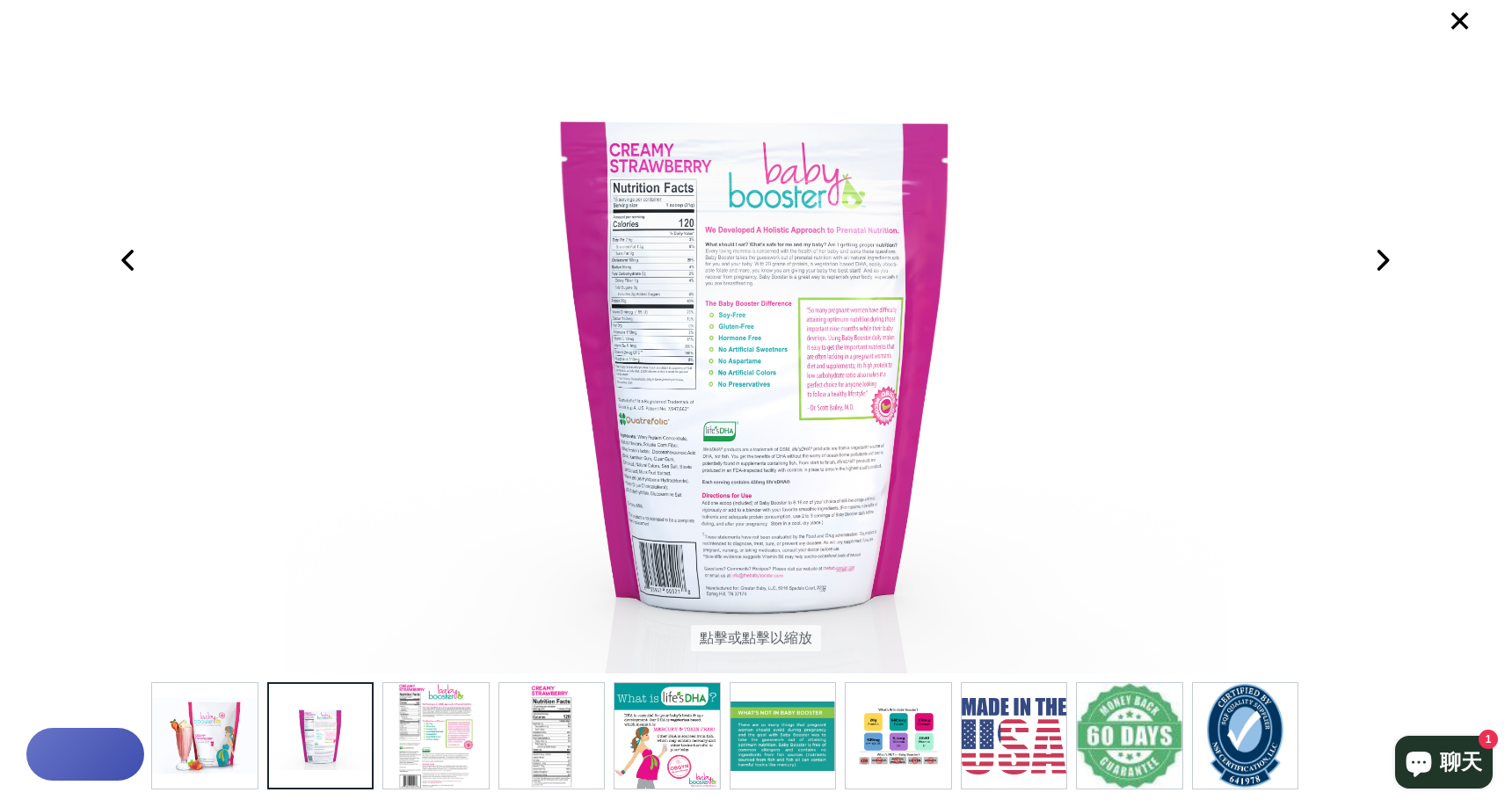
click at [883, 408] on img at bounding box center [756, 359] width 945 height 629
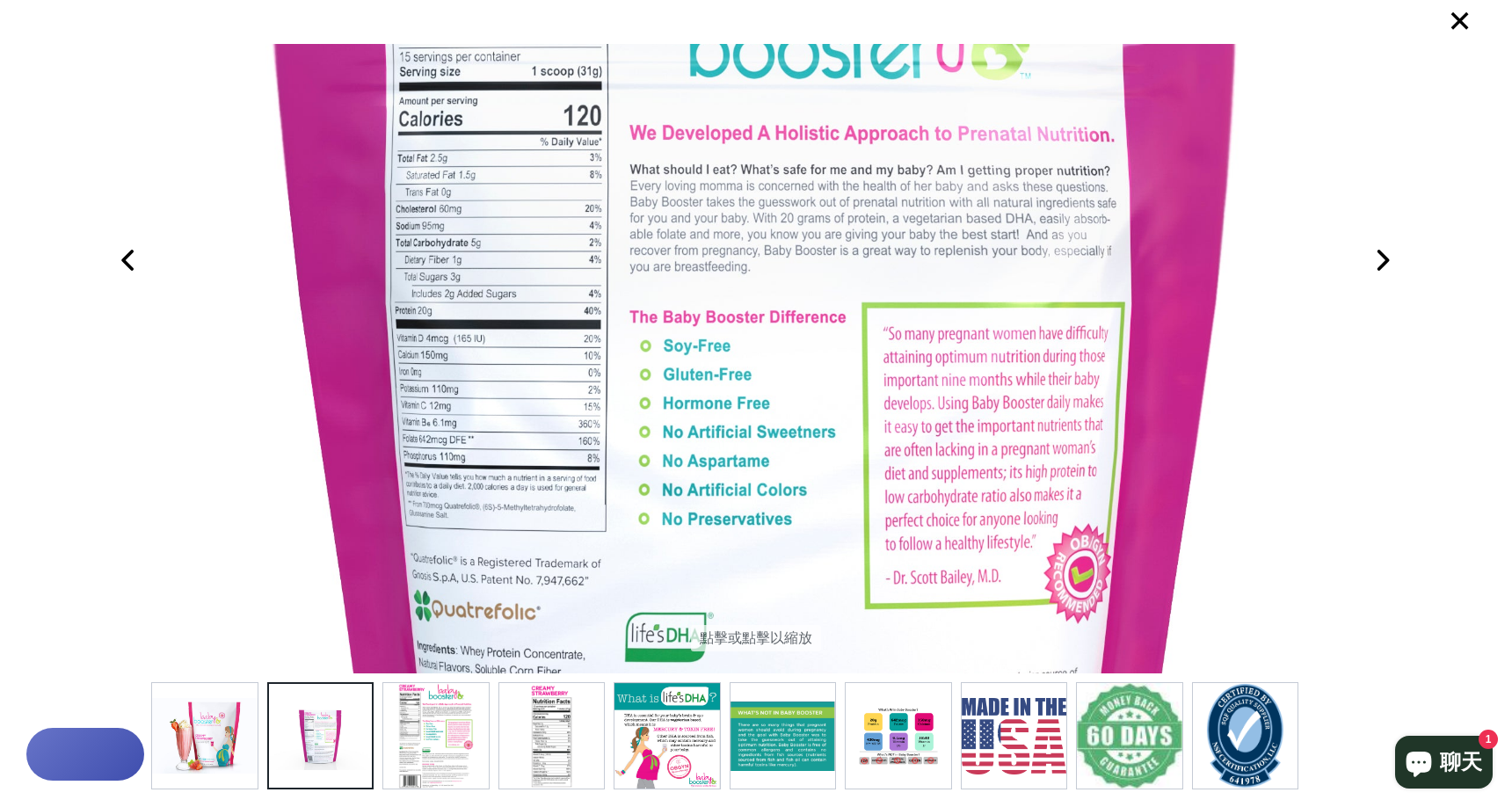
drag, startPoint x: 889, startPoint y: 404, endPoint x: 889, endPoint y: 501, distance: 97.0
click at [889, 501] on img at bounding box center [756, 456] width 2361 height 1574
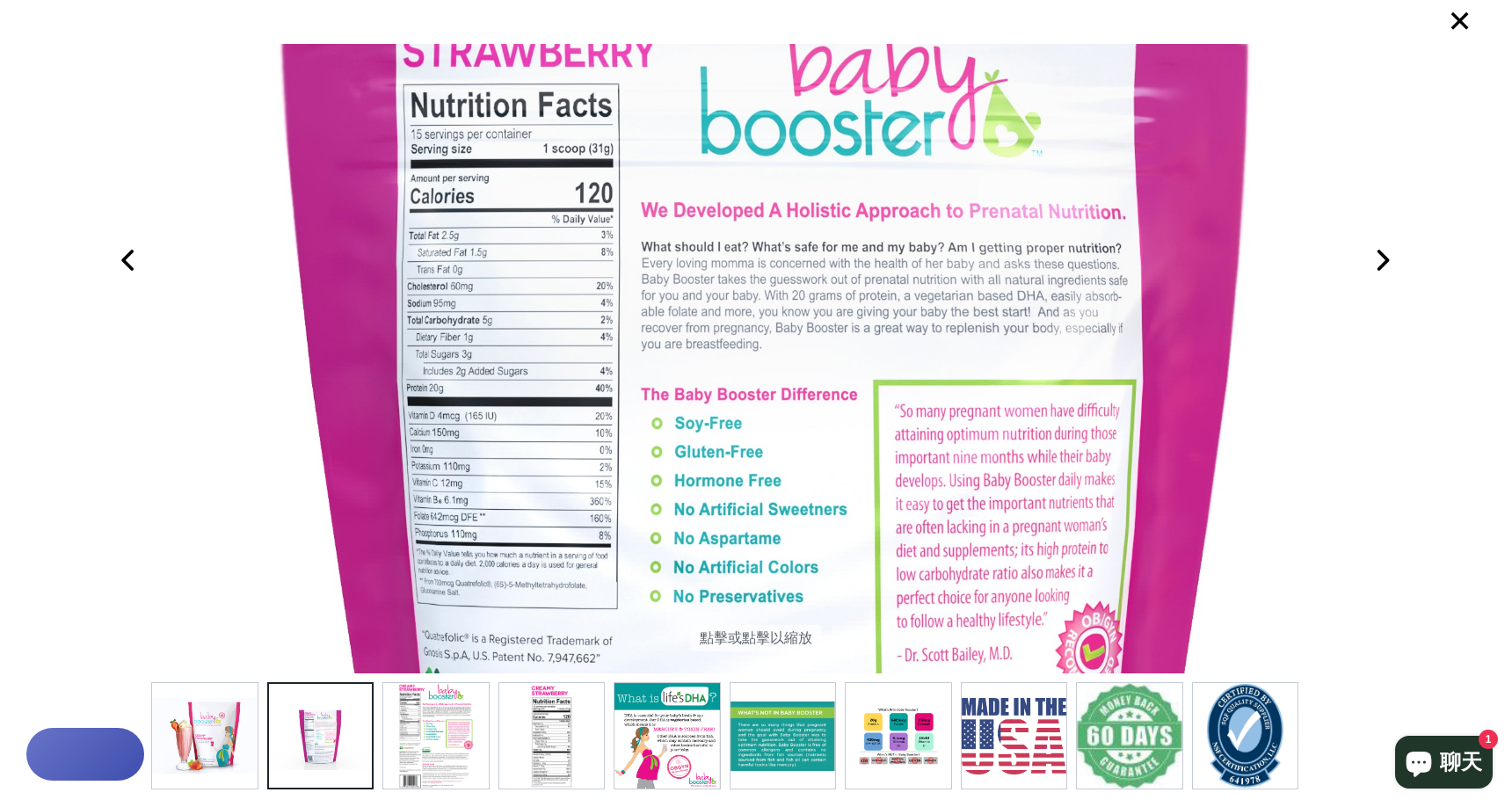
drag, startPoint x: 880, startPoint y: 387, endPoint x: 891, endPoint y: 465, distance: 78.8
click at [891, 465] on img at bounding box center [767, 533] width 2361 height 1574
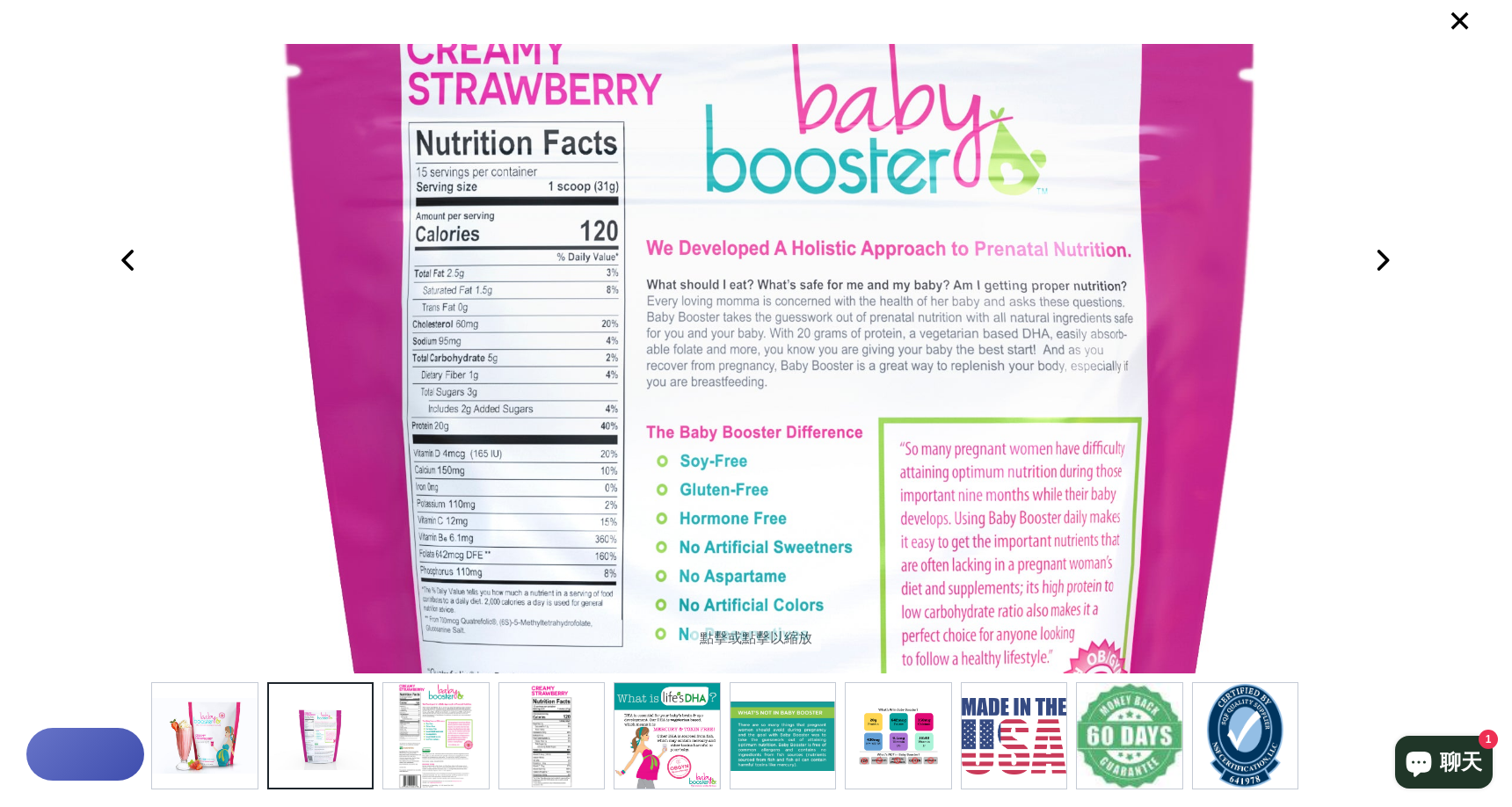
drag, startPoint x: 903, startPoint y: 448, endPoint x: 908, endPoint y: 486, distance: 38.3
click at [908, 486] on img at bounding box center [772, 571] width 2361 height 1574
click at [1450, 14] on font "×" at bounding box center [1459, 19] width 24 height 47
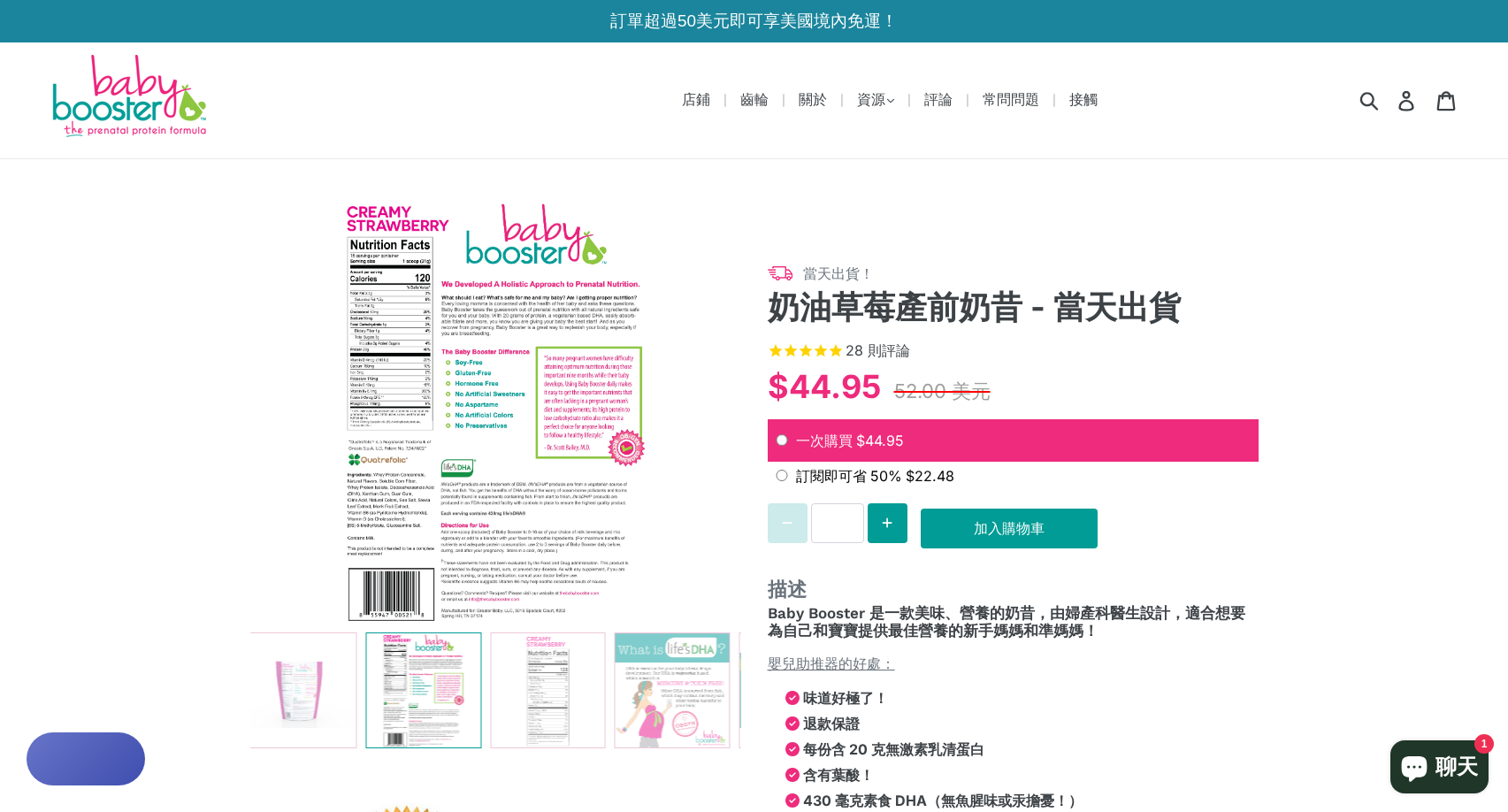
click at [174, 82] on img at bounding box center [128, 97] width 160 height 85
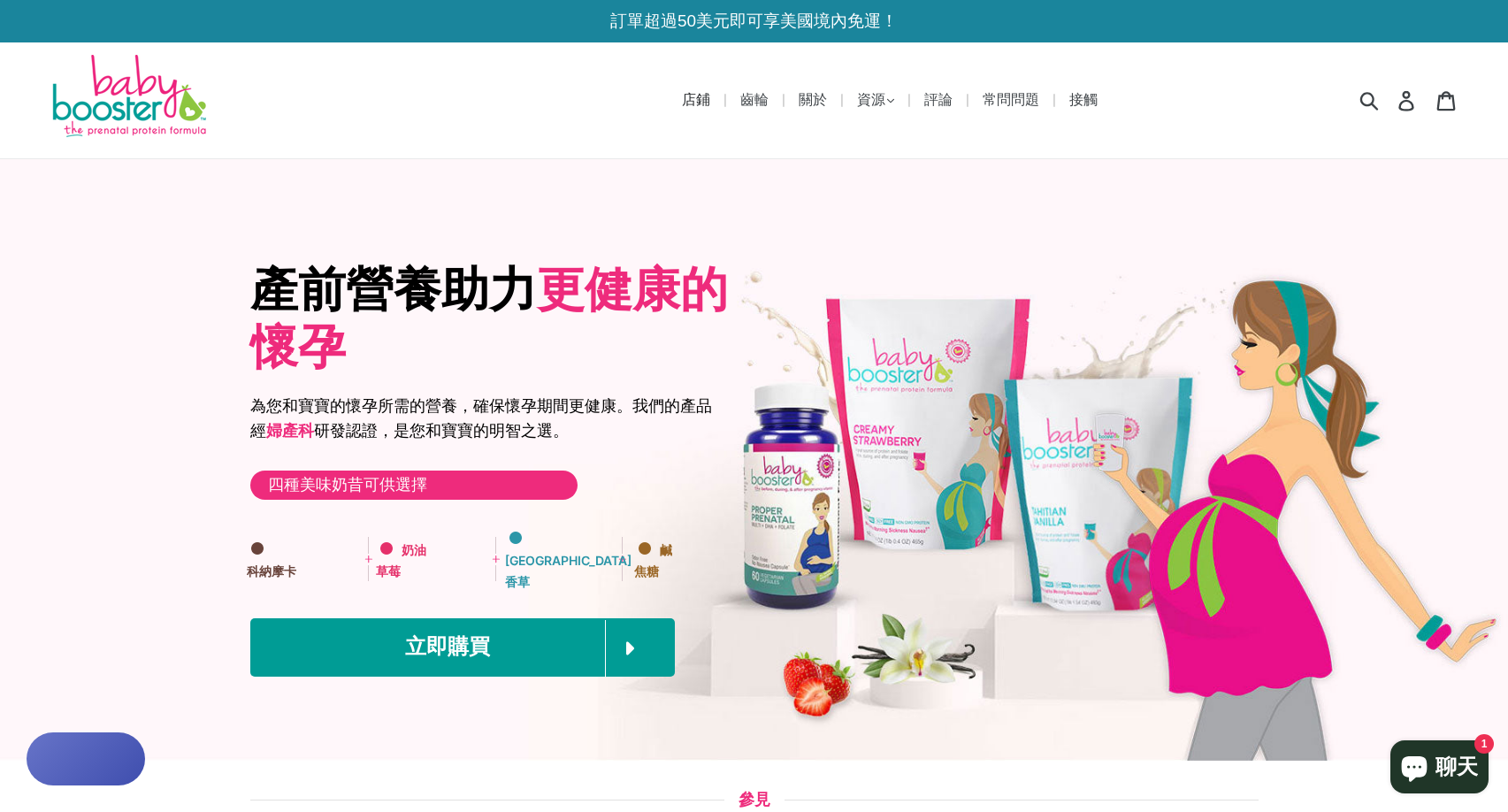
click at [686, 99] on font "店鋪" at bounding box center [696, 99] width 28 height 17
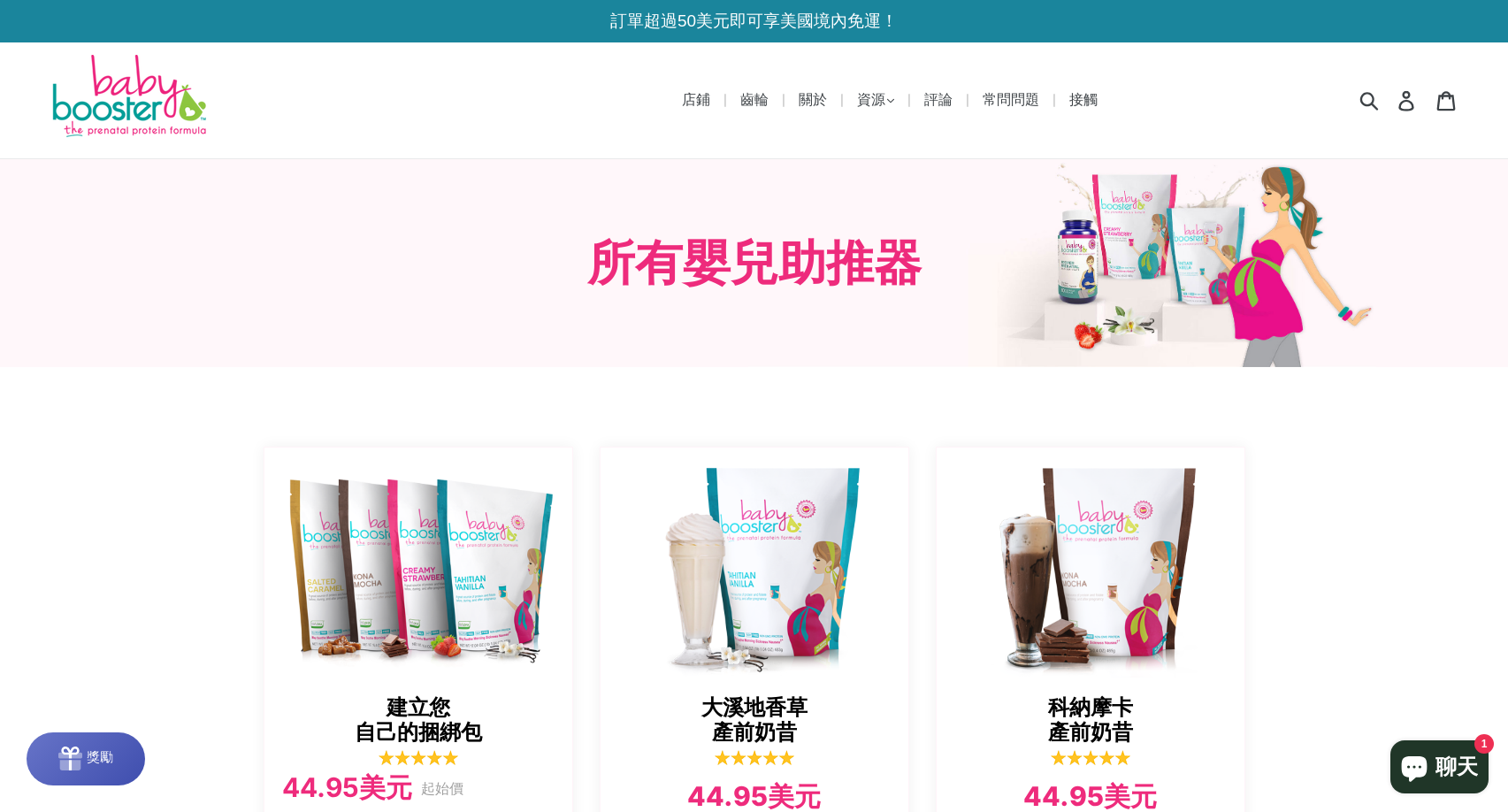
drag, startPoint x: 34, startPoint y: 301, endPoint x: 233, endPoint y: 186, distance: 229.8
click at [34, 301] on div "所有嬰兒助推器" at bounding box center [754, 264] width 1508 height 208
